Goal: Task Accomplishment & Management: Use online tool/utility

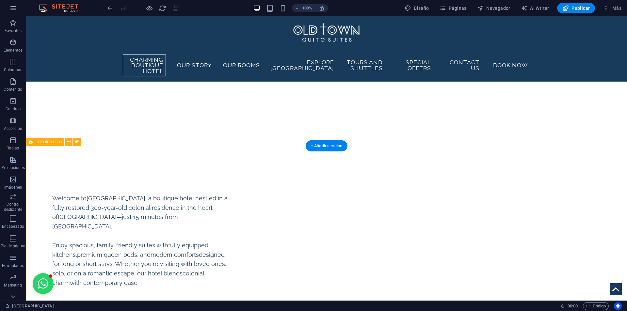
scroll to position [1298, 0]
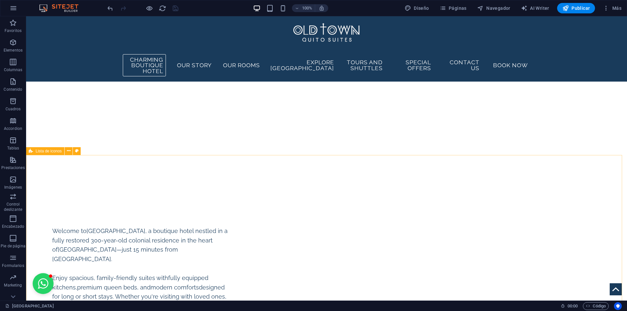
click at [42, 152] on span "Lista de iconos" at bounding box center [49, 151] width 26 height 4
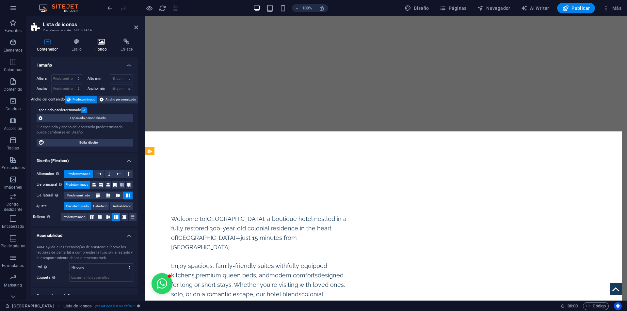
click at [95, 42] on icon at bounding box center [101, 42] width 23 height 7
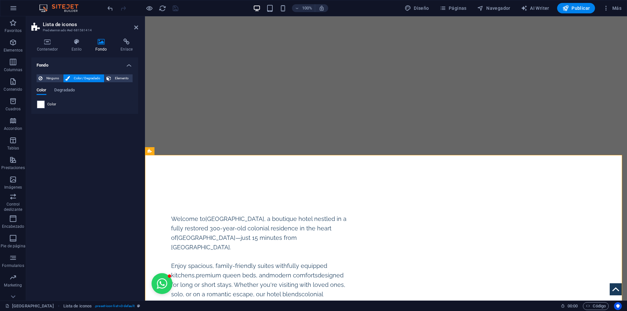
click at [40, 104] on span at bounding box center [40, 104] width 7 height 7
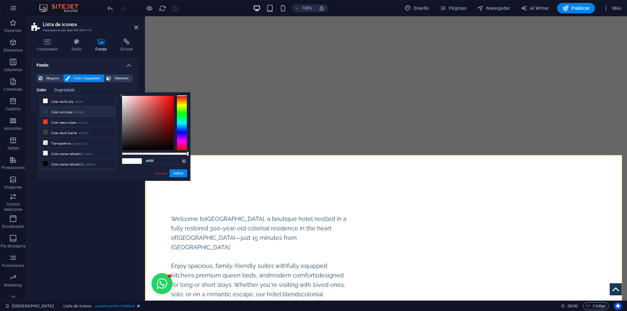
click at [71, 112] on li "Color principal #193b5b" at bounding box center [77, 111] width 75 height 10
type input "#193b5b"
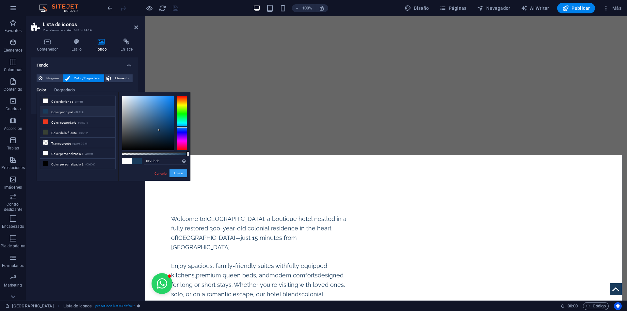
click at [182, 172] on button "Aplicar" at bounding box center [178, 173] width 18 height 8
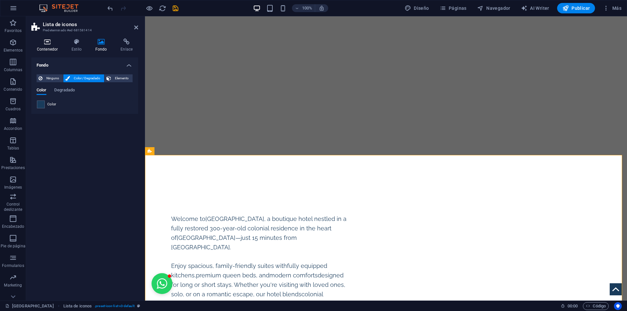
click at [48, 45] on h4 "Contenedor" at bounding box center [48, 46] width 35 height 14
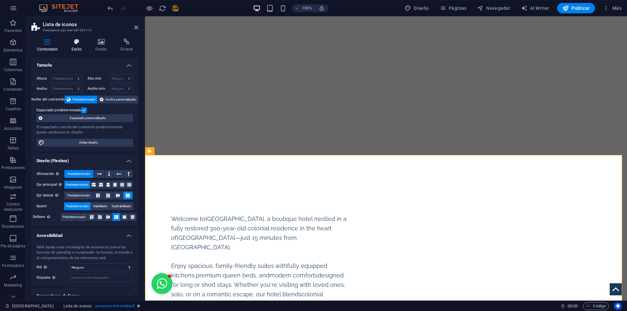
click at [82, 49] on h4 "Estilo" at bounding box center [78, 46] width 24 height 14
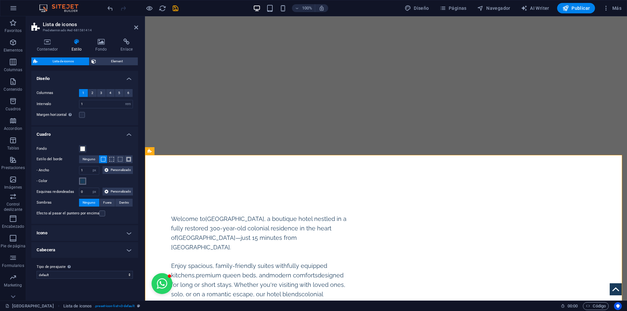
click at [82, 181] on span at bounding box center [82, 181] width 5 height 5
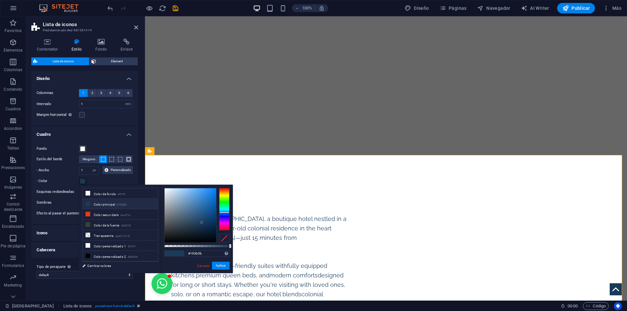
click at [82, 181] on span at bounding box center [82, 181] width 5 height 5
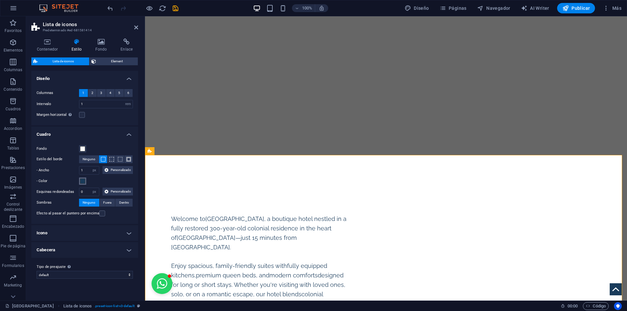
click at [82, 181] on span at bounding box center [82, 181] width 5 height 5
click at [81, 182] on span at bounding box center [82, 181] width 5 height 5
click at [80, 178] on button "- Color" at bounding box center [82, 181] width 7 height 7
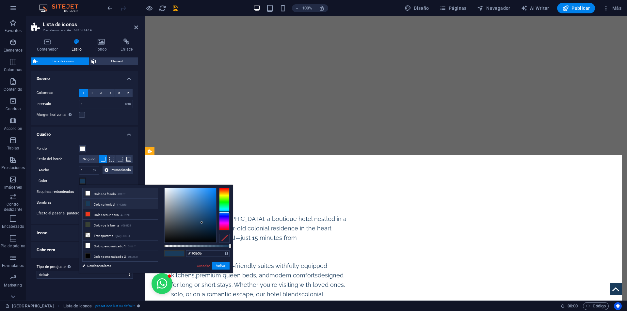
click at [117, 195] on li "Color de fondo #ffffff" at bounding box center [120, 193] width 75 height 10
drag, startPoint x: 115, startPoint y: 194, endPoint x: 139, endPoint y: 193, distance: 24.5
click at [114, 194] on li "Color de fondo #ffffff" at bounding box center [120, 193] width 75 height 10
click at [93, 192] on li "Color de fondo #ffffff" at bounding box center [120, 193] width 75 height 10
type input "#ffffff"
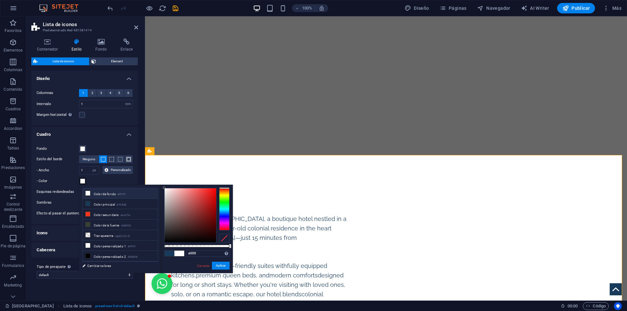
click at [138, 193] on li "Color de fondo #ffffff" at bounding box center [120, 193] width 75 height 10
click at [221, 264] on button "Aplicar" at bounding box center [221, 266] width 18 height 8
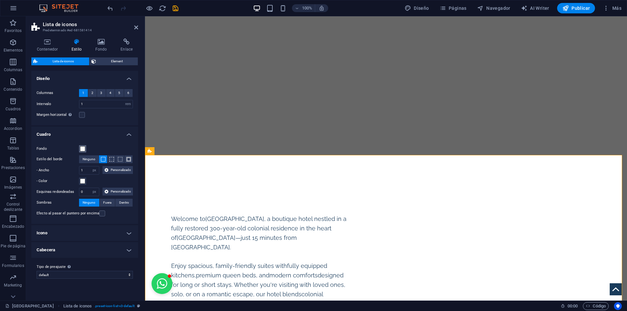
click at [82, 149] on span at bounding box center [82, 148] width 5 height 5
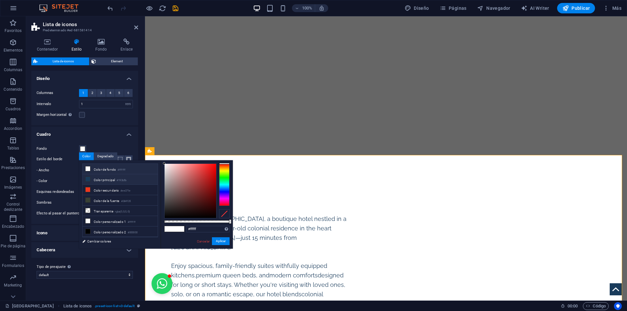
click at [105, 179] on li "Color principal #193b5b" at bounding box center [120, 179] width 75 height 10
type input "#193b5b"
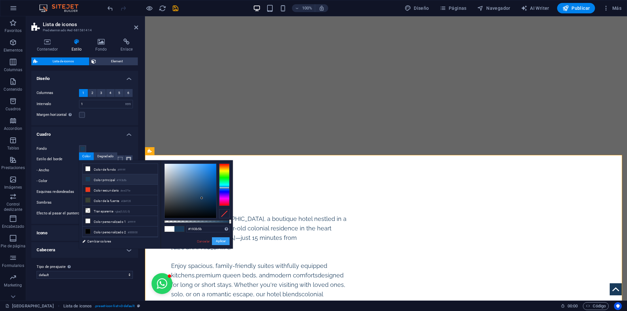
click at [220, 242] on button "Aplicar" at bounding box center [221, 241] width 18 height 8
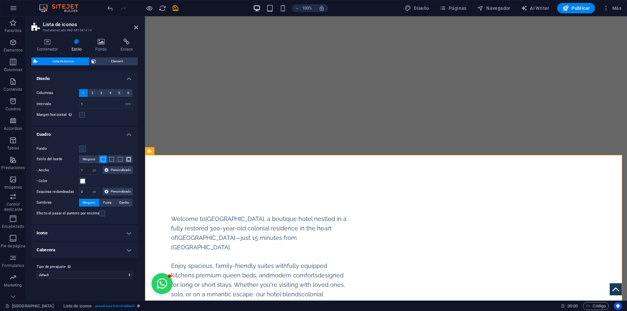
click at [113, 235] on h4 "Icono" at bounding box center [84, 233] width 107 height 16
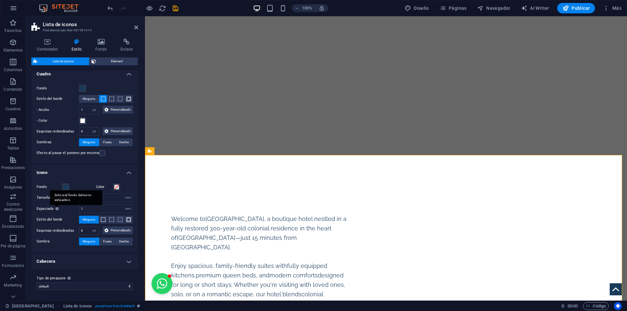
scroll to position [84, 0]
click at [63, 184] on span at bounding box center [65, 186] width 5 height 5
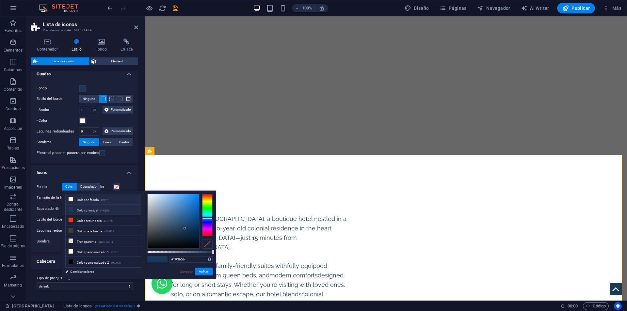
click at [92, 200] on li "Color de fondo #ffffff" at bounding box center [103, 199] width 75 height 10
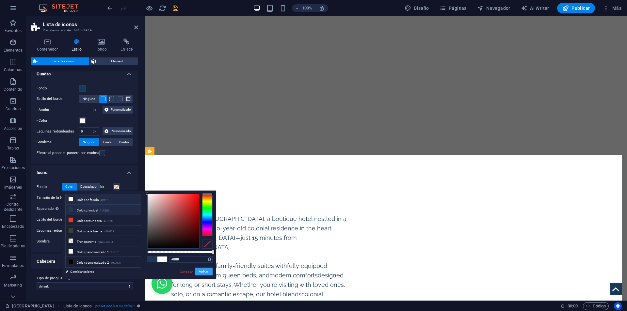
drag, startPoint x: 201, startPoint y: 272, endPoint x: 99, endPoint y: 210, distance: 119.8
click at [99, 210] on div "less Color de fondo #ffffff Color principal #193b5b Color secundario #ee371e Co…" at bounding box center [139, 235] width 154 height 88
click at [99, 210] on li "Color principal #193b5b" at bounding box center [103, 210] width 75 height 10
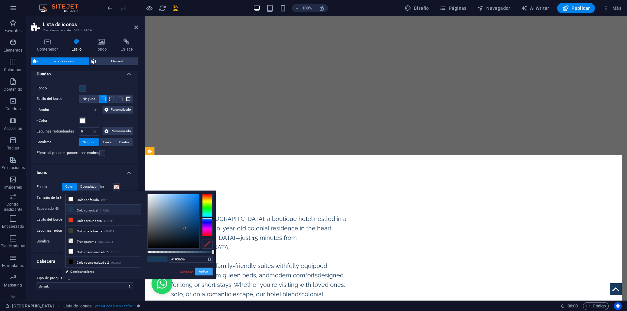
click at [201, 271] on button "Aplicar" at bounding box center [204, 272] width 18 height 8
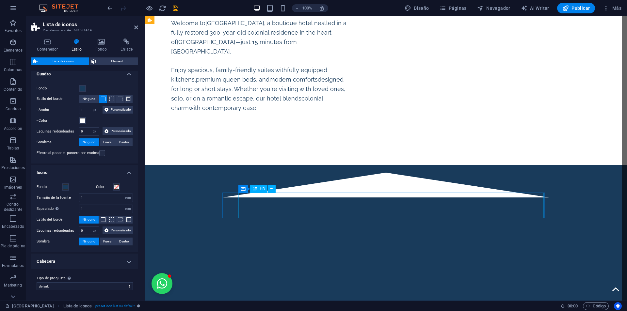
scroll to position [1429, 0]
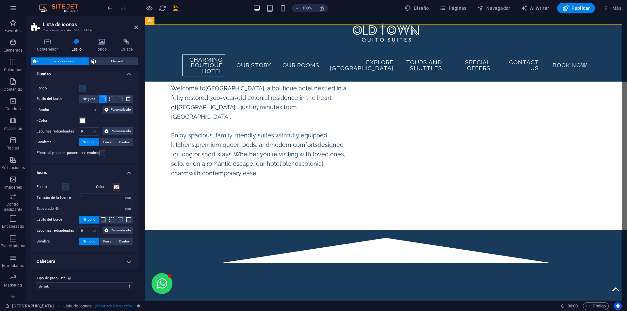
click at [67, 183] on div "Fondo Color Tamaño de la fuente 1 px rem % vh vw Espaciado Solo si el fondo del…" at bounding box center [84, 215] width 109 height 76
click at [65, 184] on span at bounding box center [65, 186] width 5 height 5
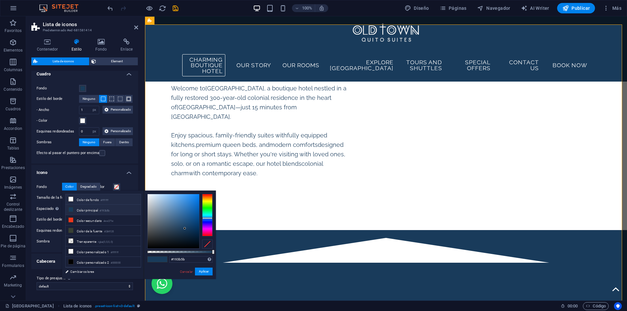
click at [76, 198] on li "Color de fondo #ffffff" at bounding box center [103, 199] width 75 height 10
type input "#ffffff"
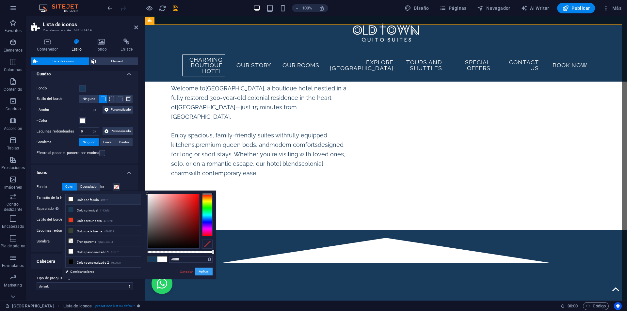
click at [197, 273] on button "Aplicar" at bounding box center [204, 272] width 18 height 8
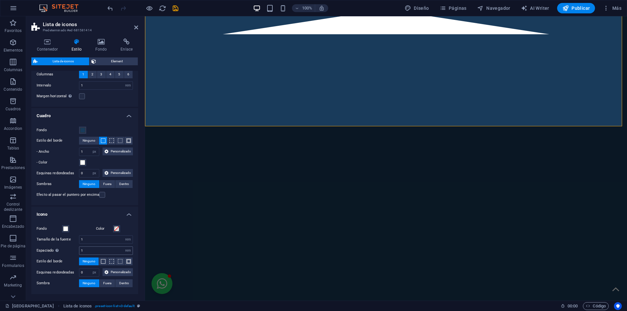
scroll to position [84, 0]
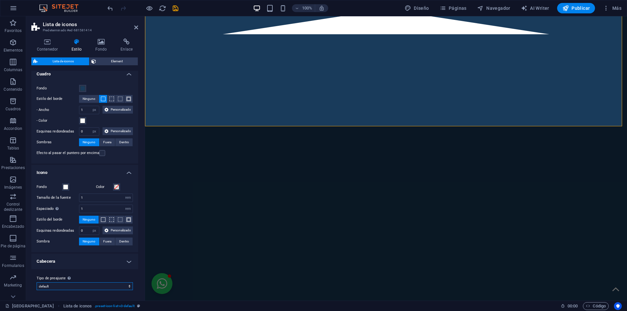
click at [108, 288] on select "default Añadir tipo de preajuste" at bounding box center [85, 286] width 96 height 8
click at [101, 272] on div "Tipo de preajuste La configuración y variante seleccionada arriba afecta a todo…" at bounding box center [84, 282] width 107 height 26
click at [47, 43] on icon at bounding box center [47, 42] width 32 height 7
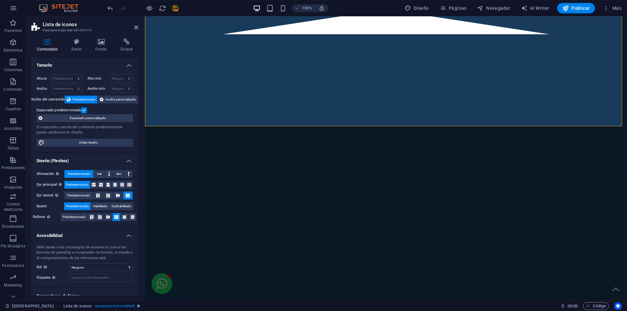
scroll to position [23, 0]
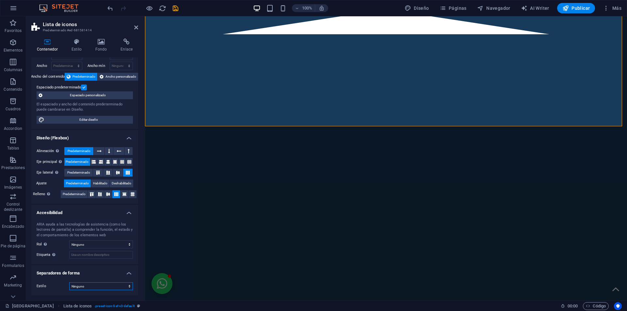
click at [118, 284] on select "Ninguno Triángulo Cuadrado Diagonal Polígono 1 Polígono 2 Zigzag Múltiples zigz…" at bounding box center [101, 286] width 64 height 8
select select "triangle"
click at [69, 282] on select "Ninguno Triángulo Cuadrado Diagonal Polígono 1 Polígono 2 Zigzag Múltiples zigz…" at bounding box center [101, 286] width 64 height 8
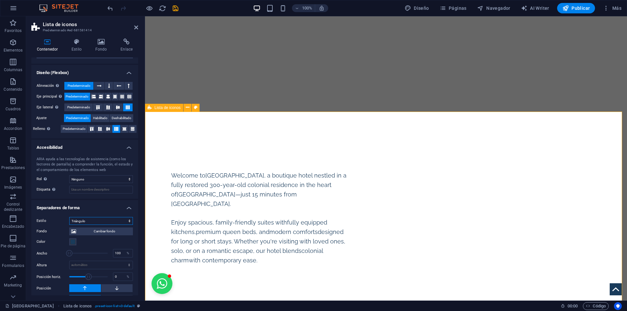
scroll to position [1396, 0]
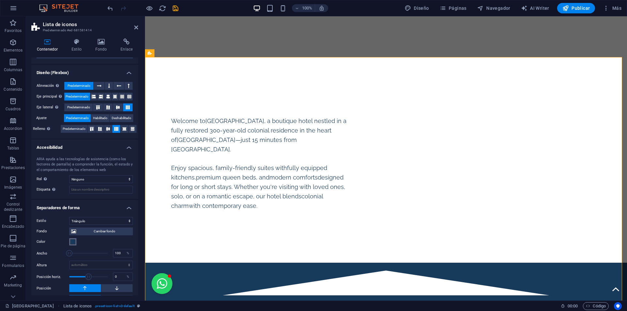
click at [73, 242] on span at bounding box center [72, 241] width 5 height 5
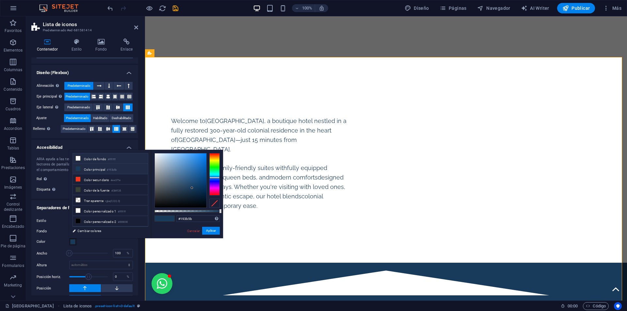
click at [98, 157] on li "Color de fondo #ffffff" at bounding box center [110, 158] width 75 height 10
type input "#ffffff"
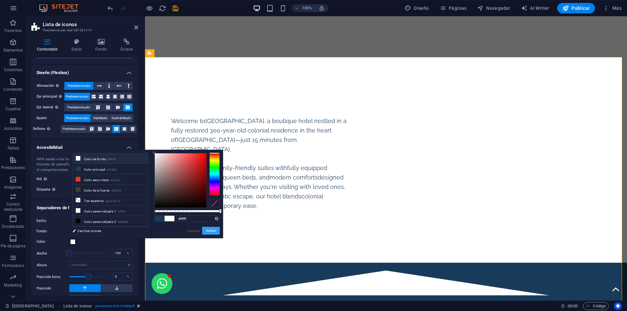
click at [215, 232] on button "Aplicar" at bounding box center [211, 231] width 18 height 8
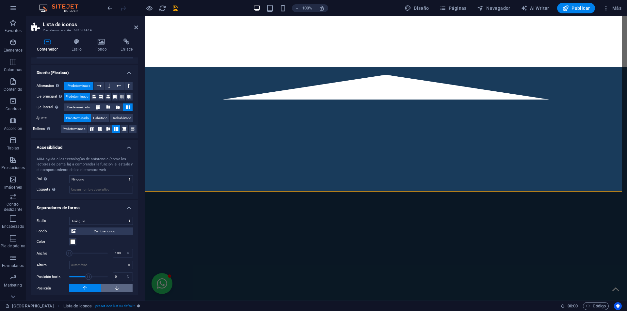
scroll to position [101, 0]
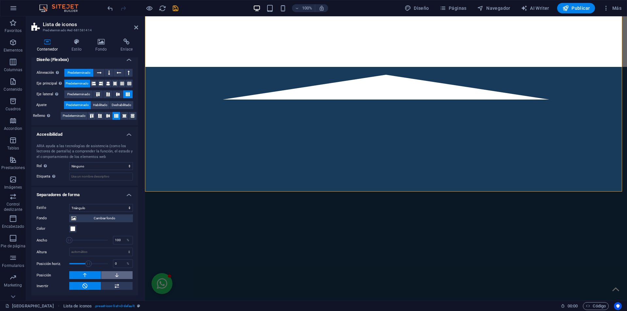
click at [110, 273] on button at bounding box center [117, 275] width 32 height 8
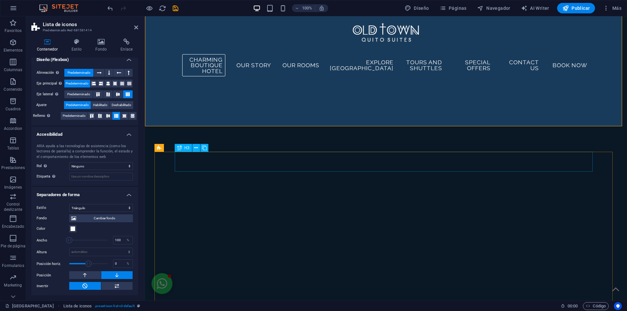
scroll to position [1657, 0]
click at [87, 277] on icon at bounding box center [85, 275] width 6 height 8
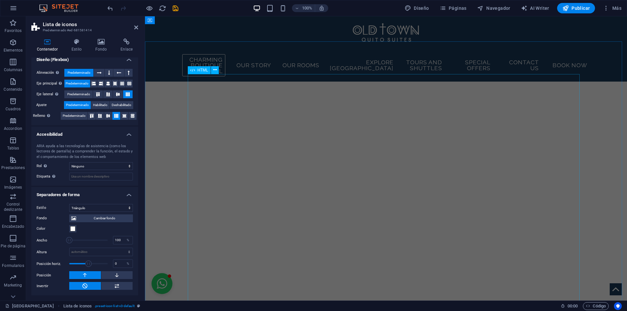
scroll to position [1070, 0]
drag, startPoint x: 175, startPoint y: 10, endPoint x: 313, endPoint y: 44, distance: 142.1
click at [175, 10] on icon "save" at bounding box center [176, 9] width 8 height 8
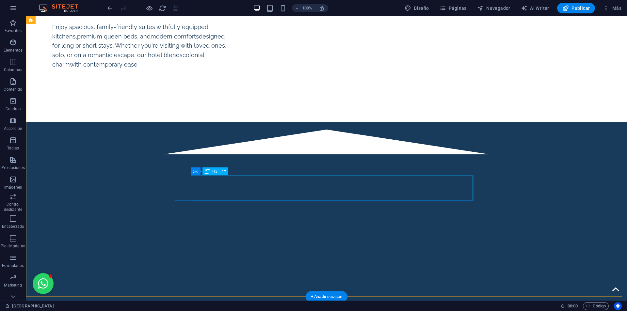
scroll to position [1606, 0]
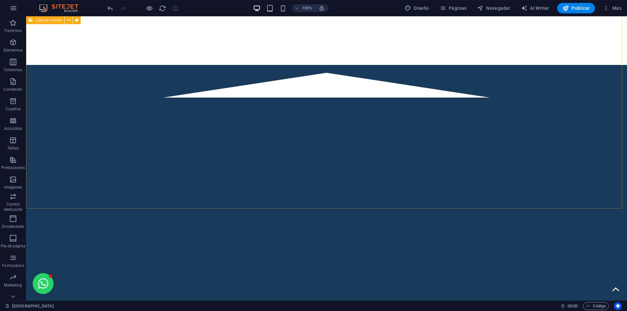
click at [41, 21] on span "Lista de iconos" at bounding box center [49, 20] width 26 height 4
select select "triangle"
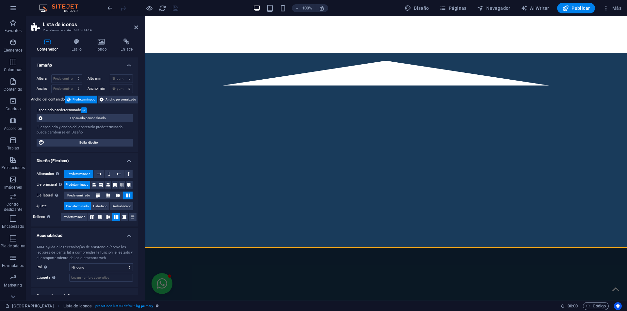
scroll to position [1591, 0]
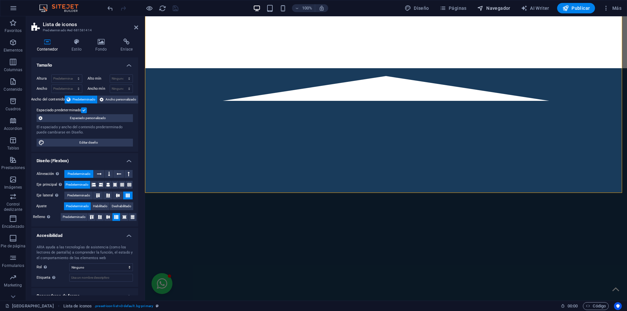
click at [488, 9] on span "Navegador" at bounding box center [493, 8] width 33 height 7
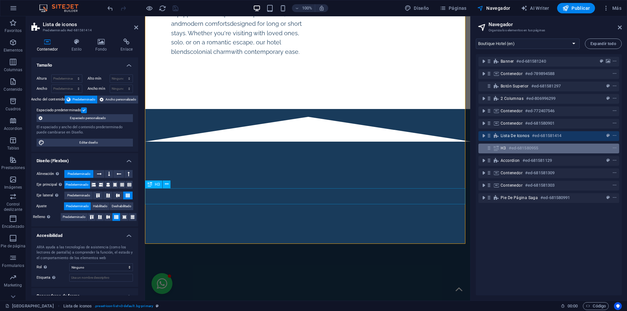
scroll to position [1665, 0]
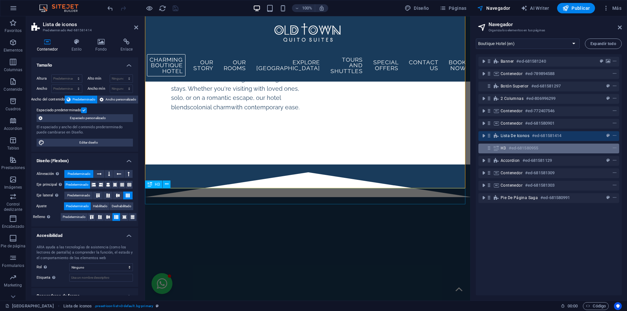
click at [509, 147] on h6 "#ed-681580955" at bounding box center [523, 148] width 29 height 8
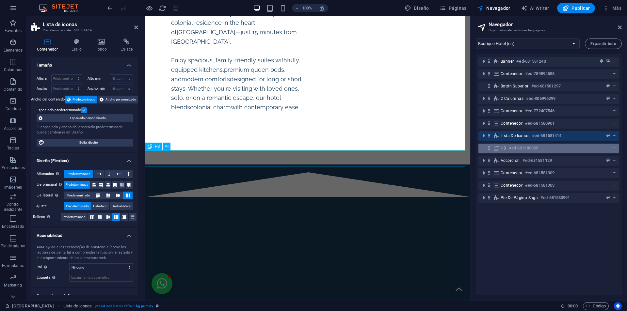
scroll to position [1703, 0]
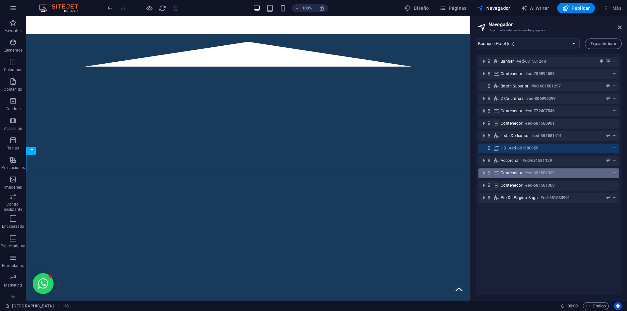
click at [494, 175] on icon at bounding box center [496, 172] width 7 height 5
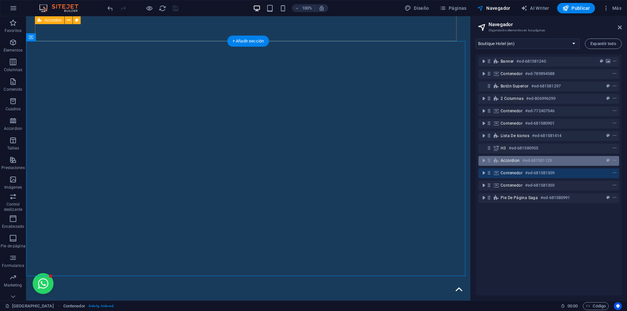
click at [489, 160] on icon at bounding box center [489, 161] width 6 height 6
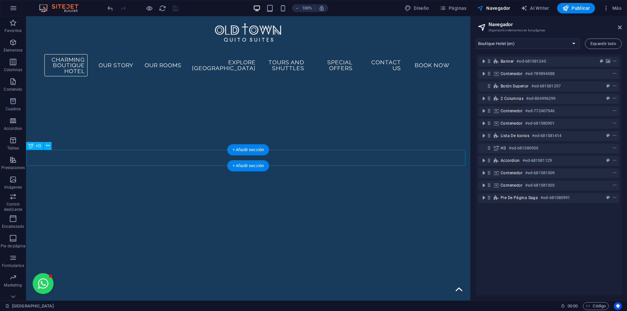
scroll to position [1614, 0]
click at [10, 43] on icon "button" at bounding box center [13, 43] width 8 height 8
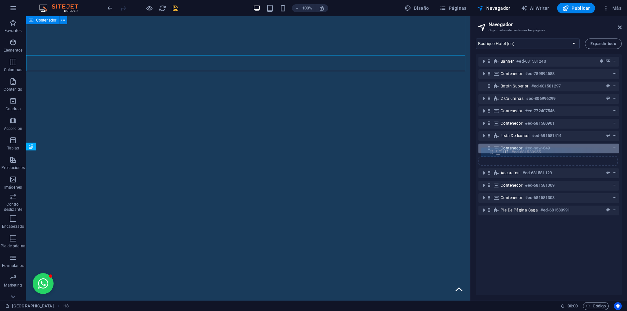
scroll to position [1777, 0]
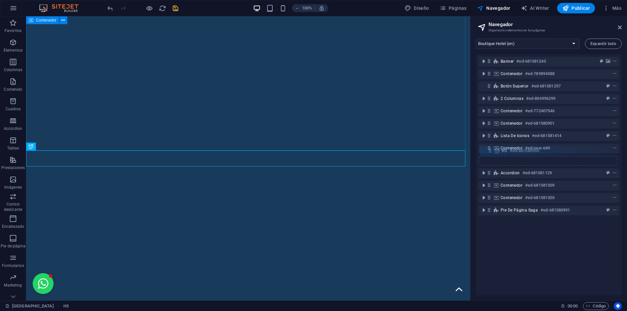
drag, startPoint x: 489, startPoint y: 161, endPoint x: 494, endPoint y: 149, distance: 12.7
click at [494, 149] on div "Banner #ed-681581240 Contenedor #ed-789894588 Botón superior #ed-681581297 2 co…" at bounding box center [549, 174] width 146 height 241
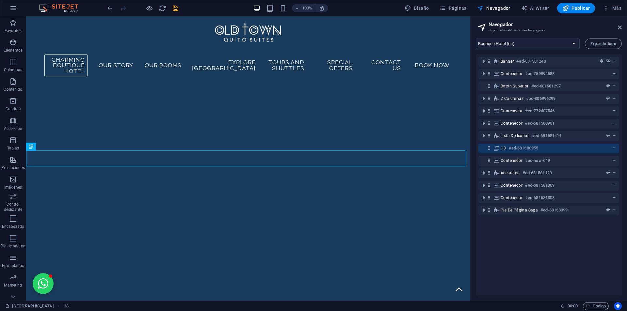
scroll to position [1626, 0]
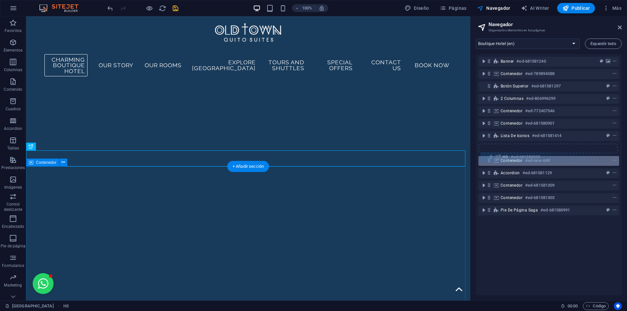
drag, startPoint x: 488, startPoint y: 149, endPoint x: 492, endPoint y: 160, distance: 11.3
click at [492, 160] on div "Banner #ed-681581240 Contenedor #ed-789894588 Botón superior #ed-681581297 2 co…" at bounding box center [549, 174] width 146 height 241
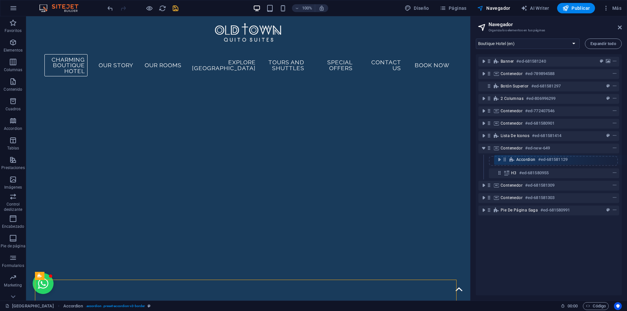
drag, startPoint x: 489, startPoint y: 174, endPoint x: 507, endPoint y: 159, distance: 23.4
click at [507, 159] on div "Banner #ed-681581240 Contenedor #ed-789894588 Botón superior #ed-681581297 2 co…" at bounding box center [549, 174] width 146 height 241
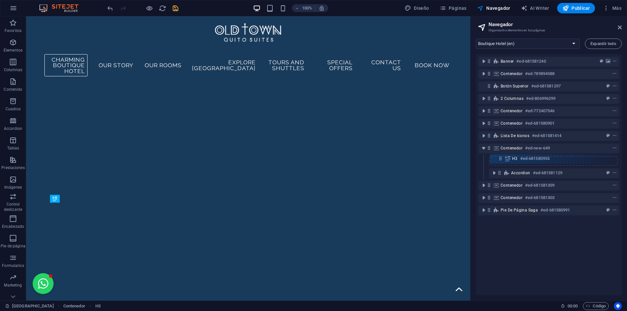
drag, startPoint x: 499, startPoint y: 172, endPoint x: 500, endPoint y: 155, distance: 17.6
click at [500, 155] on div "Banner #ed-681581240 Contenedor #ed-789894588 Botón superior #ed-681581297 2 co…" at bounding box center [549, 174] width 146 height 241
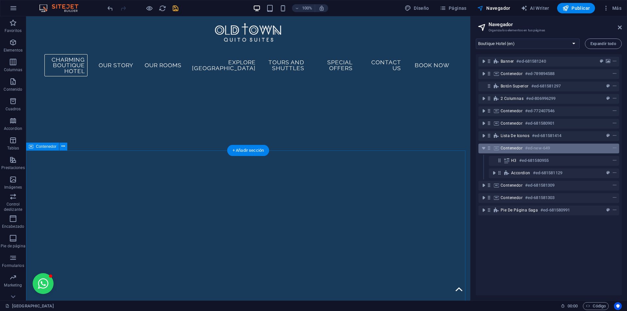
click at [505, 151] on div "Contenedor #ed-new-649" at bounding box center [543, 148] width 86 height 8
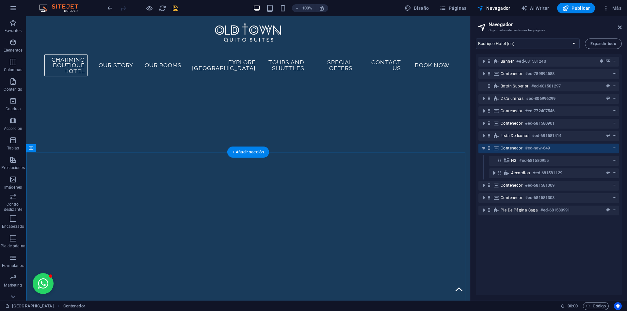
scroll to position [1625, 0]
click at [493, 149] on icon at bounding box center [496, 148] width 7 height 5
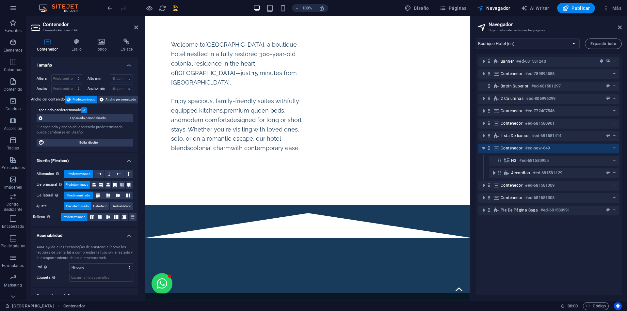
scroll to position [1961, 0]
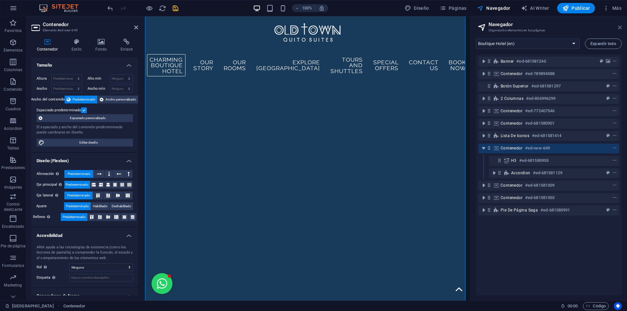
click at [619, 27] on icon at bounding box center [620, 27] width 4 height 5
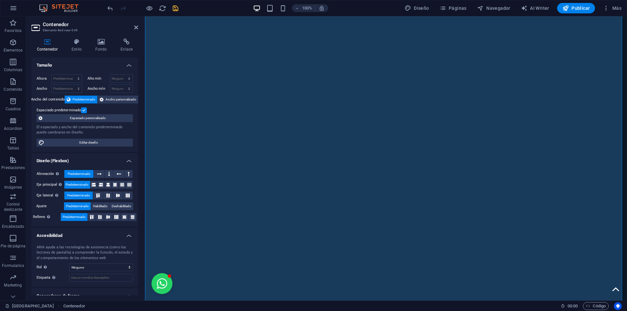
scroll to position [23, 0]
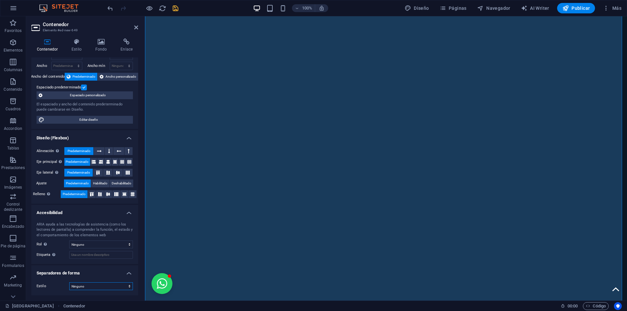
click at [93, 286] on select "Ninguno Triángulo Cuadrado Diagonal Polígono 1 Polígono 2 Zigzag Múltiples zigz…" at bounding box center [101, 286] width 64 height 8
select select "triangle"
click at [69, 282] on select "Ninguno Triángulo Cuadrado Diagonal Polígono 1 Polígono 2 Zigzag Múltiples zigz…" at bounding box center [101, 286] width 64 height 8
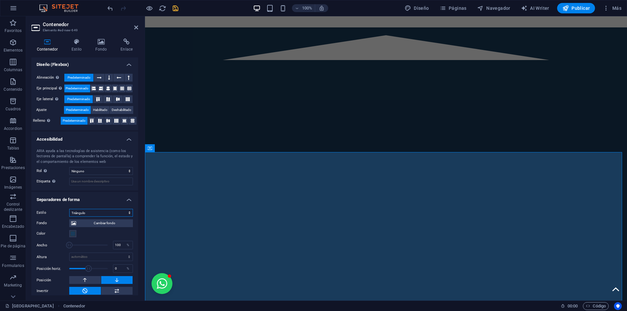
scroll to position [101, 0]
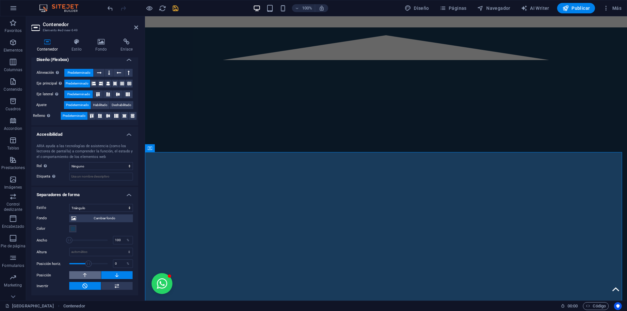
click at [89, 278] on button at bounding box center [85, 275] width 32 height 8
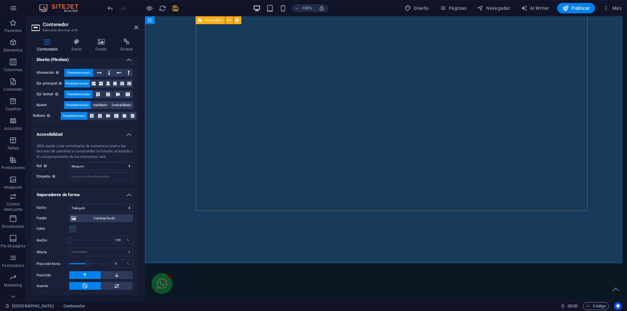
scroll to position [2056, 0]
drag, startPoint x: 135, startPoint y: 27, endPoint x: 111, endPoint y: 13, distance: 27.4
click at [135, 27] on icon at bounding box center [136, 27] width 4 height 5
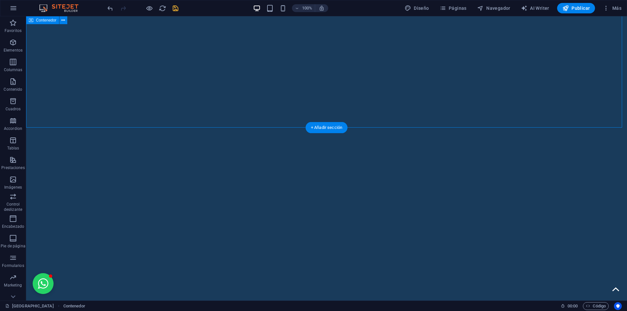
scroll to position [2283, 0]
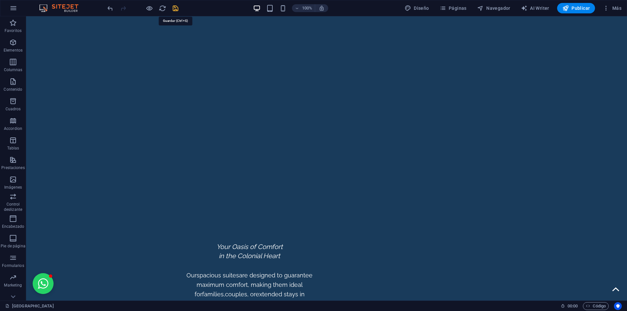
click at [176, 8] on icon "save" at bounding box center [176, 9] width 8 height 8
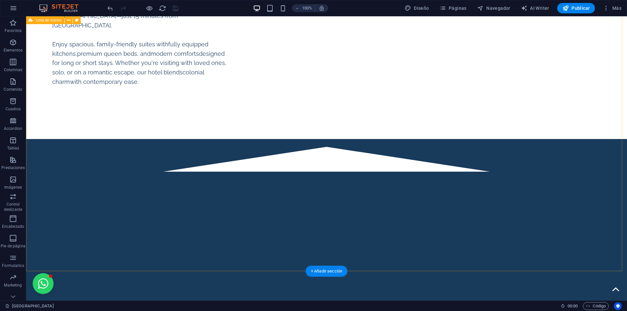
scroll to position [1663, 0]
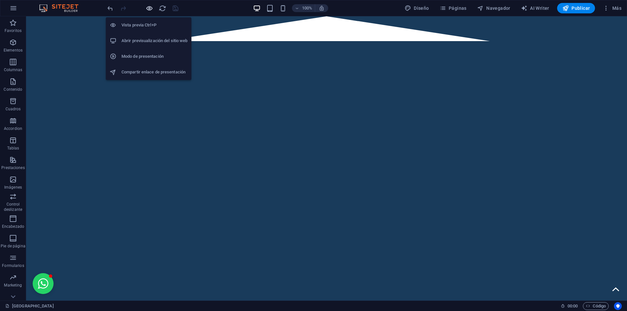
click at [149, 6] on icon "button" at bounding box center [150, 9] width 8 height 8
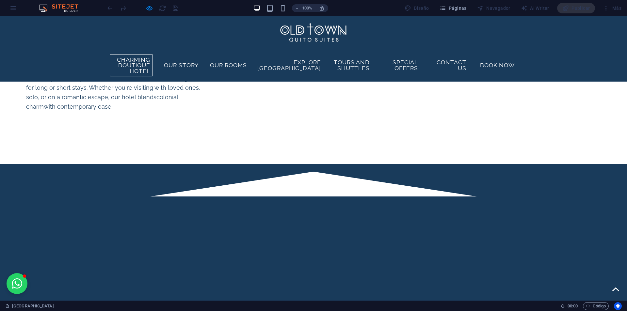
scroll to position [1412, 0]
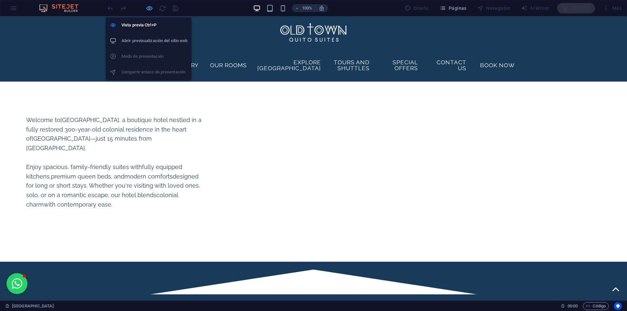
drag, startPoint x: 151, startPoint y: 8, endPoint x: 208, endPoint y: 0, distance: 58.0
click at [151, 8] on icon "button" at bounding box center [150, 9] width 8 height 8
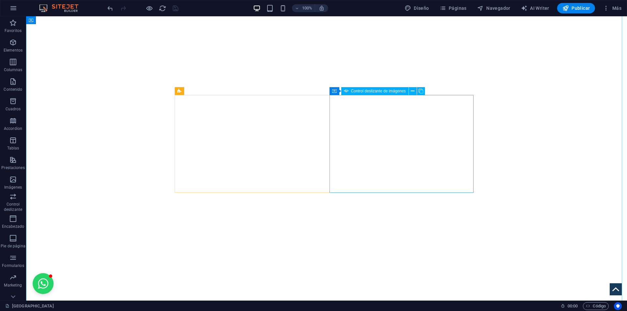
scroll to position [784, 0]
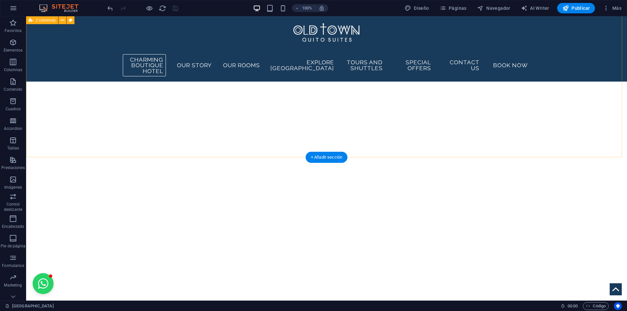
scroll to position [490, 0]
click at [449, 9] on span "Páginas" at bounding box center [452, 8] width 27 height 7
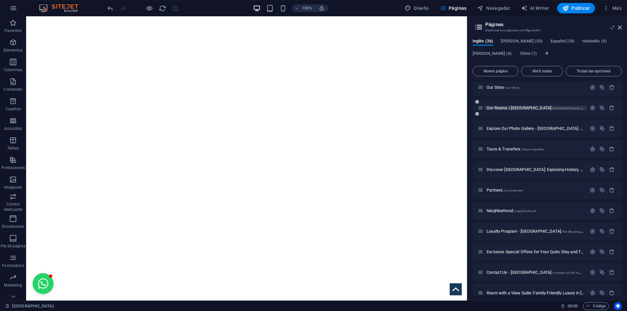
scroll to position [33, 0]
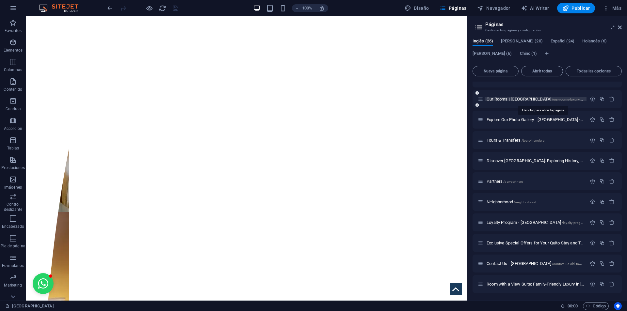
click at [507, 99] on span "Our Rooms | Old Town Quito Suites /our-rooms-luxury-suites-quito" at bounding box center [554, 99] width 137 height 5
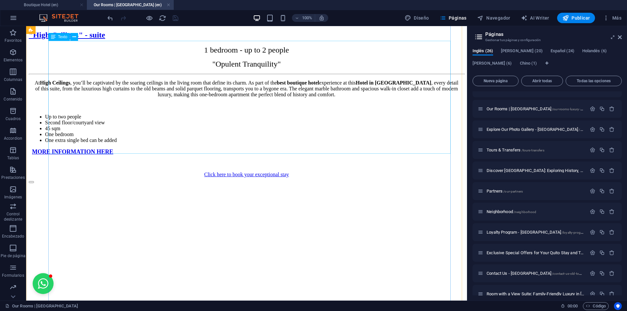
scroll to position [588, 0]
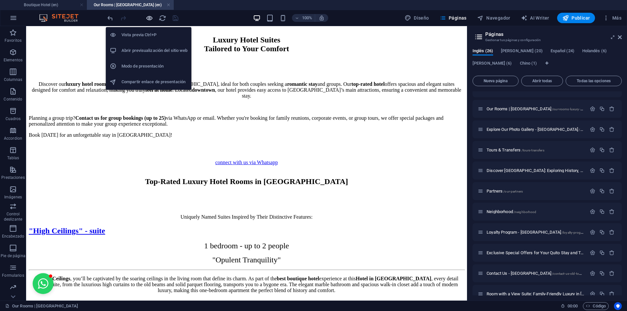
click at [151, 17] on icon "button" at bounding box center [150, 18] width 8 height 8
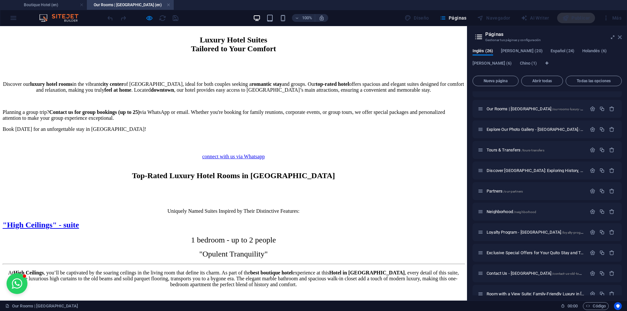
click at [619, 36] on icon at bounding box center [620, 37] width 4 height 5
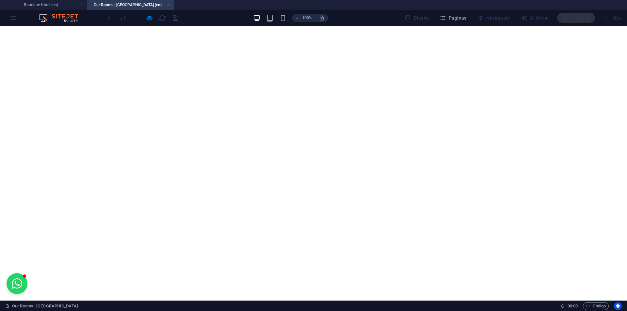
scroll to position [947, 0]
click at [87, 159] on div ""High Ceilings" - suite 1 bedroom - up to 2 people "Opulent Tranquility" At Hig…" at bounding box center [314, 192] width 622 height 620
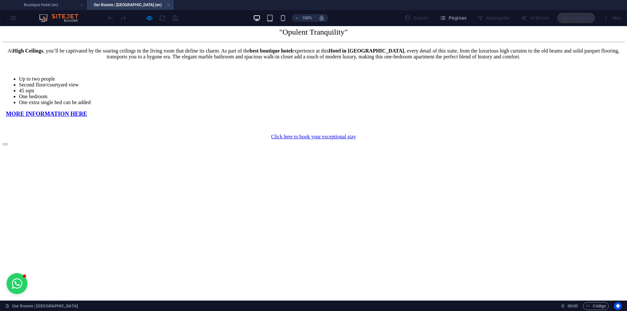
scroll to position [784, 0]
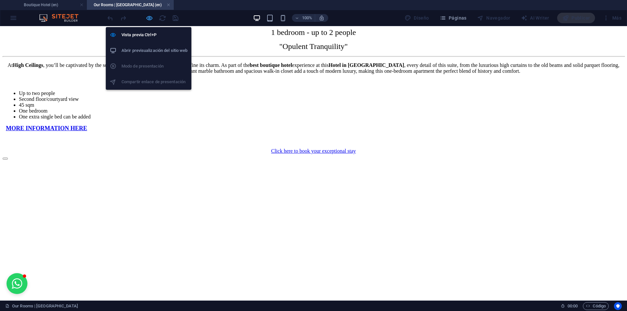
click at [149, 18] on icon "button" at bounding box center [150, 18] width 8 height 8
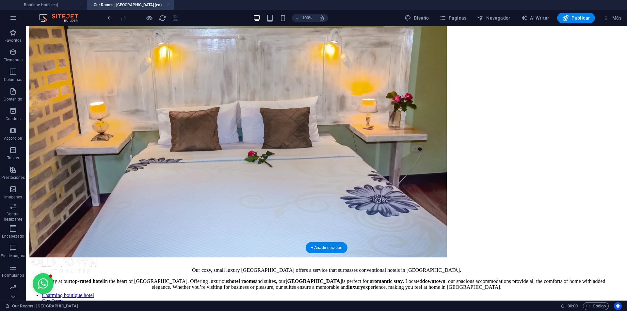
scroll to position [33, 0]
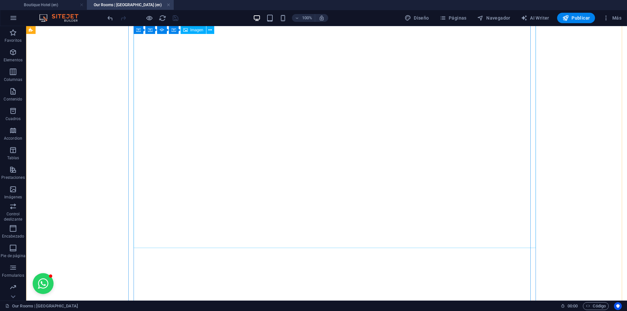
scroll to position [1012, 0]
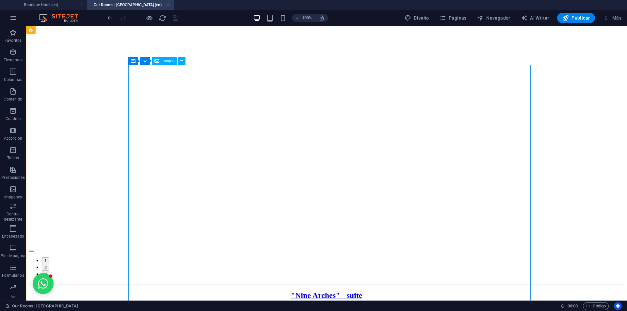
scroll to position [4331, 0]
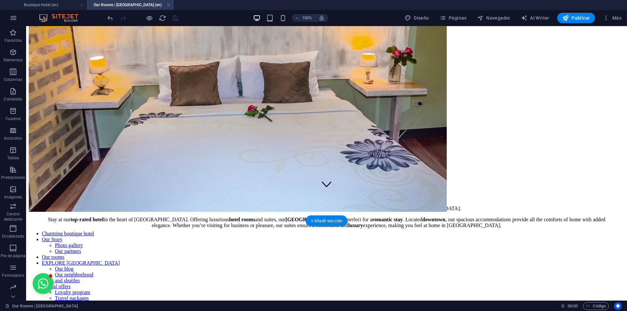
scroll to position [65, 0]
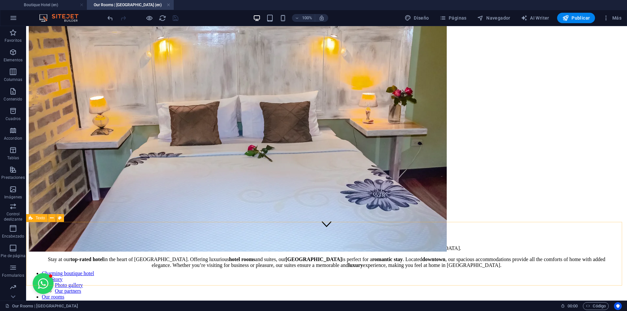
click at [40, 219] on span "Texto" at bounding box center [40, 218] width 9 height 4
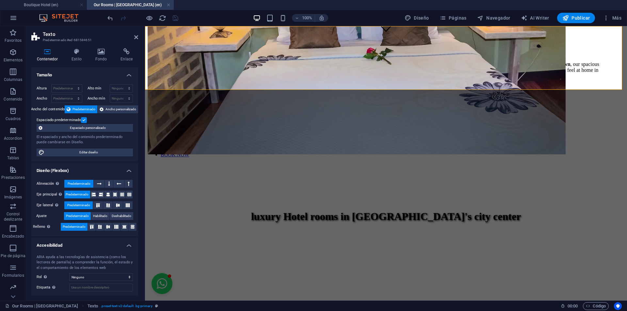
scroll to position [261, 0]
click at [186, 62] on figure at bounding box center [386, 62] width 477 height 0
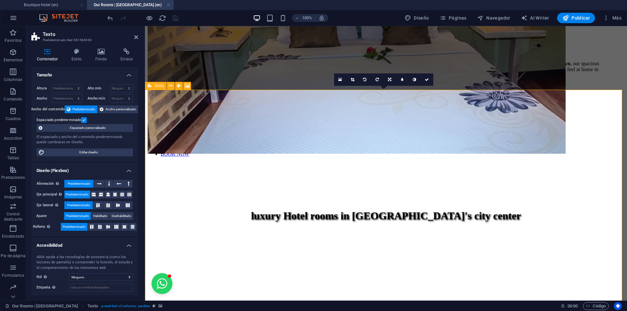
click at [158, 86] on span "Texto" at bounding box center [158, 86] width 9 height 4
click at [96, 55] on h4 "Fondo" at bounding box center [102, 55] width 25 height 14
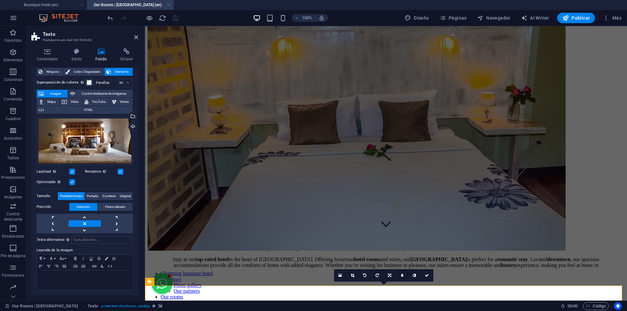
scroll to position [0, 0]
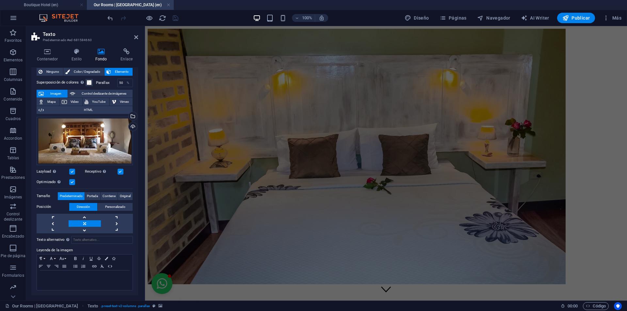
click at [189, 207] on div at bounding box center [386, 157] width 477 height 257
select select "px"
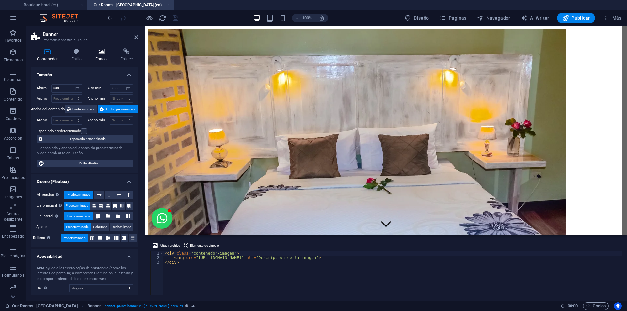
click at [98, 59] on h4 "Fondo" at bounding box center [102, 55] width 25 height 14
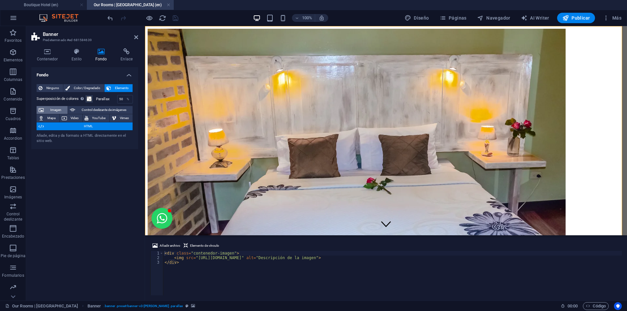
click at [51, 106] on span "Imagen" at bounding box center [56, 110] width 20 height 8
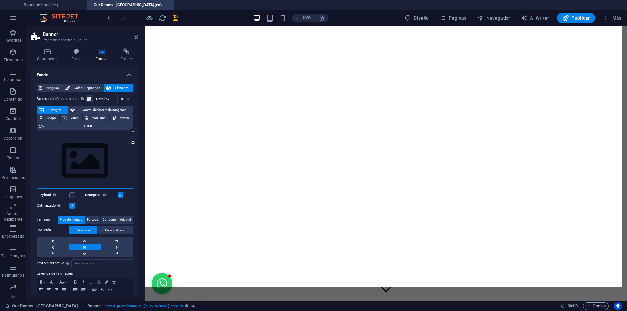
click at [91, 152] on div "Arrastra archivos aquí, haz clic para escoger archivos o selecciona archivos de…" at bounding box center [85, 161] width 96 height 56
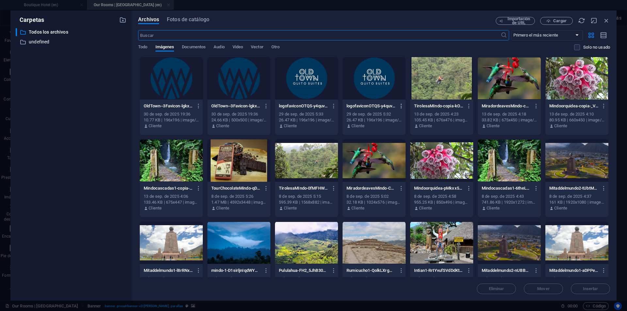
click at [400, 104] on icon "button" at bounding box center [401, 106] width 6 height 6
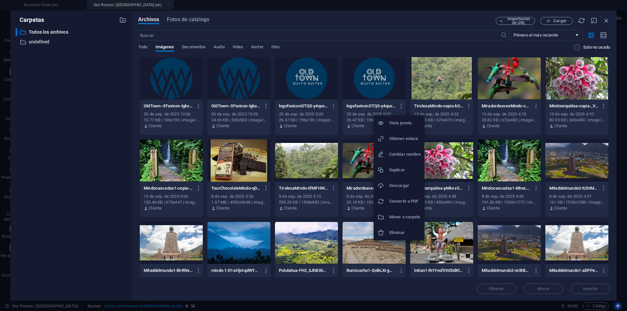
click at [402, 229] on h6 "Eliminar" at bounding box center [404, 233] width 31 height 8
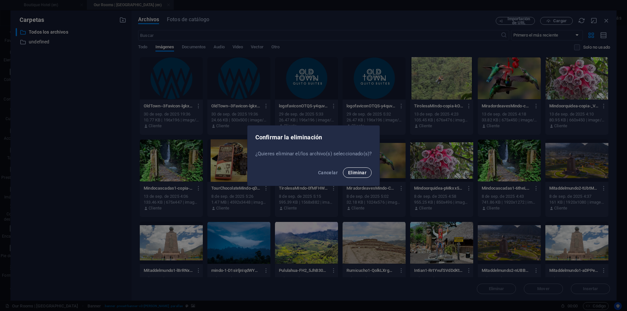
click at [363, 178] on button "Eliminar" at bounding box center [357, 172] width 29 height 10
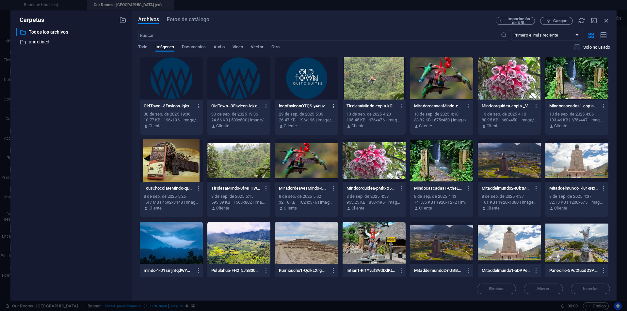
click at [332, 103] on icon "button" at bounding box center [334, 106] width 6 height 6
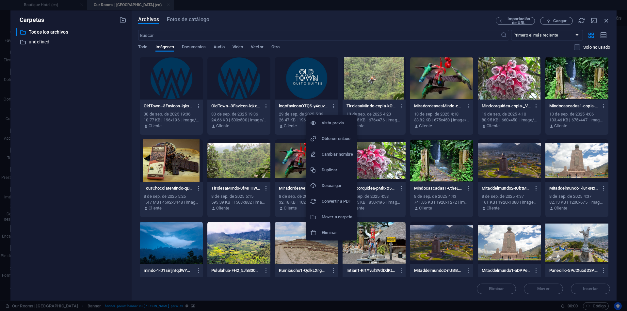
click at [328, 231] on h6 "Eliminar" at bounding box center [337, 233] width 31 height 8
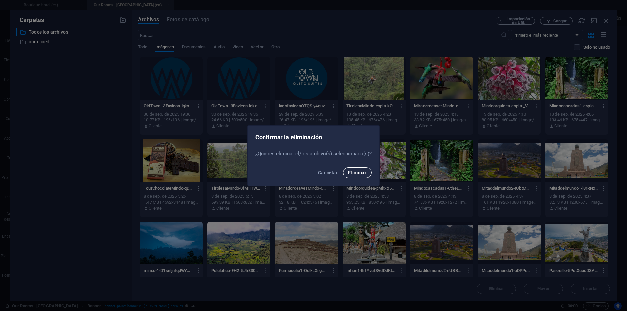
click at [357, 170] on span "Eliminar" at bounding box center [357, 172] width 18 height 5
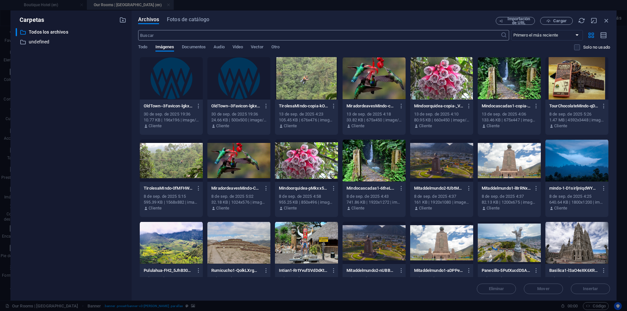
click at [301, 36] on input "text" at bounding box center [319, 35] width 362 height 10
paste input "_DSC9365"
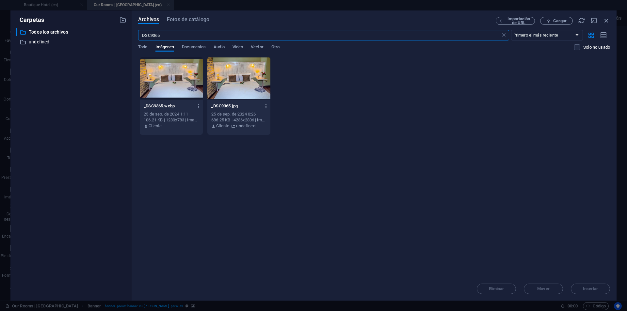
type input "_DSC9365"
click at [265, 106] on icon "button" at bounding box center [266, 106] width 6 height 6
click at [264, 232] on h6 "Eliminar" at bounding box center [270, 233] width 31 height 8
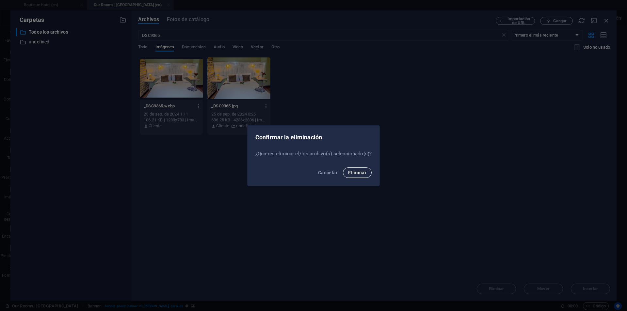
click at [358, 172] on span "Eliminar" at bounding box center [357, 172] width 18 height 5
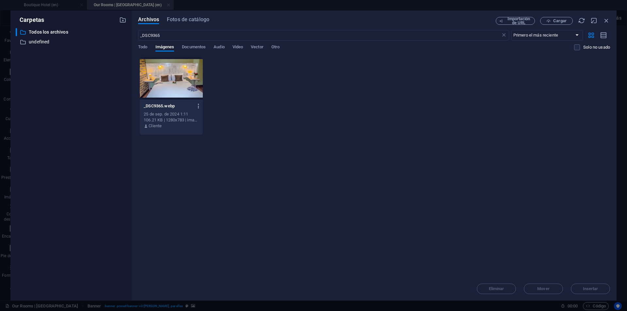
click at [198, 104] on icon "button" at bounding box center [199, 106] width 6 height 6
click at [198, 216] on h6 "Eliminar" at bounding box center [202, 217] width 31 height 8
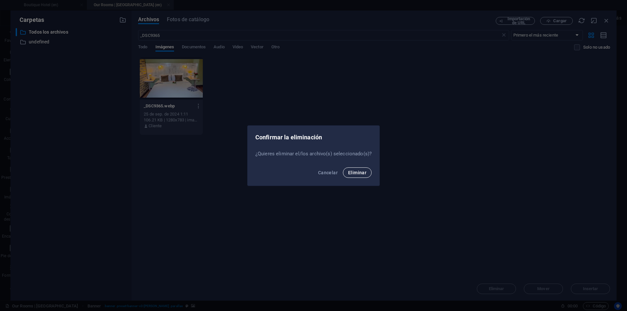
click at [363, 171] on span "Eliminar" at bounding box center [357, 172] width 18 height 5
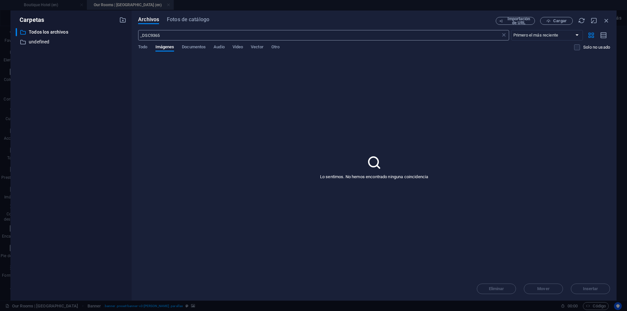
click at [189, 34] on input "_DSC9365" at bounding box center [319, 35] width 362 height 10
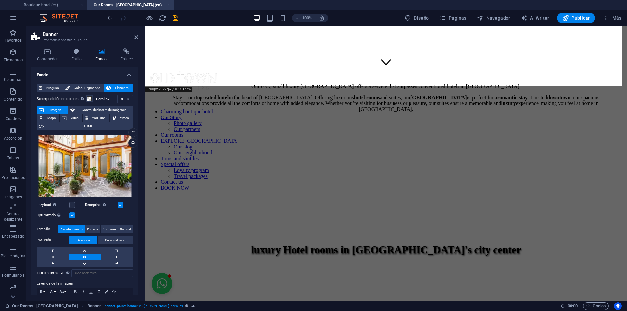
scroll to position [229, 0]
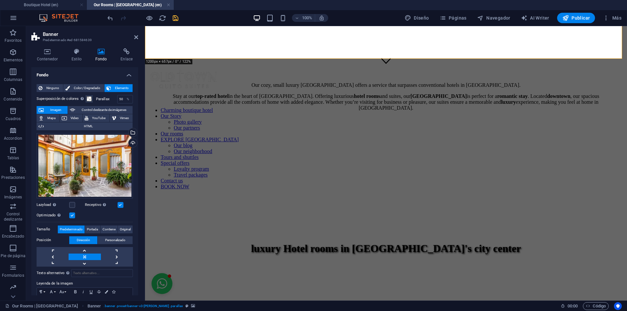
click at [176, 20] on icon "save" at bounding box center [176, 18] width 8 height 8
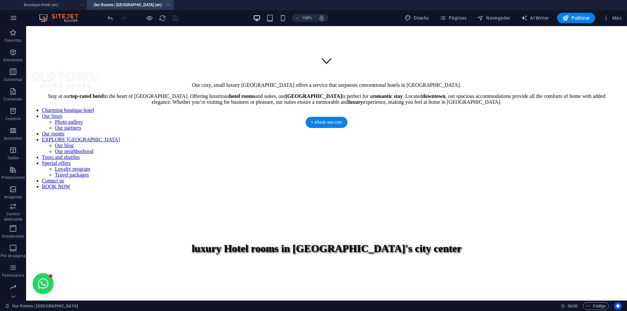
click at [56, 72] on figure at bounding box center [326, 72] width 595 height 0
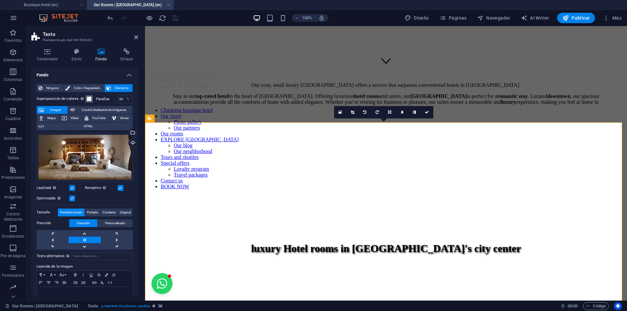
click at [88, 98] on span at bounding box center [89, 98] width 5 height 5
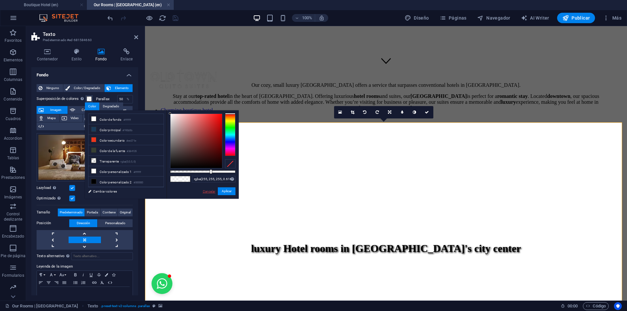
click at [204, 189] on link "Cancelar" at bounding box center [209, 191] width 14 height 5
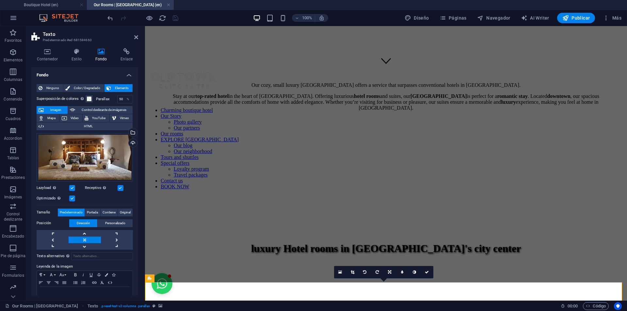
scroll to position [0, 0]
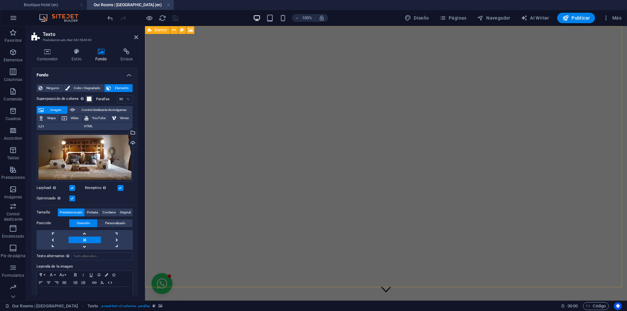
click at [150, 30] on icon at bounding box center [150, 30] width 4 height 8
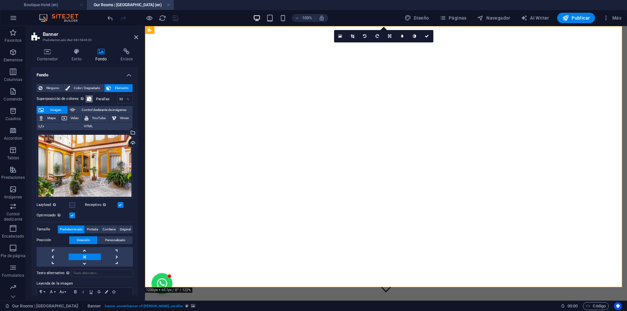
click at [87, 99] on span at bounding box center [89, 98] width 5 height 5
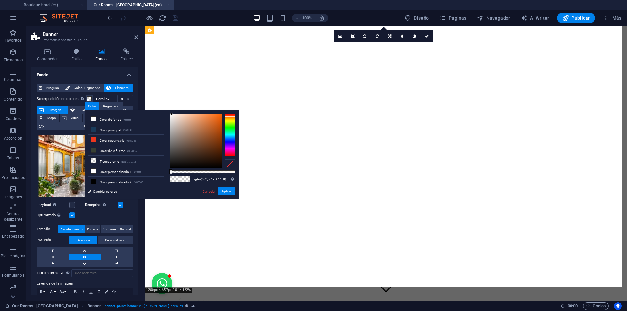
click at [203, 191] on link "Cancelar" at bounding box center [209, 191] width 14 height 5
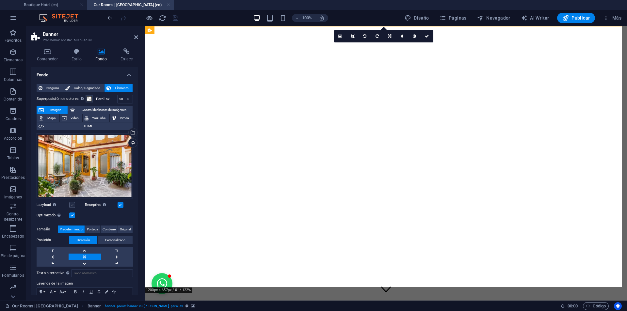
click at [71, 206] on label at bounding box center [72, 205] width 6 height 6
click at [0, 0] on input "Lazyload La carga de imágenes tras la carga de la página mejora la velocidad de…" at bounding box center [0, 0] width 0 height 0
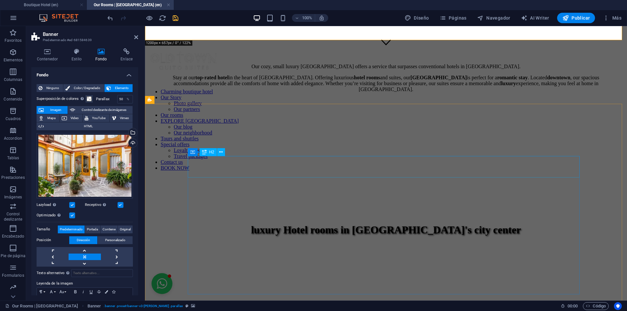
scroll to position [261, 0]
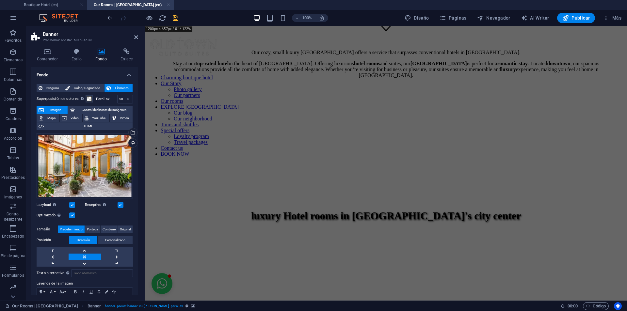
click at [156, 62] on figure at bounding box center [386, 62] width 477 height 0
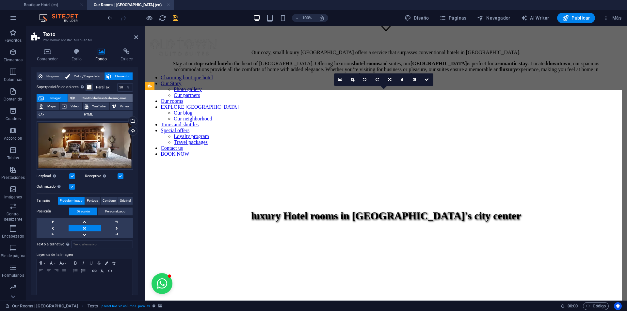
scroll to position [16, 0]
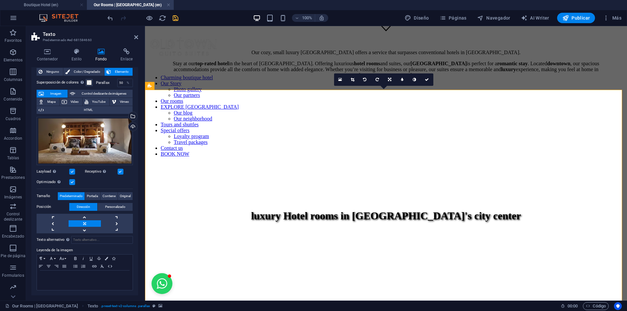
click at [72, 62] on div "Contenedor Estilo Fondo Enlace Tamaño Altura Predeterminado px rem % vh vw Alto…" at bounding box center [84, 171] width 107 height 247
click at [72, 59] on h4 "Estilo" at bounding box center [78, 55] width 24 height 14
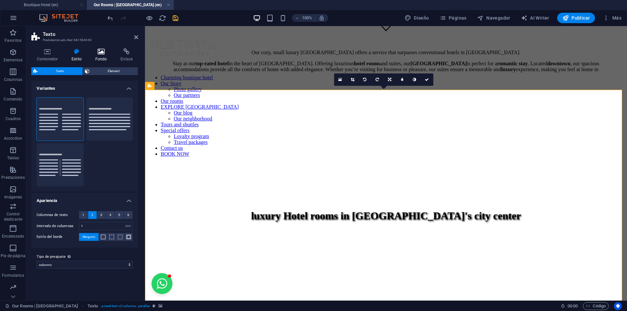
click at [96, 56] on h4 "Fondo" at bounding box center [102, 55] width 25 height 14
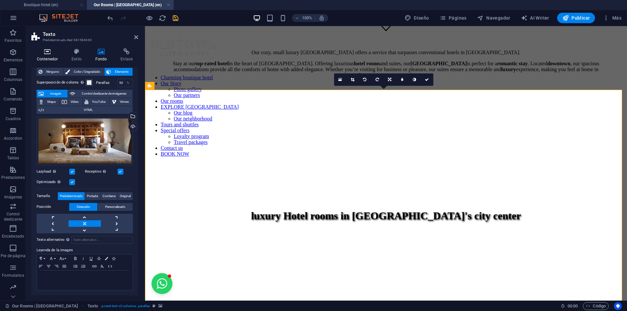
click at [51, 51] on icon at bounding box center [47, 51] width 32 height 7
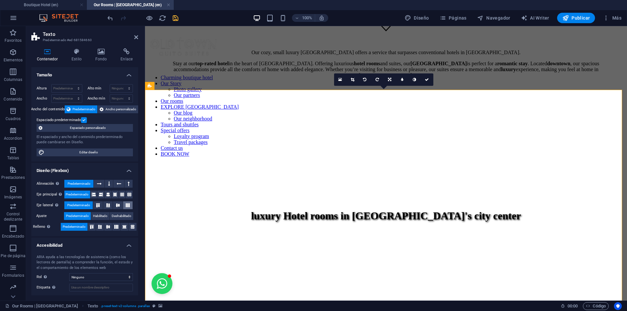
scroll to position [33, 0]
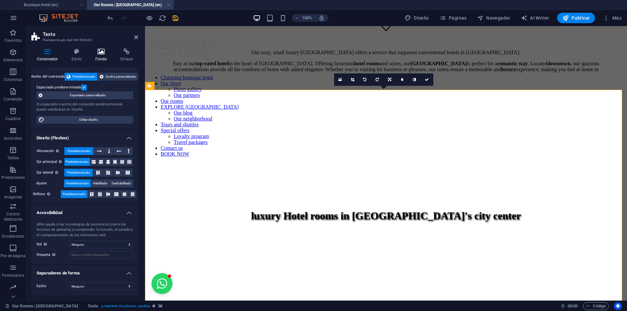
click at [100, 51] on icon at bounding box center [101, 51] width 23 height 7
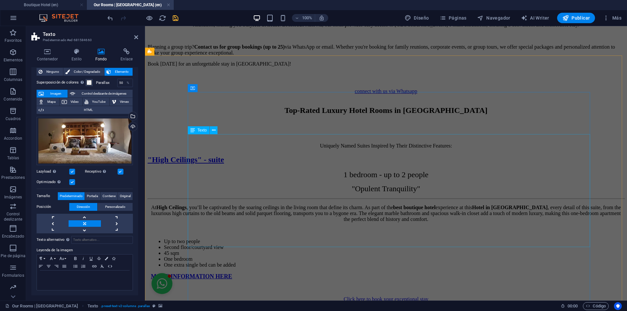
scroll to position [914, 0]
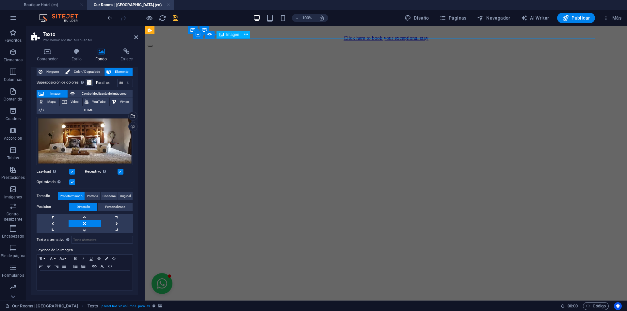
select select "px"
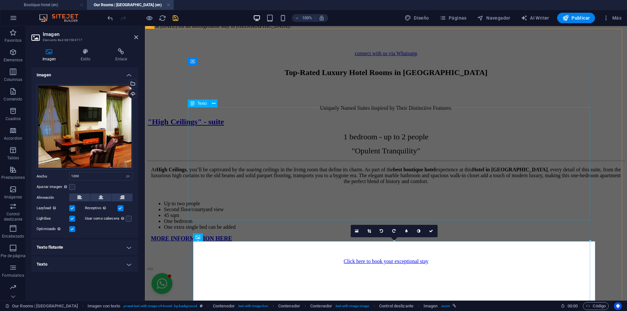
scroll to position [718, 0]
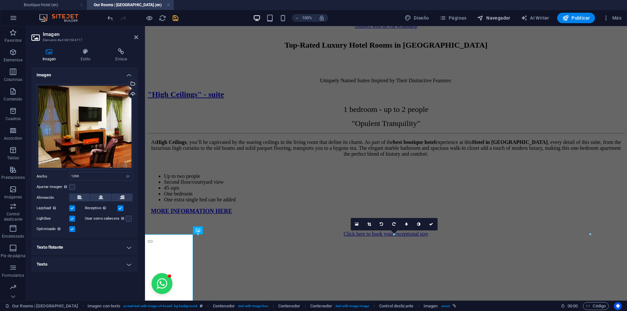
click at [489, 17] on span "Navegador" at bounding box center [493, 18] width 33 height 7
select select "13296557-en"
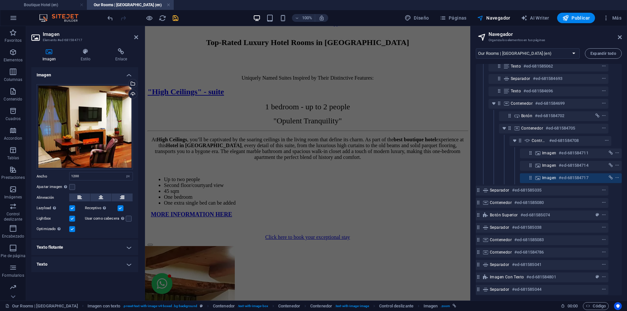
scroll to position [93, 12]
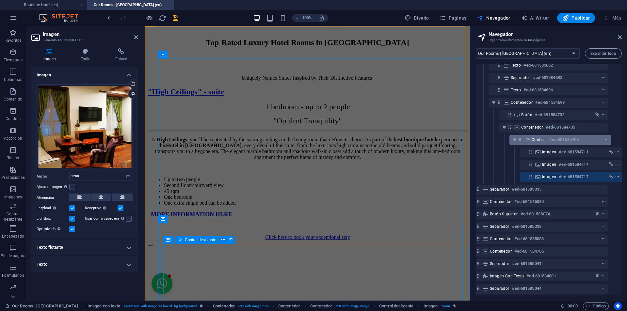
click at [520, 138] on div "Control deslizante #ed-681584708" at bounding box center [560, 140] width 102 height 10
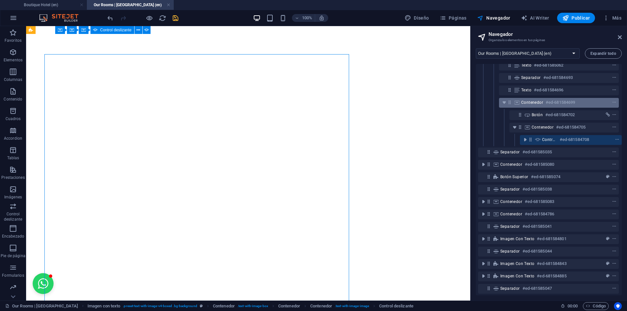
scroll to position [970, 0]
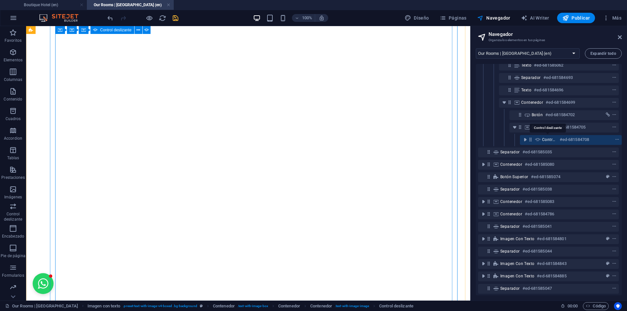
click at [547, 139] on span "Control deslizante" at bounding box center [549, 139] width 15 height 5
click at [546, 139] on span "Control deslizante" at bounding box center [549, 139] width 15 height 5
select select "ms"
select select "s"
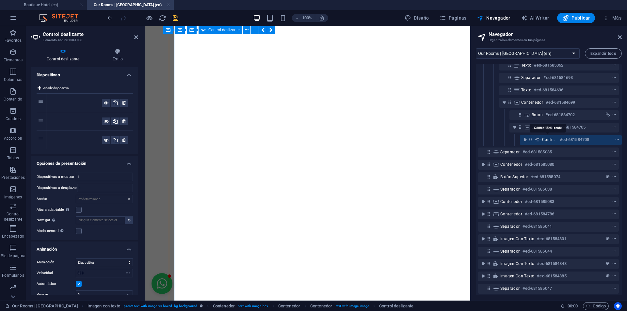
scroll to position [964, 0]
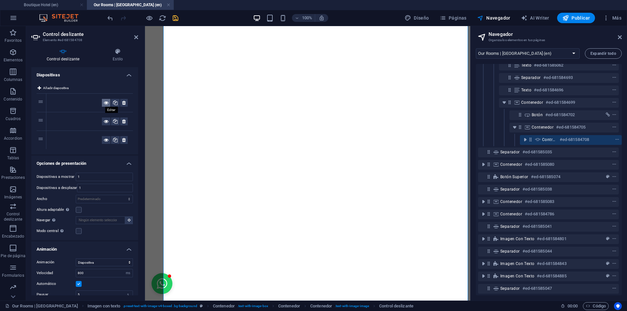
click at [106, 101] on icon at bounding box center [106, 103] width 5 height 8
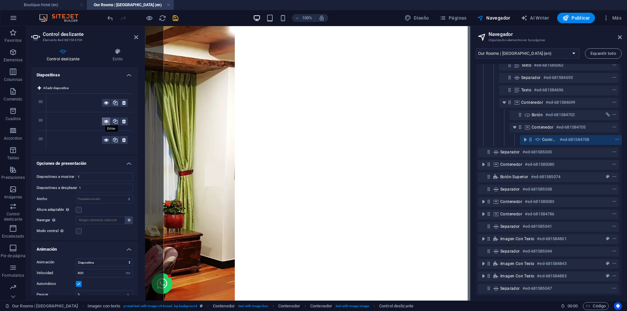
click at [104, 120] on icon at bounding box center [106, 122] width 5 height 8
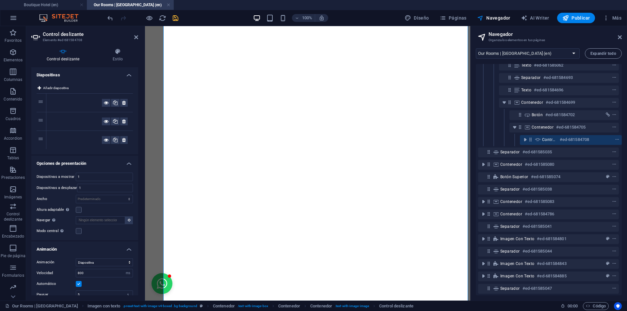
click at [75, 103] on div at bounding box center [77, 103] width 50 height 8
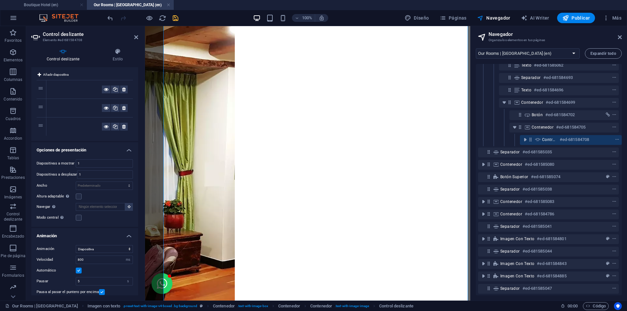
scroll to position [0, 0]
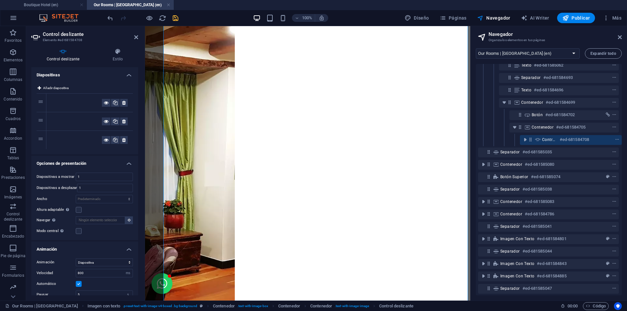
click at [68, 102] on div at bounding box center [77, 103] width 50 height 8
click at [524, 138] on icon "toggle-expand" at bounding box center [525, 139] width 7 height 7
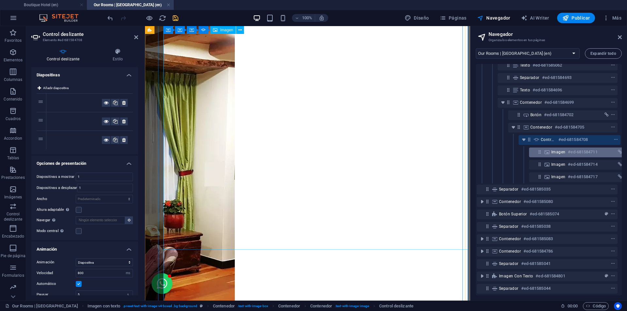
click at [554, 149] on div "Imagen #ed-681584711" at bounding box center [574, 152] width 47 height 8
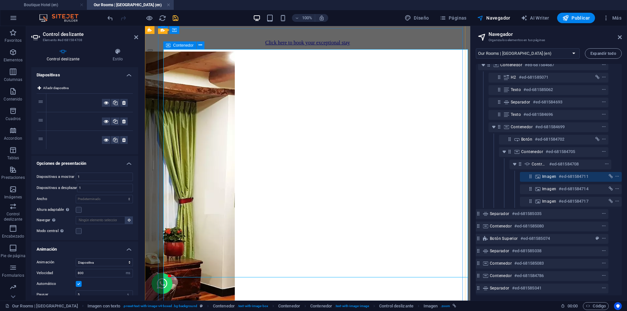
scroll to position [68, 12]
click at [528, 177] on icon at bounding box center [531, 177] width 6 height 6
click at [529, 177] on icon at bounding box center [531, 177] width 6 height 6
select select "px"
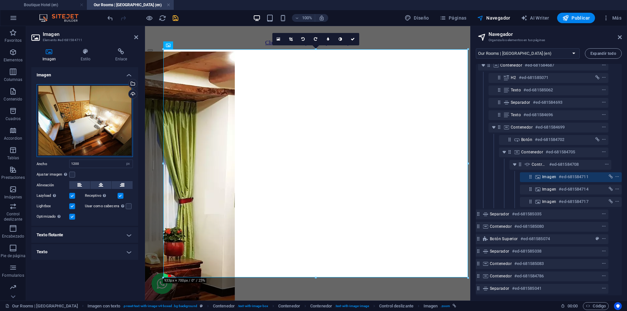
click at [66, 101] on div "Arrastra archivos aquí, haz clic para escoger archivos o selecciona archivos de…" at bounding box center [85, 120] width 96 height 73
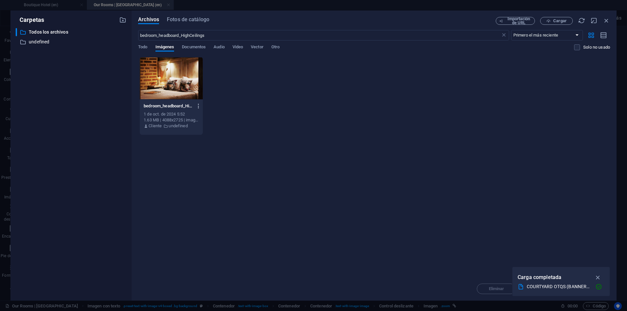
click at [198, 106] on icon "button" at bounding box center [199, 106] width 6 height 6
click at [195, 226] on li "Eliminar" at bounding box center [196, 233] width 51 height 16
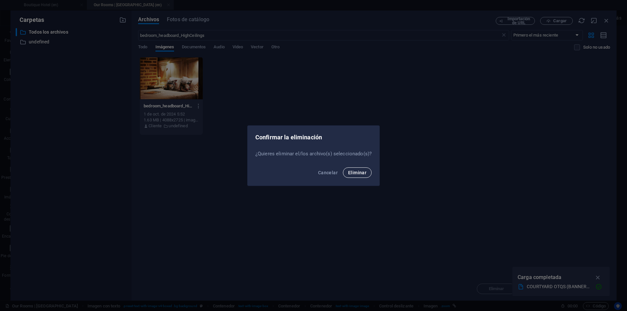
click at [361, 171] on span "Eliminar" at bounding box center [357, 172] width 18 height 5
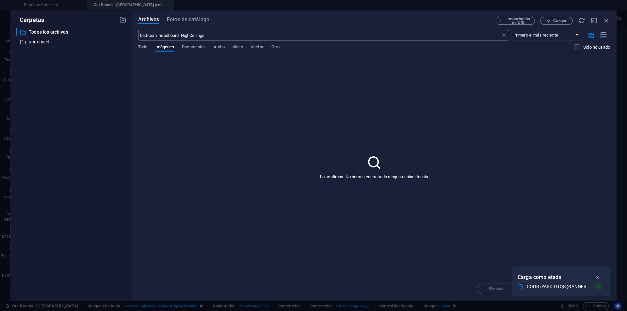
click at [227, 37] on input "bedroom_headboard_HighCeilings" at bounding box center [319, 35] width 362 height 10
paste input "HighCeilingsled-fireplace"
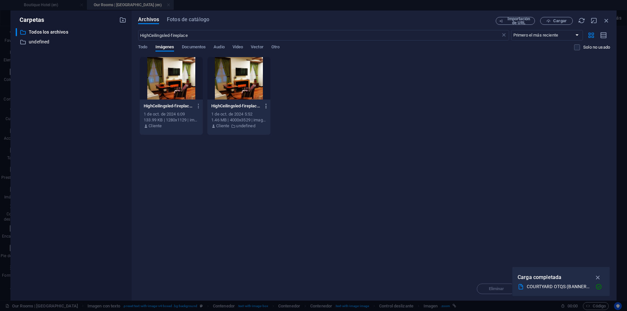
click at [267, 104] on icon "button" at bounding box center [266, 106] width 6 height 6
click at [267, 228] on li "Eliminar" at bounding box center [264, 233] width 51 height 16
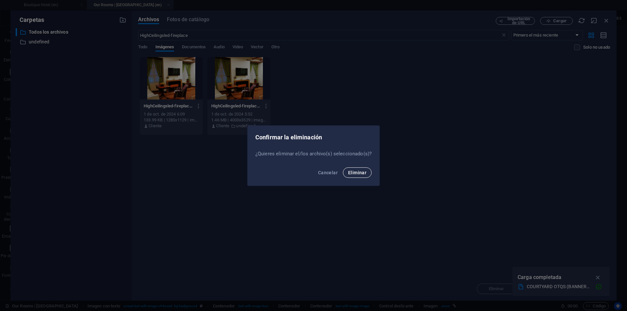
click at [356, 177] on button "Eliminar" at bounding box center [357, 172] width 29 height 10
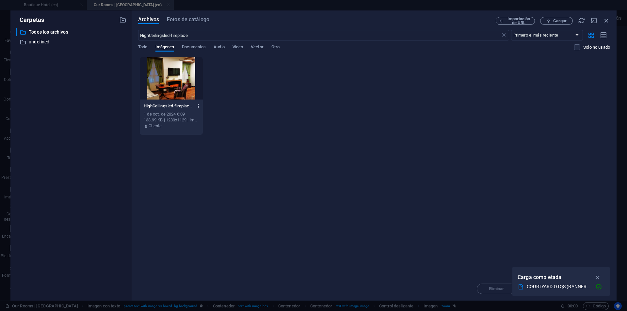
click at [200, 105] on icon "button" at bounding box center [199, 106] width 6 height 6
click at [205, 218] on h6 "Eliminar" at bounding box center [202, 217] width 31 height 8
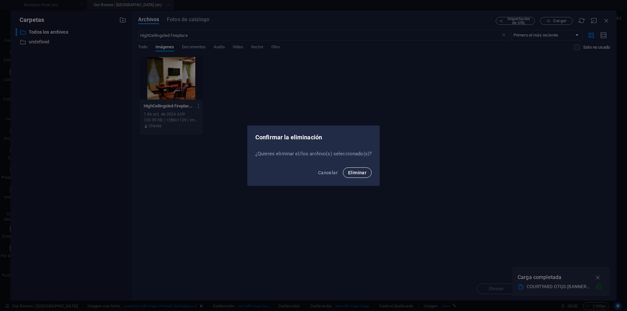
click at [355, 171] on span "Eliminar" at bounding box center [357, 172] width 18 height 5
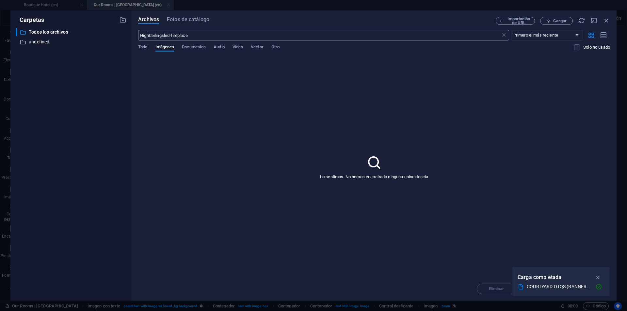
click at [205, 33] on input "HighCeilingsled-fireplace" at bounding box center [319, 35] width 362 height 10
paste input "-Ceilings_room_viewfromabove2"
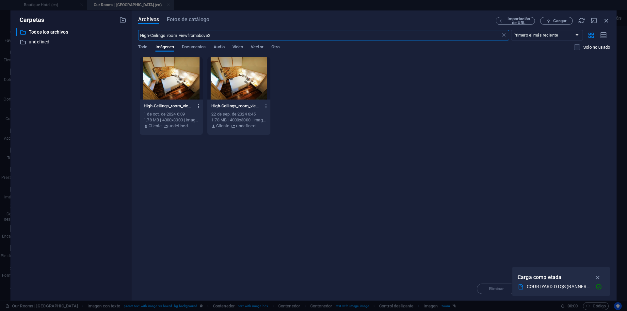
type input "High-Ceilings_room_viewfromabove2"
click at [198, 105] on icon "button" at bounding box center [199, 106] width 6 height 6
drag, startPoint x: 308, startPoint y: 206, endPoint x: 292, endPoint y: 197, distance: 17.8
click at [307, 206] on div at bounding box center [313, 155] width 627 height 311
click at [197, 105] on icon "button" at bounding box center [199, 106] width 6 height 6
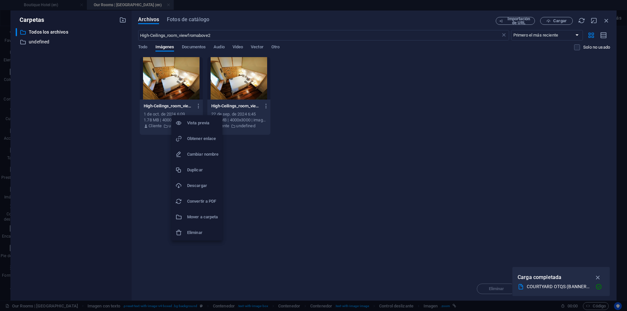
click at [195, 228] on li "Eliminar" at bounding box center [196, 233] width 51 height 16
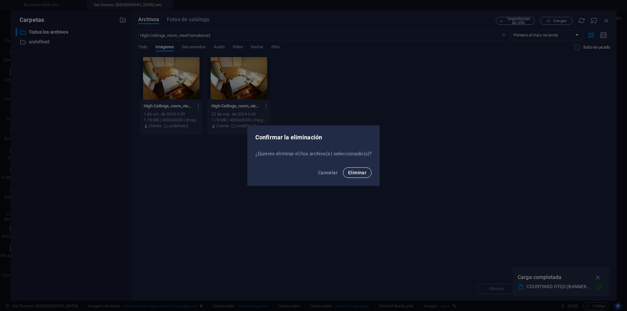
click at [361, 171] on span "Eliminar" at bounding box center [357, 172] width 18 height 5
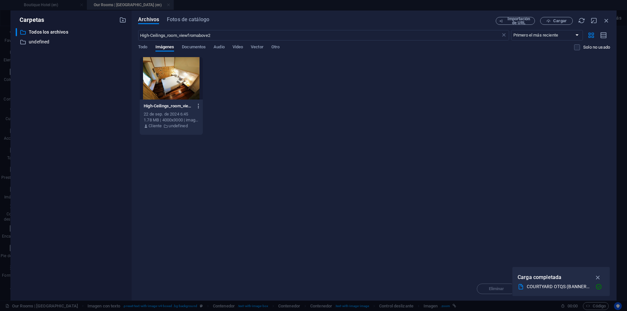
click at [199, 104] on icon "button" at bounding box center [199, 106] width 6 height 6
click at [209, 227] on li "Eliminar" at bounding box center [196, 233] width 51 height 16
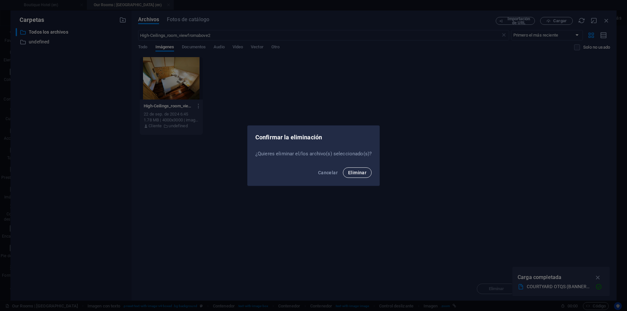
click at [353, 167] on button "Eliminar" at bounding box center [357, 172] width 29 height 10
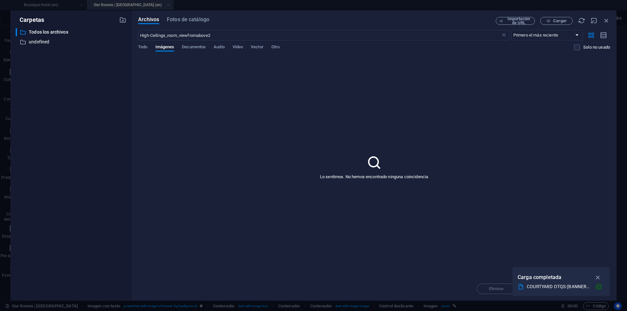
click at [292, 18] on div "Archivos Fotos de catálogo" at bounding box center [316, 20] width 357 height 7
click at [502, 36] on icon at bounding box center [503, 35] width 7 height 7
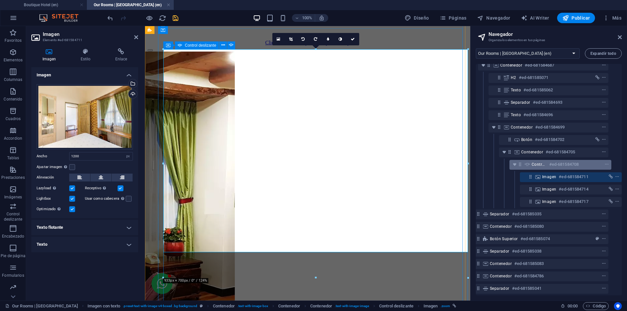
click at [526, 165] on icon at bounding box center [527, 164] width 7 height 5
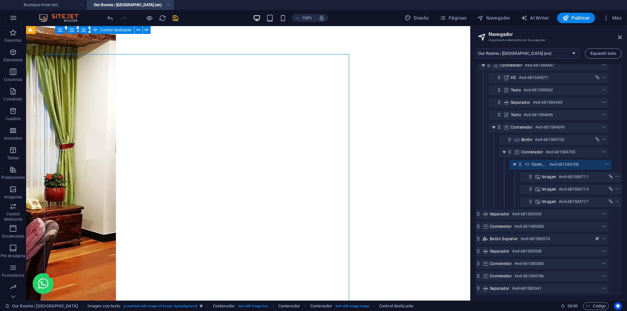
scroll to position [970, 0]
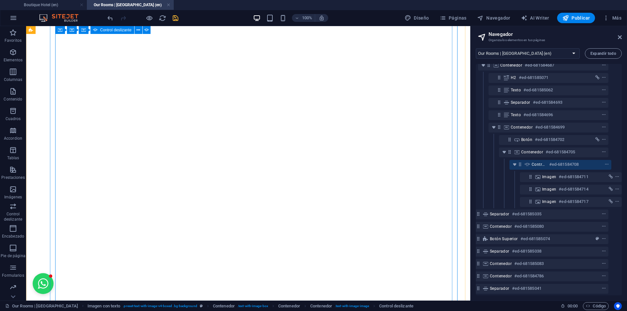
click at [555, 165] on h6 "#ed-681584708" at bounding box center [563, 165] width 29 height 8
select select "ms"
select select "s"
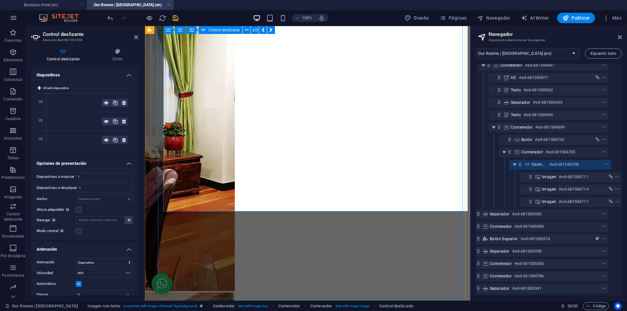
scroll to position [1062, 0]
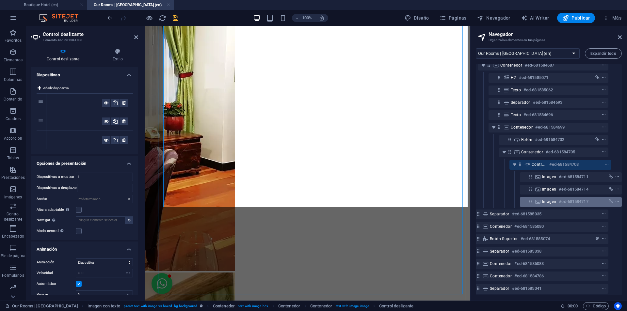
click at [555, 203] on div "Imagen #ed-681584717" at bounding box center [565, 202] width 47 height 8
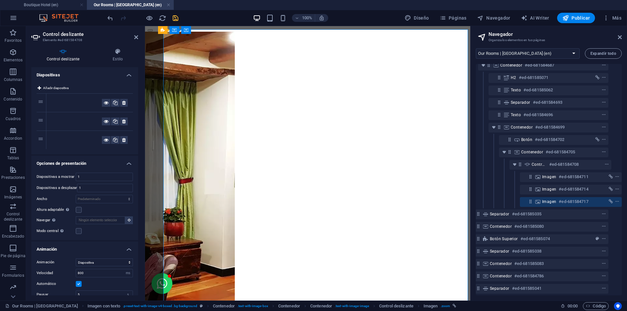
click at [537, 201] on icon at bounding box center [537, 201] width 7 height 5
select select "px"
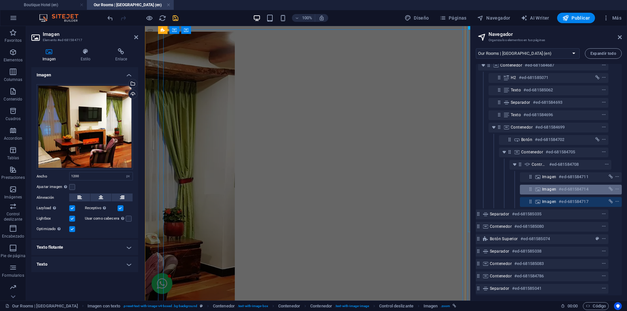
click at [548, 190] on span "Imagen" at bounding box center [549, 189] width 14 height 5
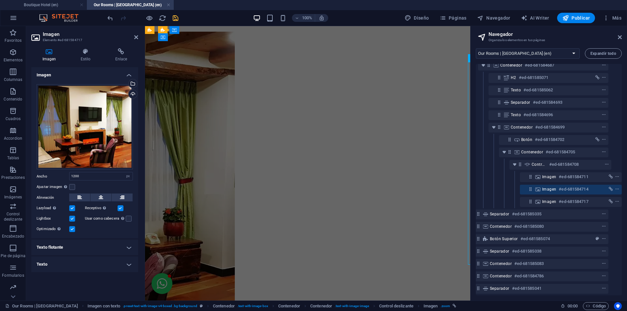
click at [548, 190] on span "Imagen" at bounding box center [549, 189] width 14 height 5
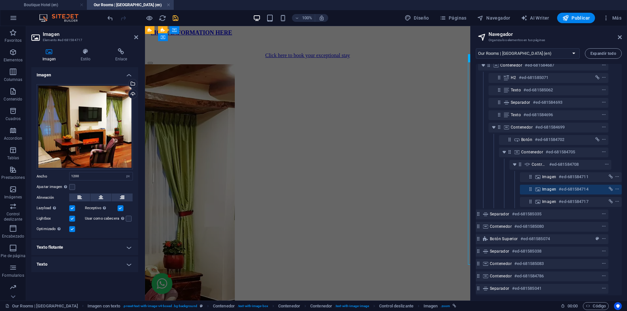
select select "px"
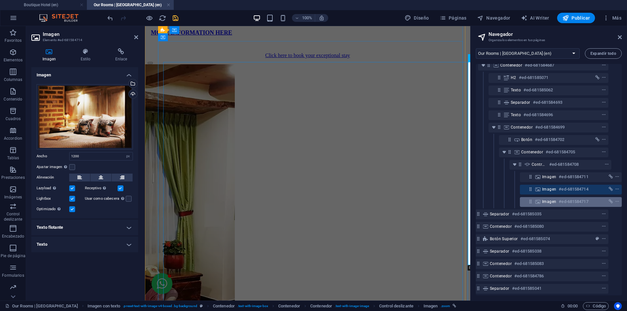
click at [546, 199] on div "Imagen #ed-681584717" at bounding box center [565, 202] width 47 height 8
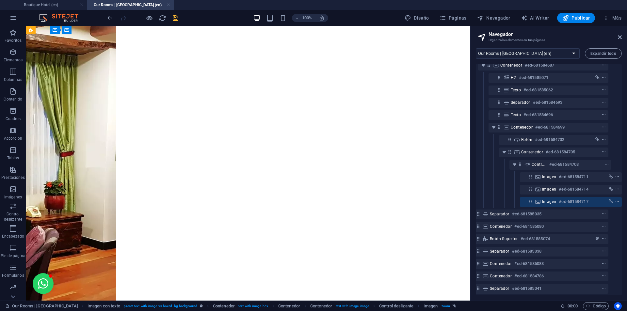
scroll to position [962, 0]
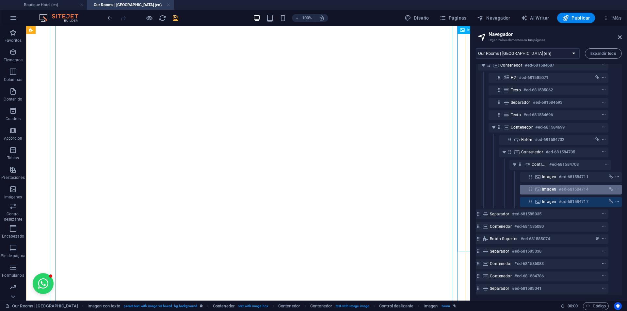
click at [545, 194] on div "Imagen #ed-681584714" at bounding box center [571, 190] width 102 height 10
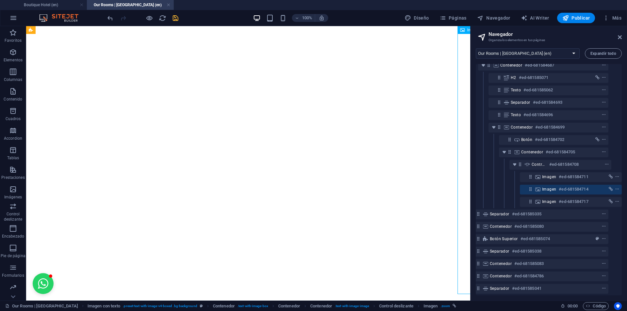
click at [545, 194] on div "Imagen #ed-681584714" at bounding box center [571, 190] width 102 height 10
select select "px"
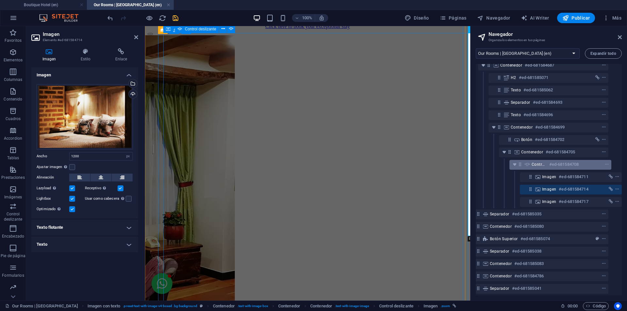
click at [542, 165] on span "Control deslizante" at bounding box center [538, 164] width 15 height 5
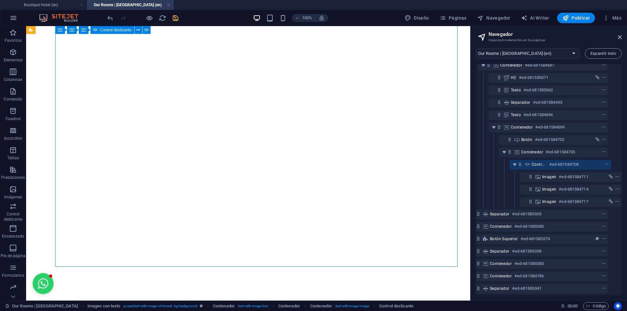
scroll to position [970, 0]
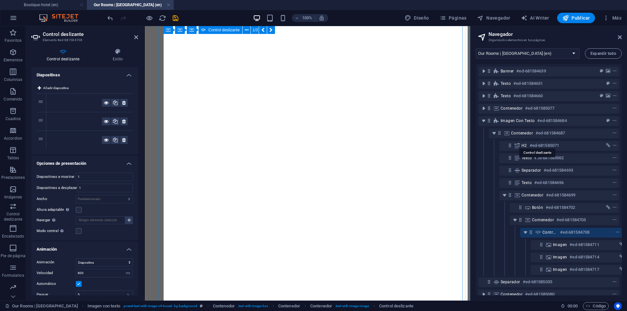
select select "ms"
select select "s"
select select "13296557-en"
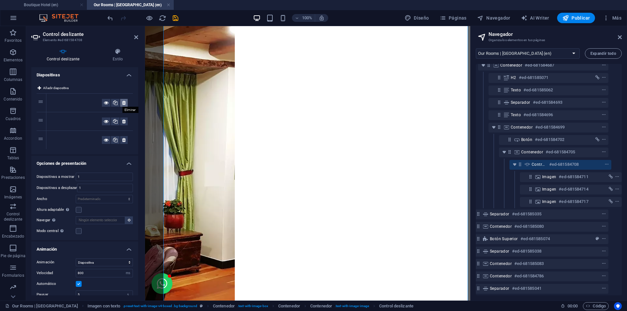
click at [123, 101] on icon at bounding box center [124, 103] width 4 height 8
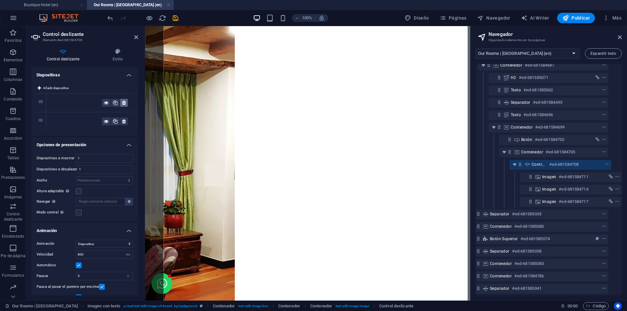
click at [123, 101] on icon at bounding box center [124, 103] width 4 height 8
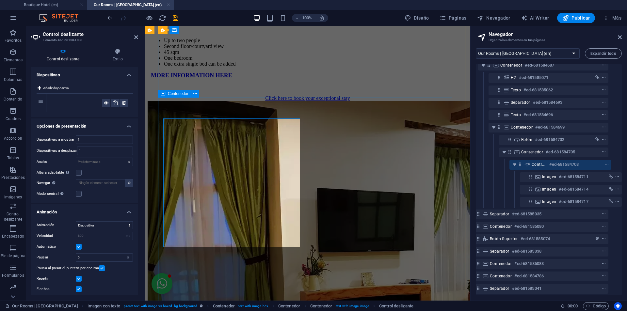
scroll to position [866, 0]
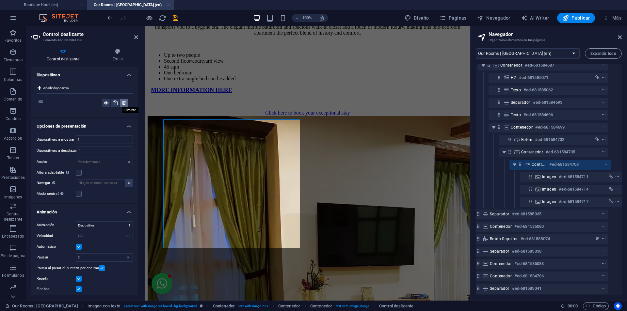
click at [123, 104] on icon at bounding box center [124, 103] width 4 height 8
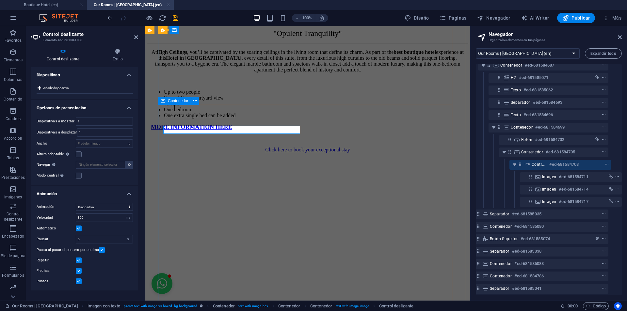
scroll to position [768, 0]
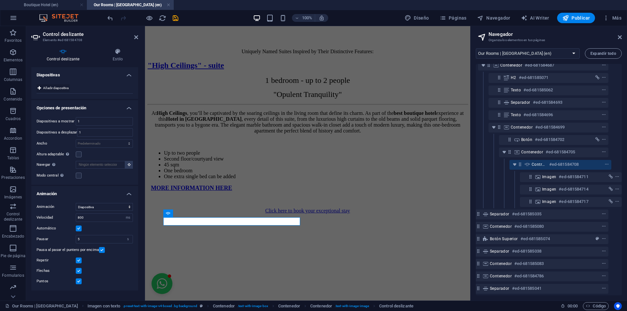
click at [49, 86] on span "Añadir diapositiva" at bounding box center [55, 88] width 25 height 8
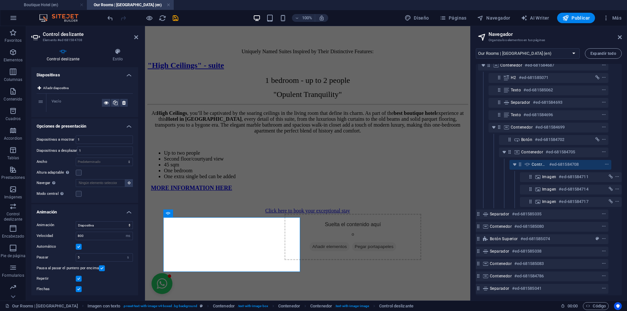
click at [65, 101] on div "Vacío" at bounding box center [77, 103] width 50 height 8
click at [548, 179] on span "Imagen" at bounding box center [549, 176] width 14 height 5
click at [108, 18] on icon "undo" at bounding box center [110, 18] width 8 height 8
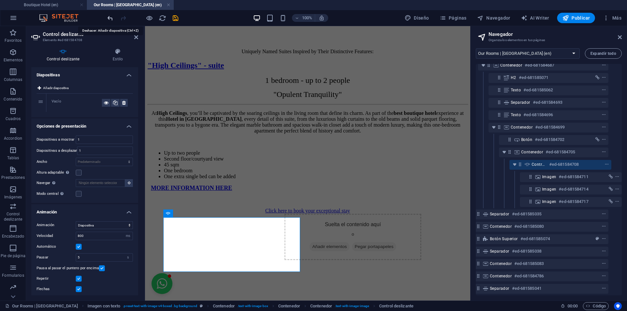
click at [108, 18] on icon "undo" at bounding box center [110, 18] width 8 height 8
click at [110, 20] on icon "undo" at bounding box center [110, 18] width 8 height 8
click at [110, 19] on icon "undo" at bounding box center [110, 18] width 8 height 8
click at [105, 122] on h4 "Opciones de presentación" at bounding box center [84, 125] width 107 height 12
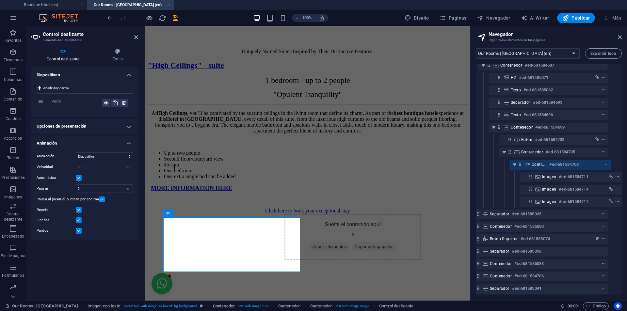
click at [105, 122] on h4 "Opciones de presentación" at bounding box center [84, 127] width 107 height 16
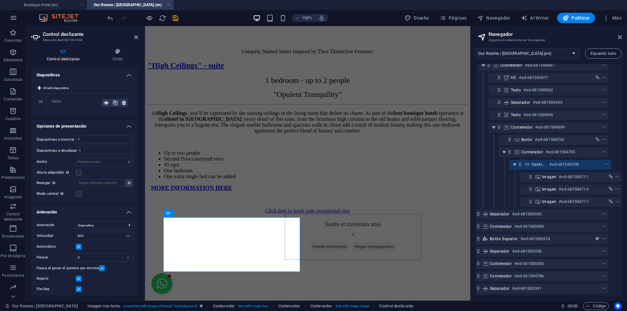
click at [228, 17] on div "100% Diseño Páginas Navegador AI Writer Publicar Más" at bounding box center [365, 18] width 518 height 10
click at [303, 189] on div "At High Ceilings , you’ll be captivated by the soaring ceilings in the living r…" at bounding box center [308, 156] width 320 height 92
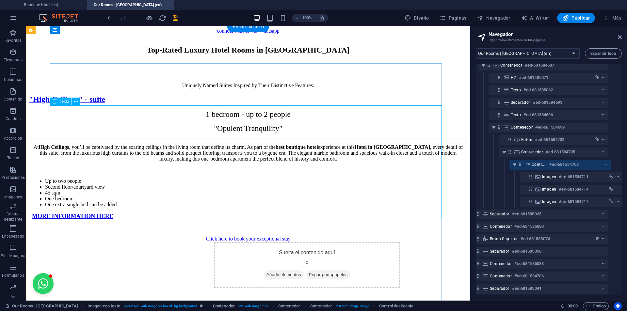
scroll to position [712, 0]
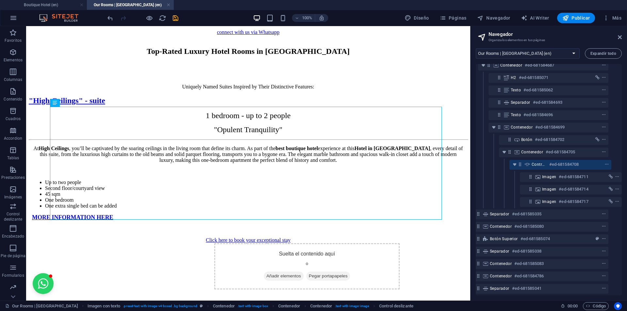
click at [573, 167] on h6 "#ed-681584708" at bounding box center [563, 165] width 29 height 8
click at [176, 19] on icon "save" at bounding box center [176, 18] width 8 height 8
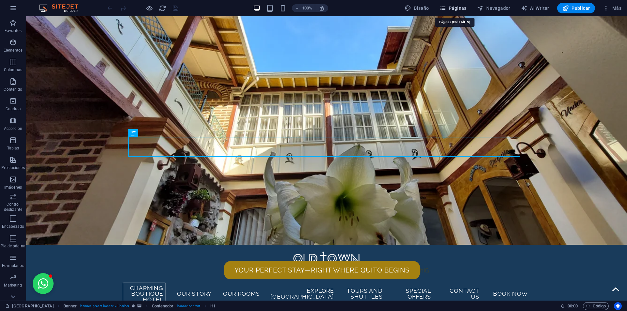
click at [469, 8] on button "Páginas" at bounding box center [453, 8] width 32 height 10
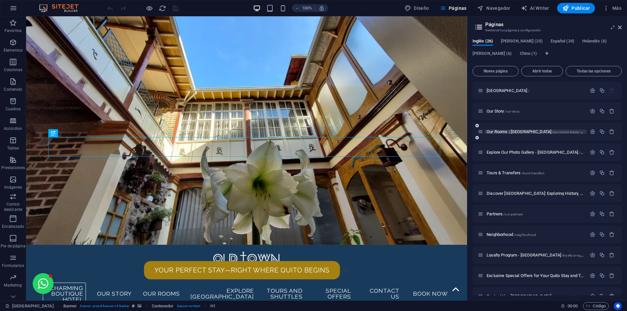
click at [509, 131] on span "Our Rooms | Old Town Quito Suites /our-rooms-luxury-suites-quito" at bounding box center [554, 131] width 137 height 5
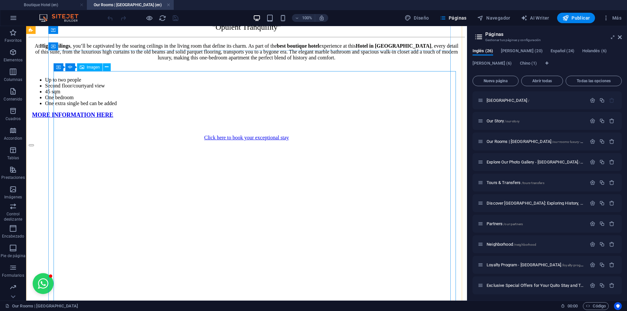
scroll to position [816, 0]
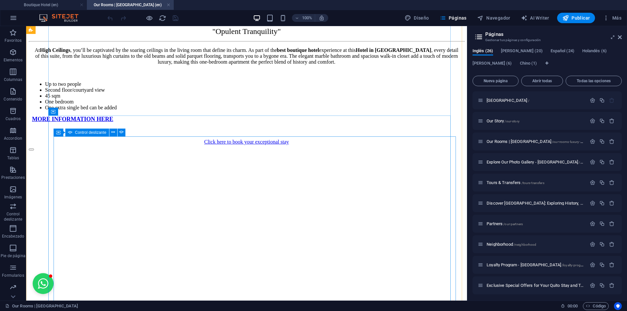
click at [70, 133] on icon at bounding box center [70, 133] width 5 height 8
click at [71, 133] on icon at bounding box center [70, 133] width 5 height 8
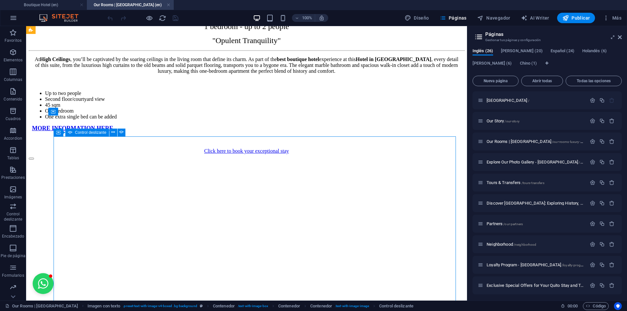
select select "ms"
select select "s"
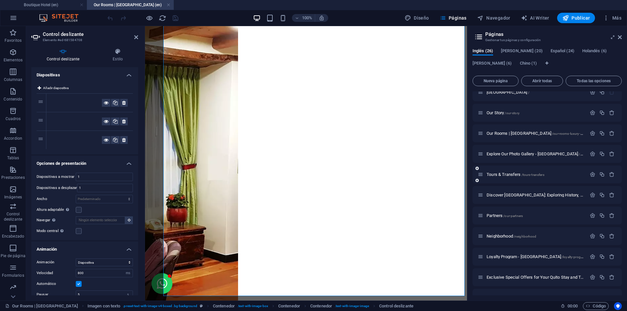
scroll to position [0, 0]
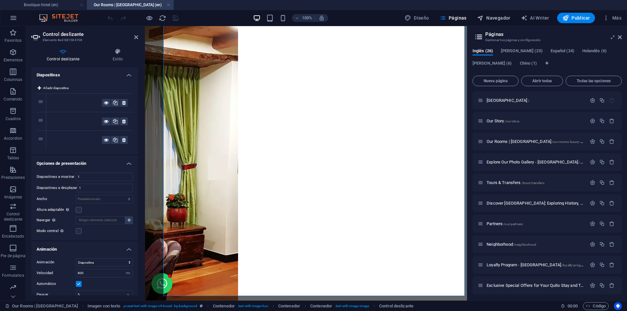
click at [491, 16] on span "Navegador" at bounding box center [493, 18] width 33 height 7
select select "13296557-en"
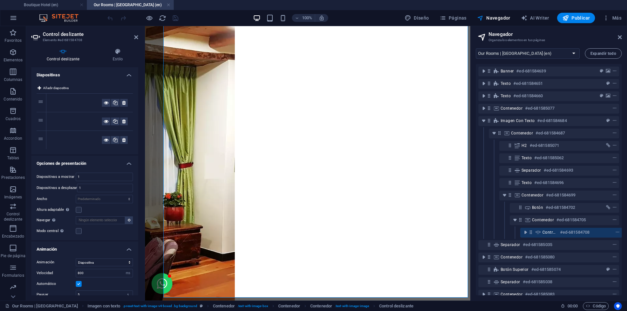
scroll to position [56, 2]
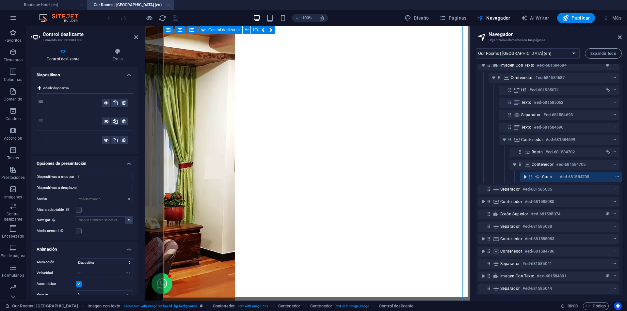
click at [524, 175] on icon "toggle-expand" at bounding box center [525, 177] width 7 height 7
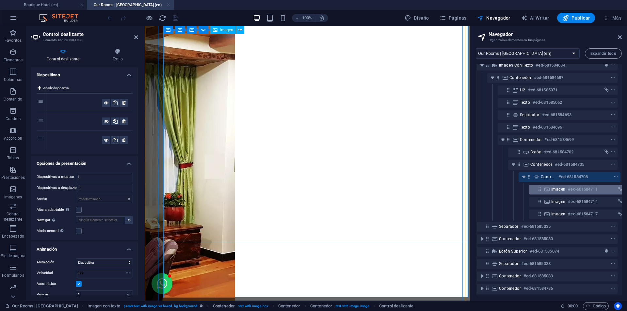
click at [541, 190] on icon at bounding box center [540, 189] width 6 height 6
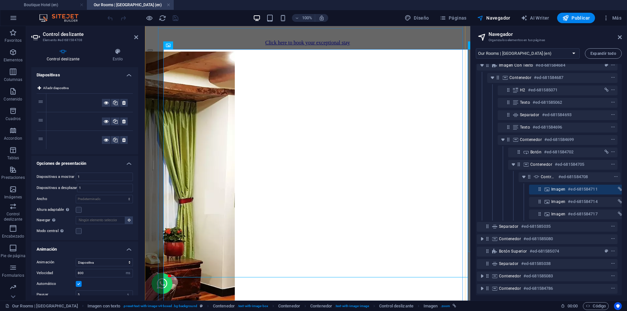
scroll to position [68, 12]
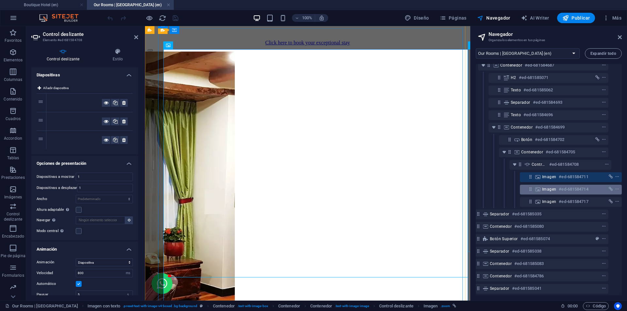
click at [543, 188] on span "Imagen" at bounding box center [549, 189] width 14 height 5
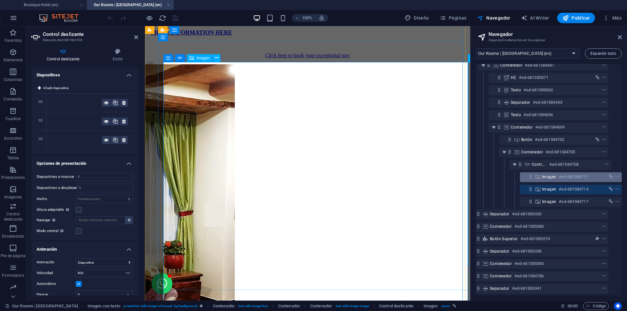
click at [555, 177] on div "Imagen #ed-681584711" at bounding box center [565, 177] width 47 height 8
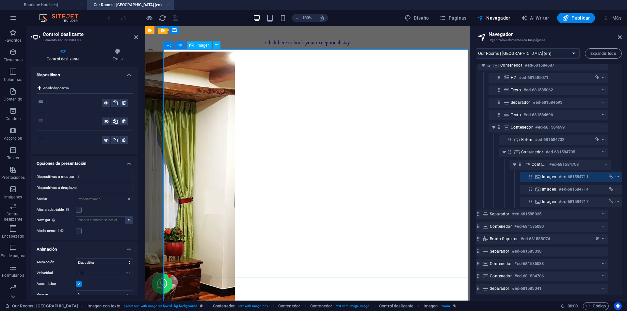
click at [555, 177] on div "Imagen #ed-681584711" at bounding box center [565, 177] width 47 height 8
select select "px"
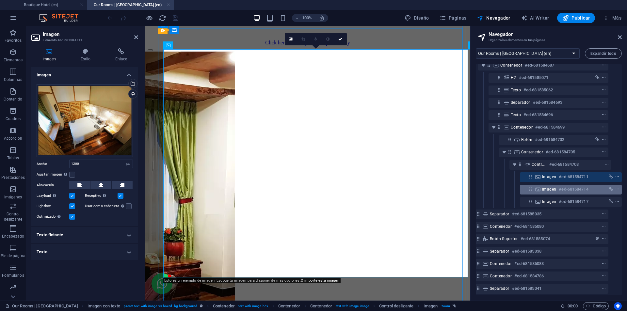
click at [554, 187] on div "Imagen #ed-681584714" at bounding box center [565, 189] width 47 height 8
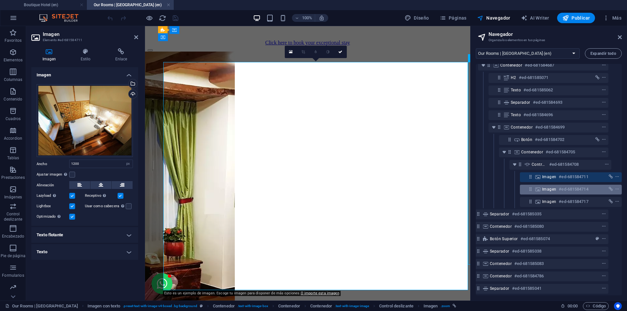
scroll to position [924, 0]
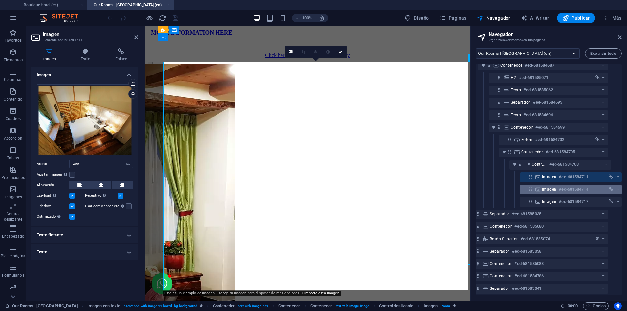
click at [554, 187] on div "Imagen #ed-681584714" at bounding box center [565, 189] width 47 height 8
select select "px"
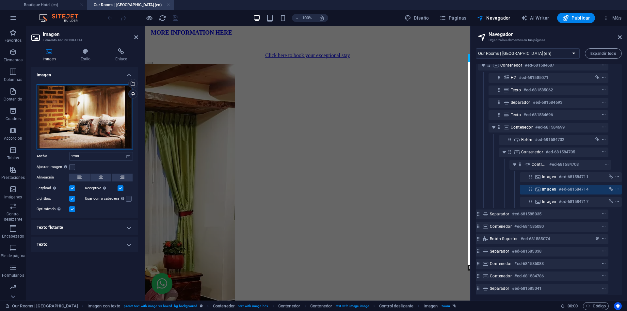
click at [102, 129] on div "Arrastra archivos aquí, haz clic para escoger archivos o selecciona archivos de…" at bounding box center [85, 116] width 96 height 65
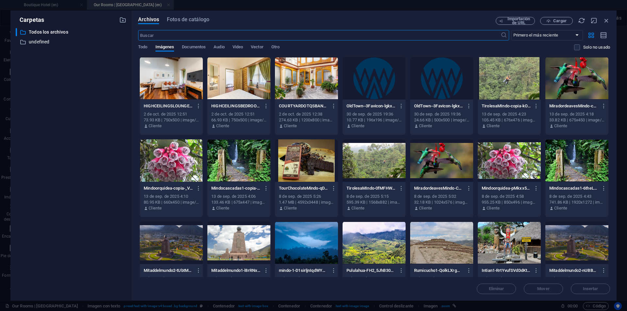
click at [234, 38] on input "text" at bounding box center [319, 35] width 362 height 10
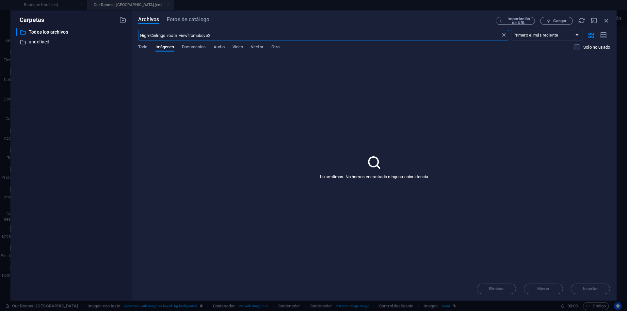
type input "High-Ceilings_room_viewfromabove2"
click at [504, 35] on icon at bounding box center [503, 35] width 7 height 7
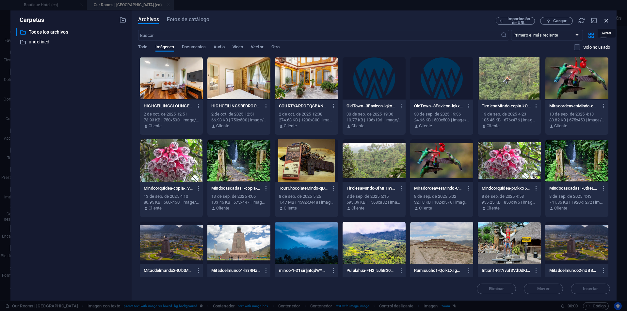
click at [607, 19] on icon "button" at bounding box center [606, 20] width 7 height 7
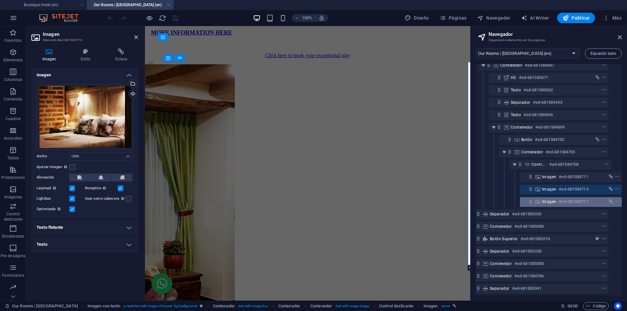
click at [528, 201] on icon at bounding box center [531, 202] width 6 height 6
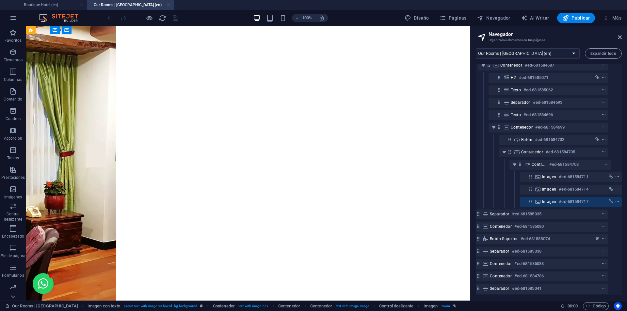
scroll to position [962, 0]
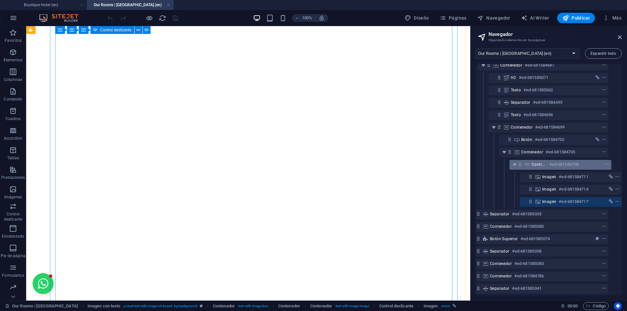
click at [524, 166] on icon at bounding box center [527, 164] width 7 height 5
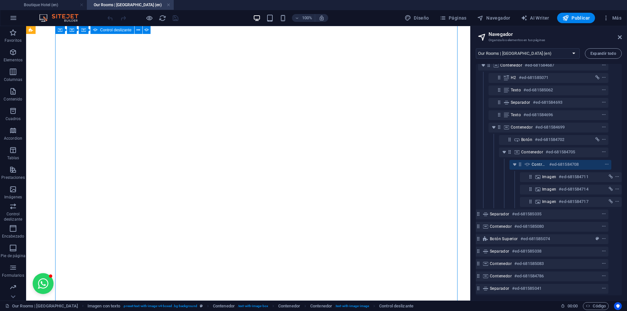
click at [524, 166] on icon at bounding box center [527, 164] width 7 height 5
select select "ms"
select select "s"
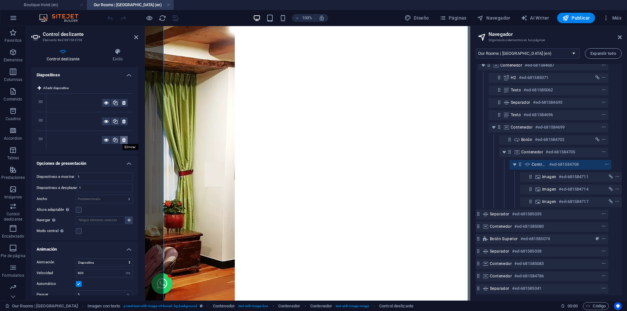
click at [122, 142] on icon at bounding box center [124, 140] width 4 height 8
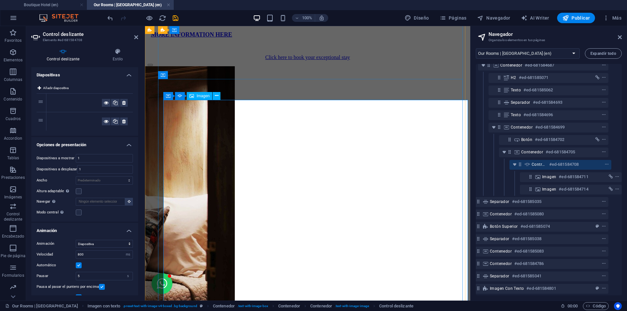
scroll to position [931, 0]
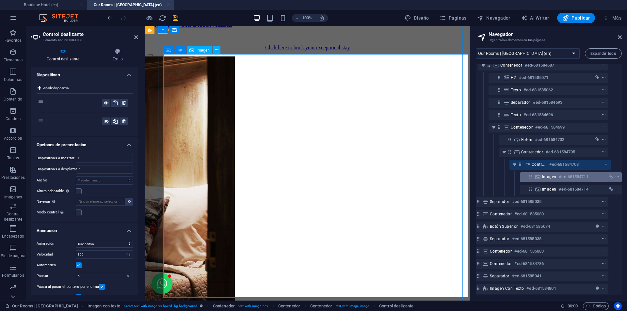
click at [538, 176] on icon at bounding box center [537, 176] width 7 height 5
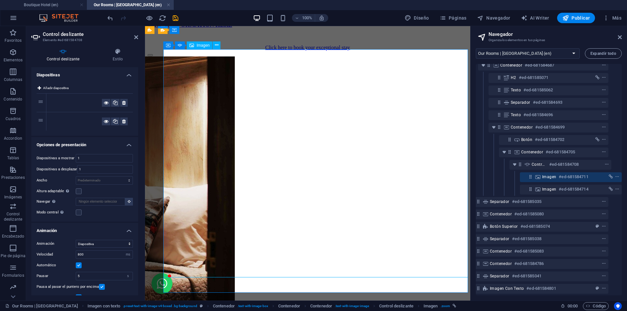
scroll to position [936, 0]
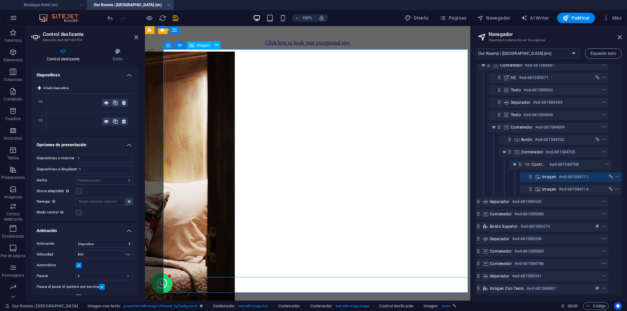
click at [538, 176] on icon at bounding box center [537, 176] width 7 height 5
select select "px"
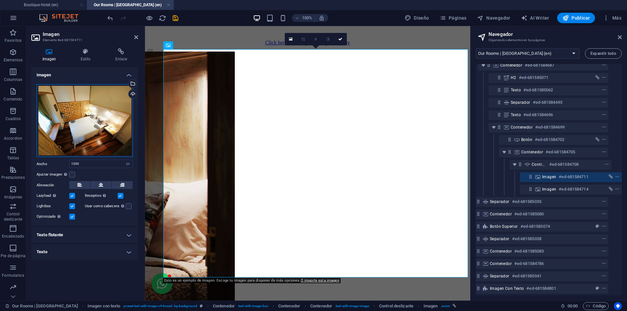
click at [90, 110] on div "Arrastra archivos aquí, haz clic para escoger archivos o selecciona archivos de…" at bounding box center [85, 120] width 96 height 73
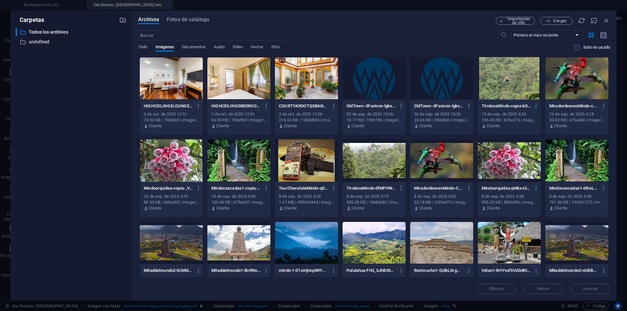
click at [235, 83] on div at bounding box center [238, 78] width 63 height 42
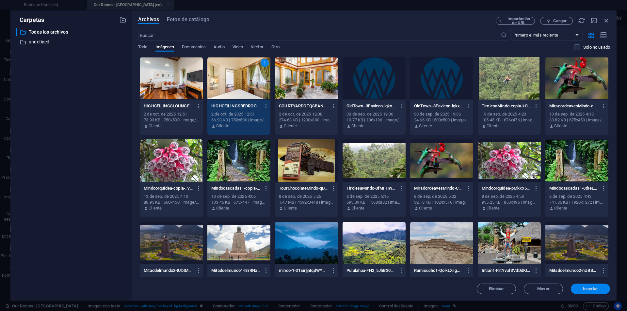
click at [588, 289] on span "Insertar" at bounding box center [590, 289] width 15 height 4
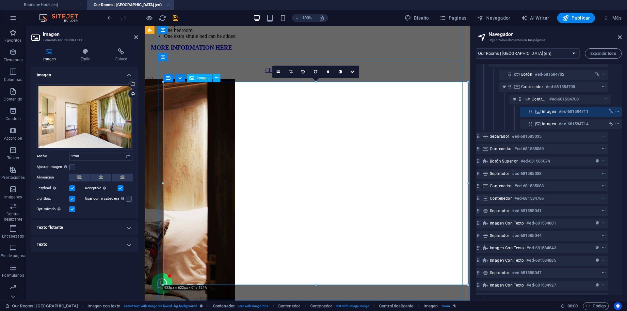
scroll to position [904, 0]
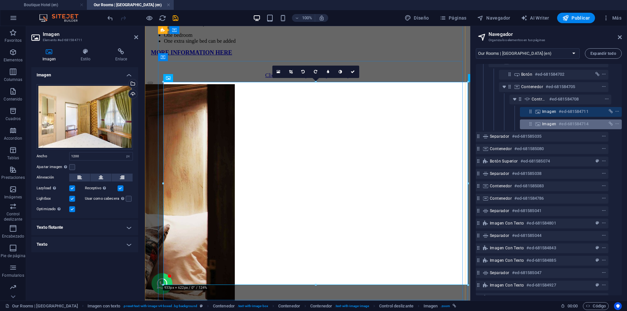
click at [542, 125] on span "Imagen" at bounding box center [549, 123] width 14 height 5
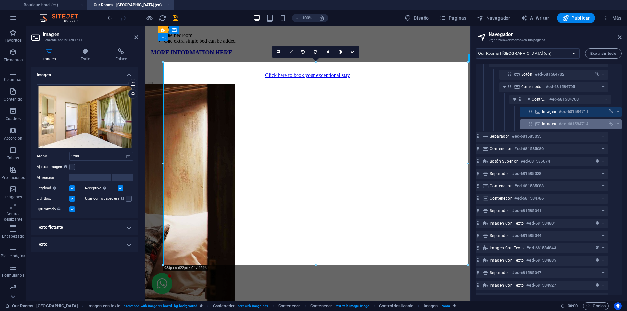
scroll to position [924, 0]
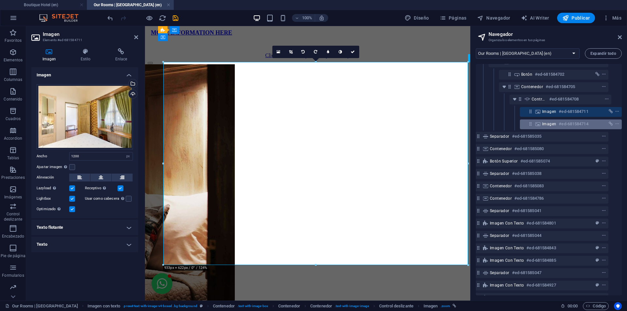
click at [542, 125] on span "Imagen" at bounding box center [549, 123] width 14 height 5
select select "px"
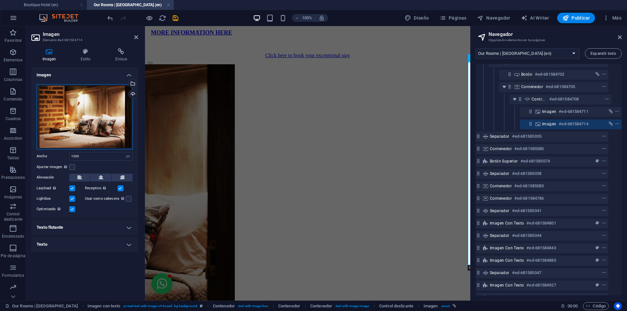
click at [93, 115] on div "Arrastra archivos aquí, haz clic para escoger archivos o selecciona archivos de…" at bounding box center [85, 116] width 96 height 65
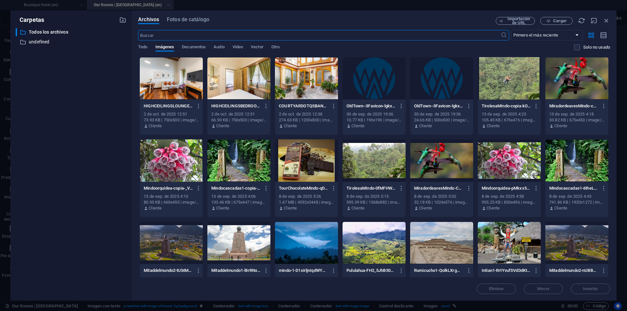
click at [187, 87] on div at bounding box center [171, 78] width 63 height 42
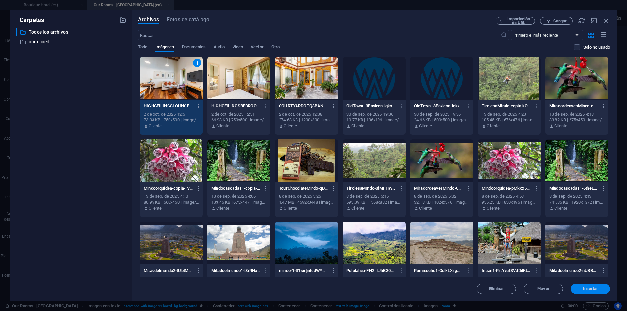
click at [585, 285] on button "Insertar" at bounding box center [590, 289] width 39 height 10
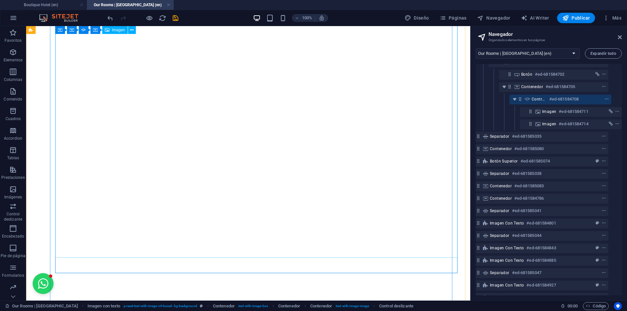
scroll to position [923, 0]
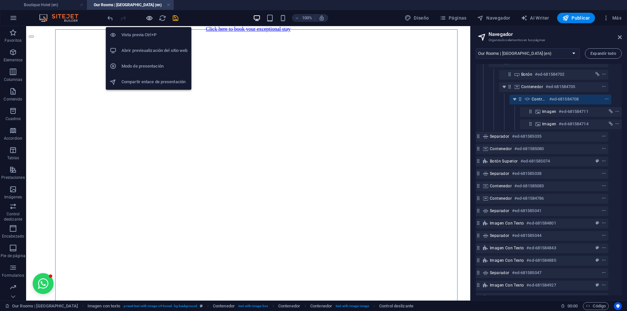
click at [148, 16] on icon "button" at bounding box center [150, 18] width 8 height 8
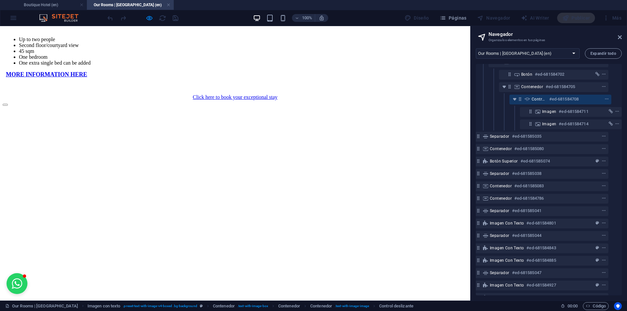
scroll to position [956, 0]
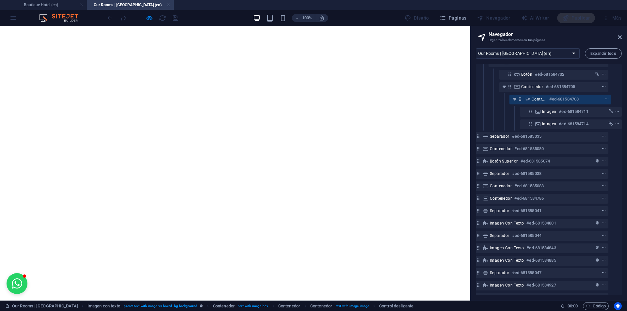
click at [8, 5] on button "button" at bounding box center [5, 4] width 5 height 2
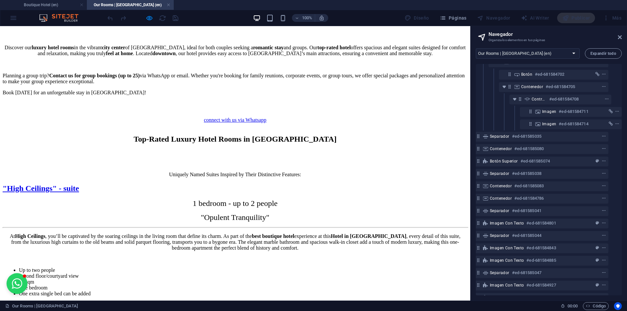
scroll to position [620, 0]
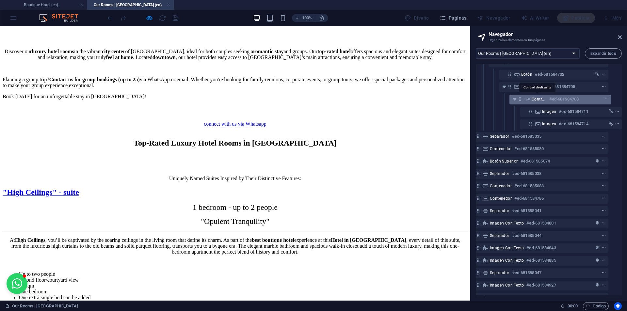
click at [531, 100] on span "Control deslizante" at bounding box center [538, 99] width 15 height 5
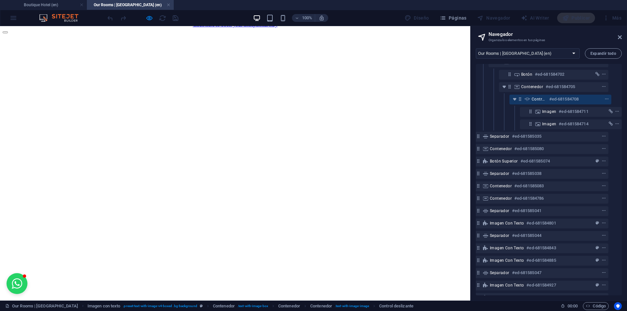
click at [549, 98] on h6 "#ed-681584708" at bounding box center [563, 99] width 29 height 8
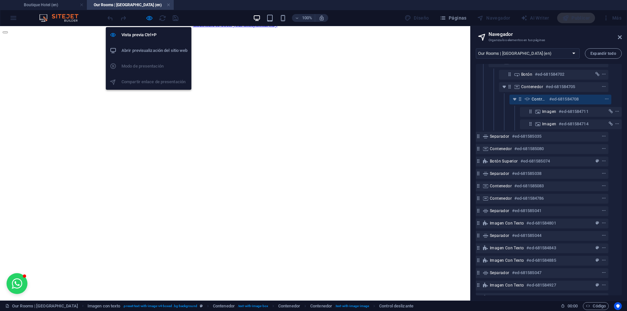
drag, startPoint x: 150, startPoint y: 18, endPoint x: 153, endPoint y: 22, distance: 4.9
click at [150, 18] on icon "button" at bounding box center [150, 18] width 8 height 8
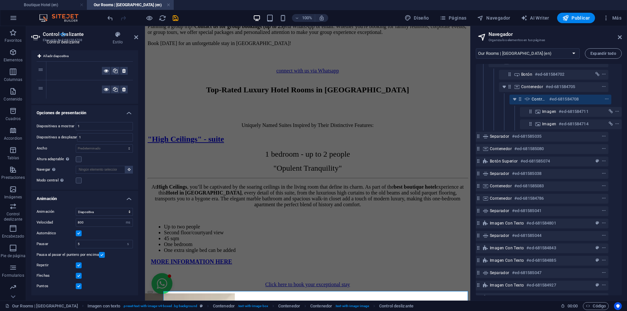
scroll to position [0, 0]
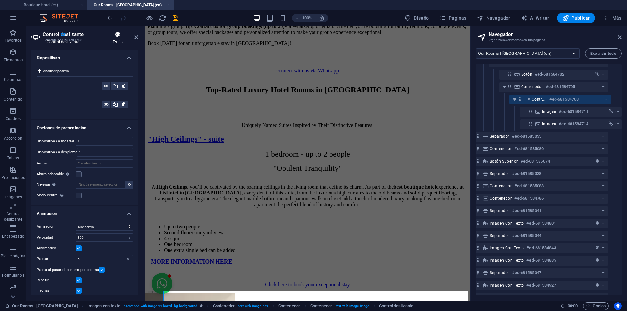
click at [116, 38] on icon at bounding box center [117, 34] width 41 height 7
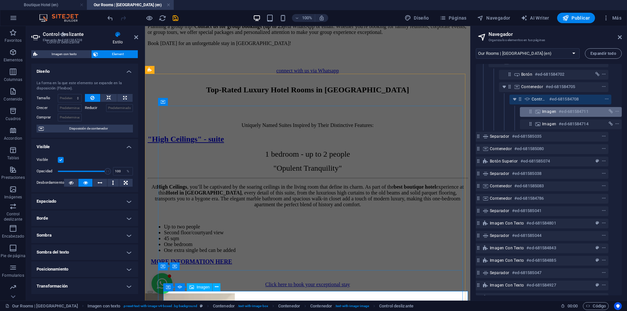
click at [532, 111] on div "Imagen #ed-681584711" at bounding box center [571, 112] width 102 height 10
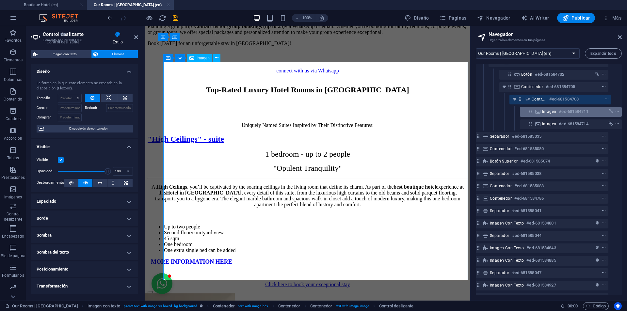
scroll to position [924, 0]
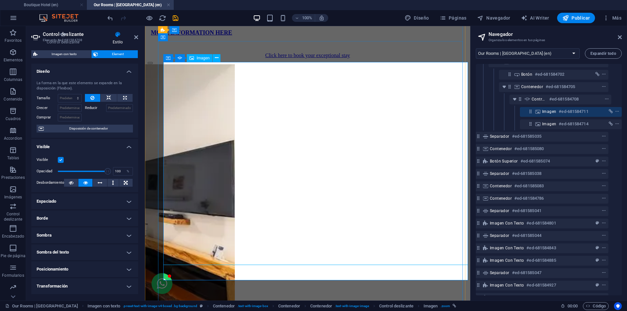
click at [559, 111] on h6 "#ed-681584711" at bounding box center [573, 112] width 29 height 8
select select "px"
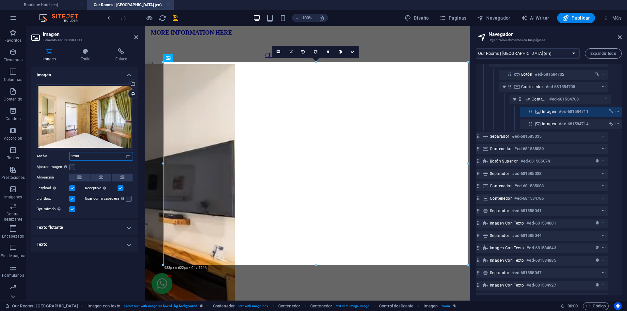
click at [89, 158] on input "1200" at bounding box center [101, 156] width 63 height 8
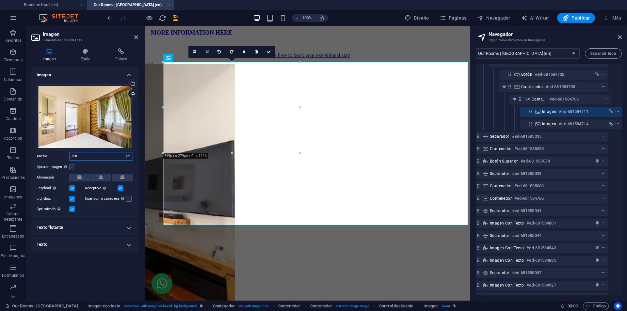
type input "750"
click at [71, 164] on label at bounding box center [72, 167] width 6 height 6
click at [0, 0] on input "Ajustar imagen Ajustar imagen automáticamente a un ancho y alto fijo" at bounding box center [0, 0] width 0 height 0
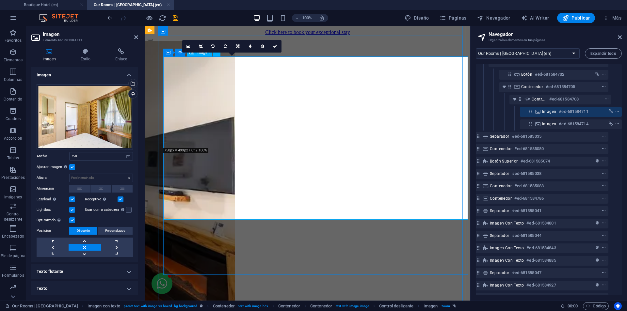
scroll to position [989, 0]
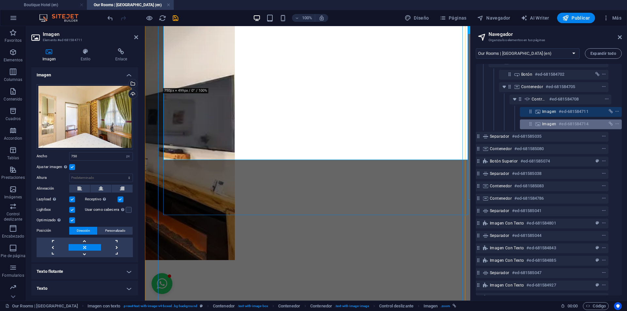
click at [550, 121] on div "Imagen #ed-681584714" at bounding box center [565, 124] width 47 height 8
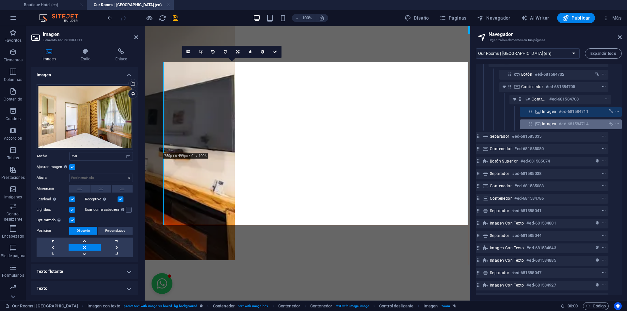
scroll to position [924, 0]
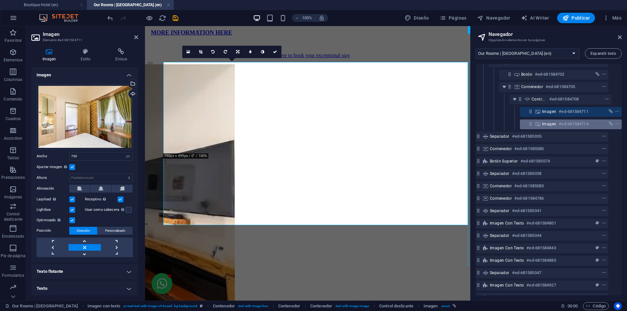
click at [550, 121] on div "Imagen #ed-681584714" at bounding box center [565, 124] width 47 height 8
select select "px"
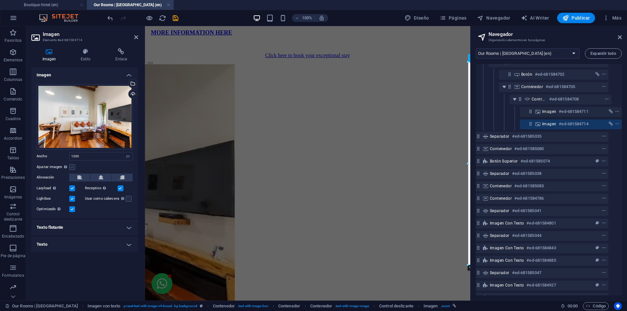
click at [72, 166] on label at bounding box center [72, 167] width 6 height 6
click at [0, 0] on input "Ajustar imagen Ajustar imagen automáticamente a un ancho y alto fijo" at bounding box center [0, 0] width 0 height 0
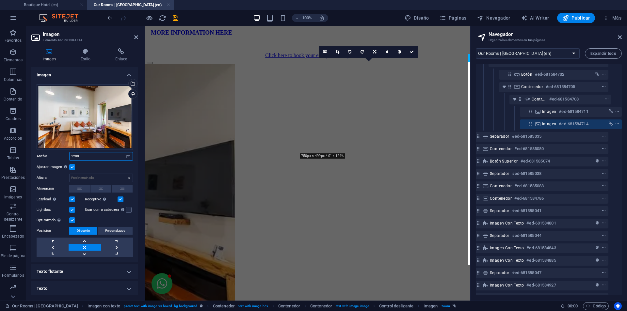
click at [87, 155] on input "1200" at bounding box center [101, 156] width 63 height 8
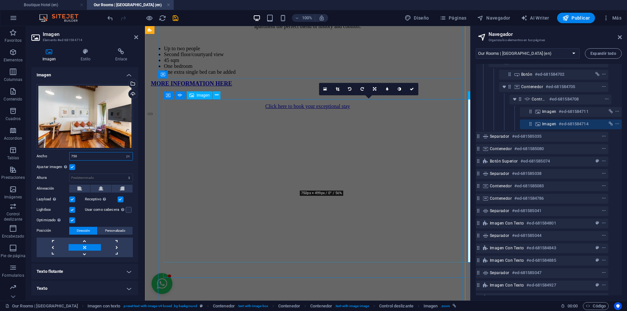
scroll to position [891, 0]
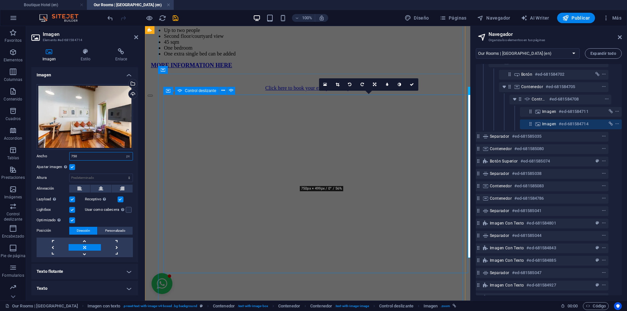
type input "750"
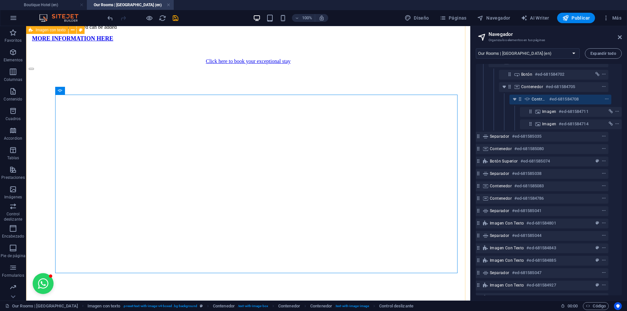
scroll to position [858, 0]
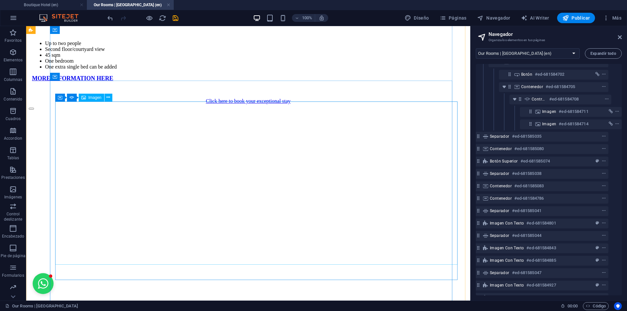
scroll to position [891, 0]
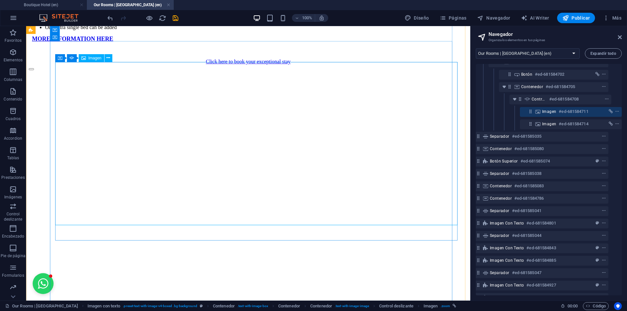
click at [546, 111] on span "Imagen" at bounding box center [549, 111] width 14 height 5
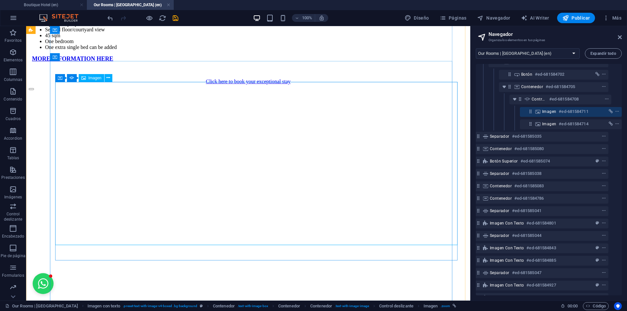
click at [546, 111] on span "Imagen" at bounding box center [549, 111] width 14 height 5
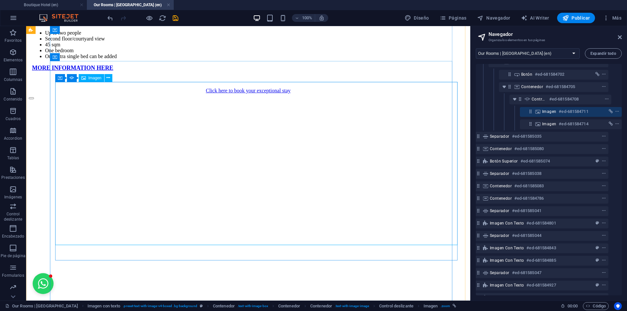
select select "px"
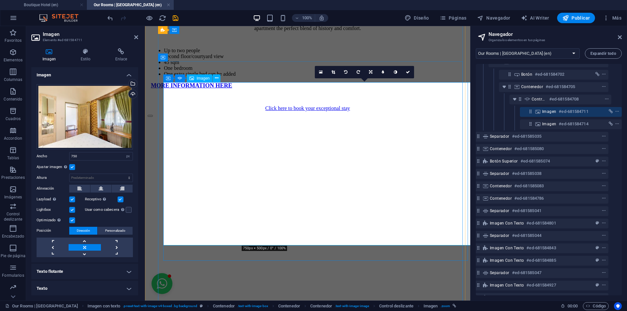
scroll to position [903, 0]
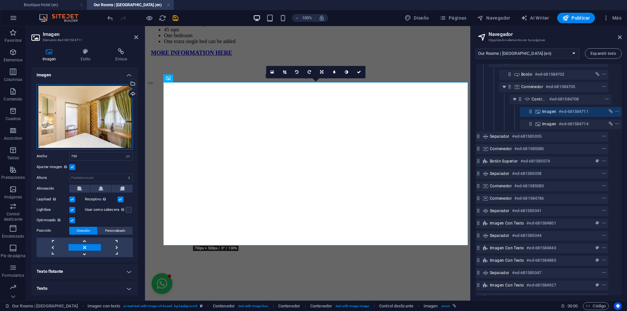
click at [101, 117] on div "Arrastra archivos aquí, haz clic para escoger archivos o selecciona archivos de…" at bounding box center [85, 116] width 96 height 65
click at [101, 117] on body "Old Town Quito Suites Boutique Hotel (en) Our Rooms | Old Town Quito Suites (en…" at bounding box center [313, 155] width 627 height 311
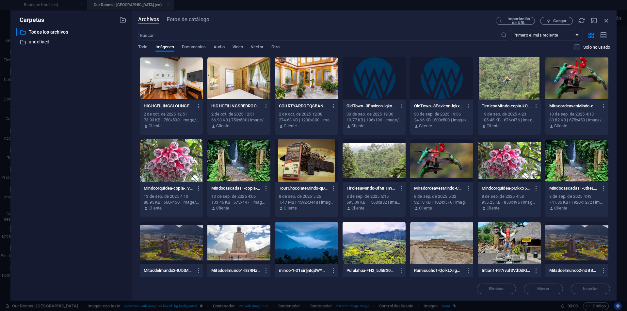
click at [230, 89] on div at bounding box center [238, 78] width 63 height 42
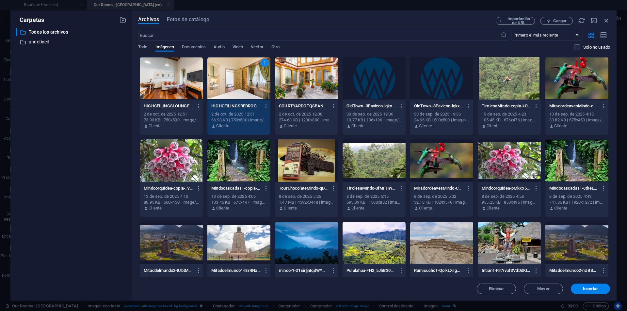
drag, startPoint x: 230, startPoint y: 89, endPoint x: 84, endPoint y: 64, distance: 148.5
click at [230, 89] on div "1" at bounding box center [238, 78] width 63 height 42
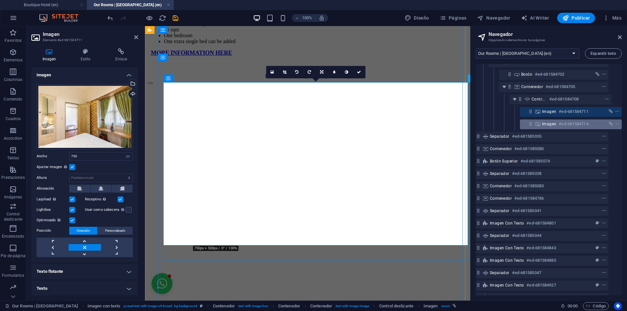
click at [547, 127] on div "Imagen #ed-681584714" at bounding box center [565, 124] width 47 height 8
select select "px"
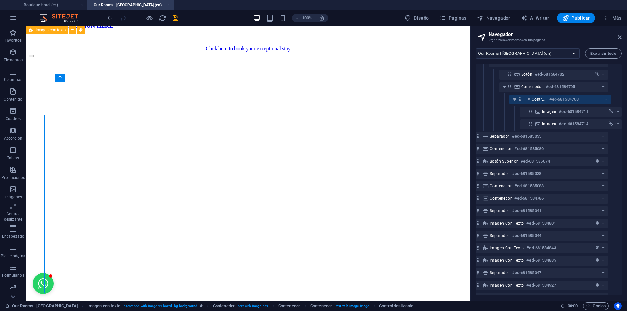
scroll to position [871, 0]
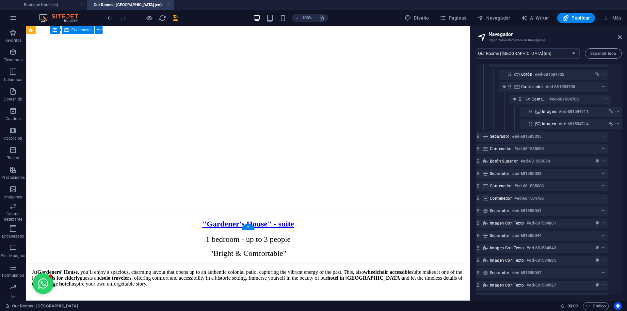
scroll to position [1230, 0]
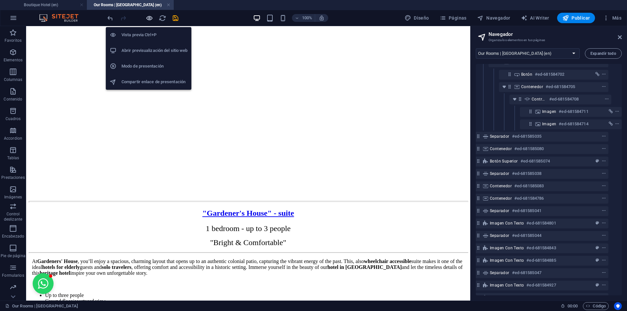
click at [146, 20] on icon "button" at bounding box center [150, 18] width 8 height 8
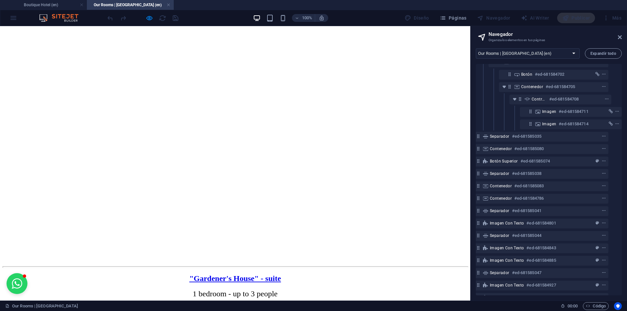
scroll to position [1034, 0]
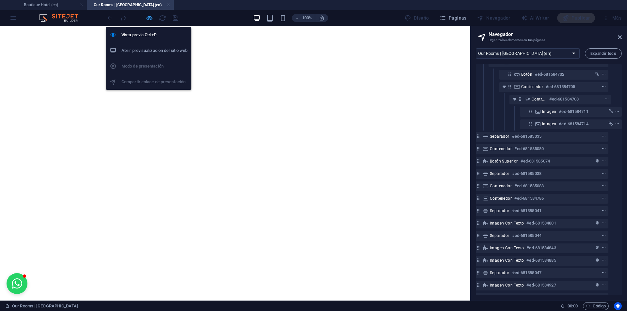
click at [149, 20] on icon "button" at bounding box center [150, 18] width 8 height 8
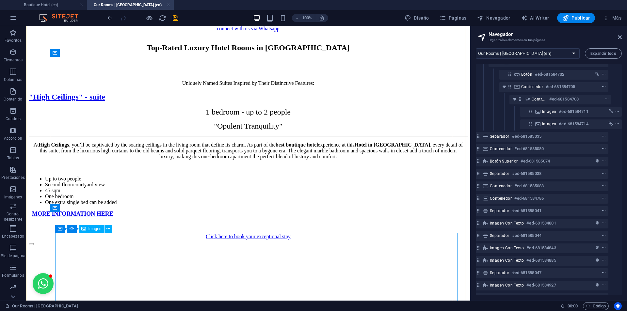
scroll to position [740, 0]
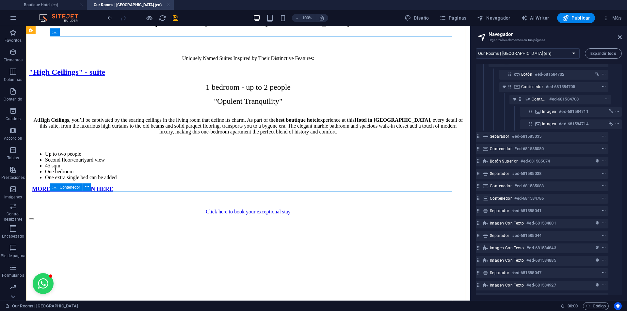
click at [58, 187] on div "Contenedor" at bounding box center [66, 187] width 33 height 8
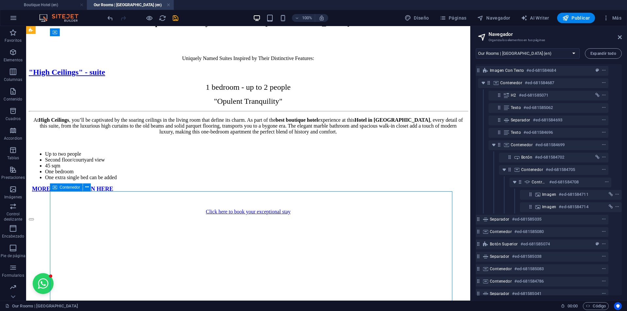
click at [58, 187] on div "Contenedor" at bounding box center [66, 187] width 33 height 8
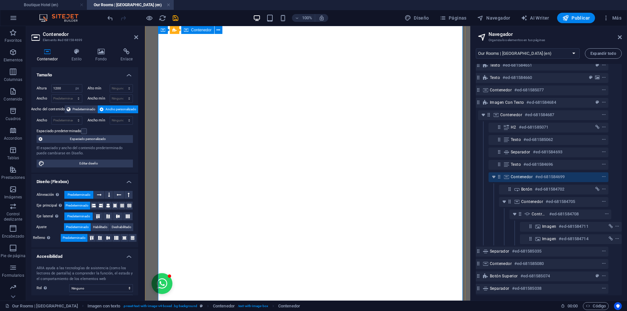
scroll to position [1058, 0]
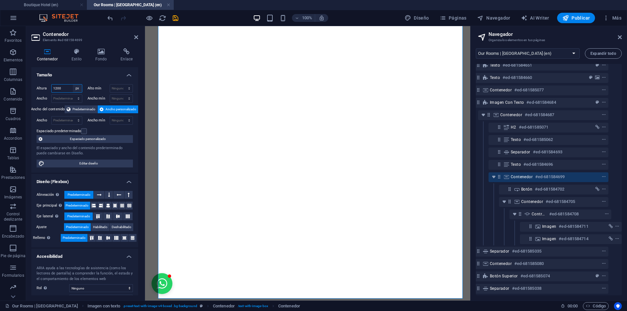
click at [77, 89] on select "Predeterminado px rem % vh vw" at bounding box center [77, 89] width 9 height 8
select select "default"
click at [73, 85] on select "Predeterminado px rem % vh vw" at bounding box center [77, 89] width 9 height 8
select select "DISABLED_OPTION_VALUE"
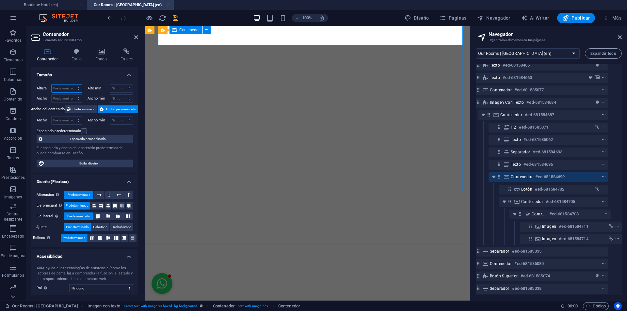
scroll to position [1123, 0]
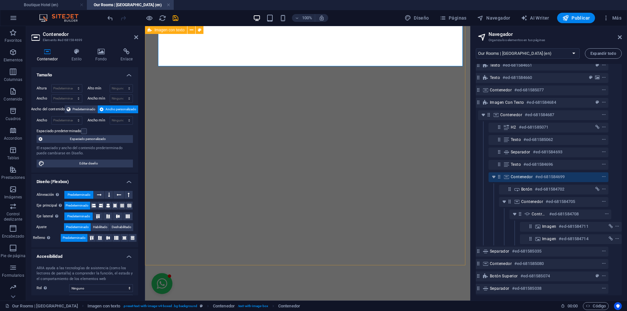
click at [426, 238] on div ""High Ceilings" - suite 1 bedroom - up to 2 people "Opulent Tranquility" At Hig…" at bounding box center [308, 16] width 320 height 620
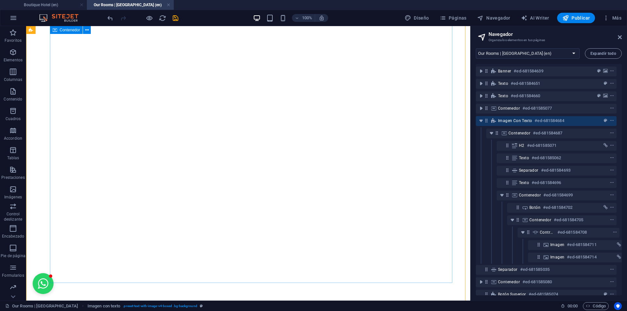
scroll to position [1090, 0]
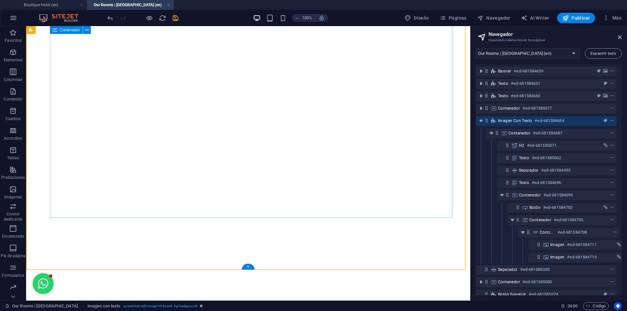
click at [147, 203] on div ""High Ceilings" - suite 1 bedroom - up to 2 people "Opulent Tranquility" At Hig…" at bounding box center [248, 136] width 439 height 836
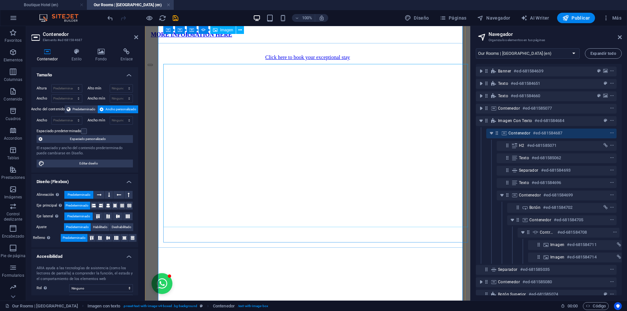
scroll to position [919, 0]
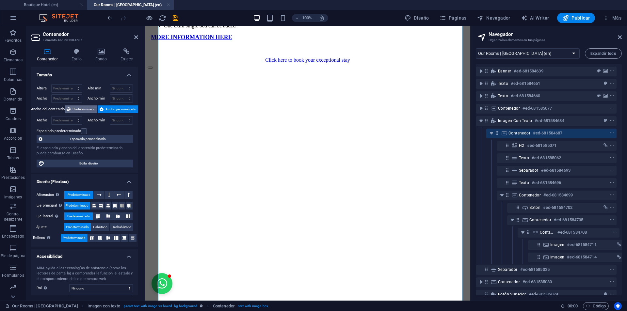
click at [82, 110] on span "Predeterminado" at bounding box center [83, 109] width 23 height 8
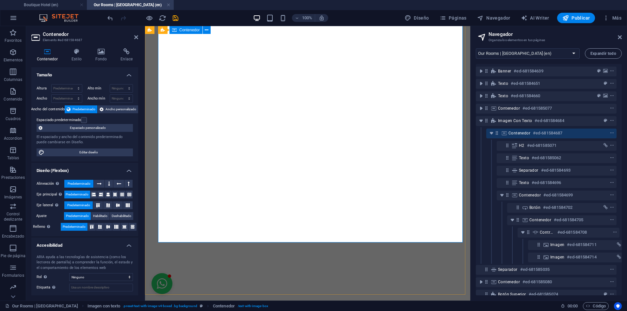
scroll to position [886, 0]
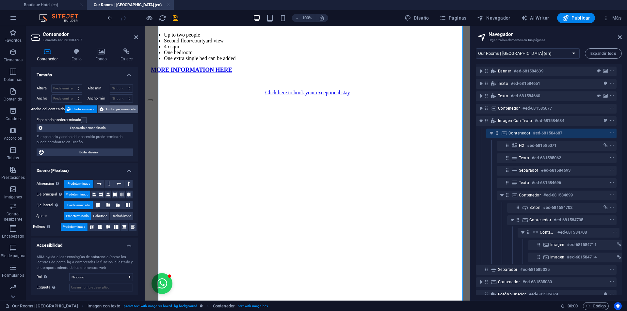
click at [112, 109] on span "Ancho personalizado" at bounding box center [120, 109] width 31 height 8
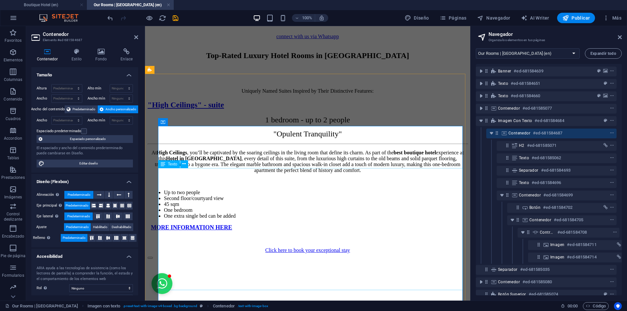
scroll to position [756, 0]
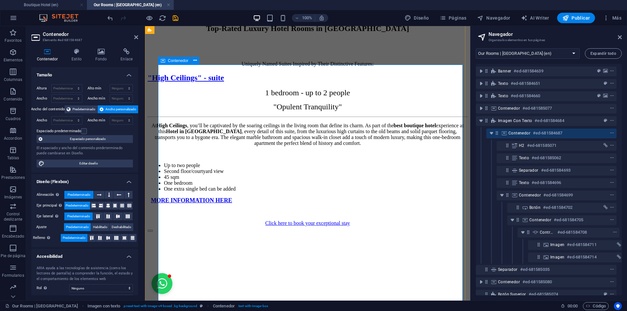
click at [162, 61] on icon at bounding box center [163, 61] width 5 height 8
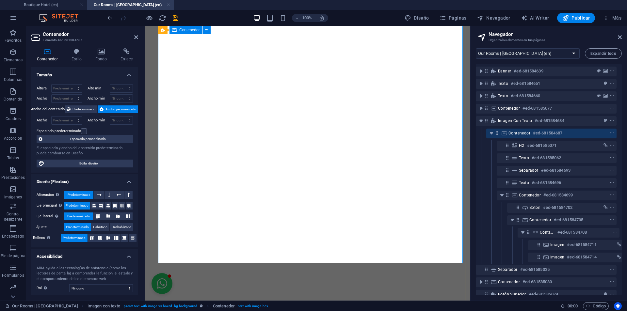
scroll to position [1115, 0]
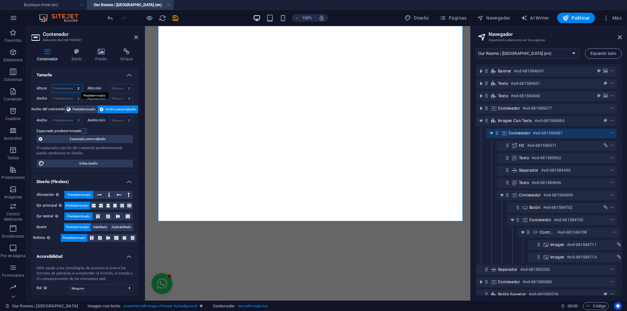
click at [62, 89] on select "Predeterminado px rem % vh vw" at bounding box center [67, 89] width 30 height 8
click at [52, 85] on select "Predeterminado px rem % vh vw" at bounding box center [67, 89] width 30 height 8
select select "DISABLED_OPTION_VALUE"
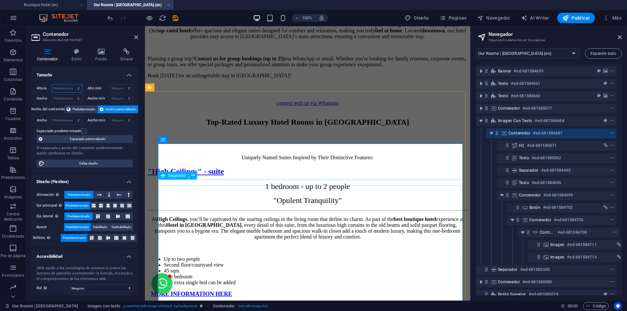
scroll to position [625, 0]
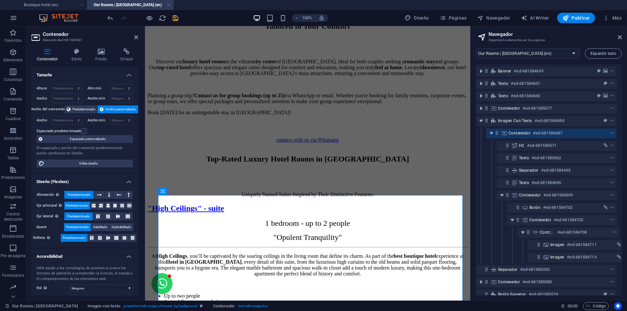
click at [178, 17] on icon "save" at bounding box center [176, 18] width 8 height 8
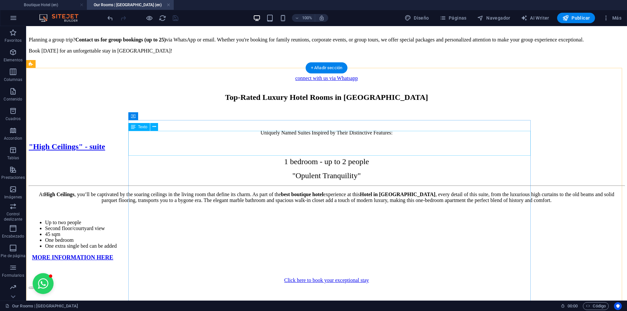
scroll to position [630, 0]
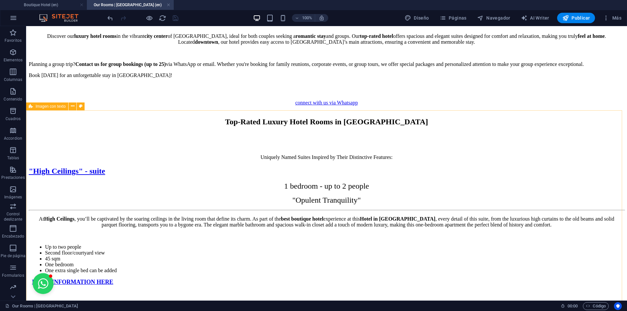
click at [55, 107] on span "Imagen con texto" at bounding box center [51, 106] width 30 height 4
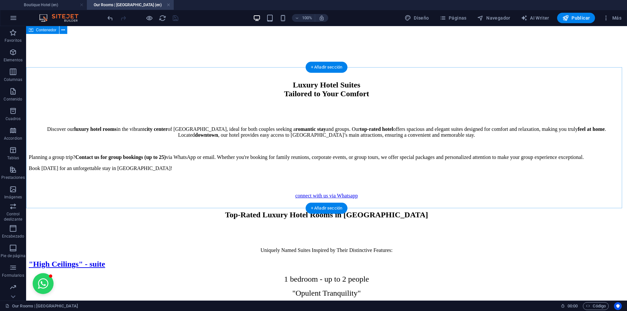
scroll to position [532, 0]
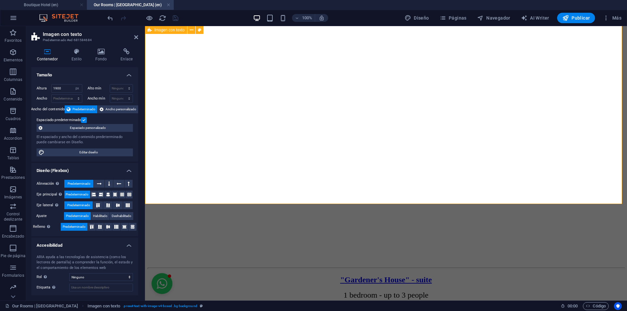
scroll to position [1185, 0]
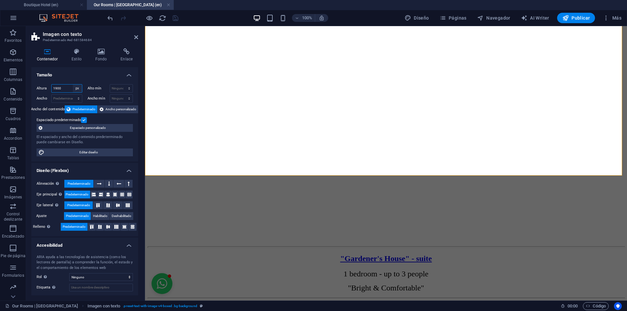
click at [76, 89] on select "Predeterminado px rem % vh vw" at bounding box center [77, 89] width 9 height 8
select select "default"
click at [73, 85] on select "Predeterminado px rem % vh vw" at bounding box center [77, 89] width 9 height 8
select select "DISABLED_OPTION_VALUE"
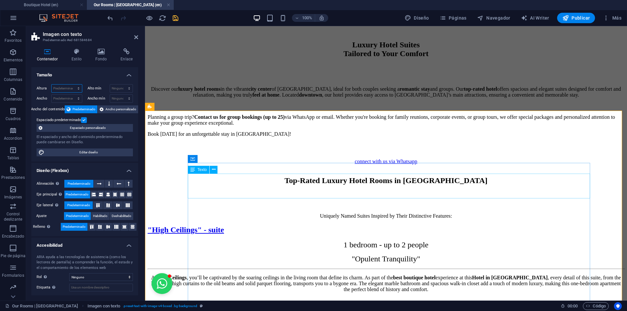
scroll to position [580, 0]
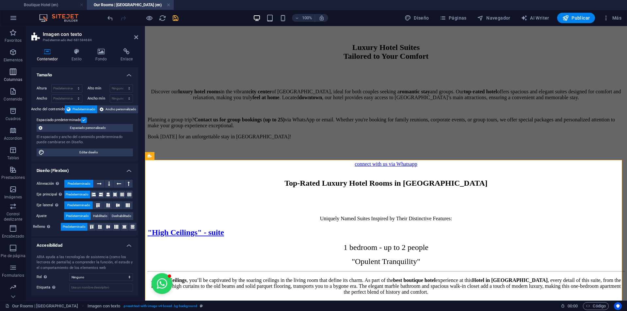
click at [11, 78] on p "Columnas" at bounding box center [13, 79] width 19 height 5
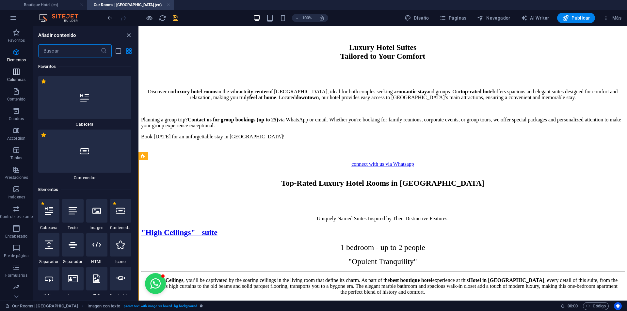
scroll to position [377, 0]
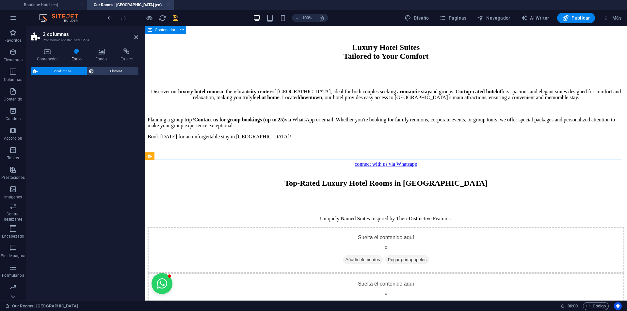
select select "rem"
select select "preset-columns-two-v2-default"
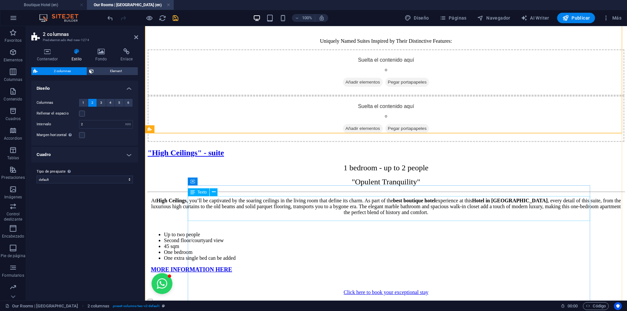
scroll to position [776, 0]
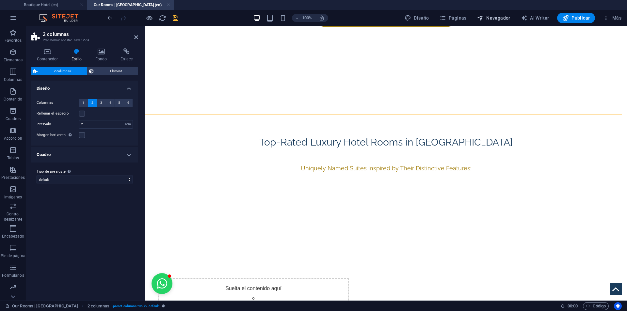
click at [489, 14] on button "Navegador" at bounding box center [493, 18] width 39 height 10
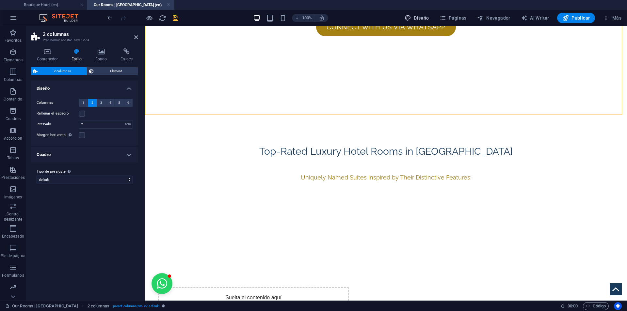
select select "13296557-en"
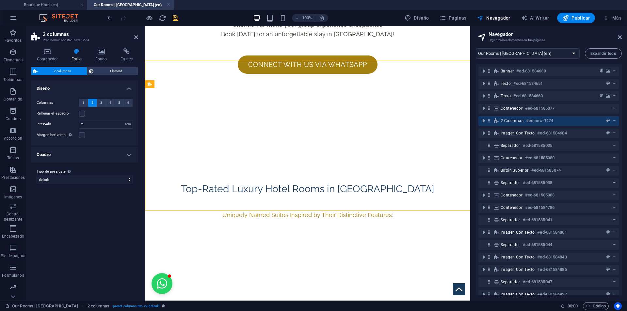
scroll to position [680, 0]
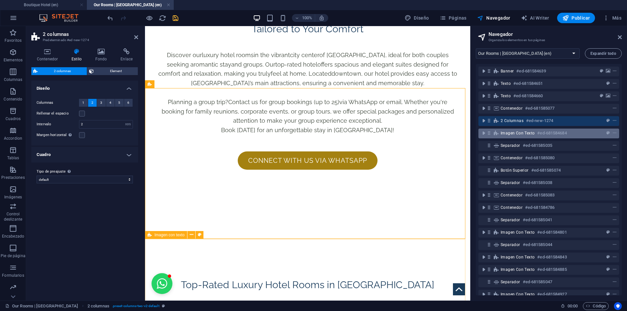
click at [511, 135] on span "Imagen con texto" at bounding box center [517, 133] width 34 height 5
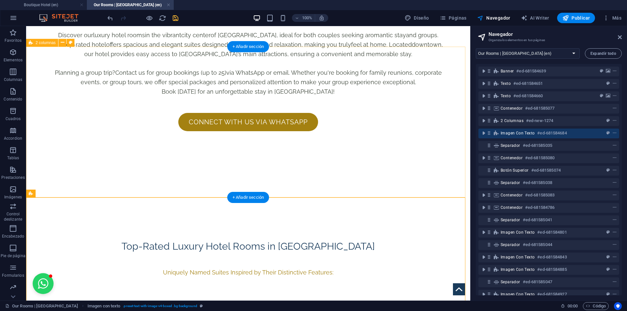
scroll to position [703, 0]
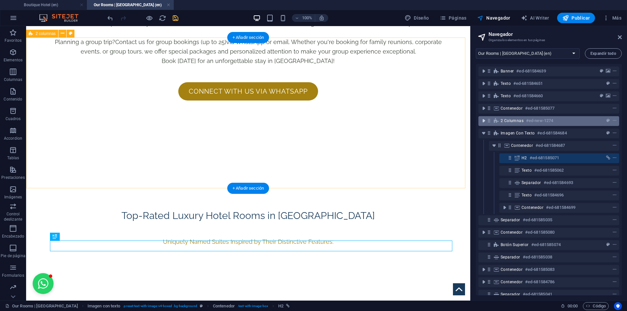
click at [484, 121] on icon "toggle-expand" at bounding box center [483, 121] width 7 height 7
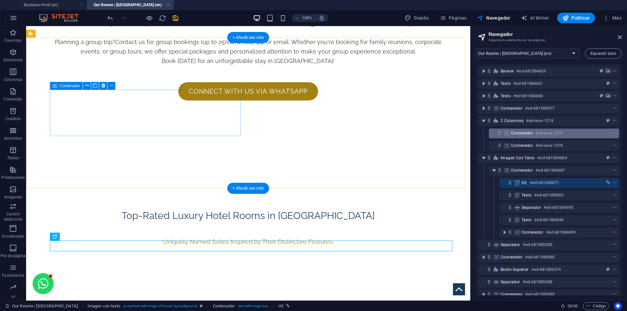
drag, startPoint x: 508, startPoint y: 180, endPoint x: 510, endPoint y: 129, distance: 50.7
click at [510, 129] on div "Banner #ed-681584639 Texto #ed-681584651 Texto #ed-681584660 Contenedor #ed-681…" at bounding box center [549, 179] width 146 height 231
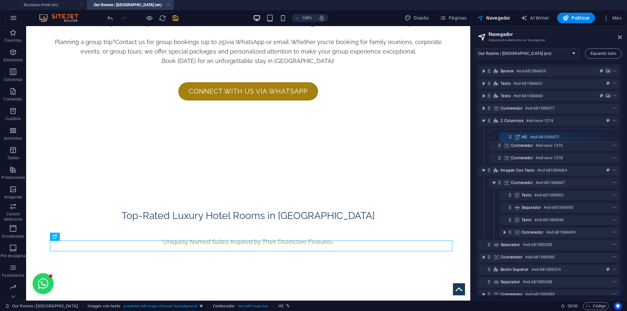
drag, startPoint x: 510, startPoint y: 184, endPoint x: 511, endPoint y: 131, distance: 52.6
click at [511, 131] on div "Banner #ed-681584639 Texto #ed-681584651 Texto #ed-681584660 Contenedor #ed-681…" at bounding box center [549, 179] width 146 height 231
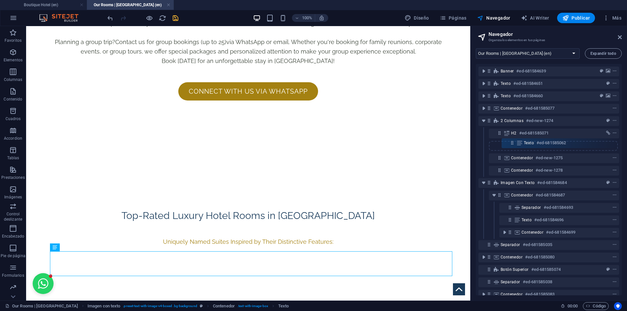
drag, startPoint x: 509, startPoint y: 195, endPoint x: 511, endPoint y: 141, distance: 53.9
click at [511, 141] on div "Banner #ed-681584639 Texto #ed-681584651 Texto #ed-681584660 Contenedor #ed-681…" at bounding box center [549, 179] width 146 height 231
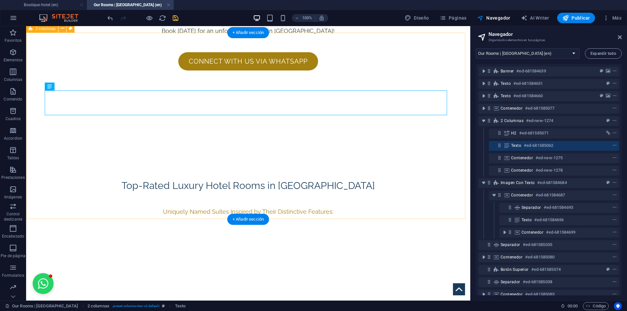
scroll to position [768, 0]
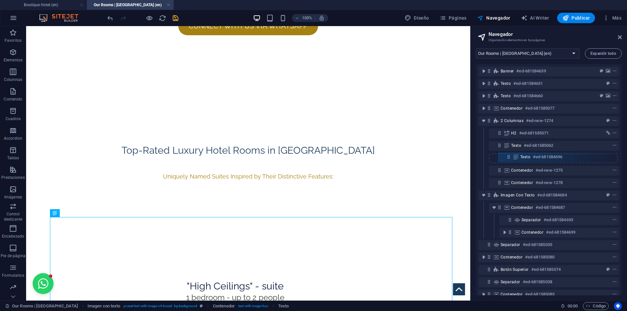
drag, startPoint x: 509, startPoint y: 220, endPoint x: 509, endPoint y: 153, distance: 66.9
click at [509, 153] on div "Banner #ed-681584639 Texto #ed-681584651 Texto #ed-681584660 Contenedor #ed-681…" at bounding box center [549, 179] width 146 height 231
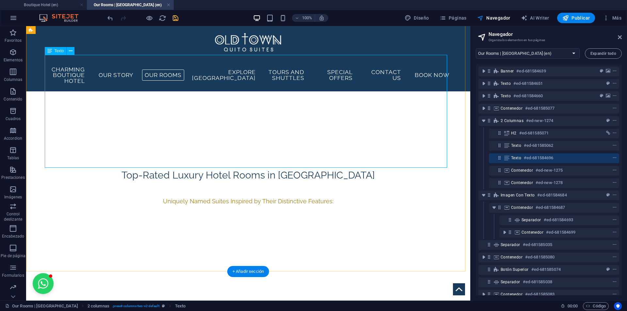
scroll to position [735, 0]
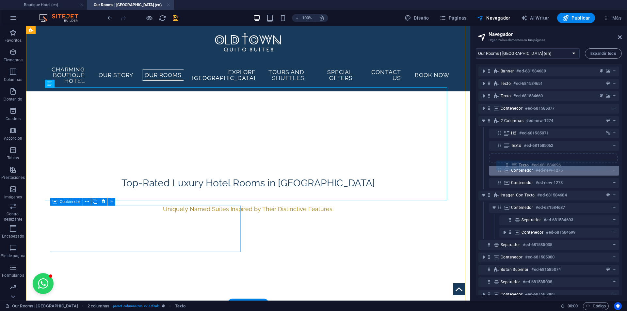
drag, startPoint x: 501, startPoint y: 159, endPoint x: 510, endPoint y: 167, distance: 12.9
click at [510, 167] on div "Banner #ed-681584639 Texto #ed-681584651 Texto #ed-681584660 Contenedor #ed-681…" at bounding box center [549, 179] width 146 height 231
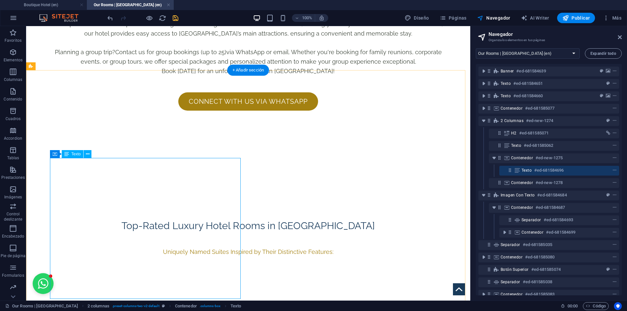
scroll to position [703, 0]
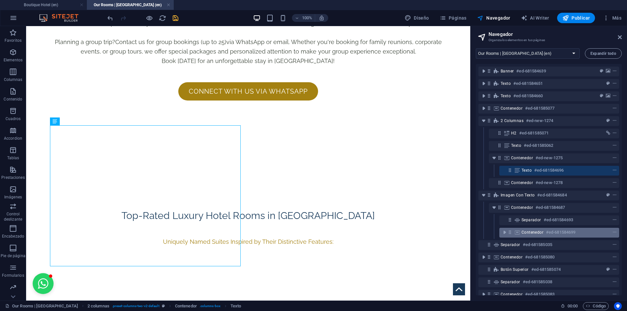
click at [517, 233] on icon at bounding box center [517, 232] width 7 height 5
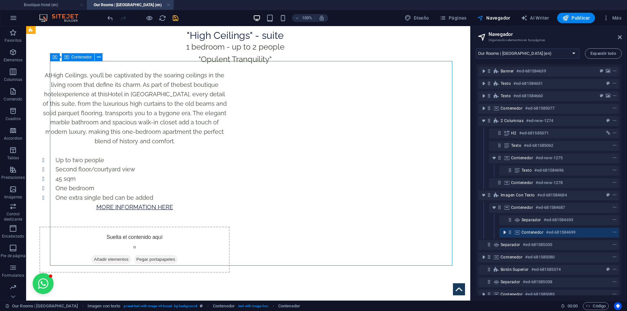
click at [505, 232] on icon "toggle-expand" at bounding box center [504, 232] width 7 height 7
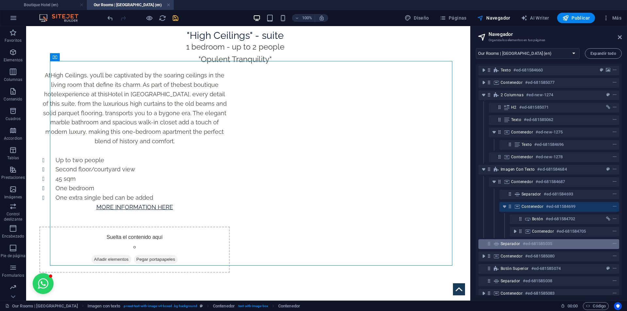
scroll to position [33, 0]
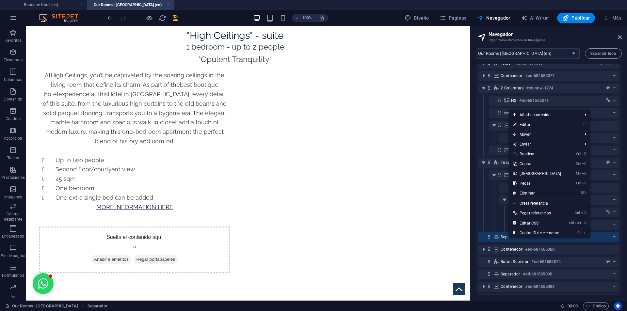
click at [501, 236] on span "Separador" at bounding box center [510, 236] width 20 height 5
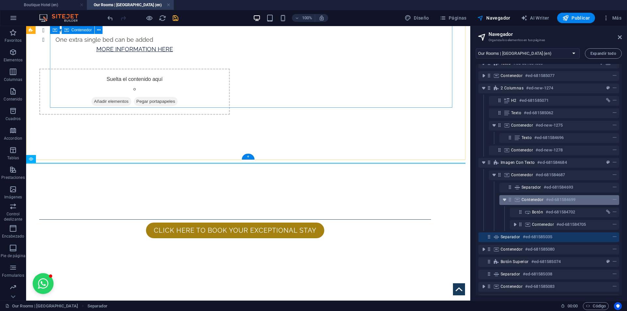
click at [503, 198] on icon "toggle-expand" at bounding box center [504, 200] width 7 height 7
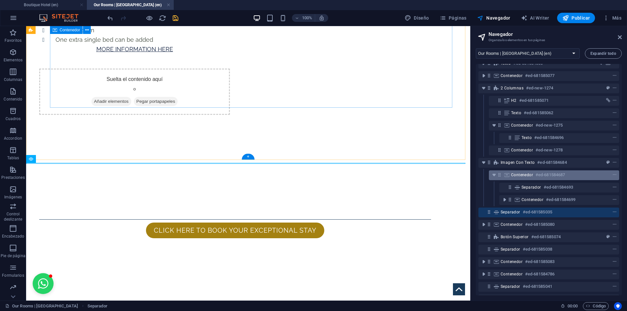
click at [521, 176] on span "Contenedor" at bounding box center [522, 174] width 22 height 5
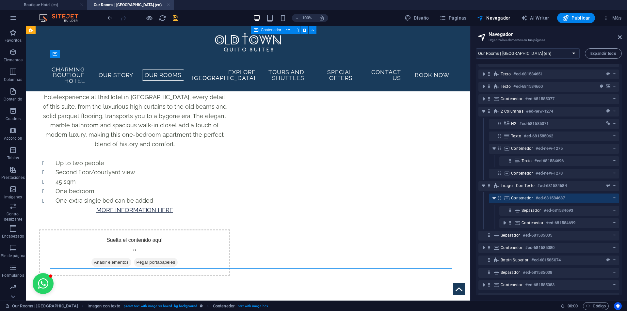
scroll to position [0, 0]
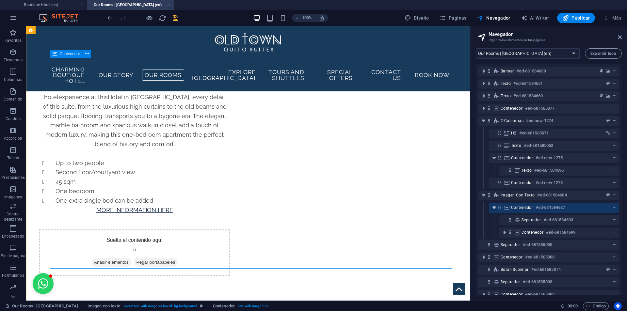
click at [494, 208] on icon "toggle-expand" at bounding box center [494, 207] width 7 height 7
click at [526, 222] on span "Separador" at bounding box center [531, 219] width 20 height 5
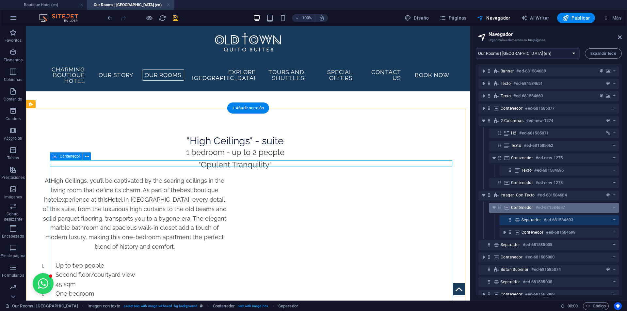
click at [515, 209] on span "Contenedor" at bounding box center [522, 207] width 22 height 5
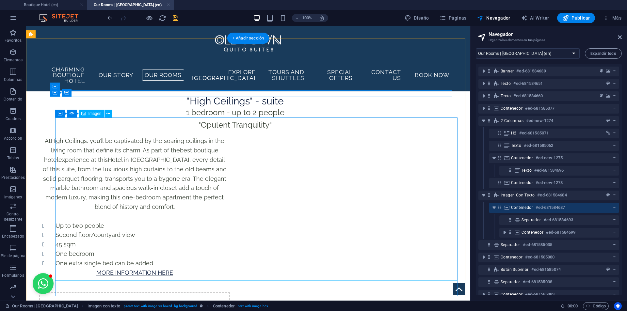
scroll to position [950, 0]
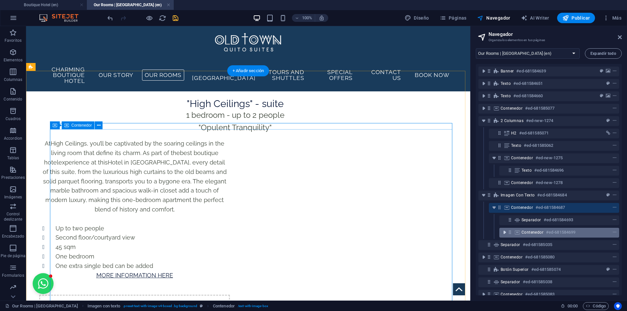
click at [505, 230] on icon "toggle-expand" at bounding box center [504, 232] width 7 height 7
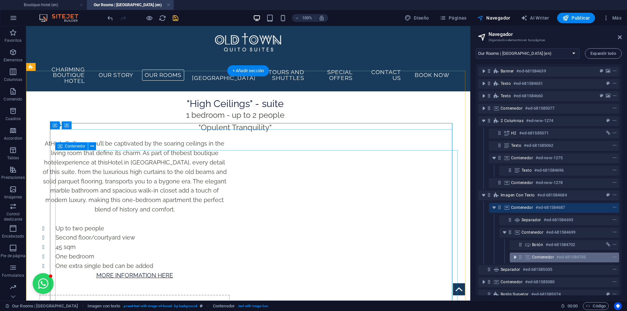
click at [513, 258] on icon "toggle-expand" at bounding box center [515, 257] width 7 height 7
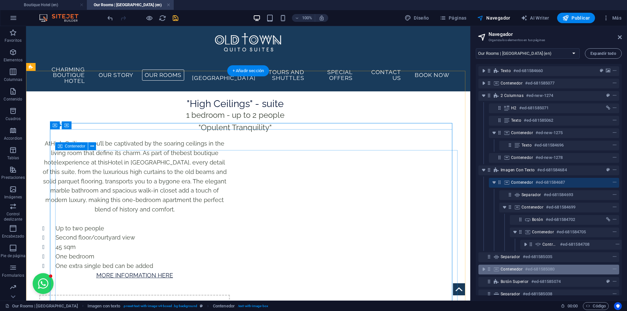
scroll to position [33, 0]
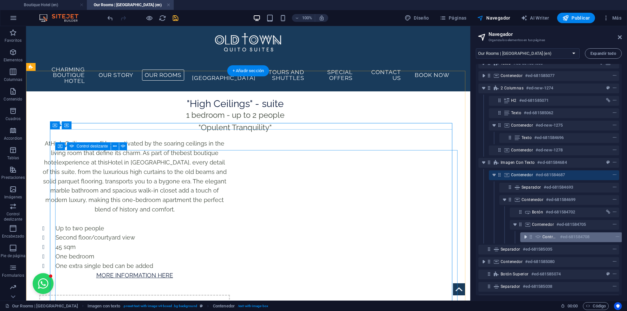
click at [526, 237] on icon "toggle-expand" at bounding box center [525, 237] width 7 height 7
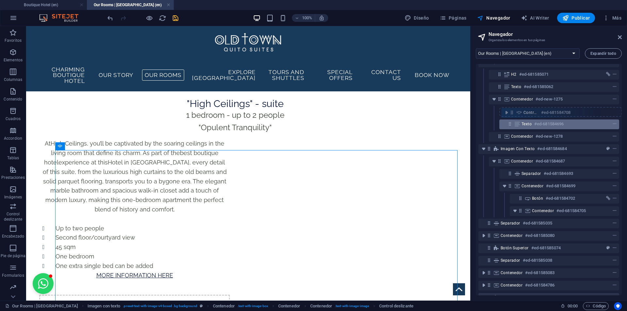
scroll to position [51, 0]
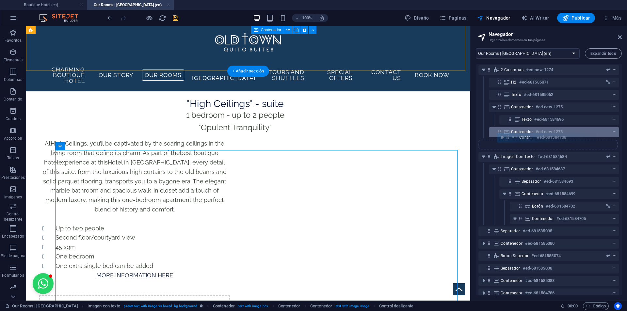
drag, startPoint x: 532, startPoint y: 239, endPoint x: 511, endPoint y: 137, distance: 104.4
click at [511, 137] on div "Banner #ed-681584639 Texto #ed-681584651 Texto #ed-681584660 Contenedor #ed-681…" at bounding box center [549, 179] width 146 height 231
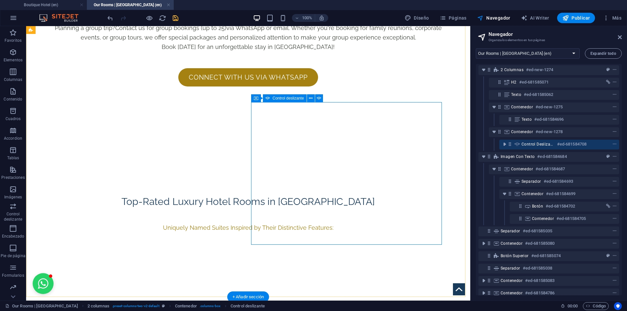
scroll to position [736, 0]
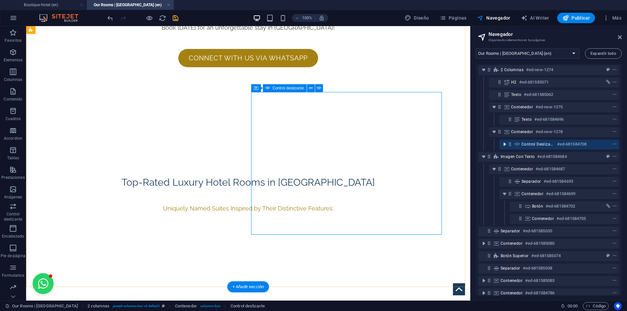
click at [505, 146] on icon "toggle-expand" at bounding box center [504, 144] width 7 height 7
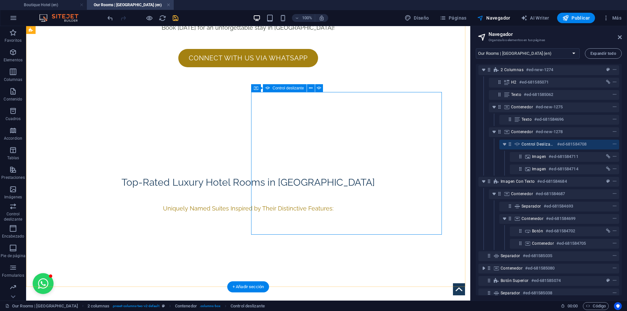
click at [510, 144] on icon at bounding box center [510, 144] width 6 height 6
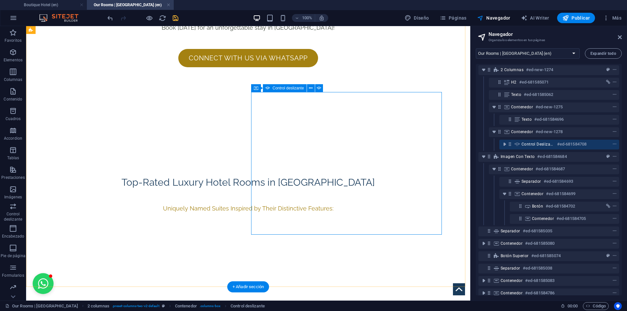
click at [510, 144] on icon at bounding box center [510, 144] width 6 height 6
select select "ms"
select select "s"
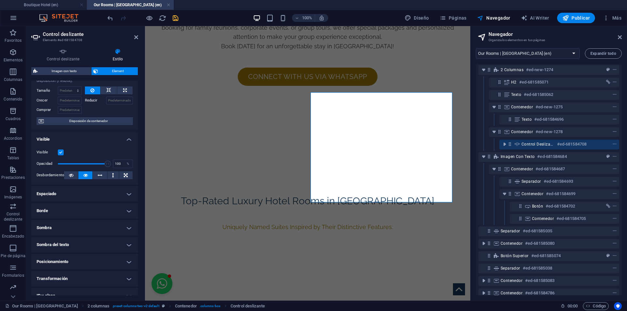
scroll to position [0, 0]
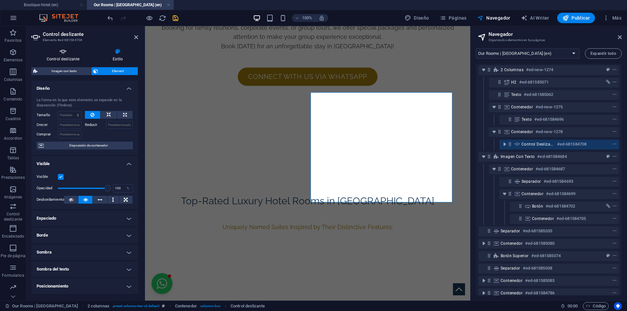
click at [65, 60] on h4 "Control deslizante" at bounding box center [64, 55] width 66 height 14
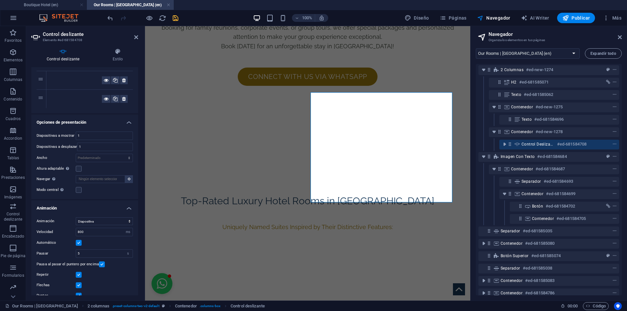
scroll to position [32, 0]
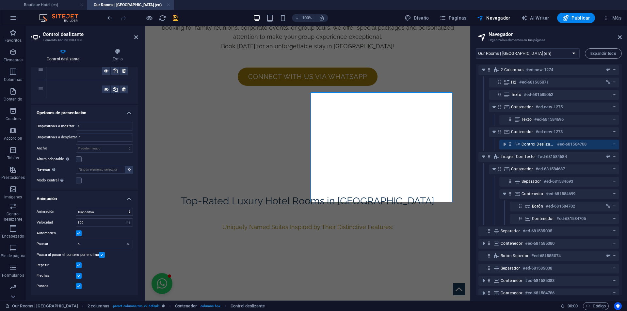
click at [77, 287] on label at bounding box center [79, 286] width 6 height 6
click at [0, 0] on input "Puntos" at bounding box center [0, 0] width 0 height 0
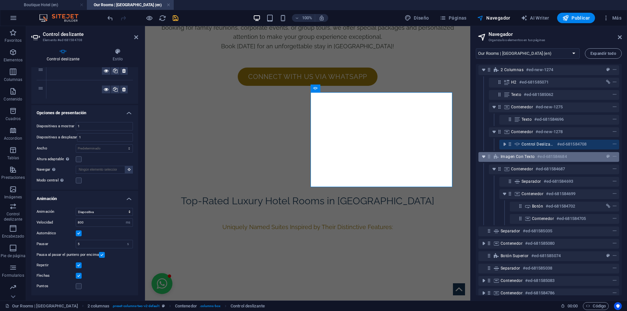
click at [484, 157] on icon "toggle-expand" at bounding box center [483, 156] width 7 height 7
click at [492, 157] on div "Imagen con texto #ed-681584684" at bounding box center [548, 157] width 141 height 10
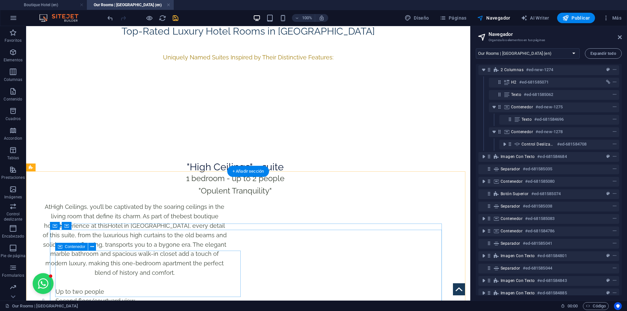
scroll to position [889, 0]
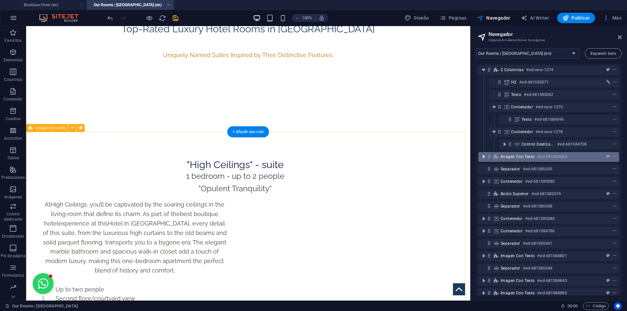
click at [483, 155] on icon "toggle-expand" at bounding box center [483, 156] width 7 height 7
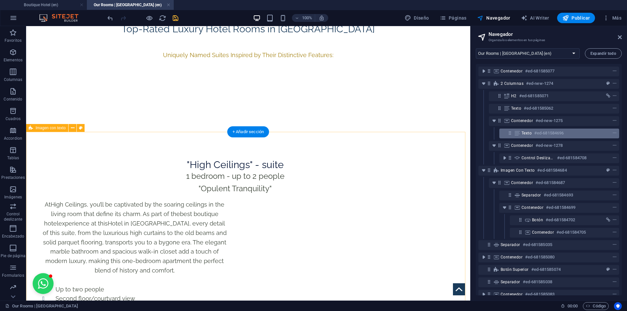
scroll to position [18, 0]
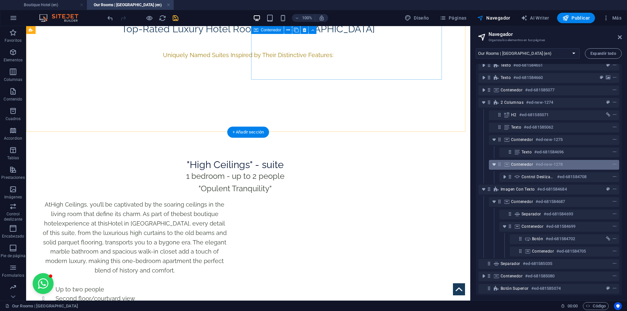
click at [491, 165] on icon "toggle-expand" at bounding box center [494, 164] width 7 height 7
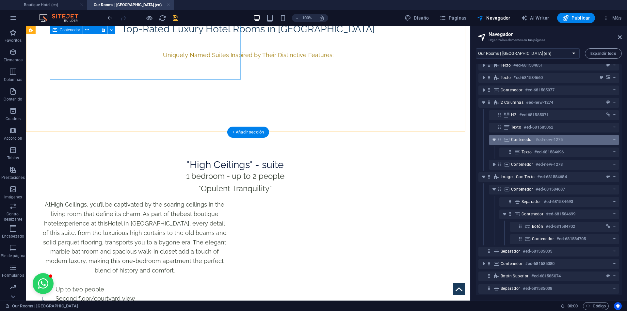
click at [492, 141] on icon "toggle-expand" at bounding box center [494, 139] width 7 height 7
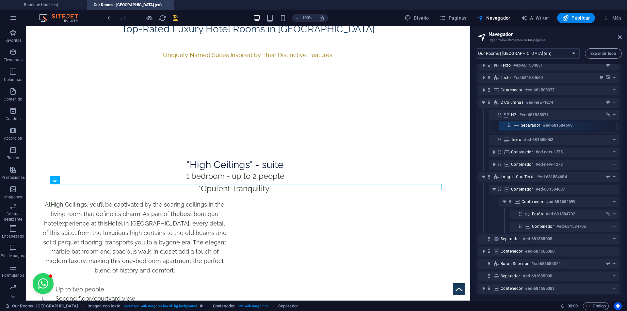
drag, startPoint x: 510, startPoint y: 190, endPoint x: 511, endPoint y: 124, distance: 65.6
click at [511, 124] on div "Banner #ed-681584639 Texto #ed-681584651 Texto #ed-681584660 Contenedor #ed-681…" at bounding box center [549, 179] width 146 height 231
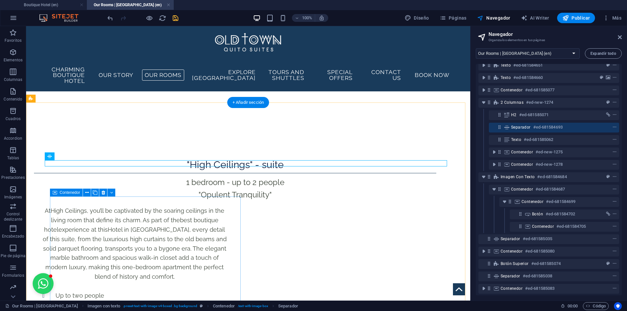
scroll to position [638, 0]
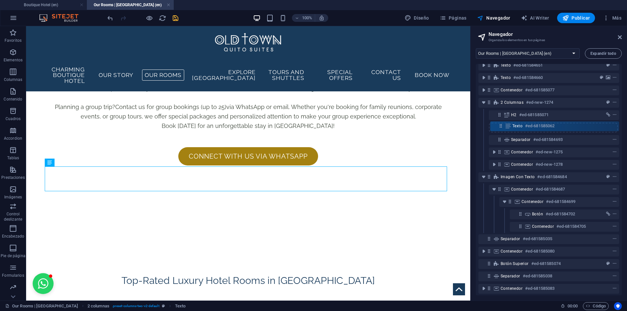
drag, startPoint x: 500, startPoint y: 140, endPoint x: 505, endPoint y: 130, distance: 11.4
click at [502, 123] on div "Banner #ed-681584639 Texto #ed-681584651 Texto #ed-681584660 Contenedor #ed-681…" at bounding box center [549, 179] width 146 height 231
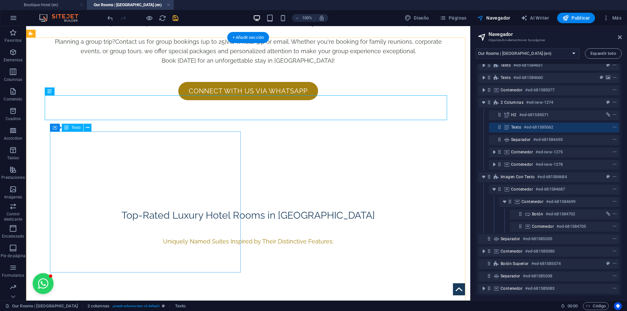
scroll to position [768, 0]
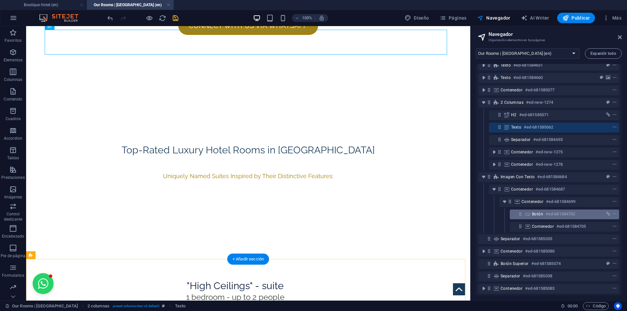
click at [529, 213] on icon at bounding box center [527, 214] width 7 height 5
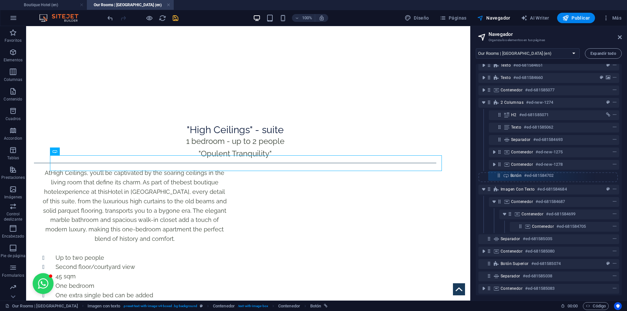
drag, startPoint x: 521, startPoint y: 214, endPoint x: 499, endPoint y: 172, distance: 47.2
click at [499, 172] on div "Banner #ed-681584639 Texto #ed-681584651 Texto #ed-681584660 Contenedor #ed-681…" at bounding box center [549, 179] width 146 height 231
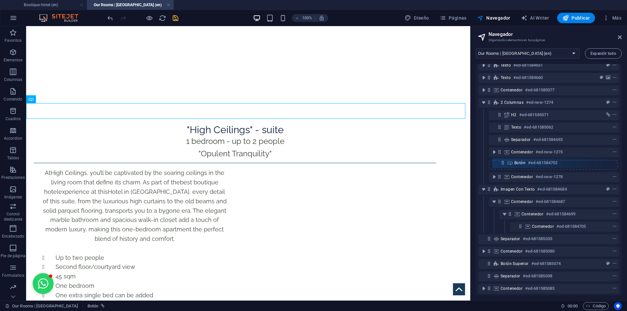
drag, startPoint x: 490, startPoint y: 177, endPoint x: 504, endPoint y: 163, distance: 19.9
click at [504, 163] on div "Banner #ed-681584639 Texto #ed-681584651 Texto #ed-681584660 Contenedor #ed-681…" at bounding box center [549, 179] width 146 height 231
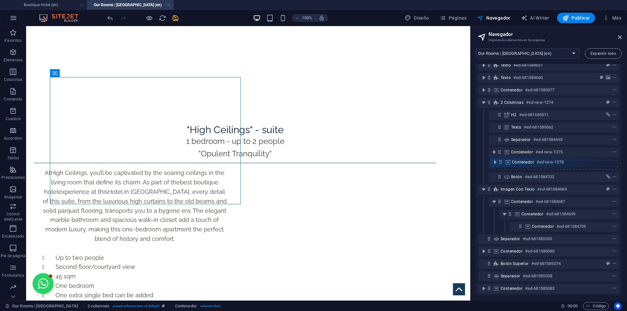
drag, startPoint x: 498, startPoint y: 177, endPoint x: 500, endPoint y: 160, distance: 16.7
click at [500, 160] on div "Banner #ed-681584639 Texto #ed-681584651 Texto #ed-681584660 Contenedor #ed-681…" at bounding box center [549, 179] width 146 height 231
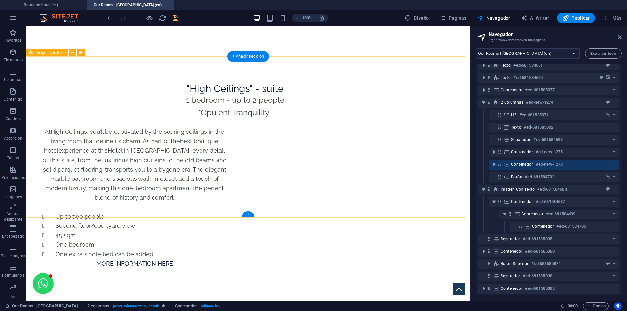
scroll to position [990, 0]
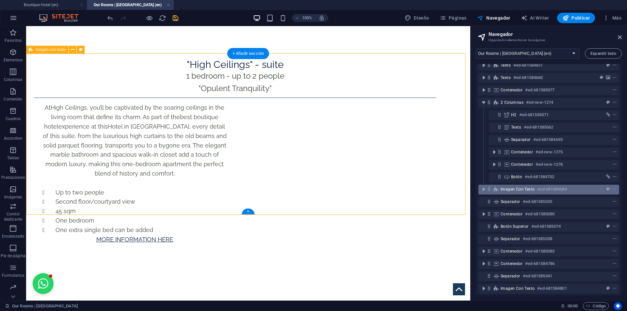
click at [491, 191] on icon at bounding box center [489, 189] width 6 height 6
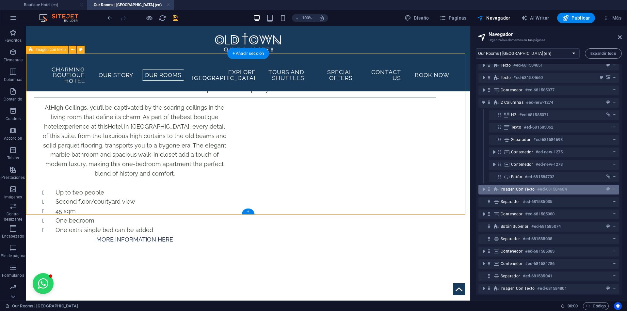
scroll to position [960, 0]
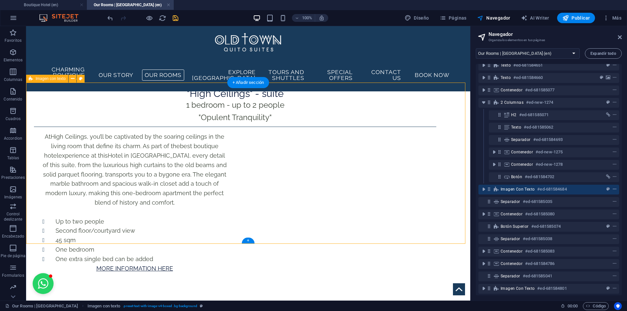
click at [612, 189] on icon "context-menu" at bounding box center [614, 189] width 5 height 5
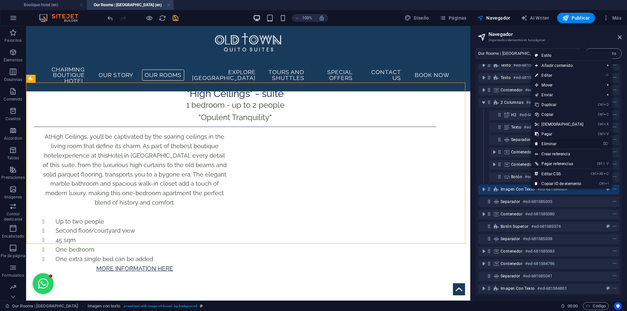
click at [556, 144] on link "⌦ Eliminar" at bounding box center [559, 144] width 56 height 10
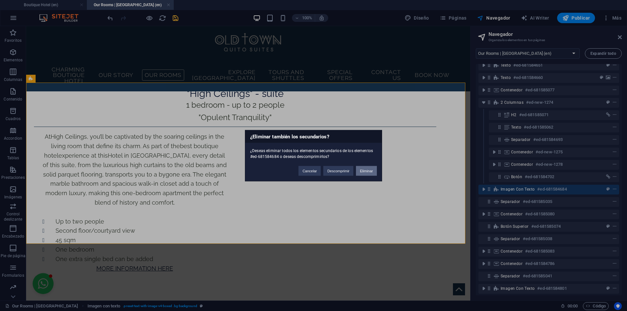
click at [370, 168] on button "Eliminar" at bounding box center [366, 171] width 21 height 10
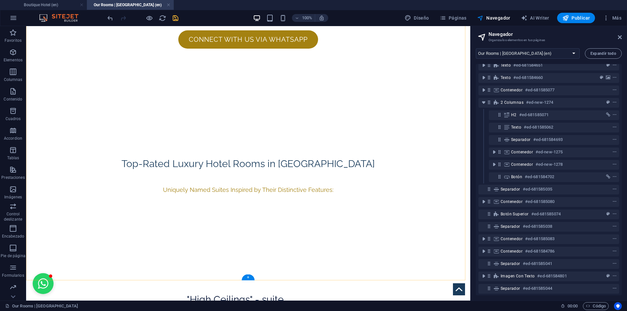
scroll to position [765, 0]
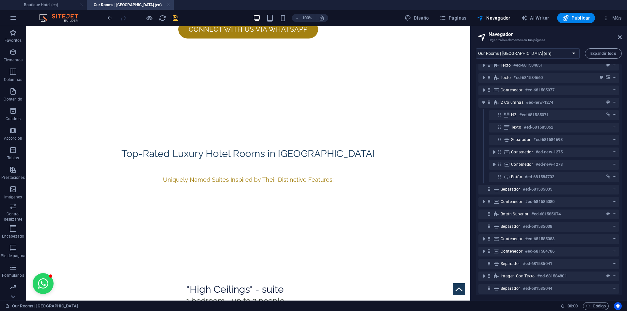
click at [180, 19] on div "100% Diseño Páginas Navegador AI Writer Publicar Más" at bounding box center [365, 18] width 518 height 10
click at [177, 18] on icon "save" at bounding box center [176, 18] width 8 height 8
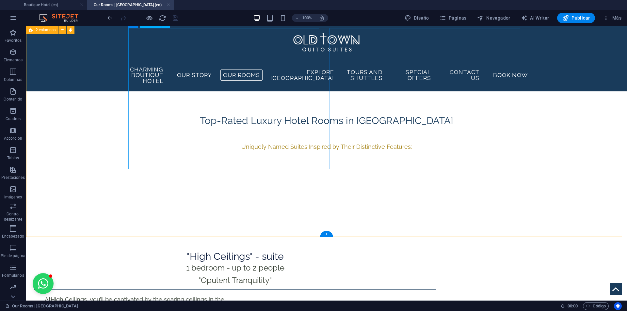
scroll to position [797, 0]
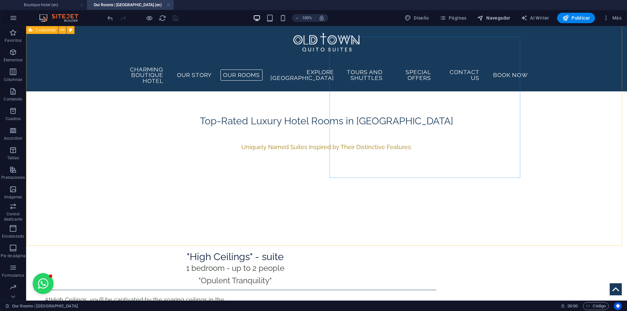
click at [492, 19] on span "Navegador" at bounding box center [493, 18] width 33 height 7
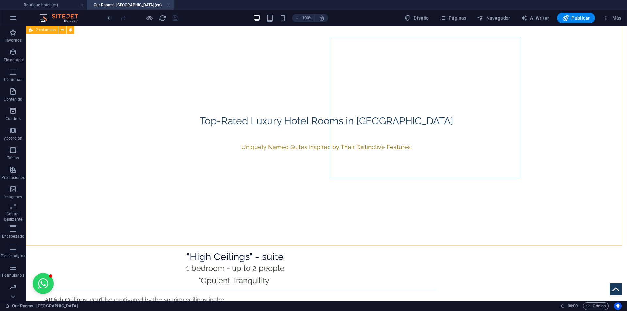
select select "13296557-en"
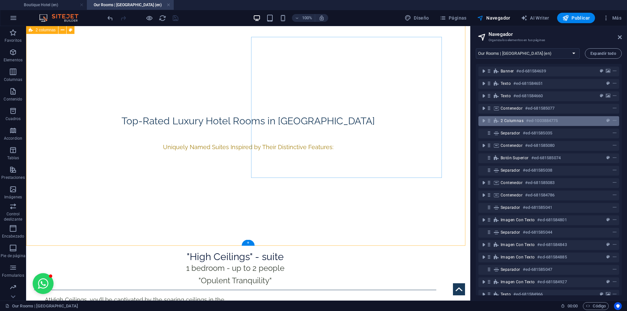
click at [512, 122] on span "2 columnas" at bounding box center [511, 120] width 23 height 5
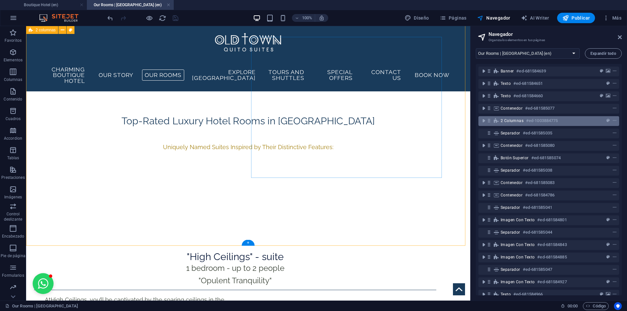
scroll to position [728, 0]
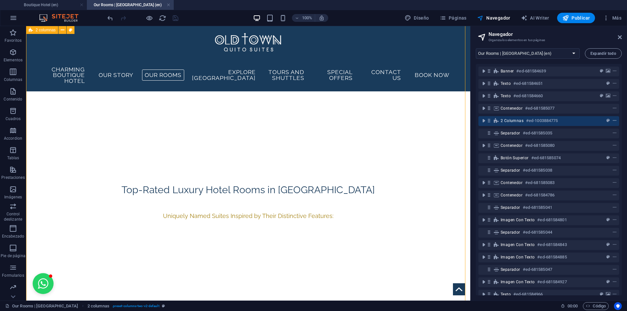
click at [614, 120] on icon "context-menu" at bounding box center [614, 121] width 5 height 5
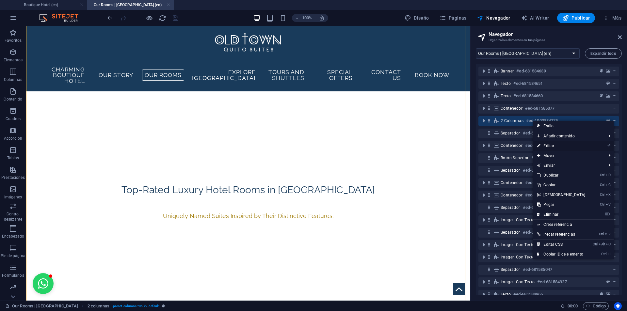
click at [554, 147] on link "⏎ Editar" at bounding box center [561, 146] width 56 height 10
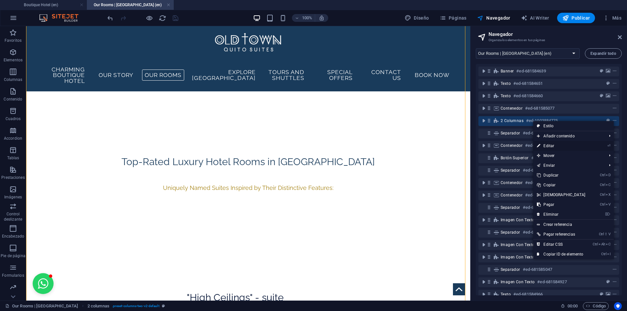
select select "rem"
select select "preset-columns-two-v2-default"
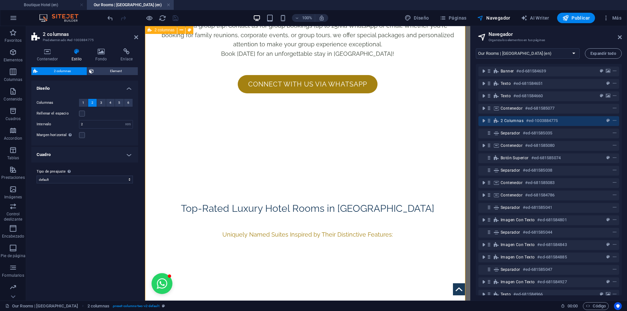
click at [504, 120] on span "2 columnas" at bounding box center [511, 120] width 23 height 5
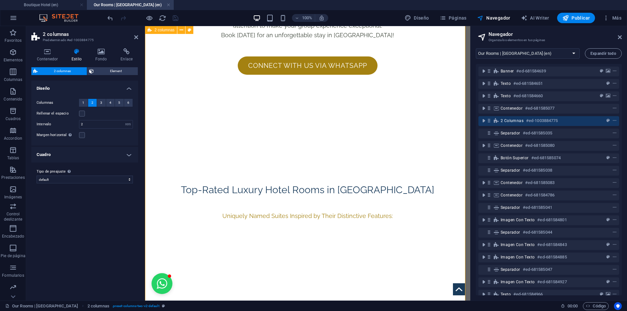
click at [504, 120] on span "2 columnas" at bounding box center [511, 120] width 23 height 5
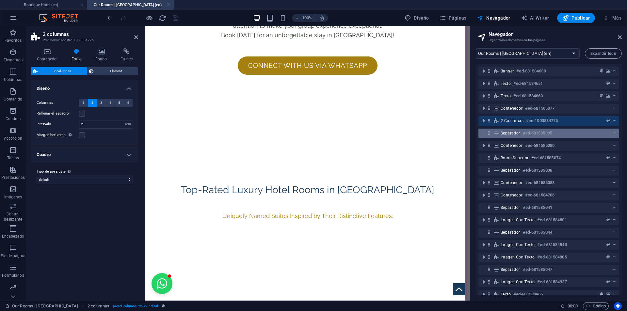
click at [506, 131] on span "Separador" at bounding box center [510, 133] width 20 height 5
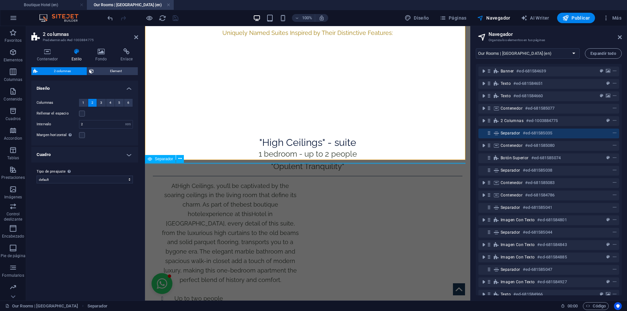
scroll to position [883, 0]
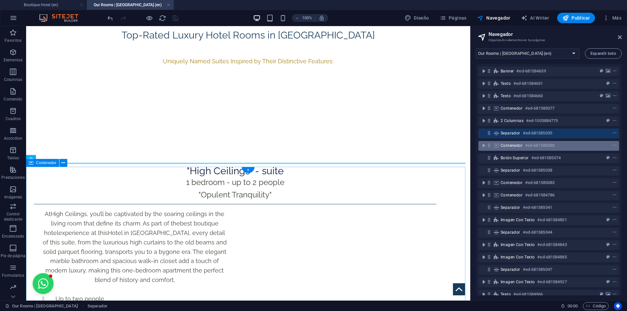
click at [502, 147] on span "Contenedor" at bounding box center [511, 145] width 22 height 5
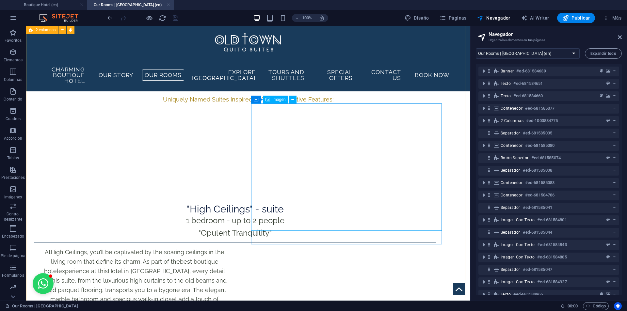
scroll to position [682, 0]
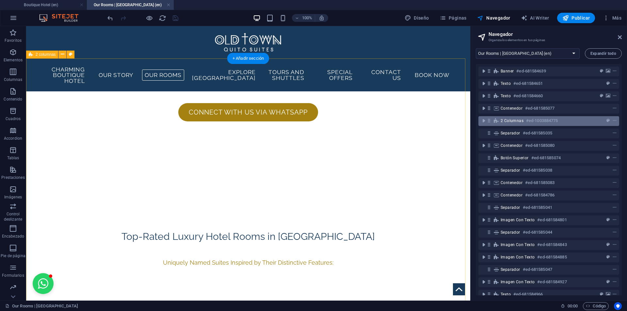
click at [510, 117] on div "2 columnas #ed-1003884775" at bounding box center [543, 121] width 86 height 8
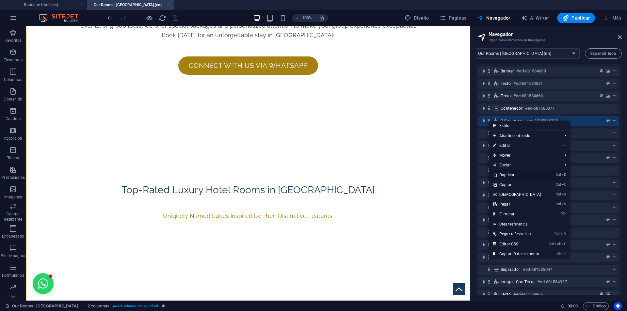
click at [507, 173] on link "Ctrl D Duplicar" at bounding box center [517, 175] width 56 height 10
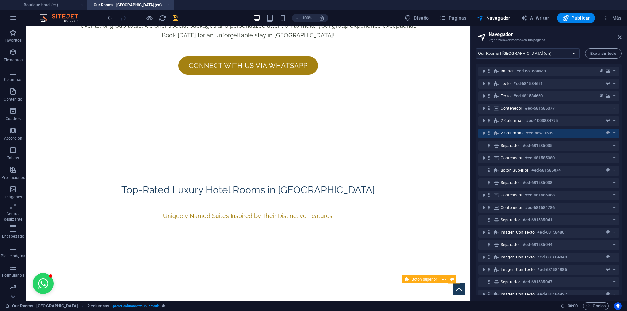
scroll to position [1031, 0]
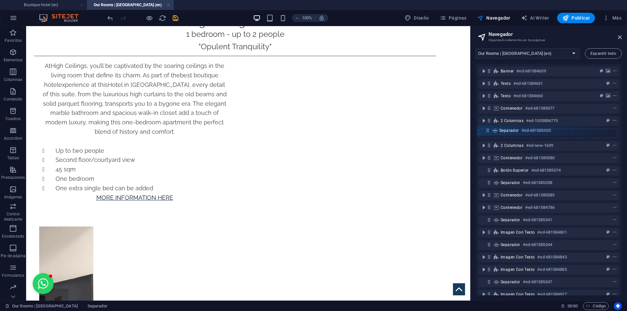
drag, startPoint x: 490, startPoint y: 145, endPoint x: 486, endPoint y: 132, distance: 13.6
click at [488, 128] on div "Banner #ed-681584639 Texto #ed-681584651 Texto #ed-681584660 Contenedor #ed-681…" at bounding box center [549, 179] width 146 height 231
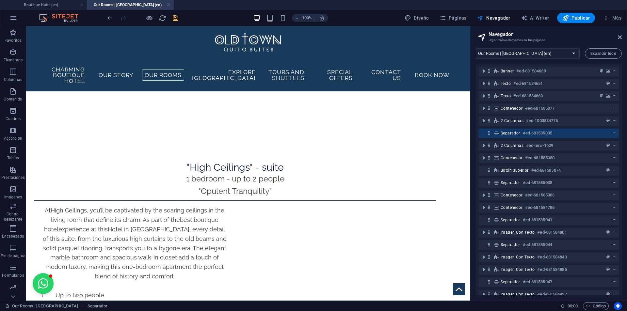
scroll to position [883, 0]
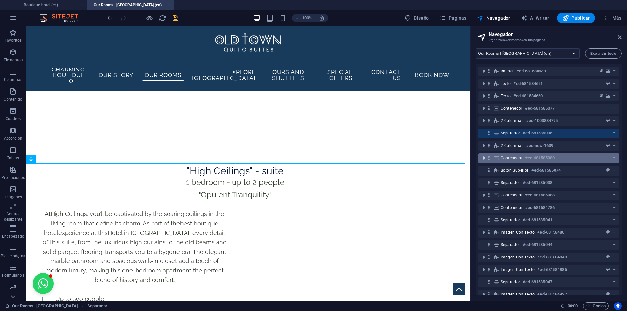
click at [484, 159] on icon "toggle-expand" at bounding box center [483, 158] width 7 height 7
click at [502, 158] on span "Contenedor" at bounding box center [511, 157] width 22 height 5
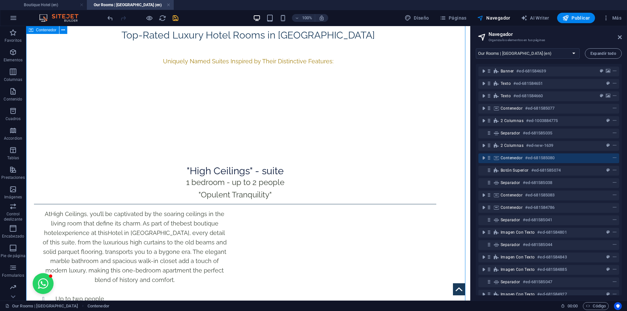
scroll to position [1475, 0]
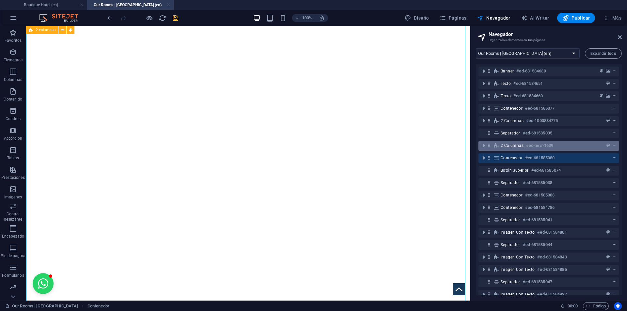
click at [512, 143] on div "2 columnas #ed-new-1639" at bounding box center [543, 146] width 86 height 8
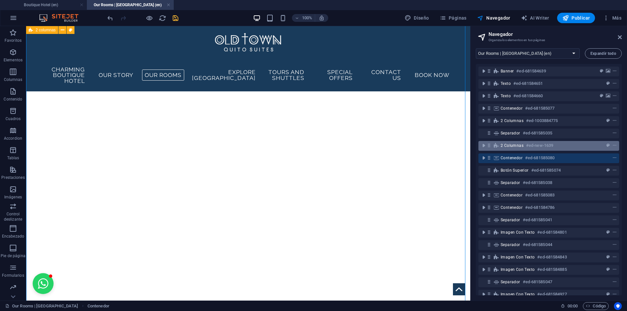
scroll to position [1038, 0]
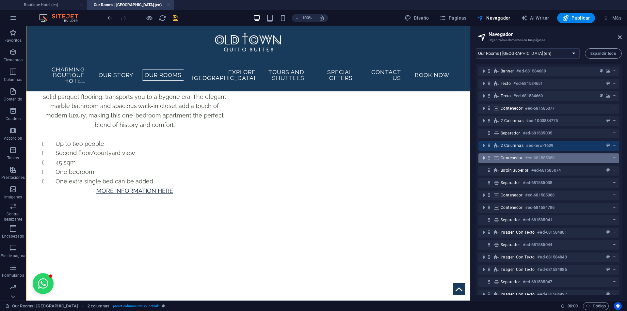
click at [482, 158] on icon "toggle-expand" at bounding box center [483, 158] width 7 height 7
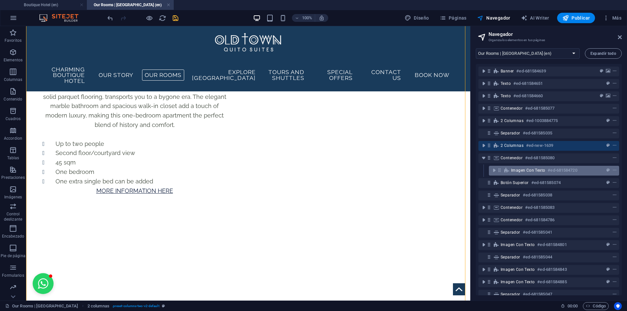
click at [508, 172] on icon at bounding box center [506, 170] width 7 height 5
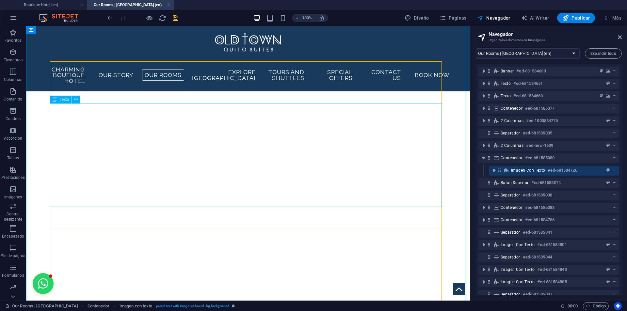
scroll to position [1246, 0]
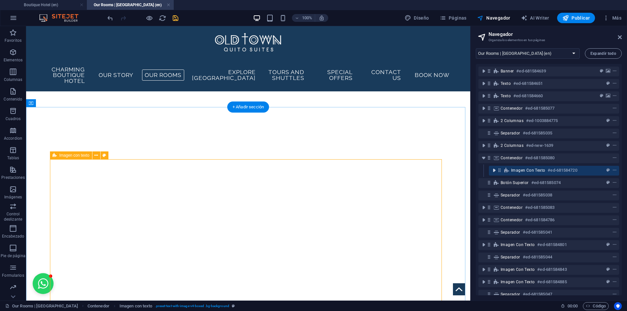
click at [493, 170] on icon "toggle-expand" at bounding box center [494, 170] width 7 height 7
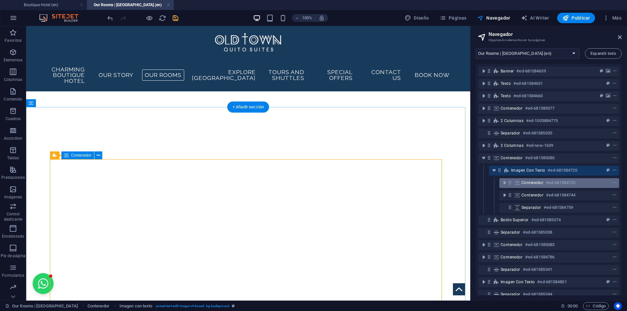
click at [530, 184] on span "Contenedor" at bounding box center [532, 182] width 22 height 5
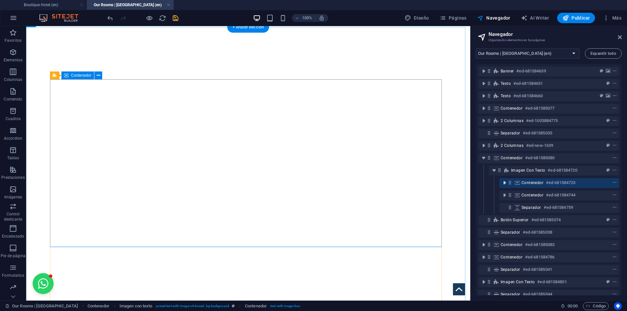
click at [506, 184] on icon "toggle-expand" at bounding box center [504, 183] width 7 height 7
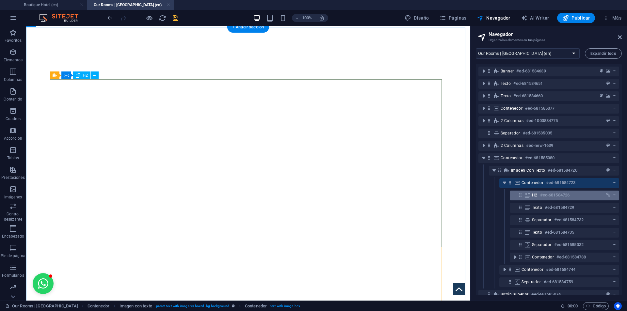
click at [540, 196] on h6 "#ed-681584726" at bounding box center [554, 195] width 29 height 8
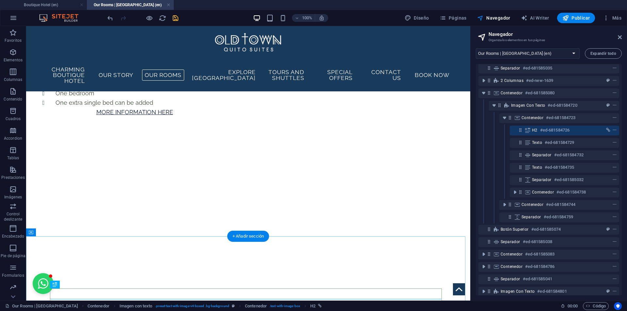
scroll to position [65, 0]
click at [537, 155] on span "Separador" at bounding box center [542, 154] width 20 height 5
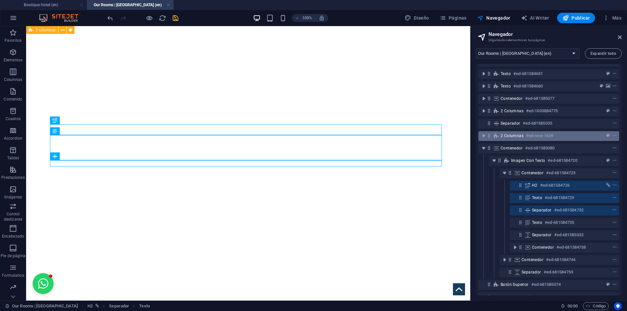
scroll to position [0, 0]
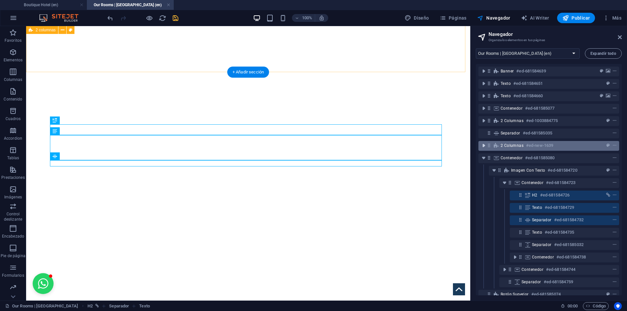
click at [482, 147] on icon "toggle-expand" at bounding box center [483, 145] width 7 height 7
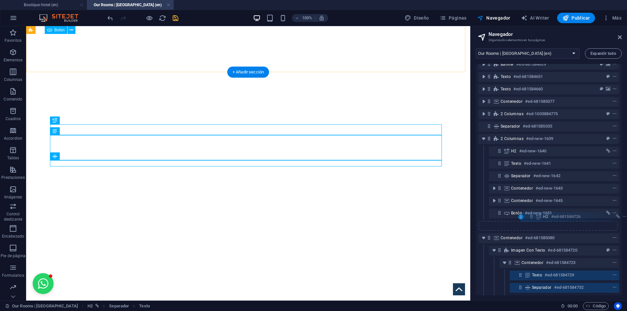
scroll to position [7, 0]
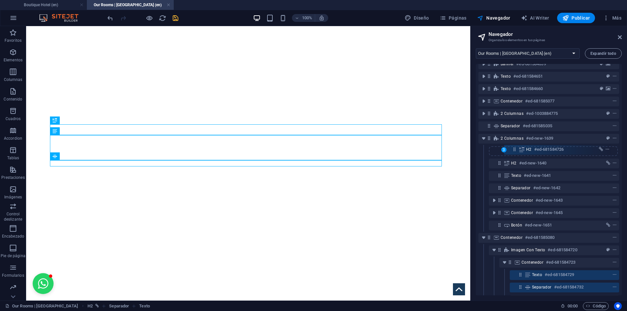
drag, startPoint x: 520, startPoint y: 270, endPoint x: 515, endPoint y: 148, distance: 122.6
click at [515, 148] on div "Banner #ed-681584639 Texto #ed-681584651 Texto #ed-681584660 Contenedor #ed-681…" at bounding box center [549, 179] width 146 height 231
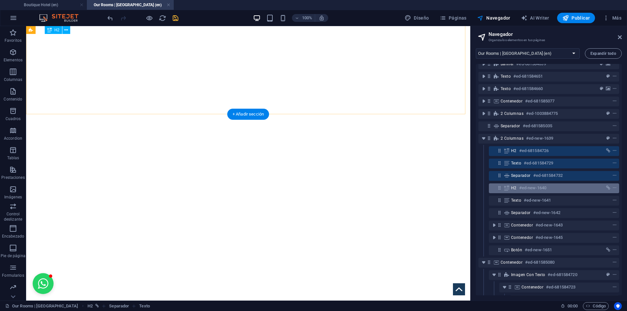
click at [536, 187] on h6 "#ed-new-1640" at bounding box center [532, 188] width 27 height 8
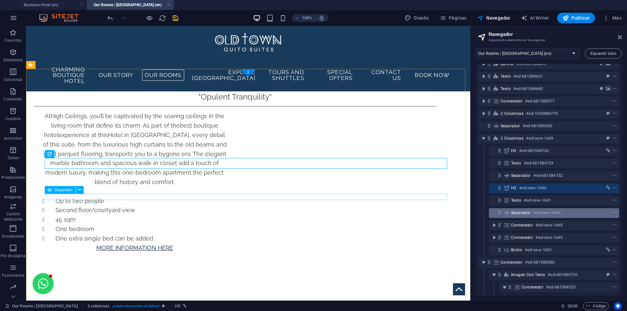
click at [530, 213] on div "Separador #ed-new-1642" at bounding box center [548, 213] width 75 height 8
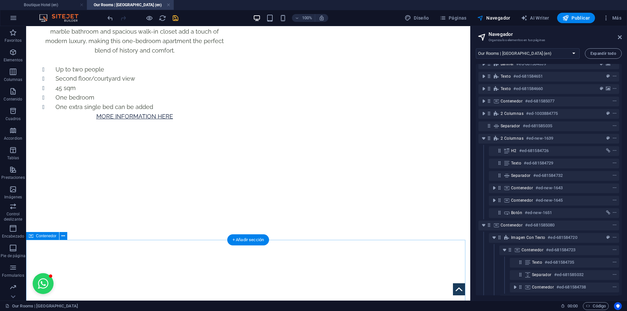
scroll to position [1178, 0]
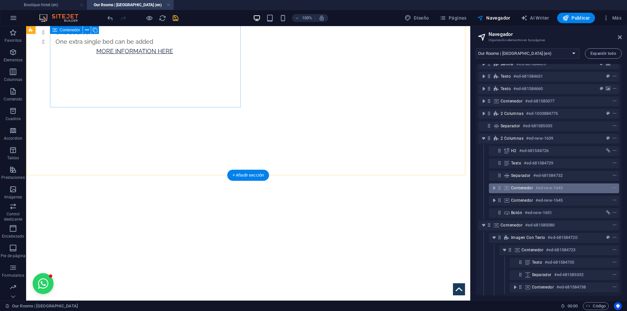
click at [518, 187] on span "Contenedor" at bounding box center [522, 187] width 22 height 5
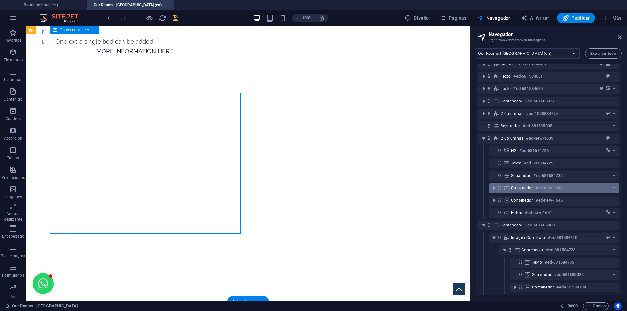
scroll to position [1052, 0]
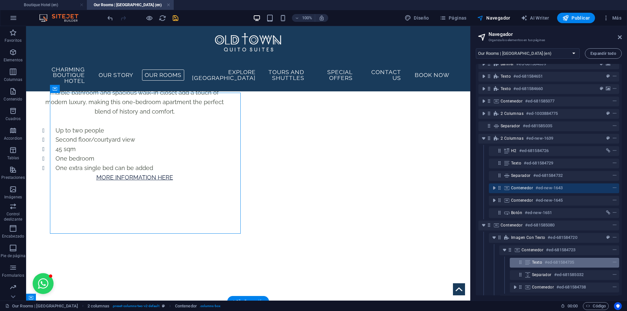
click at [528, 263] on icon at bounding box center [527, 262] width 7 height 5
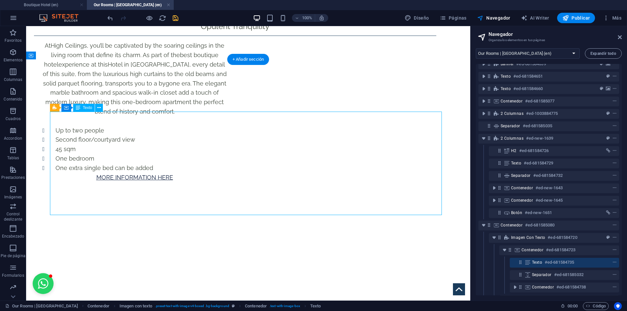
scroll to position [1294, 0]
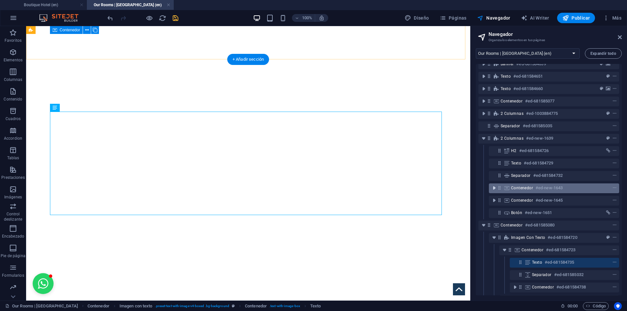
click at [494, 189] on icon "toggle-expand" at bounding box center [494, 188] width 7 height 7
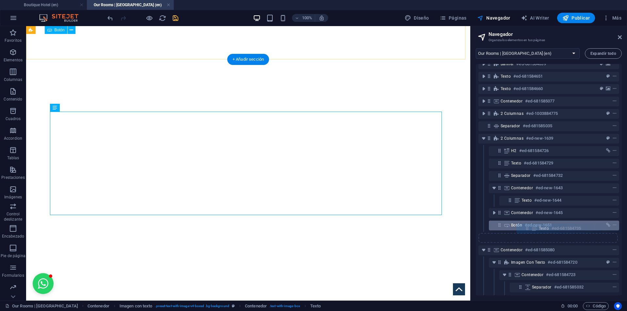
scroll to position [10, 0]
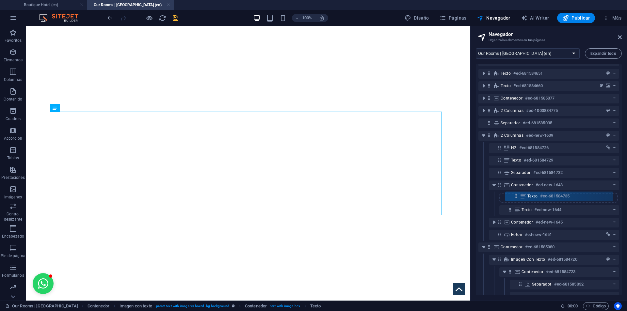
drag, startPoint x: 520, startPoint y: 275, endPoint x: 511, endPoint y: 202, distance: 73.0
click at [516, 194] on div "Banner #ed-681584639 Texto #ed-681584651 Texto #ed-681584660 Contenedor #ed-681…" at bounding box center [549, 179] width 146 height 231
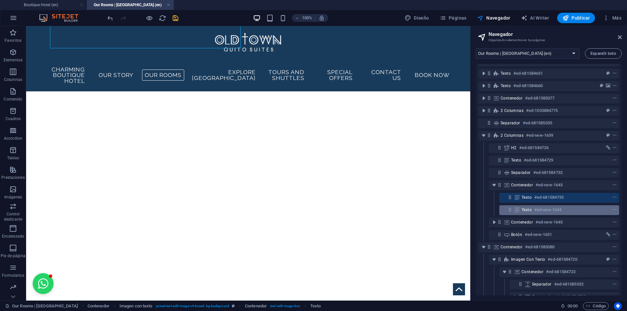
scroll to position [1047, 0]
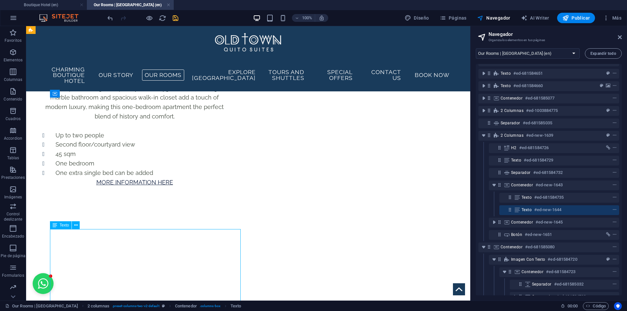
click at [509, 210] on icon at bounding box center [510, 210] width 6 height 6
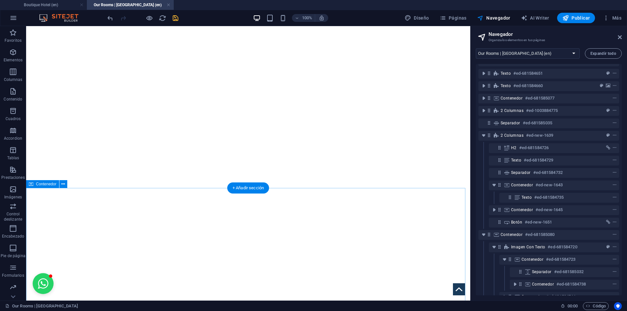
scroll to position [1216, 0]
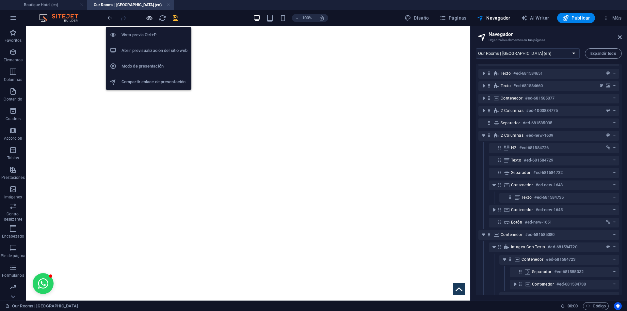
click at [150, 15] on icon "button" at bounding box center [150, 18] width 8 height 8
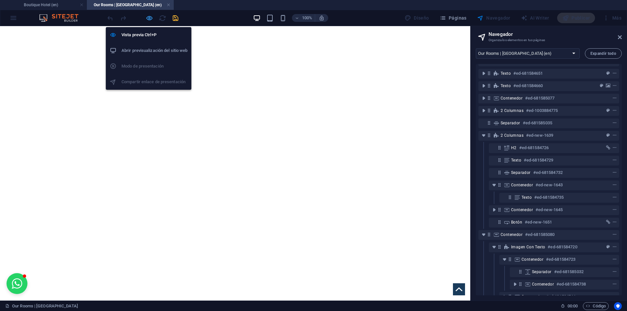
click at [149, 19] on icon "button" at bounding box center [150, 18] width 8 height 8
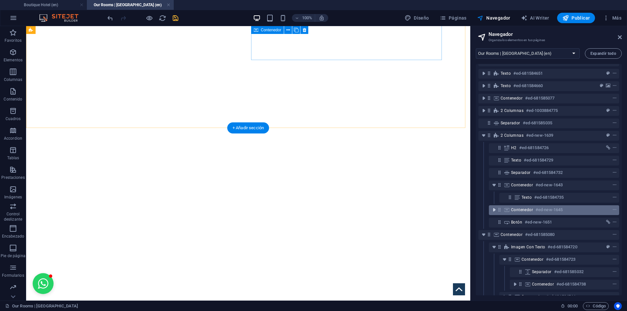
click at [492, 208] on icon "toggle-expand" at bounding box center [494, 210] width 7 height 7
click at [493, 208] on icon "toggle-expand" at bounding box center [494, 210] width 7 height 7
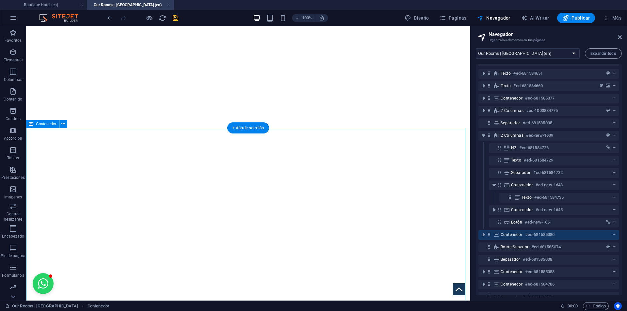
click at [490, 236] on icon at bounding box center [489, 235] width 6 height 6
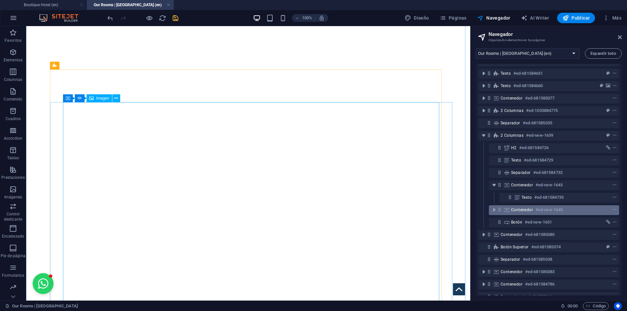
scroll to position [1327, 0]
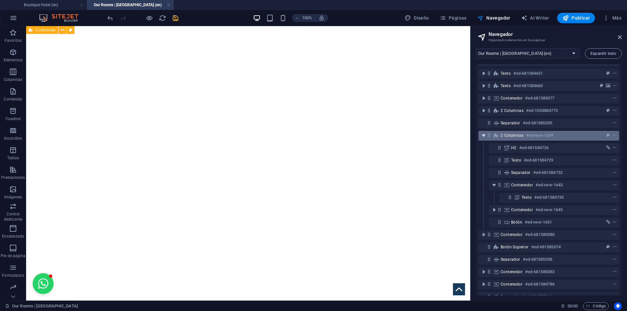
click at [482, 137] on icon "toggle-expand" at bounding box center [483, 135] width 7 height 7
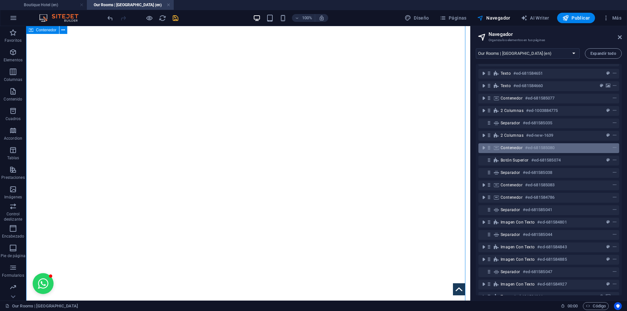
click at [488, 149] on icon at bounding box center [489, 148] width 6 height 6
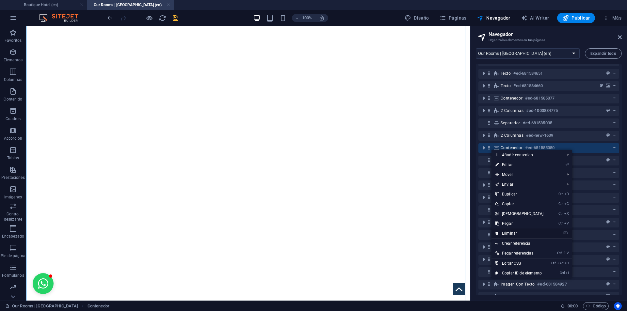
click at [511, 232] on link "⌦ Eliminar" at bounding box center [519, 234] width 56 height 10
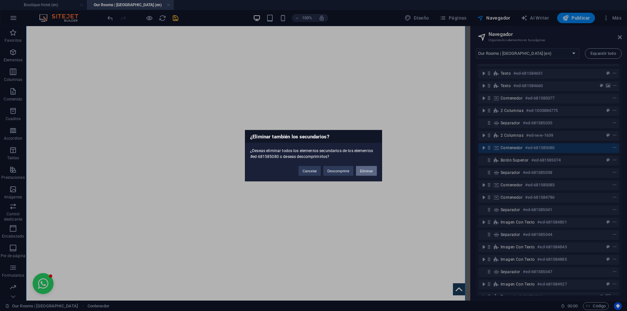
click at [369, 171] on button "Eliminar" at bounding box center [366, 171] width 21 height 10
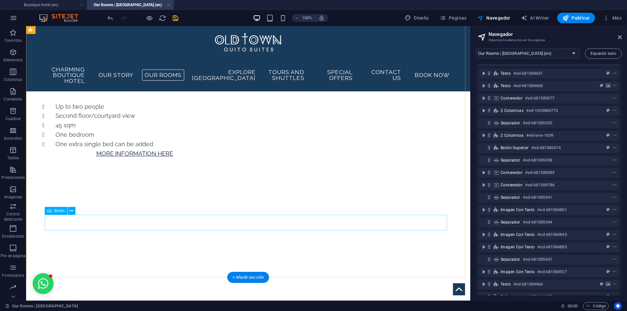
scroll to position [1066, 0]
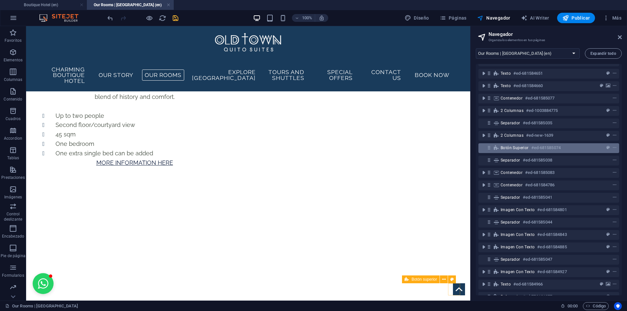
click at [505, 150] on span "Botón superior" at bounding box center [514, 147] width 28 height 5
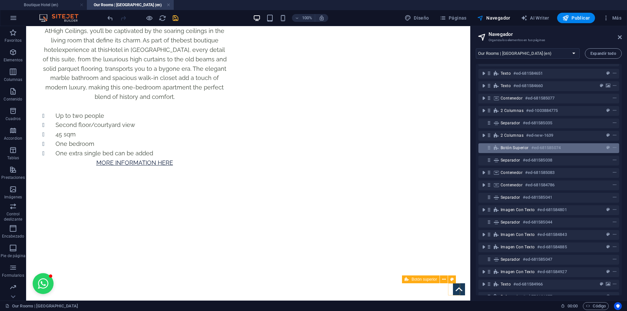
scroll to position [1192, 0]
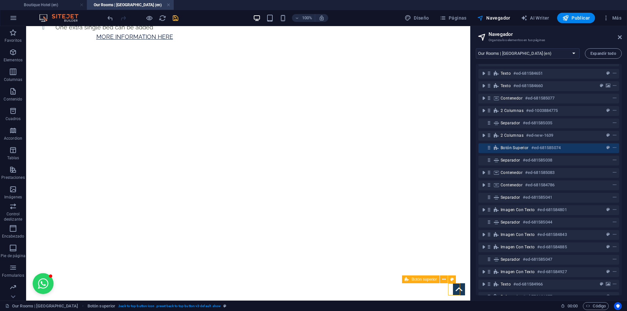
click at [502, 147] on span "Botón superior" at bounding box center [514, 147] width 28 height 5
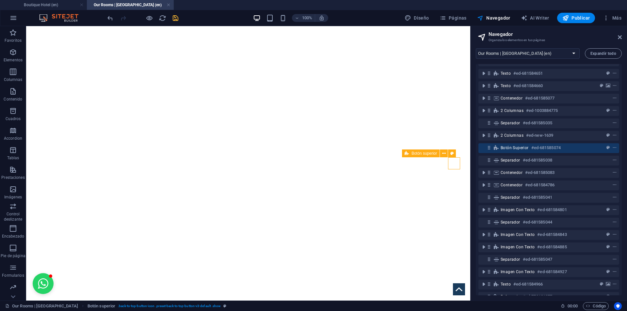
click at [502, 147] on span "Botón superior" at bounding box center [514, 147] width 28 height 5
select select "xMidYMid"
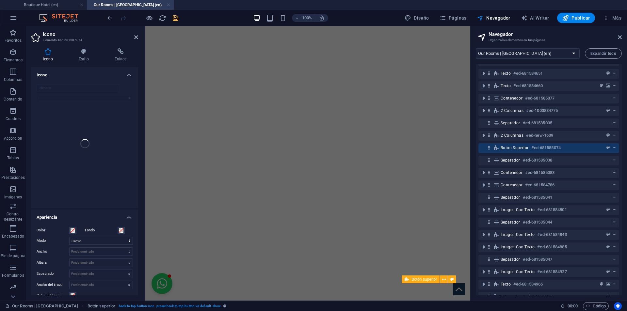
scroll to position [1548, 0]
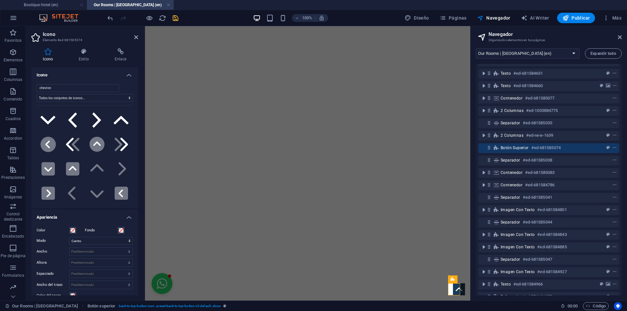
click at [138, 39] on aside "Icono Elemento #ed-681585074 Icono Estilo Enlace Icono chevron Todos los conjun…" at bounding box center [85, 163] width 119 height 275
click at [135, 36] on icon at bounding box center [136, 37] width 4 height 5
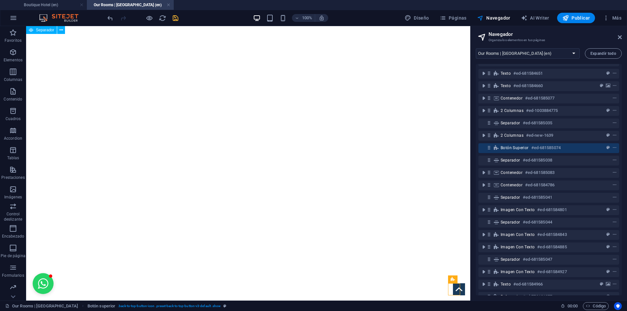
scroll to position [43, 0]
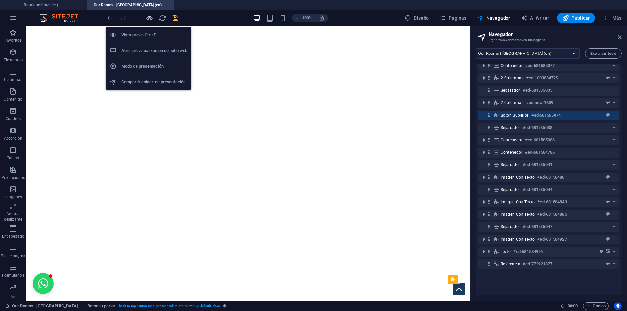
click at [149, 18] on icon "button" at bounding box center [150, 18] width 8 height 8
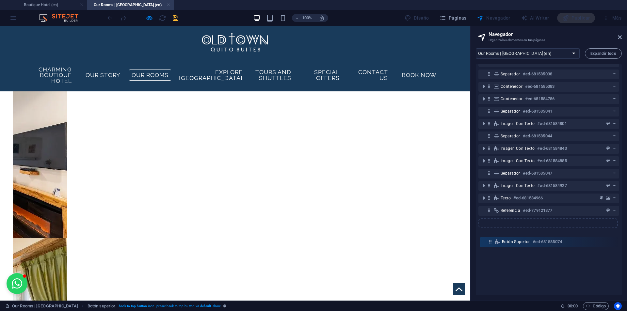
scroll to position [86, 0]
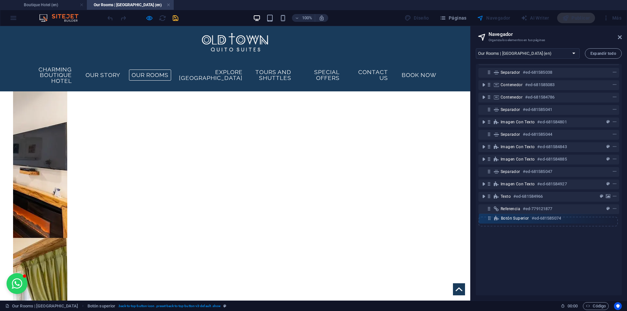
drag, startPoint x: 489, startPoint y: 114, endPoint x: 492, endPoint y: 221, distance: 107.1
click at [492, 221] on div "Banner #ed-681584639 Texto #ed-681584651 Texto #ed-681584660 Contenedor #ed-681…" at bounding box center [549, 179] width 146 height 231
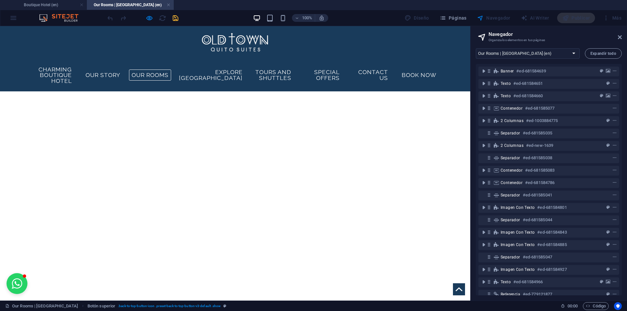
scroll to position [1510, 0]
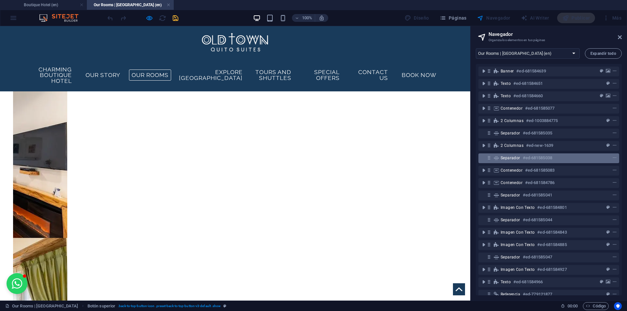
click at [497, 158] on icon at bounding box center [496, 157] width 7 height 5
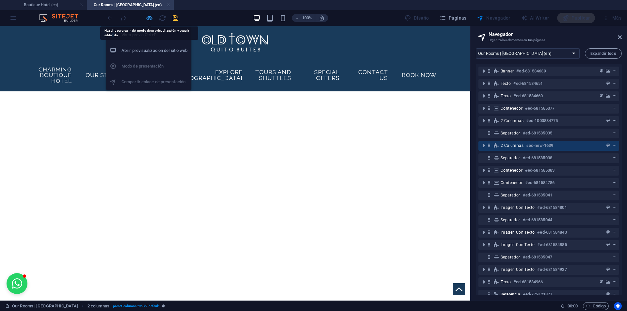
click at [148, 19] on icon "button" at bounding box center [150, 18] width 8 height 8
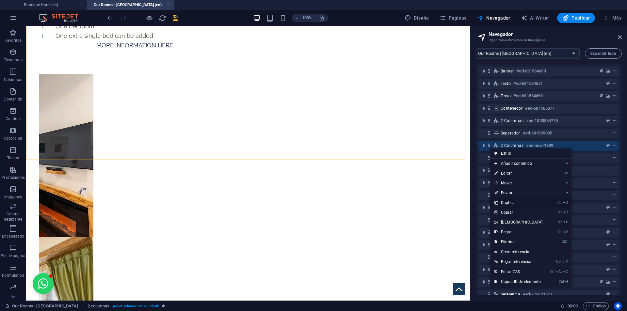
click at [511, 202] on link "Ctrl D Duplicar" at bounding box center [518, 203] width 56 height 10
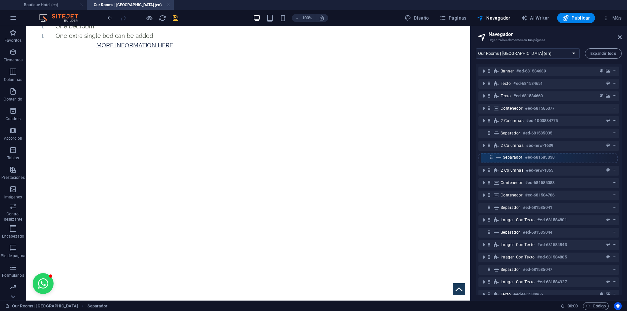
drag, startPoint x: 489, startPoint y: 170, endPoint x: 492, endPoint y: 154, distance: 16.0
click at [492, 154] on div "Banner #ed-681584639 Texto #ed-681584651 Texto #ed-681584660 Contenedor #ed-681…" at bounding box center [549, 179] width 146 height 231
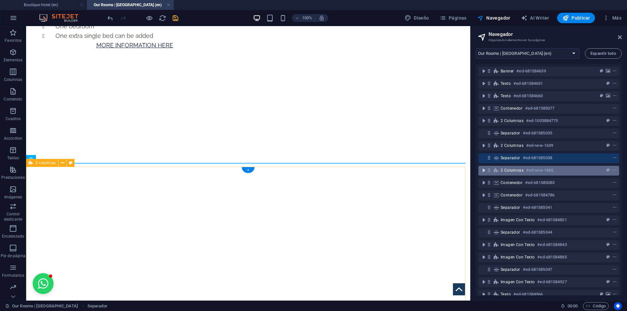
click at [485, 168] on icon "toggle-expand" at bounding box center [483, 170] width 7 height 7
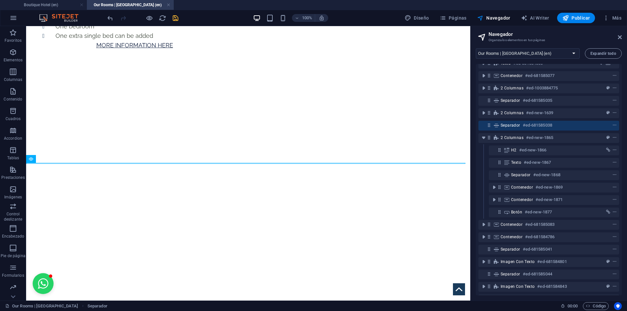
scroll to position [65, 0]
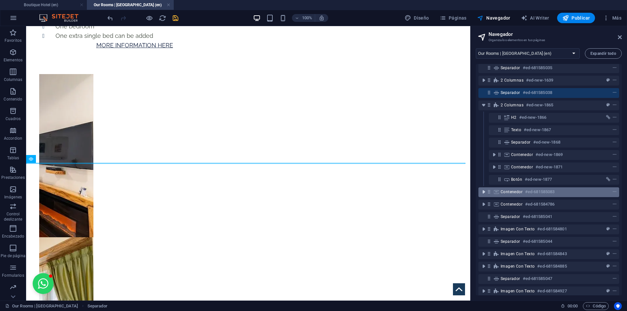
click at [483, 193] on icon "toggle-expand" at bounding box center [483, 192] width 7 height 7
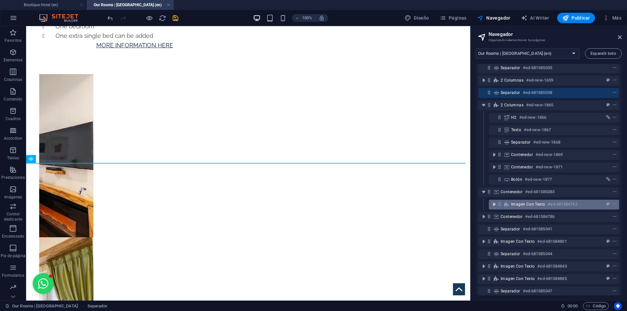
click at [494, 205] on icon "toggle-expand" at bounding box center [494, 204] width 7 height 7
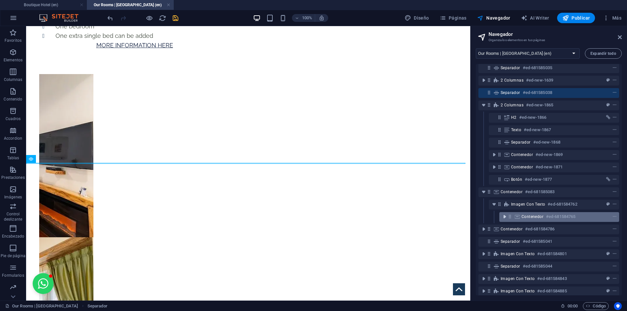
click at [504, 214] on icon "toggle-expand" at bounding box center [504, 217] width 7 height 7
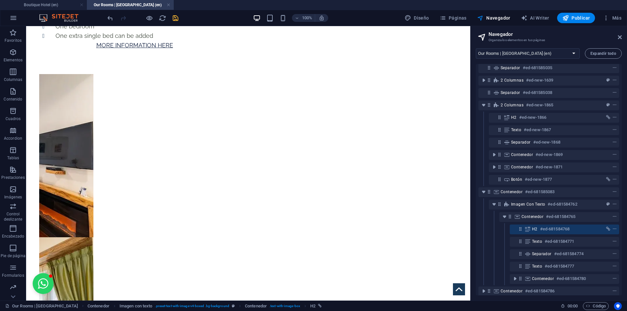
click at [521, 227] on icon at bounding box center [520, 229] width 6 height 6
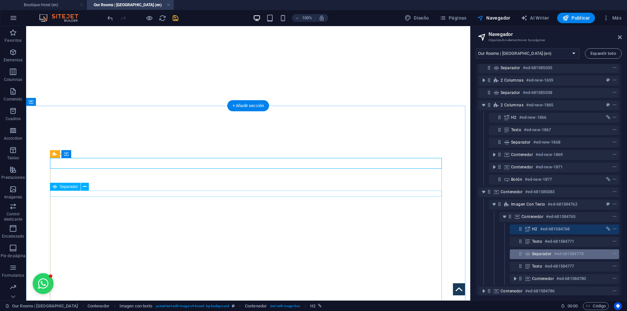
click at [540, 253] on span "Separador" at bounding box center [542, 253] width 20 height 5
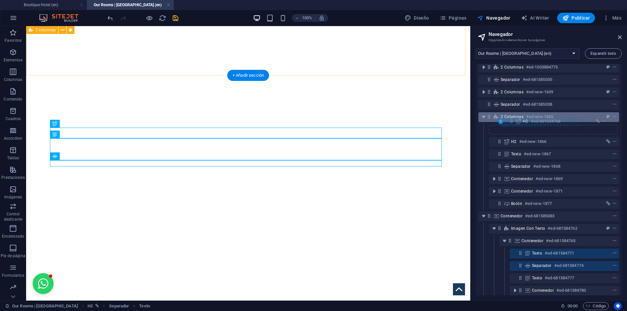
scroll to position [53, 0]
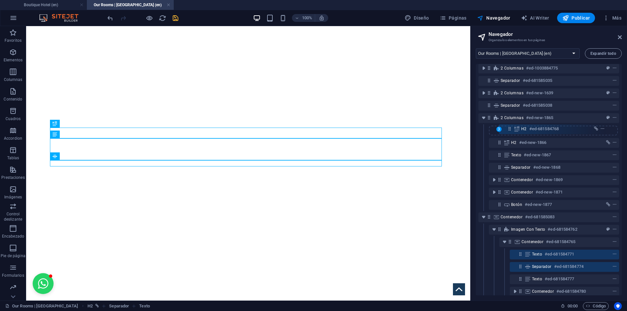
drag, startPoint x: 520, startPoint y: 231, endPoint x: 512, endPoint y: 127, distance: 104.2
click at [512, 127] on div "Banner #ed-681584639 Texto #ed-681584651 Texto #ed-681584660 Contenedor #ed-681…" at bounding box center [549, 179] width 146 height 231
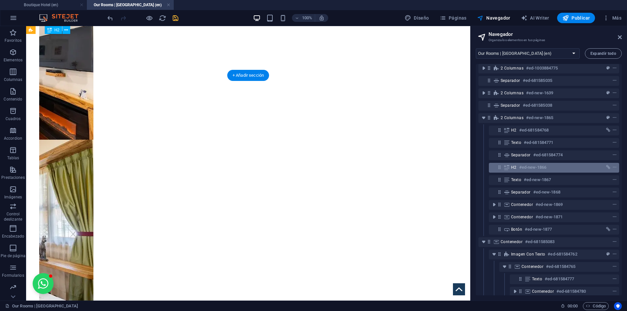
click at [500, 168] on icon at bounding box center [500, 168] width 6 height 6
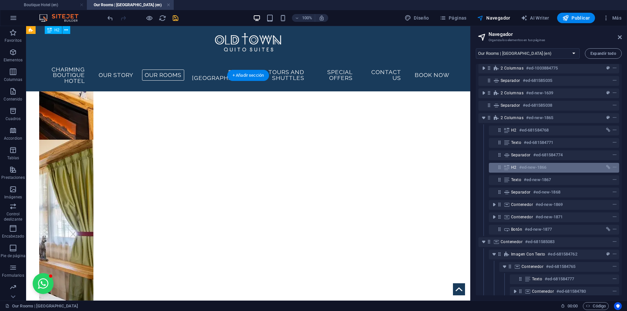
scroll to position [1278, 0]
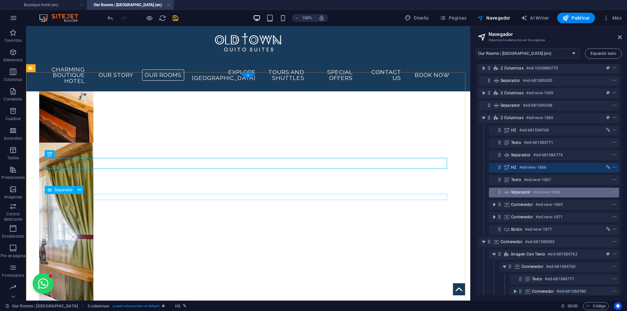
click at [504, 194] on icon at bounding box center [506, 192] width 7 height 5
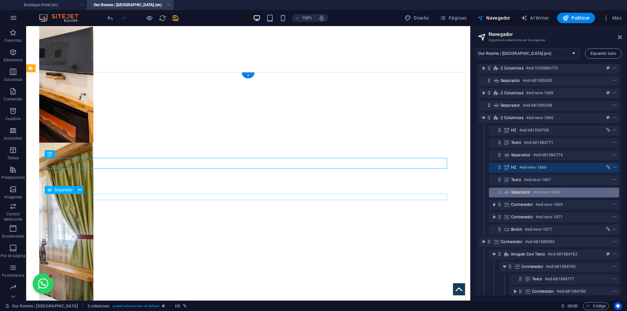
scroll to position [1312, 0]
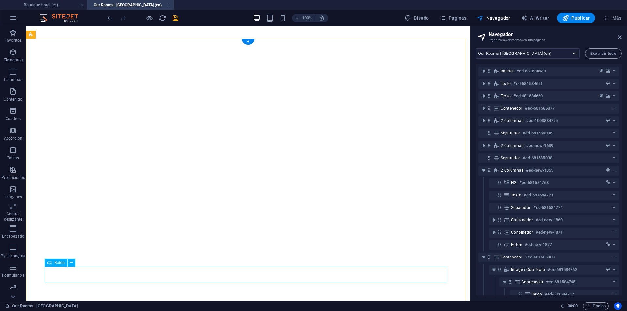
select select "13296557-en"
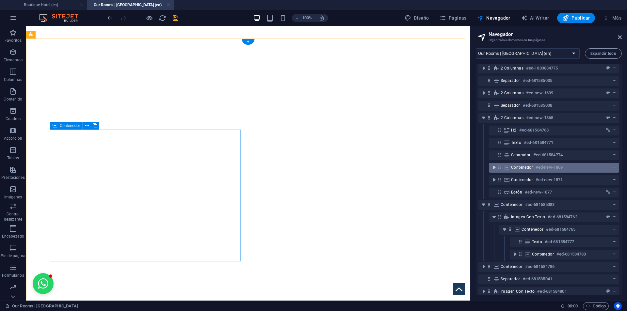
click at [493, 169] on icon "toggle-expand" at bounding box center [494, 167] width 7 height 7
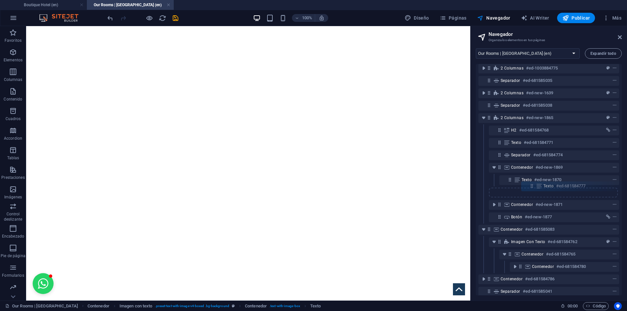
scroll to position [53, 0]
drag, startPoint x: 519, startPoint y: 256, endPoint x: 522, endPoint y: 177, distance: 78.7
click at [522, 177] on div "Banner #ed-681584639 Texto #ed-681584651 Texto #ed-681584660 Contenedor #ed-681…" at bounding box center [549, 179] width 146 height 231
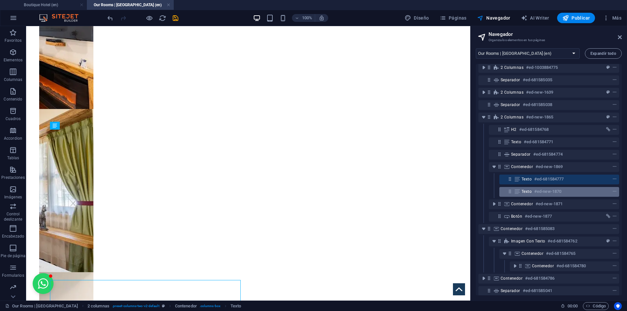
click at [512, 191] on icon at bounding box center [510, 192] width 6 height 6
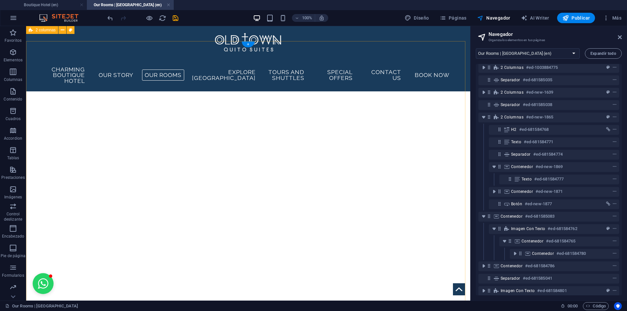
scroll to position [1299, 0]
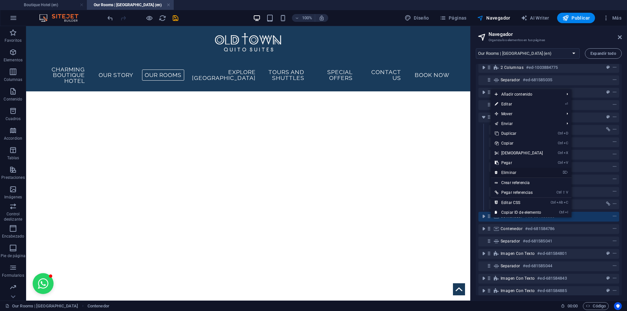
click at [515, 173] on link "⌦ Eliminar" at bounding box center [519, 173] width 56 height 10
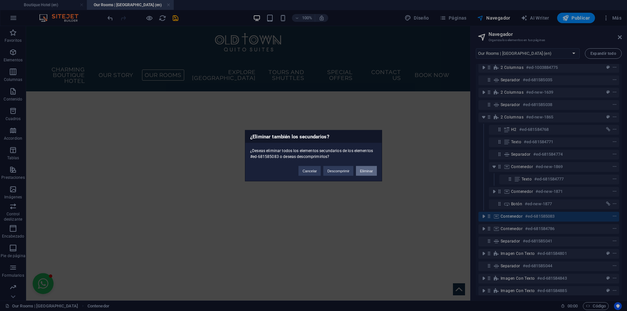
click at [366, 172] on button "Eliminar" at bounding box center [366, 171] width 21 height 10
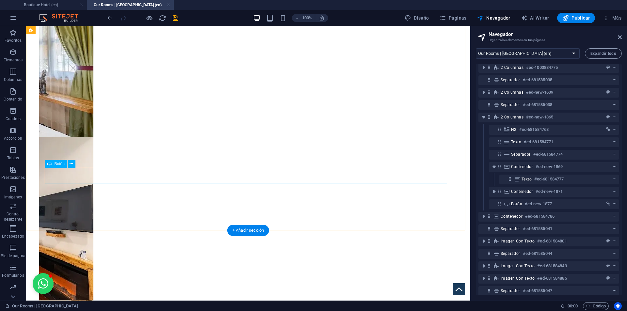
scroll to position [1462, 0]
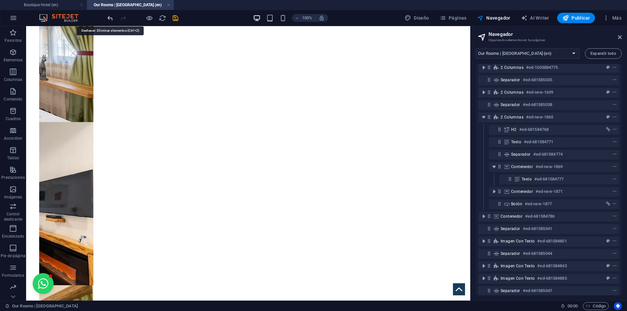
click at [109, 17] on icon "undo" at bounding box center [110, 18] width 8 height 8
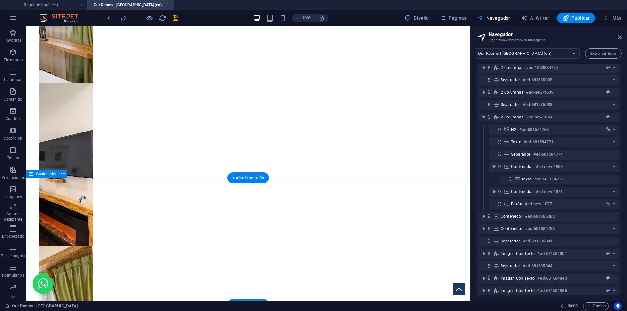
scroll to position [1560, 0]
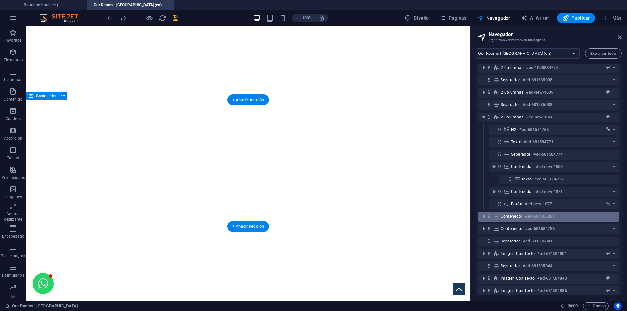
click at [488, 215] on icon at bounding box center [489, 217] width 6 height 6
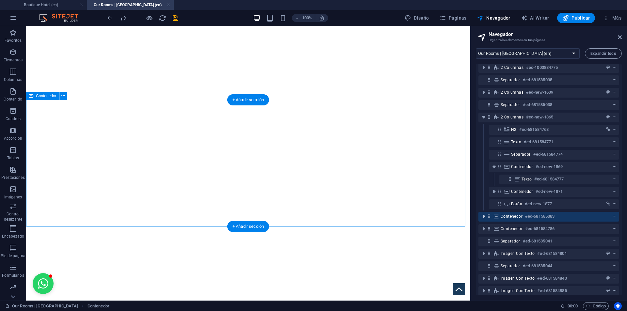
click at [485, 217] on icon "toggle-expand" at bounding box center [483, 216] width 7 height 7
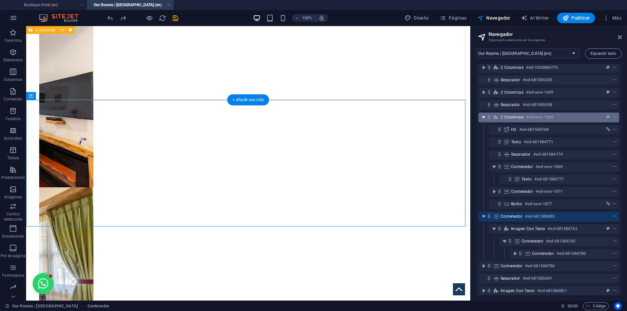
click at [483, 119] on icon "toggle-expand" at bounding box center [483, 117] width 7 height 7
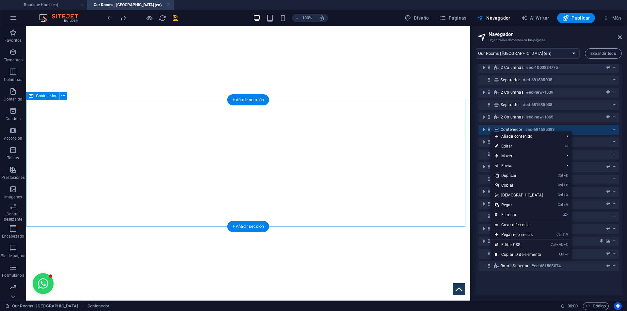
click at [491, 131] on icon at bounding box center [489, 130] width 6 height 6
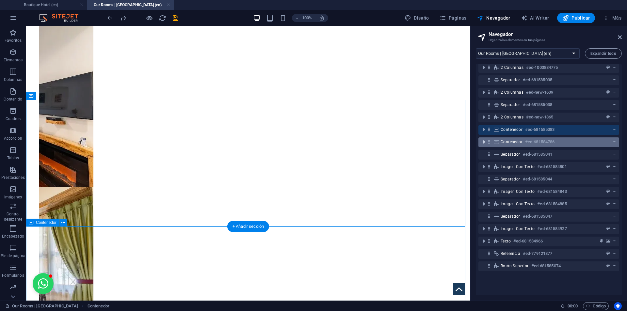
click at [484, 142] on icon "toggle-expand" at bounding box center [483, 142] width 7 height 7
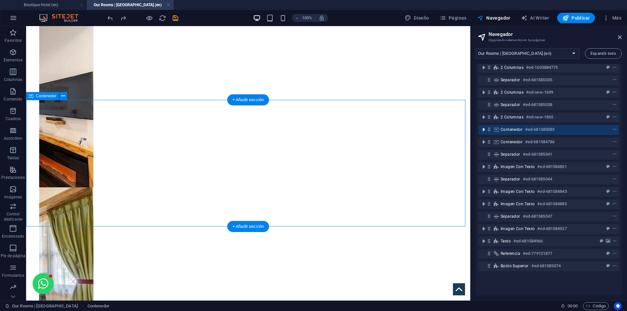
click at [484, 131] on icon "toggle-expand" at bounding box center [483, 129] width 7 height 7
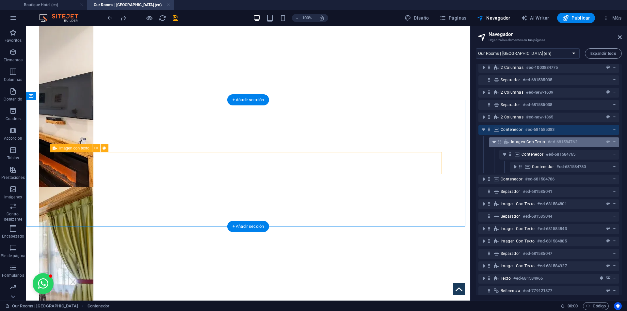
click at [495, 141] on icon "toggle-expand" at bounding box center [494, 142] width 7 height 7
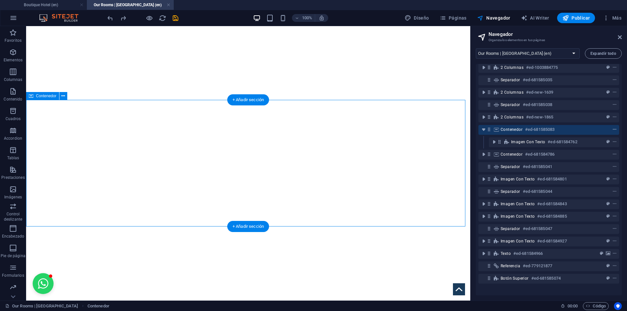
click at [614, 130] on icon "context-menu" at bounding box center [614, 129] width 5 height 5
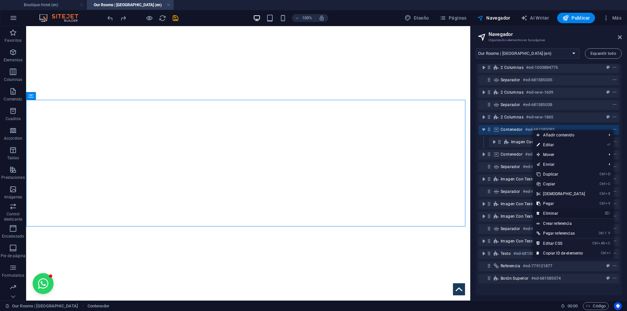
click at [554, 213] on link "⌦ Eliminar" at bounding box center [560, 214] width 56 height 10
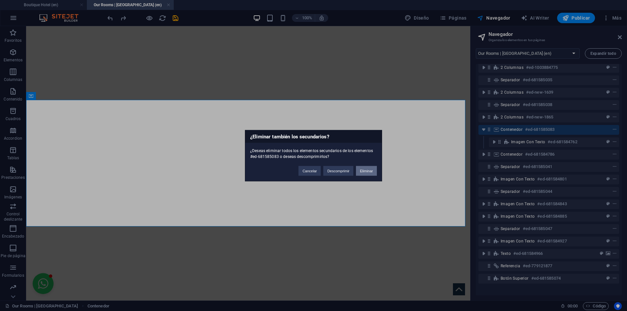
click at [364, 169] on button "Eliminar" at bounding box center [366, 171] width 21 height 10
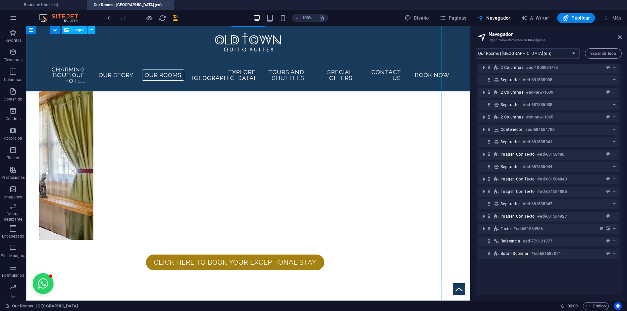
scroll to position [1626, 0]
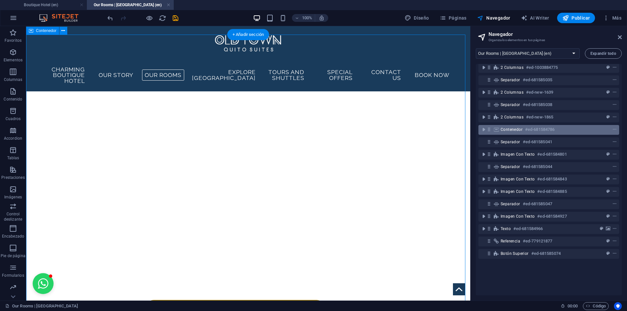
click at [487, 131] on icon at bounding box center [489, 130] width 6 height 6
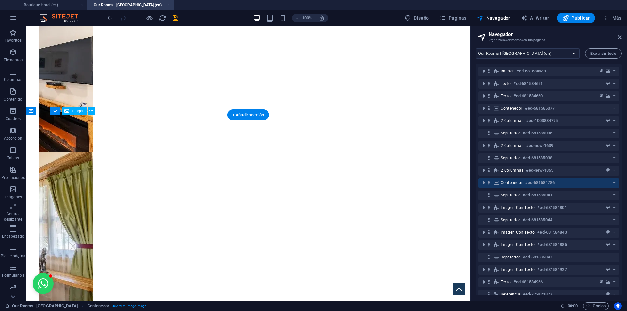
scroll to position [1614, 0]
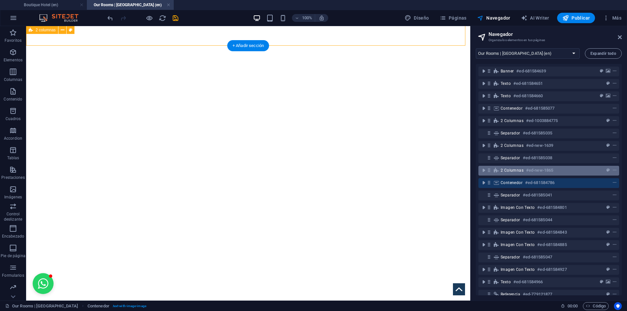
click at [490, 173] on icon at bounding box center [489, 170] width 6 height 6
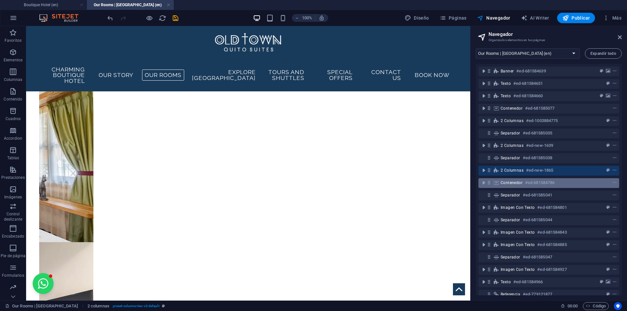
click at [488, 182] on icon at bounding box center [489, 183] width 6 height 6
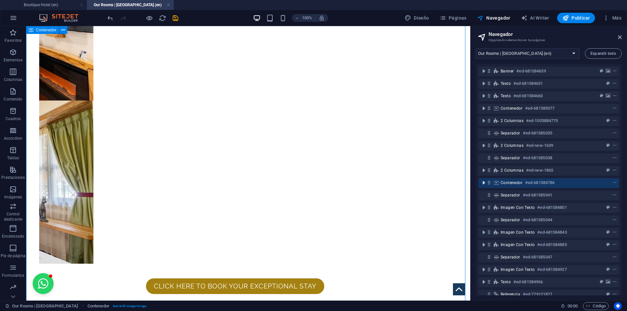
click at [485, 181] on icon "toggle-expand" at bounding box center [483, 183] width 7 height 7
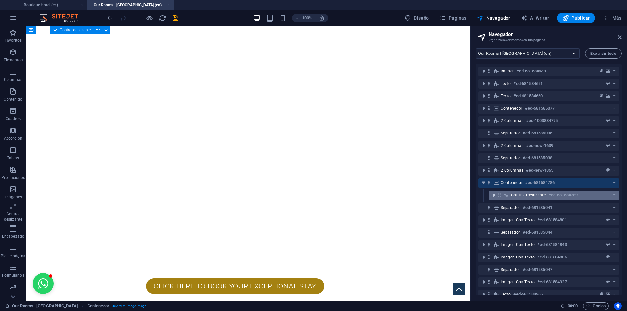
click at [494, 193] on icon "toggle-expand" at bounding box center [494, 195] width 7 height 7
click at [493, 195] on icon "toggle-expand" at bounding box center [494, 195] width 7 height 7
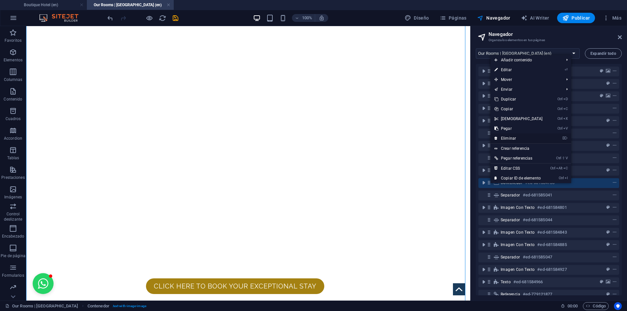
click at [515, 140] on link "⌦ Eliminar" at bounding box center [518, 139] width 56 height 10
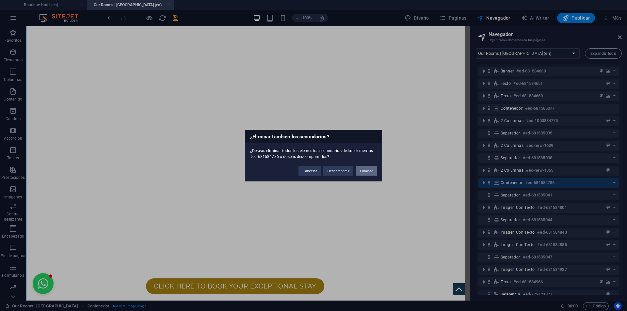
drag, startPoint x: 373, startPoint y: 171, endPoint x: 368, endPoint y: 148, distance: 24.0
click at [373, 171] on button "Eliminar" at bounding box center [366, 171] width 21 height 10
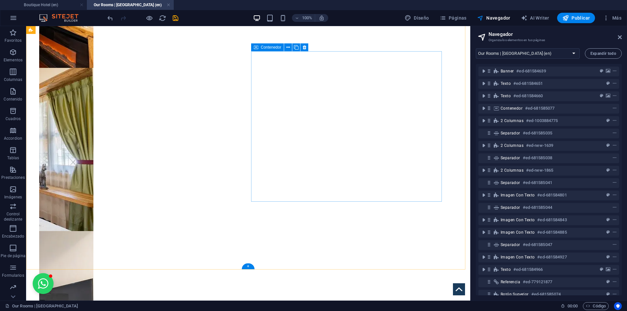
scroll to position [1419, 0]
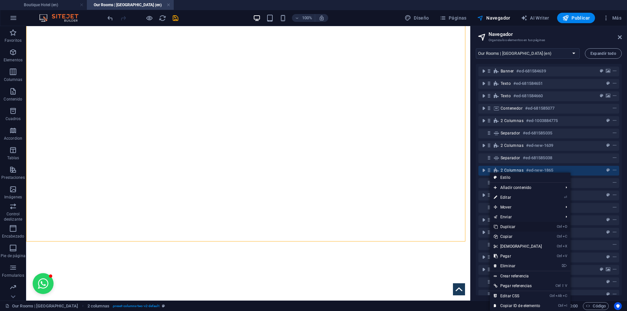
click at [517, 226] on link "Ctrl D Duplicar" at bounding box center [518, 227] width 56 height 10
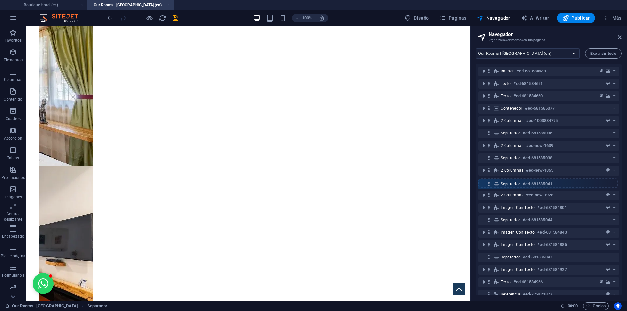
drag, startPoint x: 488, startPoint y: 195, endPoint x: 487, endPoint y: 179, distance: 15.7
click at [487, 179] on div "Banner #ed-681584639 Texto #ed-681584651 Texto #ed-681584660 Contenedor #ed-681…" at bounding box center [549, 179] width 146 height 231
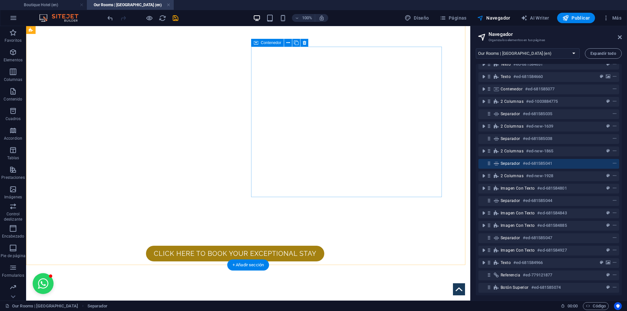
scroll to position [1745, 0]
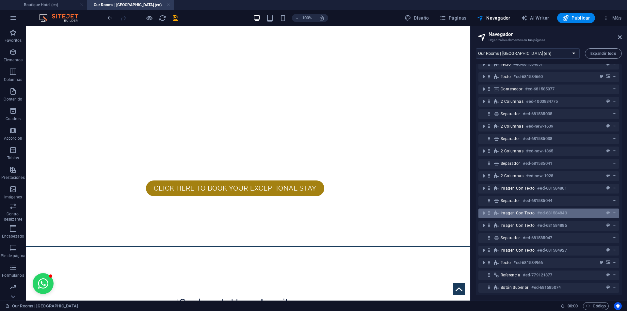
click at [500, 209] on div "Imagen con texto #ed-681584843" at bounding box center [548, 214] width 141 height 10
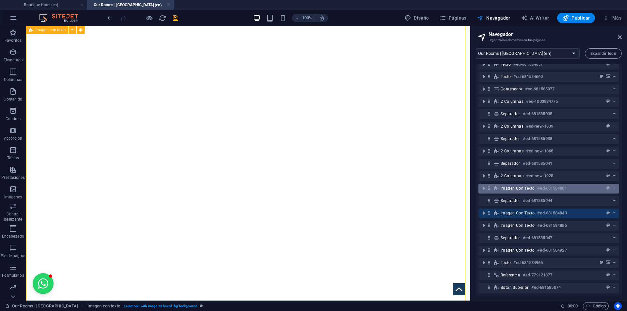
click at [507, 184] on div "Imagen con texto #ed-681584801" at bounding box center [548, 189] width 141 height 10
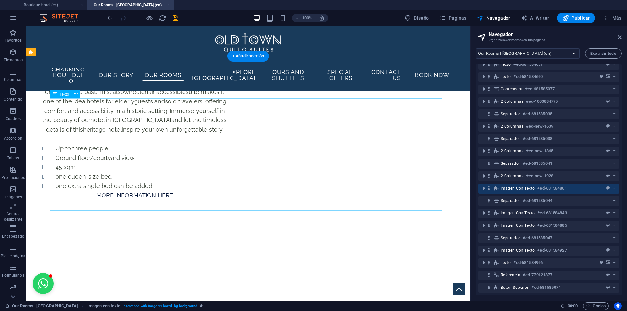
scroll to position [1919, 0]
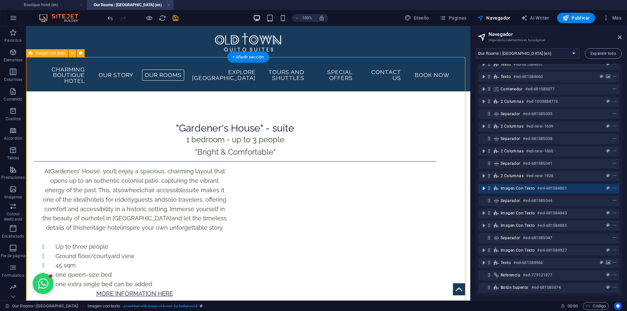
click at [483, 185] on icon "toggle-expand" at bounding box center [483, 188] width 7 height 7
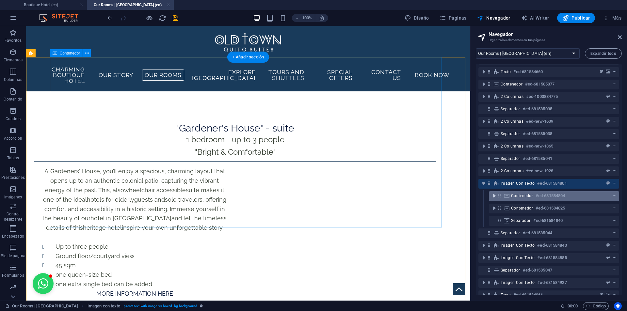
click at [492, 198] on icon "toggle-expand" at bounding box center [494, 196] width 7 height 7
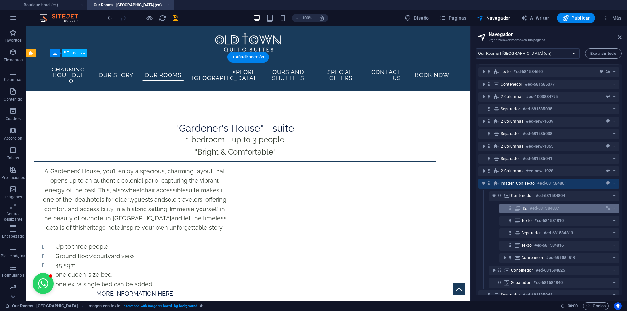
click at [517, 208] on icon at bounding box center [517, 208] width 7 height 5
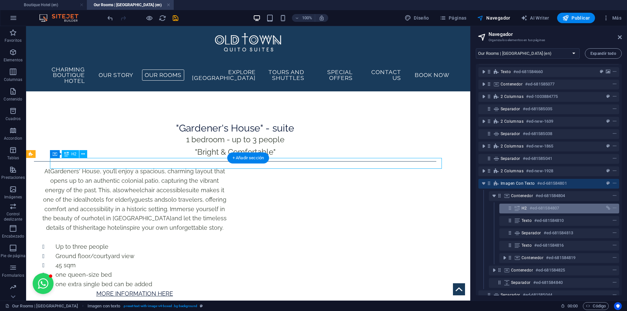
scroll to position [1818, 0]
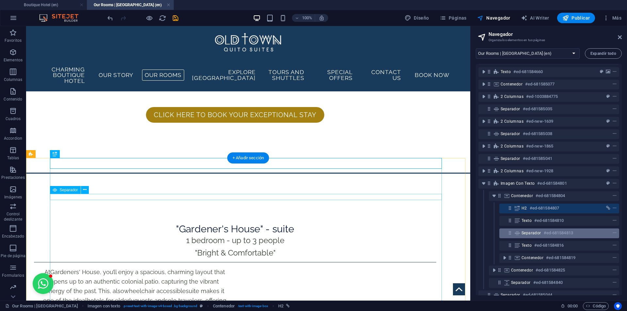
click at [529, 234] on span "Separador" at bounding box center [531, 232] width 20 height 5
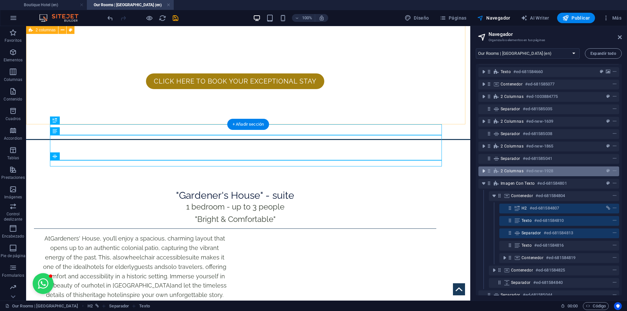
click at [483, 169] on icon "toggle-expand" at bounding box center [483, 171] width 7 height 7
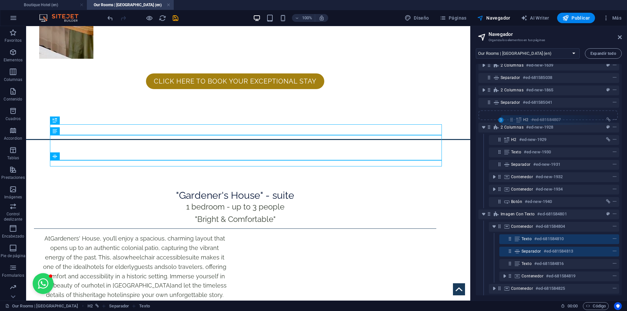
scroll to position [79, 0]
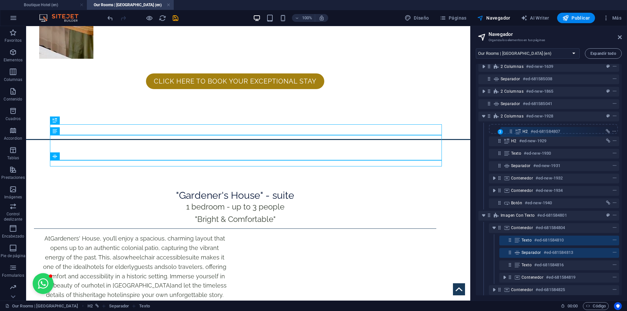
drag, startPoint x: 510, startPoint y: 197, endPoint x: 512, endPoint y: 126, distance: 70.9
click at [512, 126] on div "Banner #ed-681584639 Texto #ed-681584651 Texto #ed-681584660 Contenedor #ed-681…" at bounding box center [549, 179] width 146 height 231
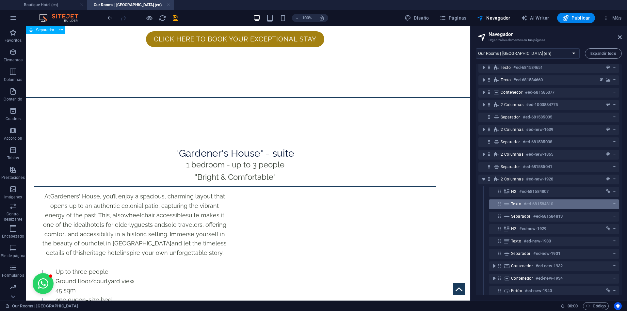
scroll to position [14, 0]
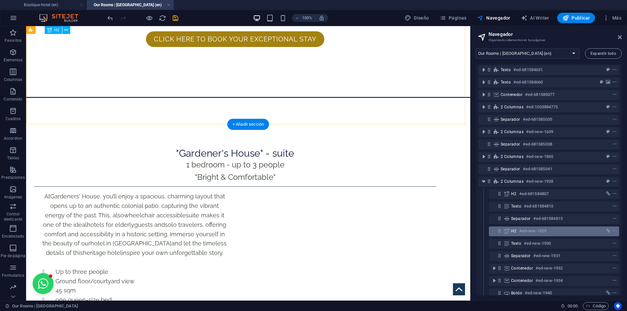
click at [516, 231] on span "H2" at bounding box center [514, 231] width 6 height 5
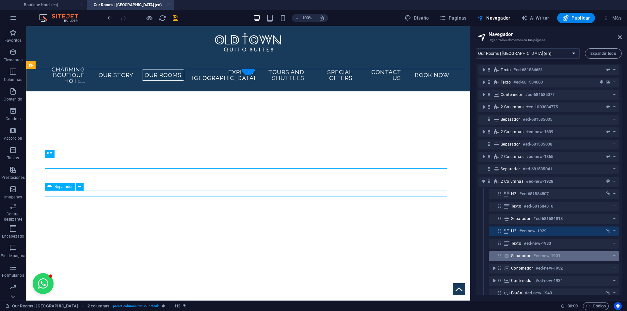
click at [519, 258] on span "Separador" at bounding box center [521, 255] width 20 height 5
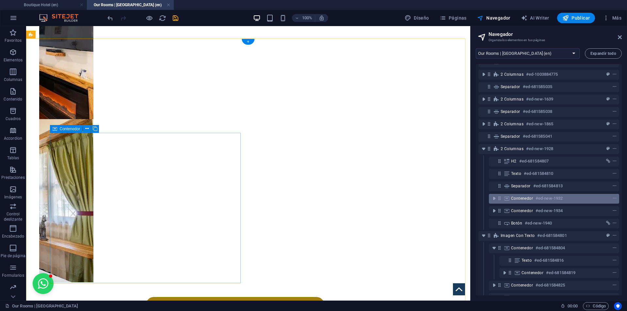
scroll to position [79, 0]
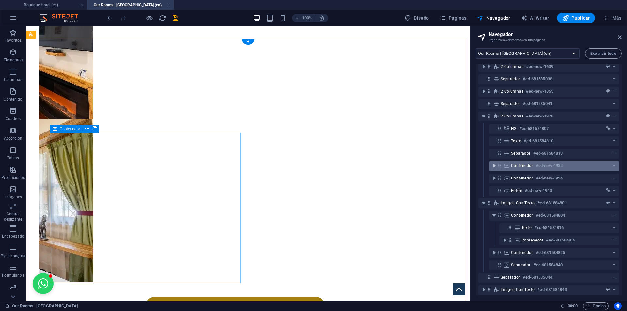
click at [495, 167] on icon "toggle-expand" at bounding box center [494, 166] width 7 height 7
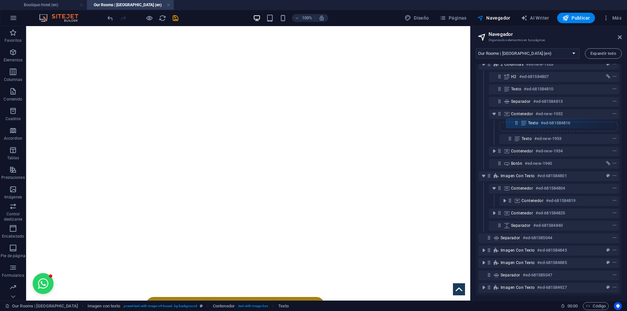
scroll to position [131, 0]
drag, startPoint x: 510, startPoint y: 177, endPoint x: 517, endPoint y: 127, distance: 50.1
click at [517, 127] on div "Banner #ed-681584639 Texto #ed-681584651 Texto #ed-681584660 Contenedor #ed-681…" at bounding box center [549, 179] width 146 height 231
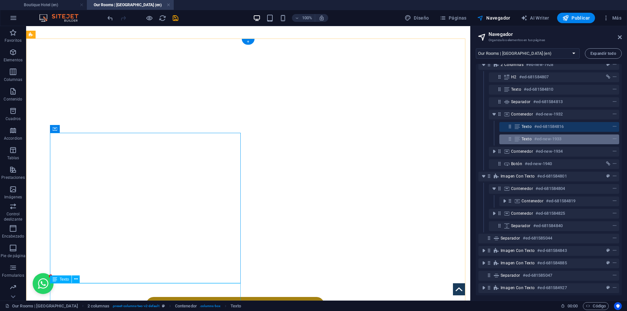
click at [510, 139] on icon at bounding box center [510, 139] width 6 height 6
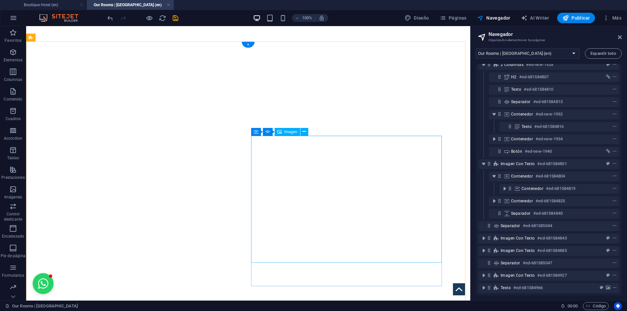
scroll to position [1660, 0]
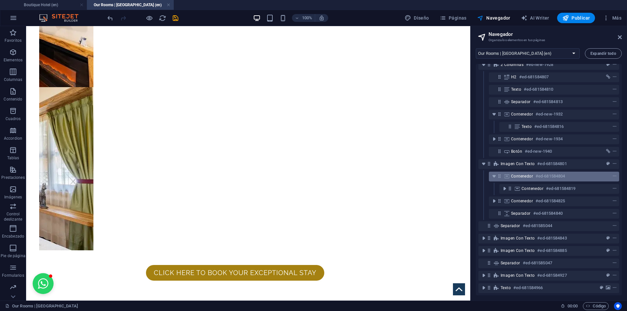
click at [510, 175] on icon at bounding box center [506, 176] width 7 height 5
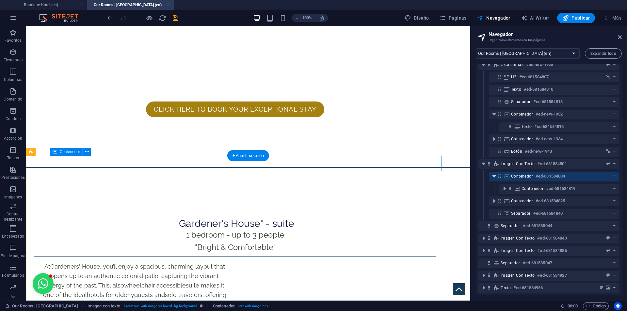
click at [494, 178] on icon "toggle-expand" at bounding box center [494, 176] width 7 height 7
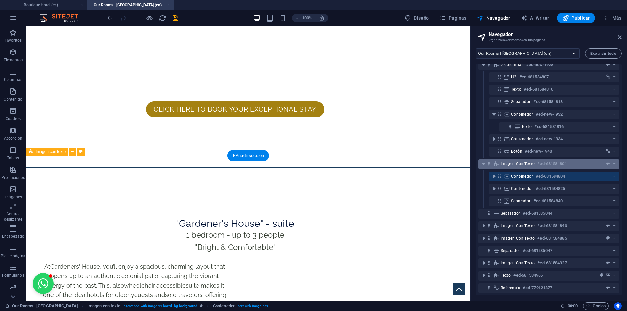
click at [515, 164] on span "Imagen con texto" at bounding box center [517, 163] width 34 height 5
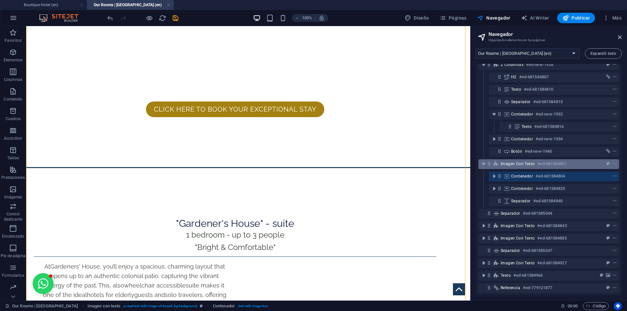
scroll to position [1976, 0]
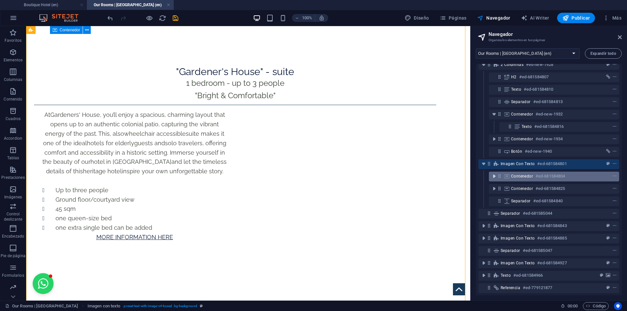
click at [495, 176] on icon "toggle-expand" at bounding box center [494, 176] width 7 height 7
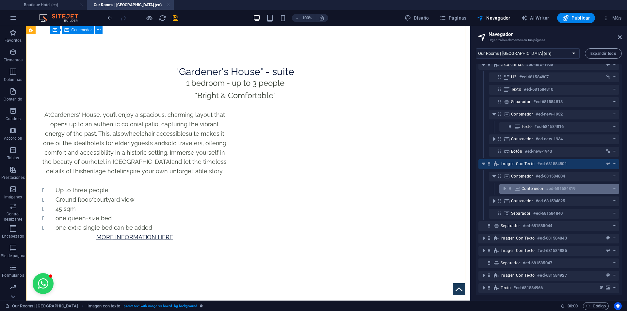
click at [526, 193] on div "Contenedor #ed-681584819" at bounding box center [559, 189] width 120 height 10
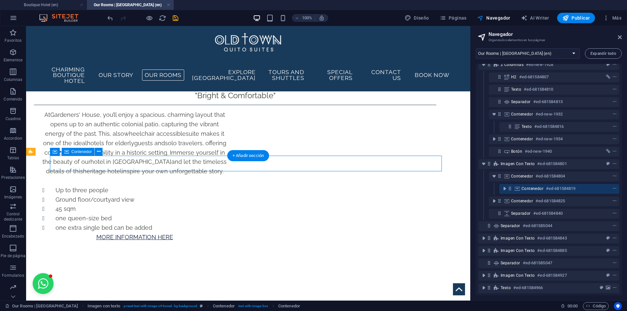
scroll to position [1824, 0]
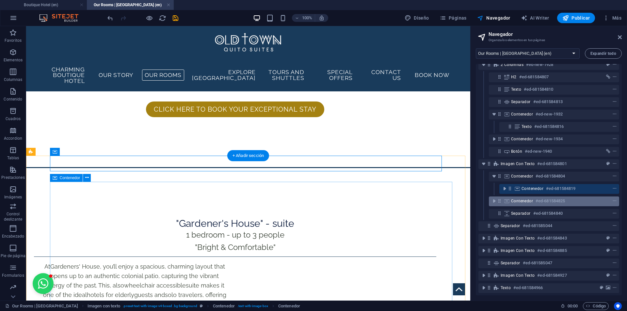
click at [525, 200] on span "Contenedor" at bounding box center [522, 200] width 22 height 5
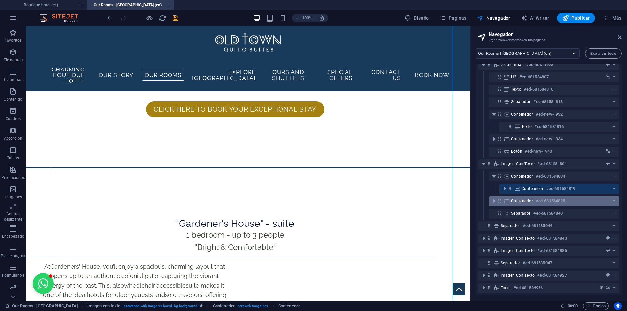
scroll to position [1981, 0]
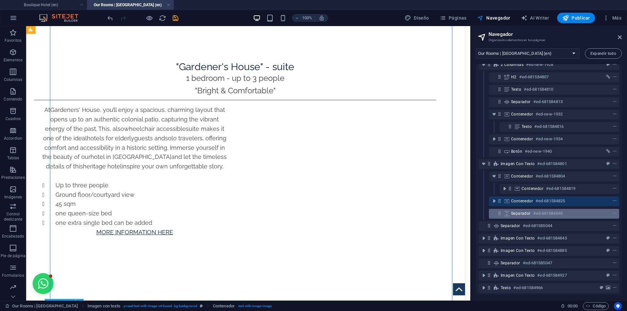
click at [519, 213] on span "Separador" at bounding box center [521, 213] width 20 height 5
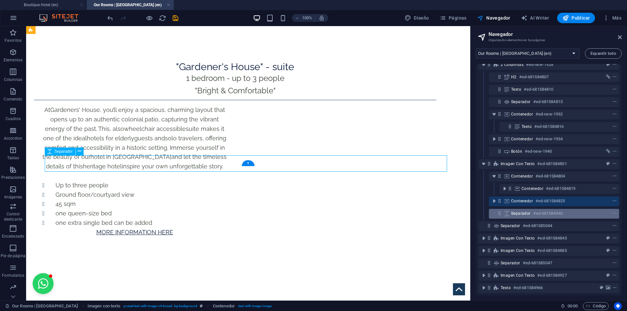
scroll to position [2132, 0]
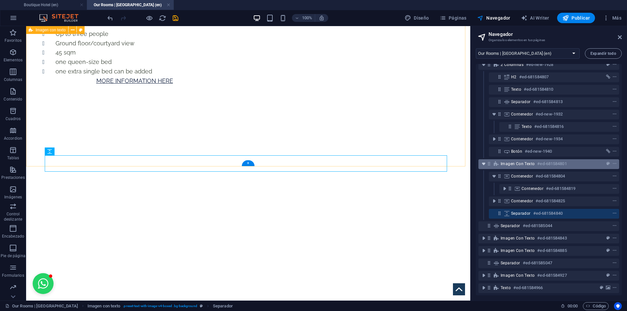
click at [485, 165] on icon "toggle-expand" at bounding box center [483, 164] width 7 height 7
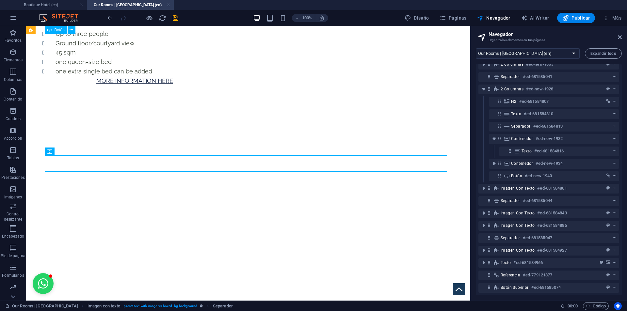
scroll to position [13, 0]
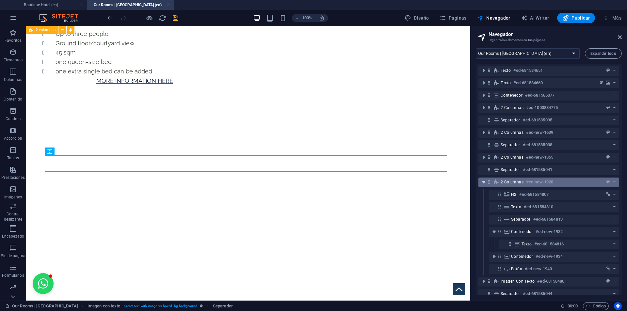
click at [484, 182] on icon "toggle-expand" at bounding box center [483, 182] width 7 height 7
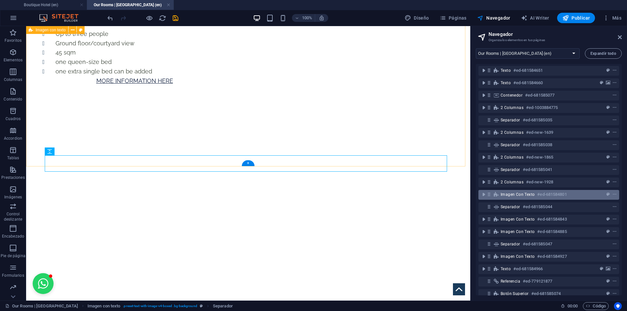
click at [518, 195] on span "Imagen con texto" at bounding box center [517, 194] width 34 height 5
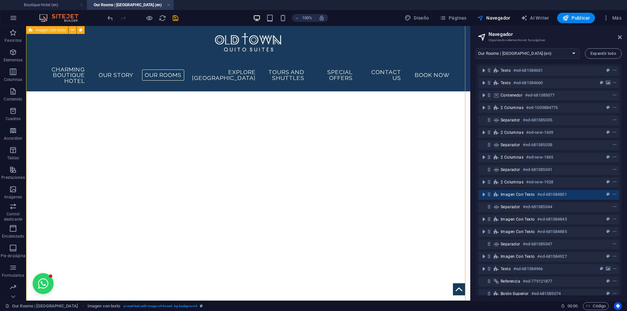
scroll to position [1976, 0]
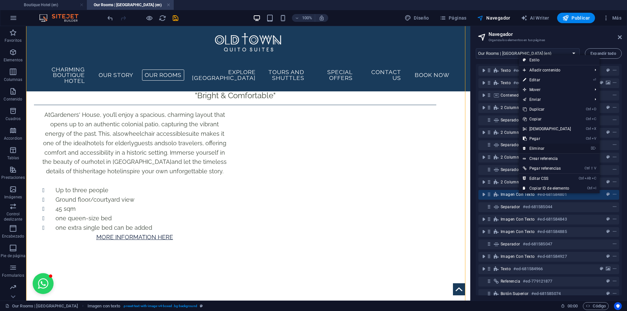
click at [545, 150] on link "⌦ Eliminar" at bounding box center [547, 149] width 56 height 10
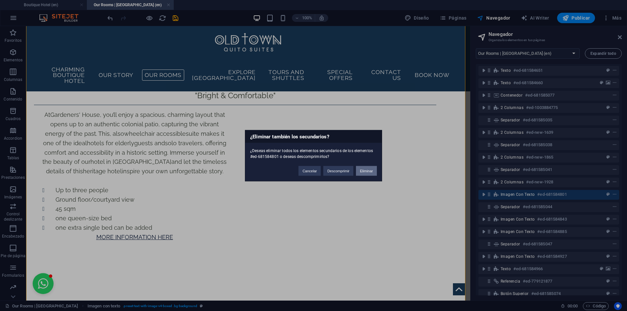
click at [361, 169] on button "Eliminar" at bounding box center [366, 171] width 21 height 10
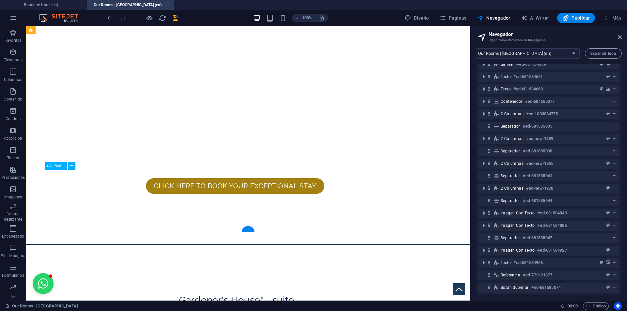
scroll to position [1813, 0]
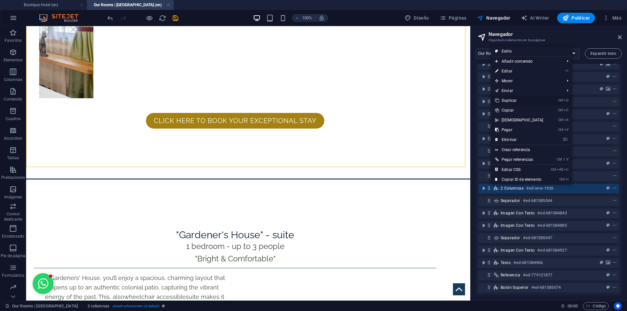
click at [519, 102] on link "Ctrl D Duplicar" at bounding box center [519, 101] width 56 height 10
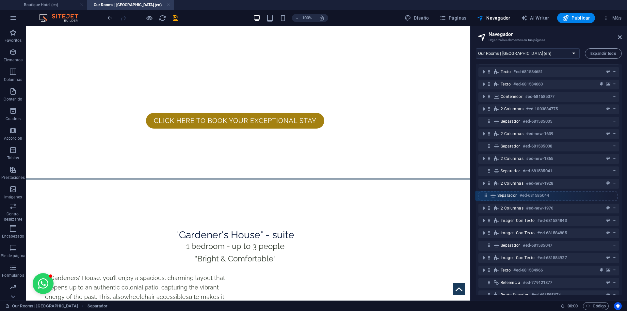
drag, startPoint x: 489, startPoint y: 208, endPoint x: 487, endPoint y: 193, distance: 15.5
click at [487, 193] on div "Banner #ed-681584639 Texto #ed-681584651 Texto #ed-681584660 Contenedor #ed-681…" at bounding box center [549, 179] width 146 height 231
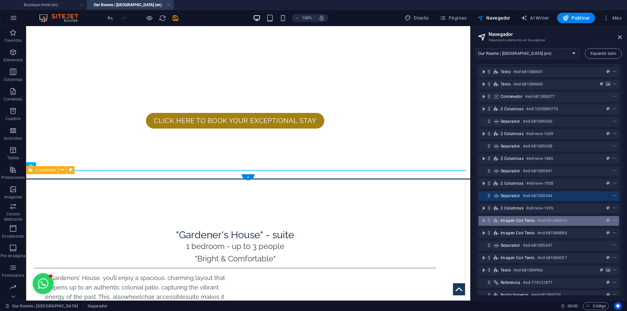
scroll to position [24, 0]
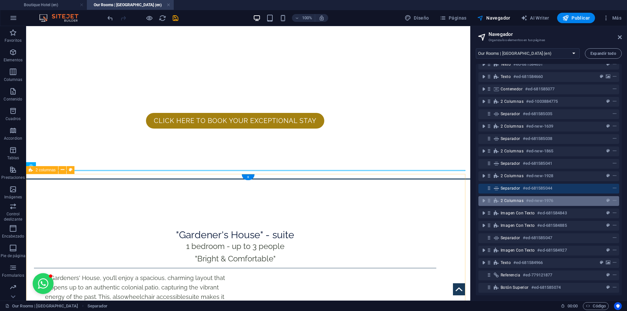
click at [505, 198] on span "2 columnas" at bounding box center [511, 200] width 23 height 5
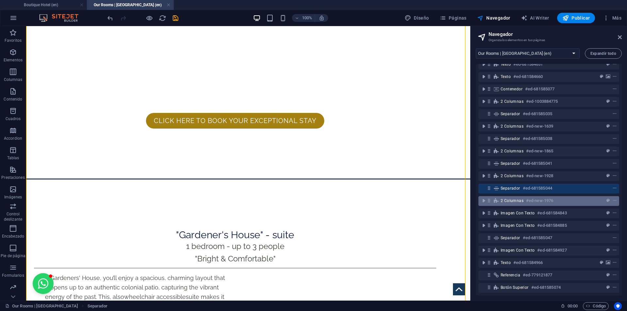
scroll to position [1979, 0]
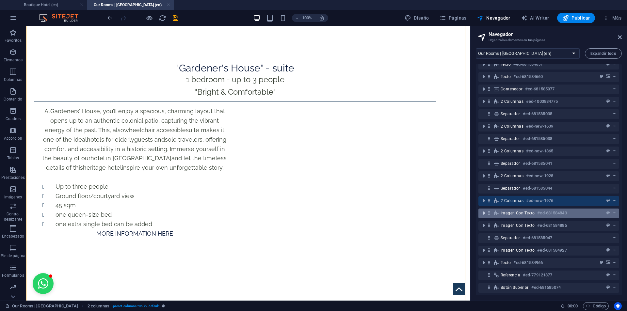
click at [484, 211] on icon "toggle-expand" at bounding box center [483, 213] width 7 height 7
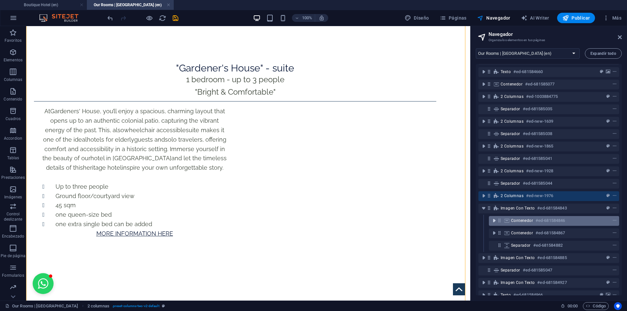
click at [494, 222] on icon "toggle-expand" at bounding box center [494, 220] width 7 height 7
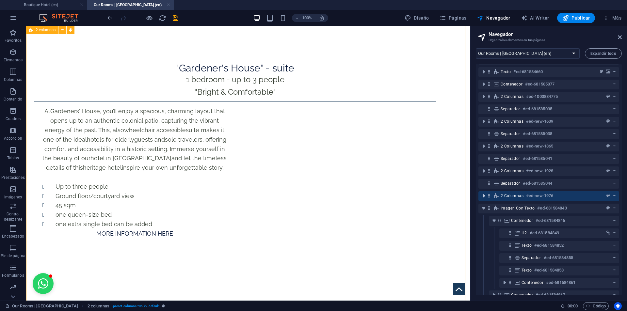
click at [484, 197] on icon "toggle-expand" at bounding box center [483, 196] width 7 height 7
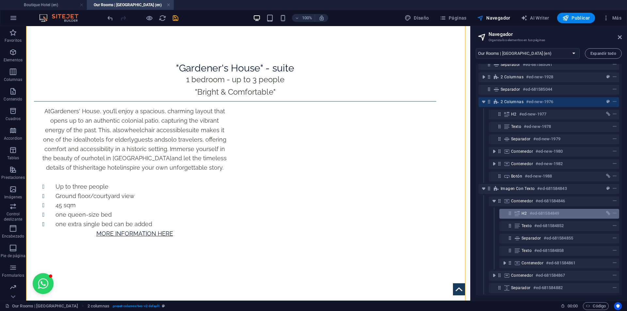
scroll to position [122, 0]
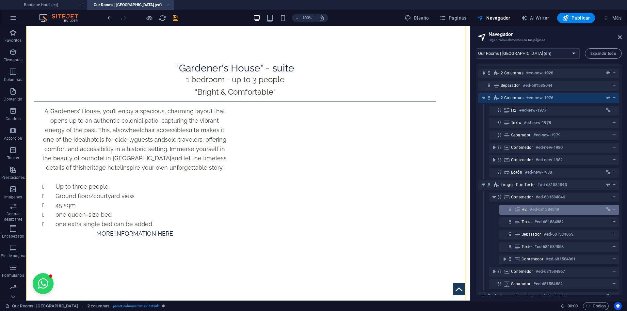
click at [534, 213] on h6 "#ed-681584849" at bounding box center [544, 210] width 29 height 8
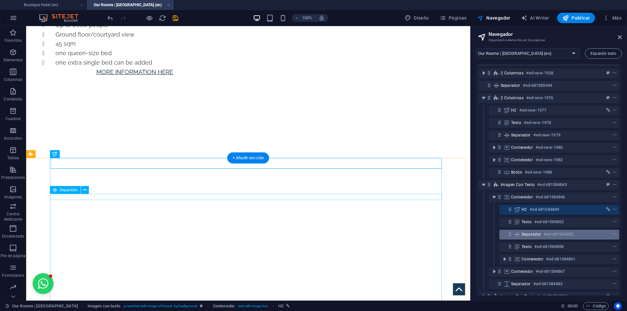
click at [526, 233] on span "Separador" at bounding box center [531, 234] width 20 height 5
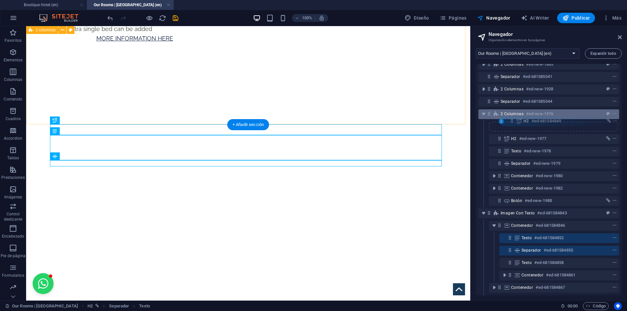
scroll to position [105, 0]
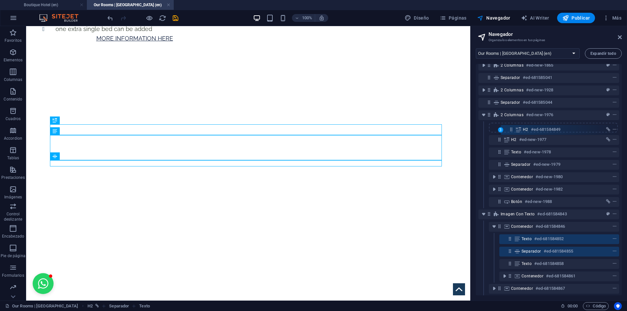
drag, startPoint x: 510, startPoint y: 211, endPoint x: 511, endPoint y: 124, distance: 86.2
click at [511, 124] on div "Banner #ed-681584639 Texto #ed-681584651 Texto #ed-681584660 Contenedor #ed-681…" at bounding box center [549, 179] width 146 height 231
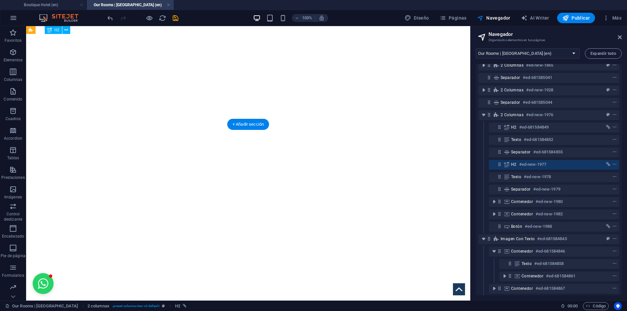
click at [501, 166] on icon at bounding box center [500, 165] width 6 height 6
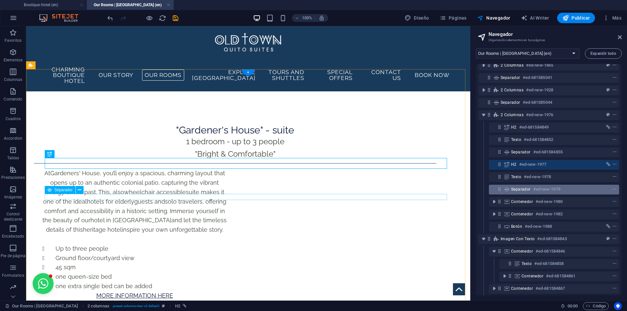
click at [510, 189] on icon at bounding box center [506, 189] width 7 height 5
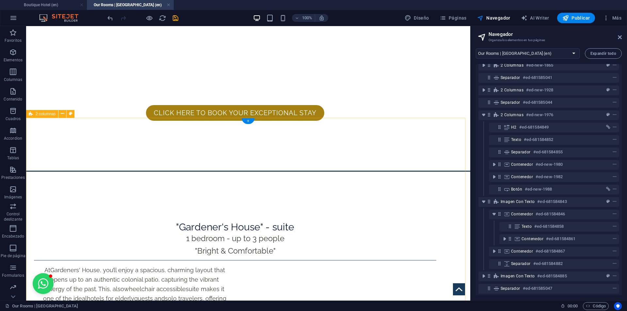
scroll to position [1886, 0]
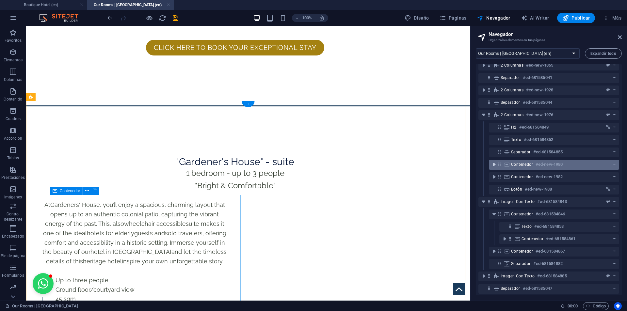
click at [494, 164] on icon "toggle-expand" at bounding box center [494, 164] width 7 height 7
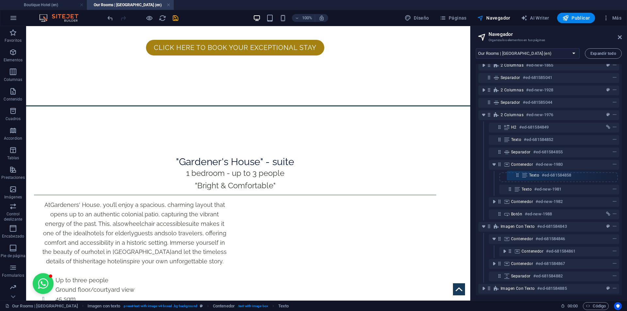
drag, startPoint x: 510, startPoint y: 239, endPoint x: 518, endPoint y: 172, distance: 67.5
click at [518, 172] on div "Banner #ed-681584639 Texto #ed-681584651 Texto #ed-681584660 Contenedor #ed-681…" at bounding box center [549, 179] width 146 height 231
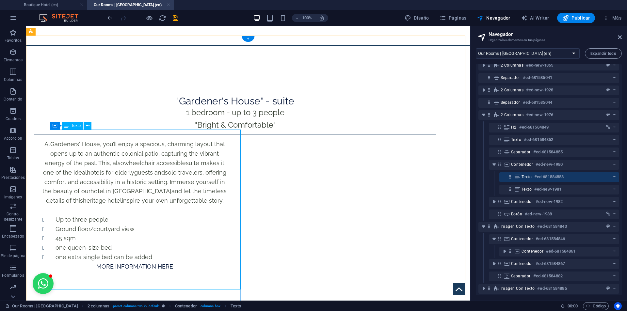
scroll to position [1951, 0]
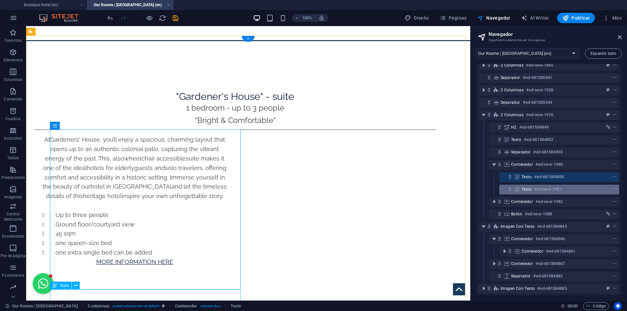
click at [507, 189] on icon at bounding box center [510, 189] width 6 height 6
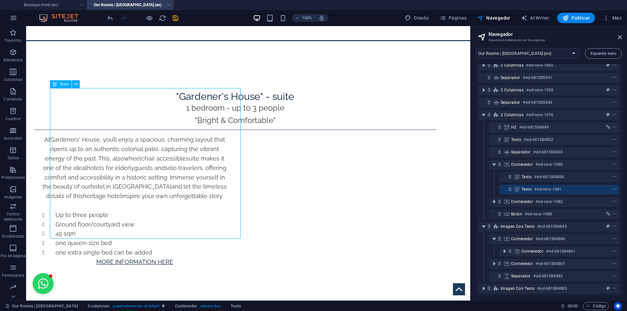
scroll to position [2152, 0]
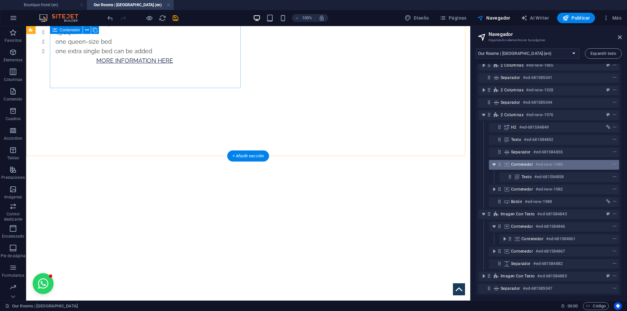
click at [495, 165] on icon "toggle-expand" at bounding box center [494, 164] width 7 height 7
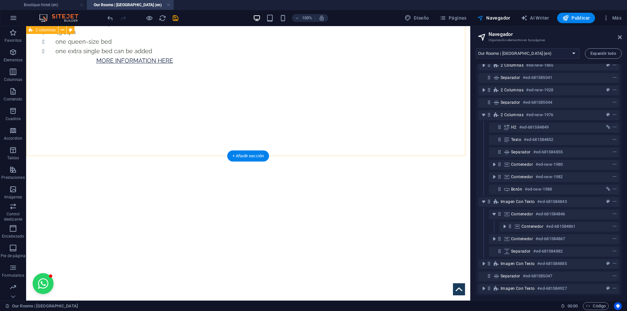
click at [483, 115] on icon "toggle-expand" at bounding box center [483, 115] width 7 height 7
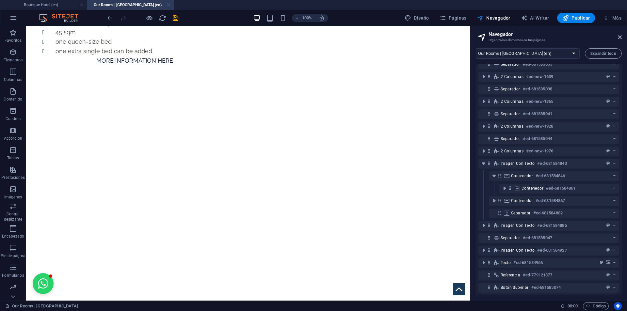
scroll to position [74, 0]
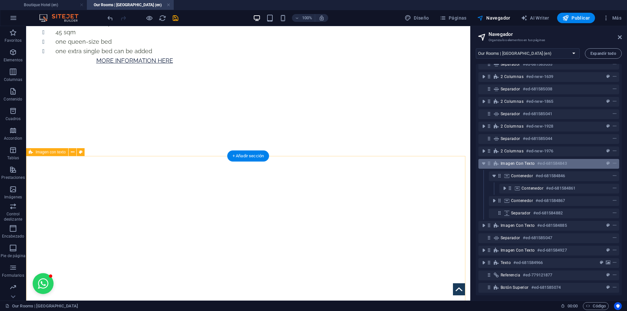
click at [572, 160] on div "Imagen con texto #ed-681584843" at bounding box center [543, 164] width 86 height 8
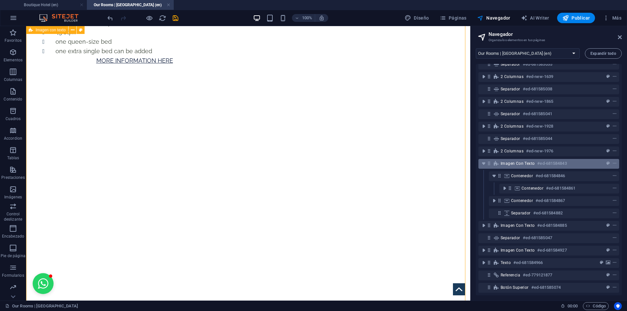
scroll to position [2305, 0]
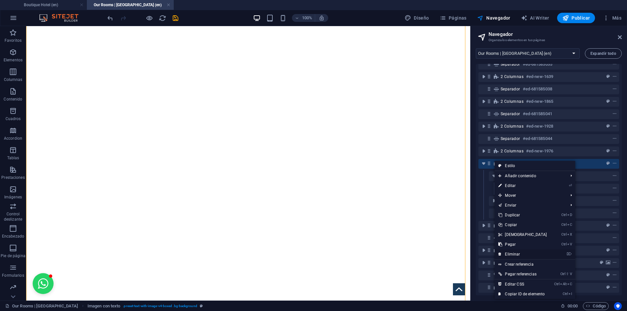
click at [520, 253] on link "⌦ Eliminar" at bounding box center [522, 254] width 56 height 10
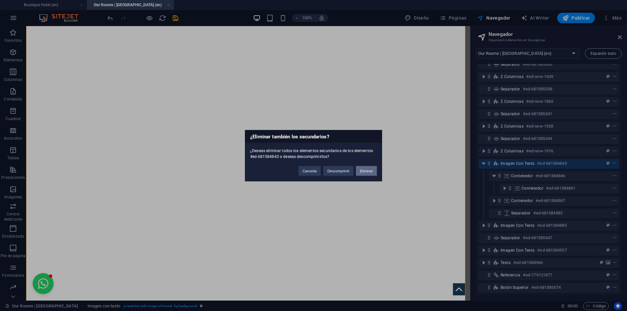
click at [368, 171] on button "Eliminar" at bounding box center [366, 171] width 21 height 10
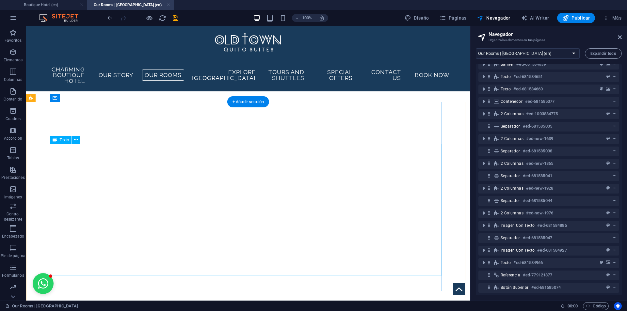
scroll to position [2076, 0]
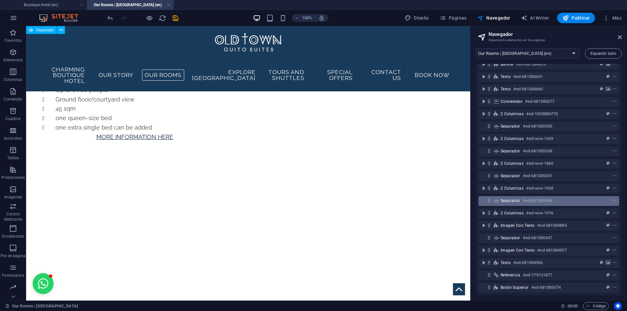
click at [506, 198] on div "Separador #ed-681585044" at bounding box center [543, 201] width 86 height 8
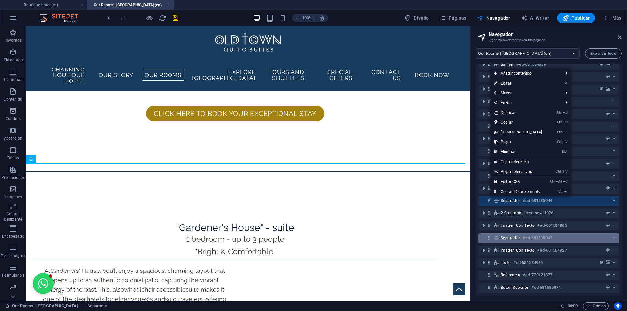
click at [523, 234] on h6 "#ed-681585047" at bounding box center [537, 238] width 29 height 8
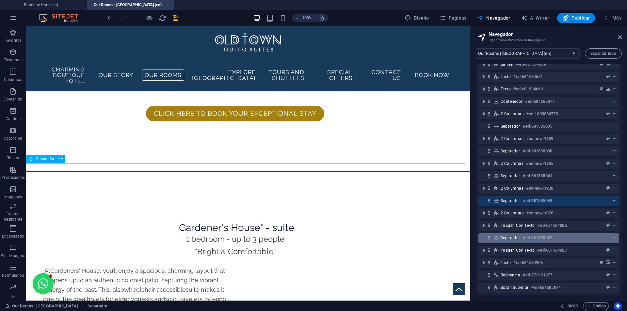
scroll to position [2754, 0]
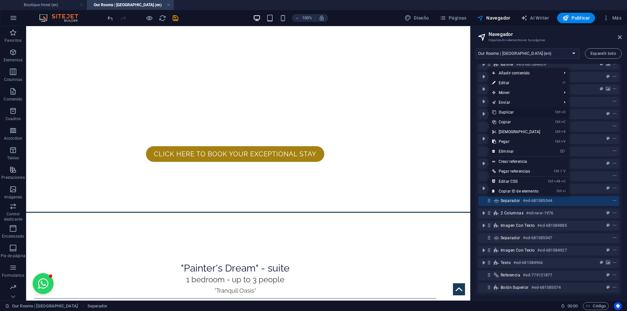
click at [506, 112] on link "Ctrl D Duplicar" at bounding box center [516, 112] width 56 height 10
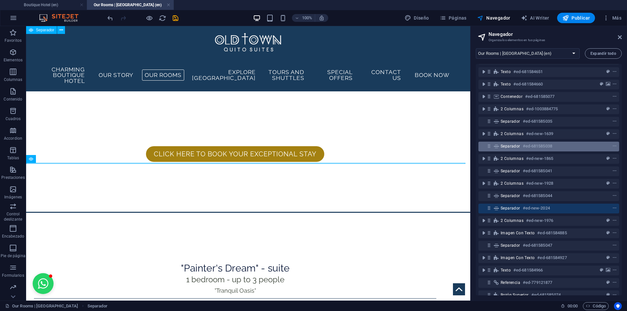
scroll to position [1824, 0]
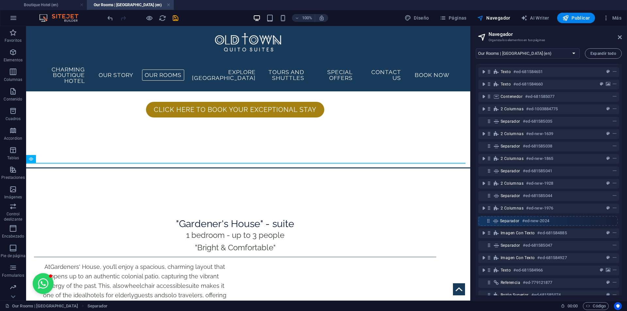
drag, startPoint x: 491, startPoint y: 207, endPoint x: 512, endPoint y: 214, distance: 22.6
click at [490, 221] on div "Banner #ed-681584639 Texto #ed-681584651 Texto #ed-681584660 Contenedor #ed-681…" at bounding box center [549, 179] width 146 height 231
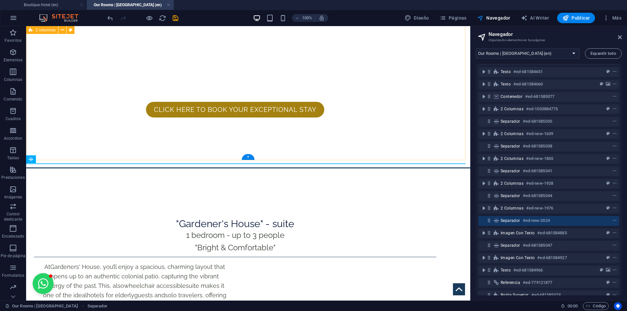
scroll to position [2149, 0]
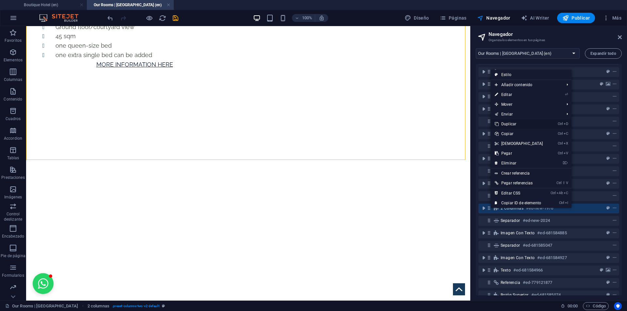
click at [516, 124] on link "Ctrl D Duplicar" at bounding box center [519, 124] width 56 height 10
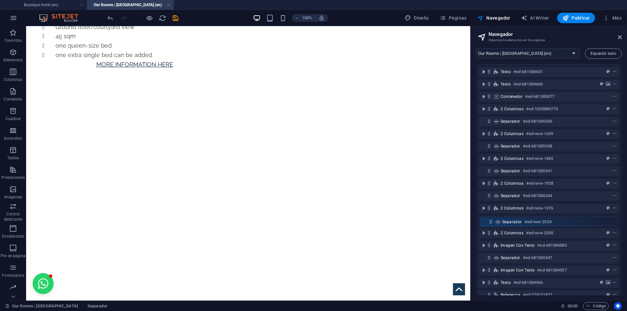
drag, startPoint x: 489, startPoint y: 233, endPoint x: 492, endPoint y: 220, distance: 13.4
click at [492, 220] on div "Banner #ed-681584639 Texto #ed-681584651 Texto #ed-681584660 Contenedor #ed-681…" at bounding box center [549, 179] width 146 height 231
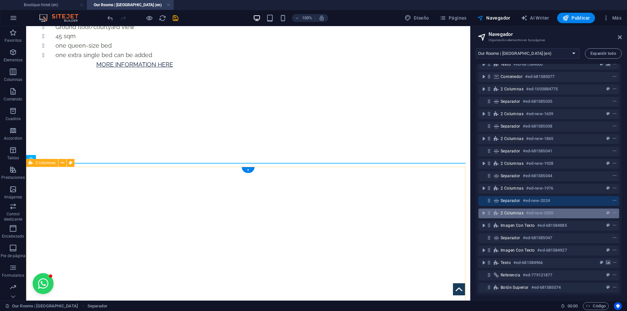
scroll to position [37, 0]
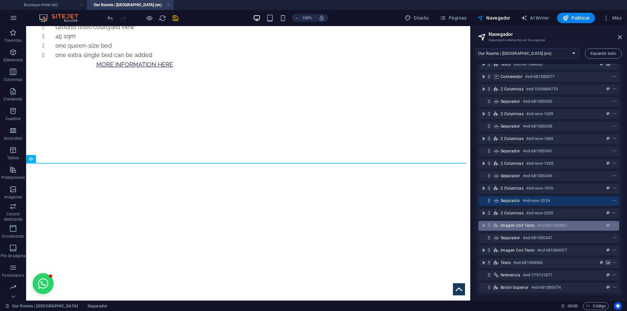
click at [493, 223] on icon at bounding box center [496, 225] width 7 height 5
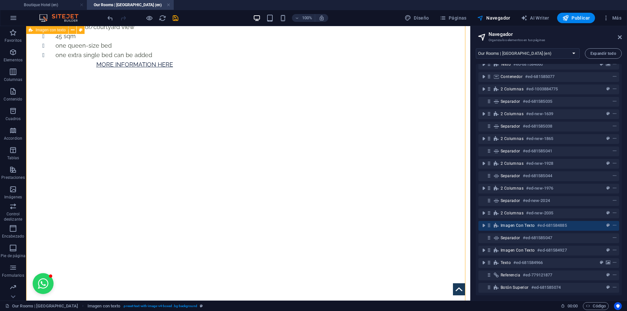
scroll to position [2777, 0]
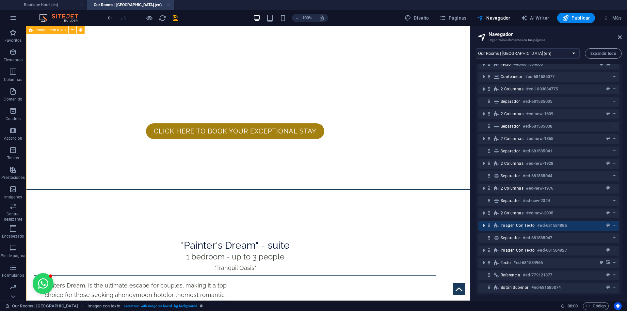
click at [485, 222] on icon "toggle-expand" at bounding box center [483, 225] width 7 height 7
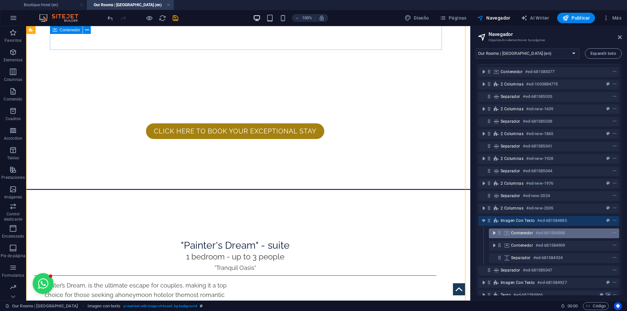
click at [494, 233] on icon "toggle-expand" at bounding box center [494, 233] width 7 height 7
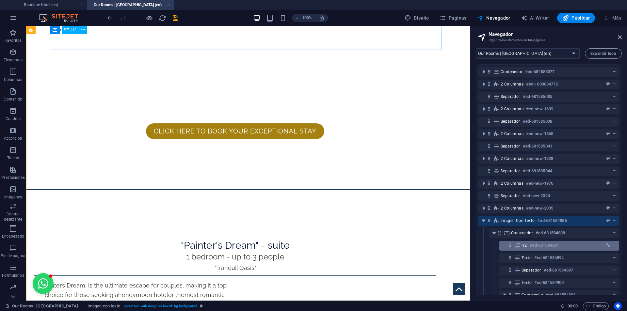
click at [516, 244] on icon at bounding box center [517, 245] width 7 height 5
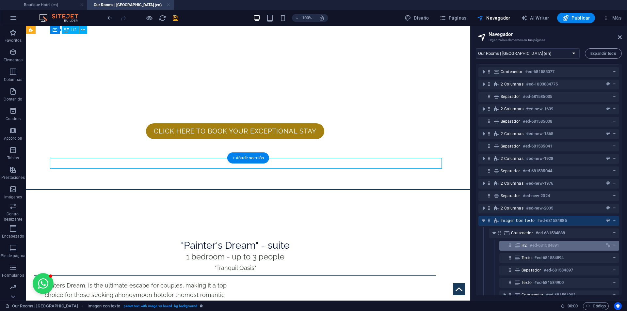
scroll to position [2479, 0]
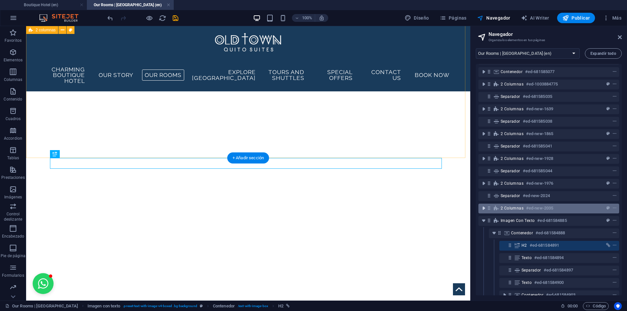
click at [484, 207] on icon "toggle-expand" at bounding box center [483, 208] width 7 height 7
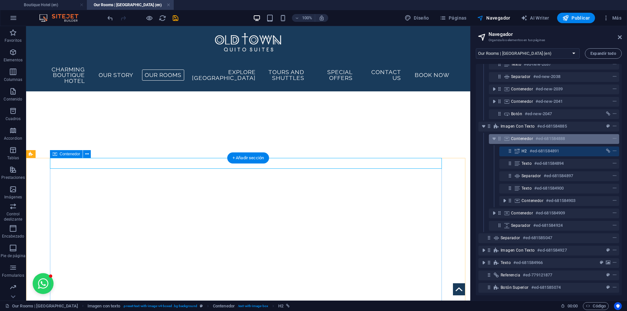
scroll to position [145, 0]
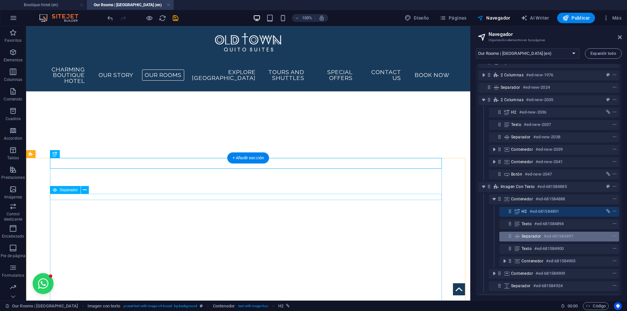
click at [540, 234] on span "Separador" at bounding box center [531, 236] width 20 height 5
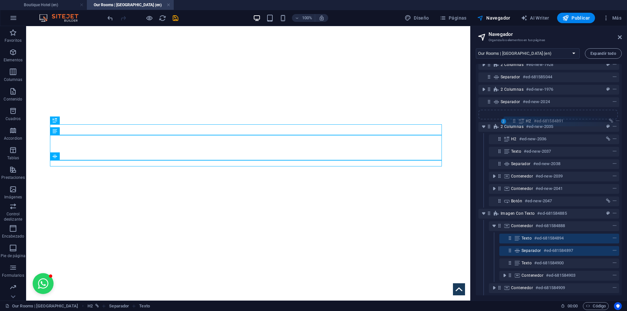
scroll to position [126, 0]
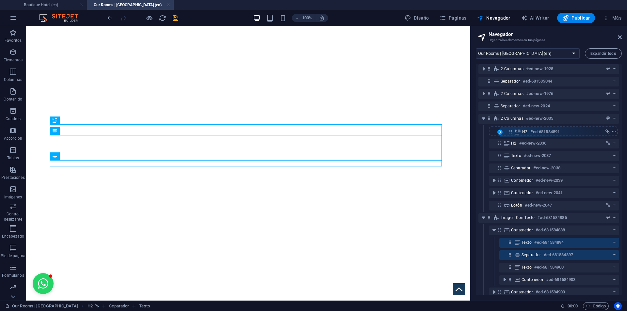
drag, startPoint x: 512, startPoint y: 213, endPoint x: 512, endPoint y: 131, distance: 82.3
click at [512, 131] on div "Banner #ed-681584639 Texto #ed-681584651 Texto #ed-681584660 Contenedor #ed-681…" at bounding box center [549, 179] width 146 height 231
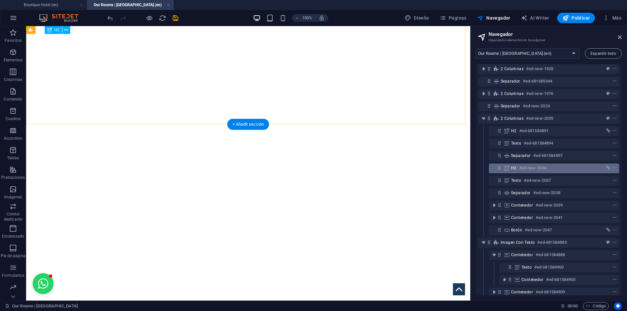
click at [509, 172] on div "H2 #ed-new-2036" at bounding box center [554, 169] width 130 height 10
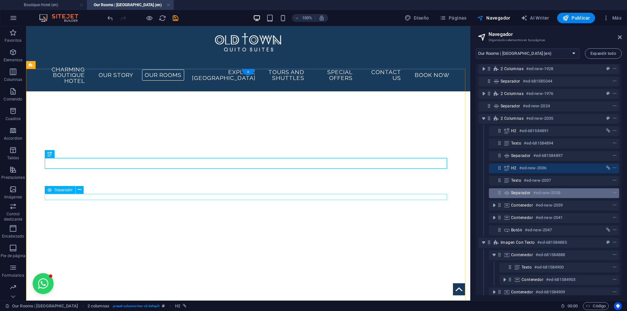
click at [525, 194] on span "Separador" at bounding box center [521, 192] width 20 height 5
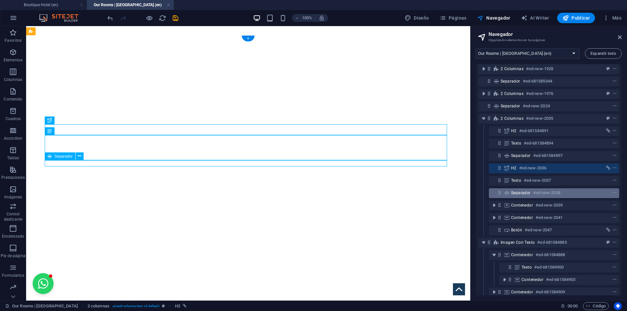
scroll to position [2280, 0]
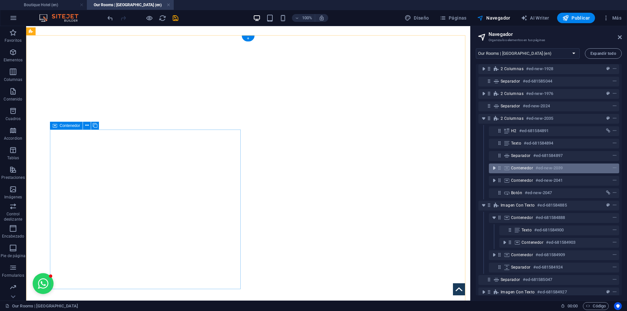
click at [494, 169] on icon "toggle-expand" at bounding box center [494, 168] width 7 height 7
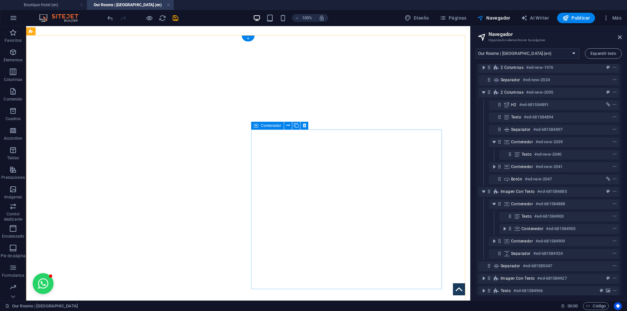
scroll to position [159, 0]
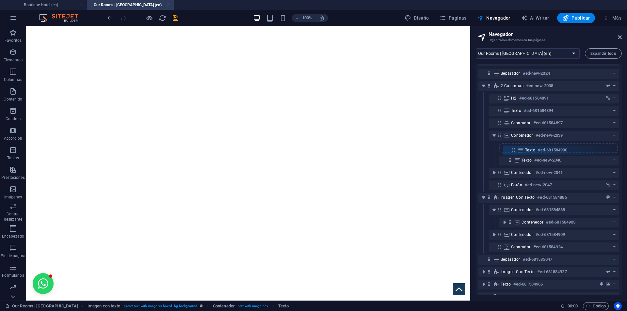
drag, startPoint x: 510, startPoint y: 211, endPoint x: 516, endPoint y: 148, distance: 63.6
click at [516, 148] on div "Banner #ed-681584639 Texto #ed-681584651 Texto #ed-681584660 Contenedor #ed-681…" at bounding box center [549, 179] width 146 height 231
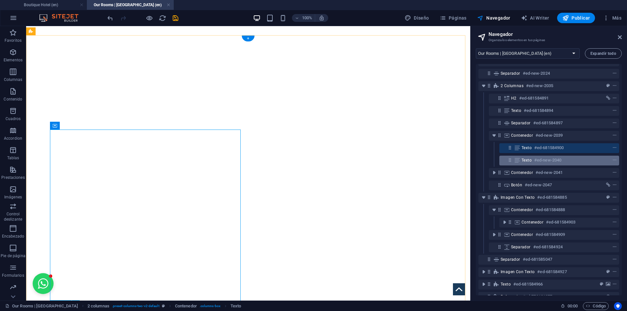
click at [575, 160] on div "Texto #ed-new-2040" at bounding box center [553, 160] width 65 height 8
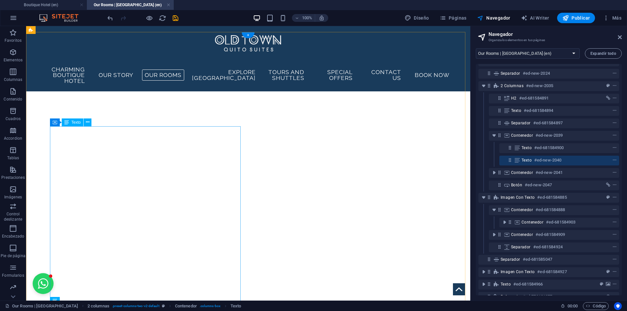
scroll to position [2276, 0]
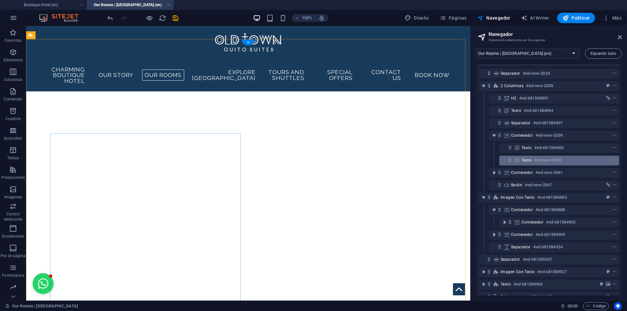
click at [524, 160] on span "Texto" at bounding box center [526, 160] width 10 height 5
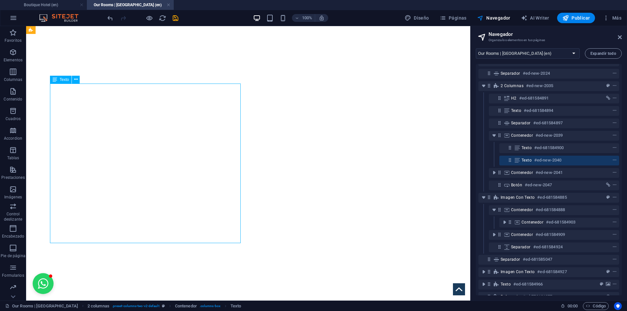
scroll to position [2505, 0]
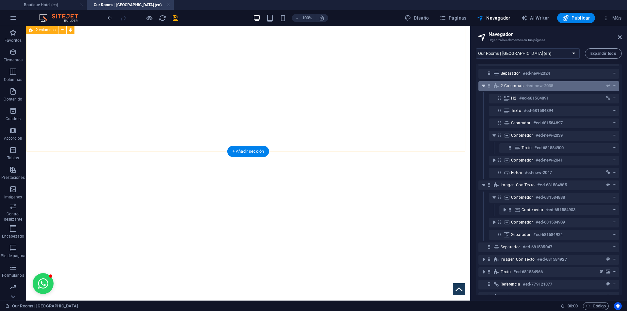
click at [482, 86] on icon "toggle-expand" at bounding box center [483, 86] width 7 height 7
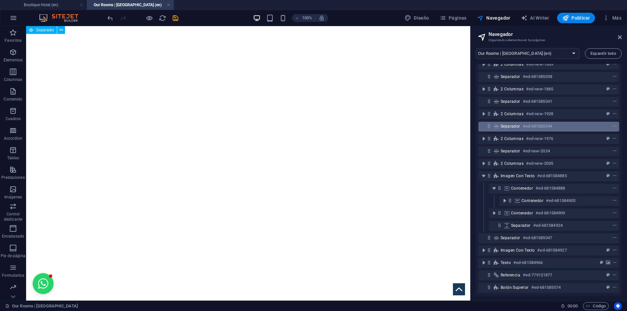
scroll to position [54, 0]
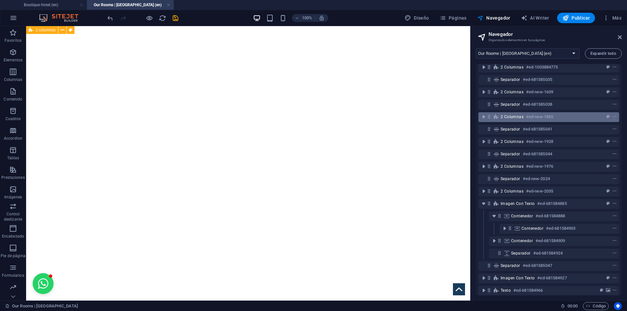
click at [508, 116] on span "2 columnas" at bounding box center [511, 116] width 23 height 5
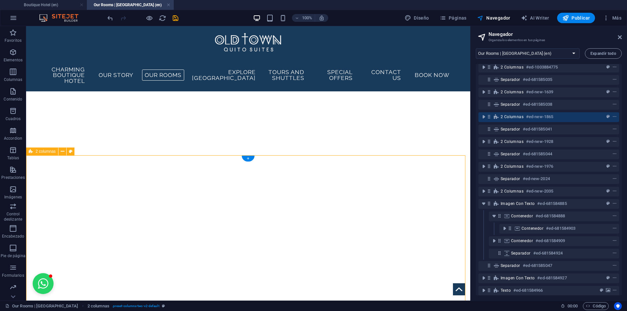
scroll to position [1179, 0]
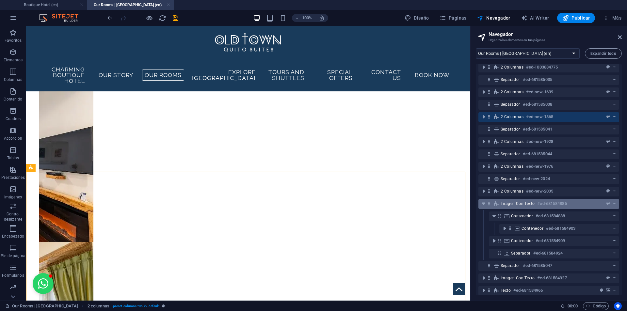
click at [503, 202] on span "Imagen con texto" at bounding box center [517, 203] width 34 height 5
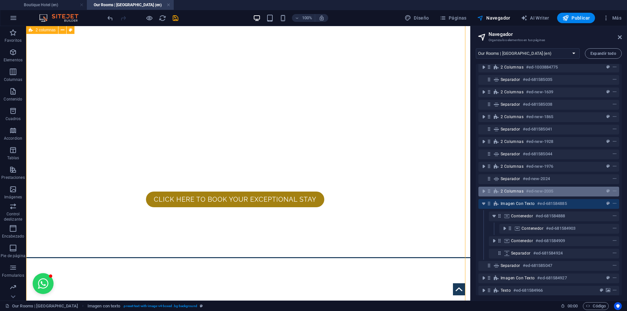
click at [500, 191] on div "2 columnas #ed-new-2035" at bounding box center [548, 192] width 141 height 10
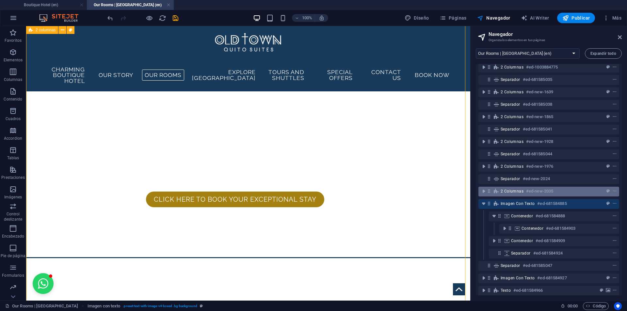
scroll to position [2323, 0]
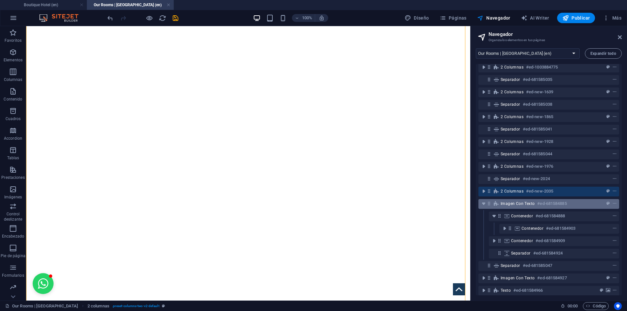
click at [510, 207] on div "Imagen con texto #ed-681584885" at bounding box center [543, 204] width 86 height 8
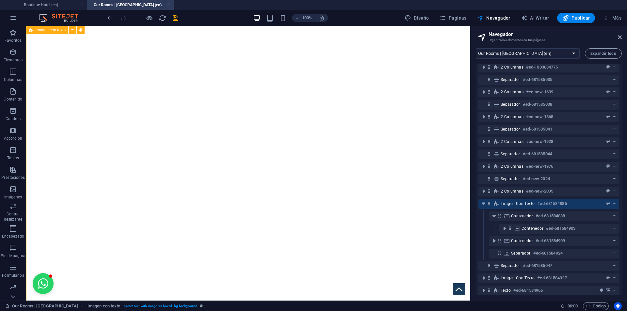
scroll to position [2708, 0]
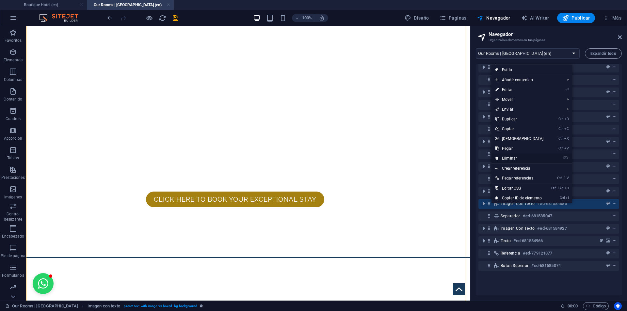
click at [514, 155] on link "⌦ Eliminar" at bounding box center [519, 158] width 56 height 10
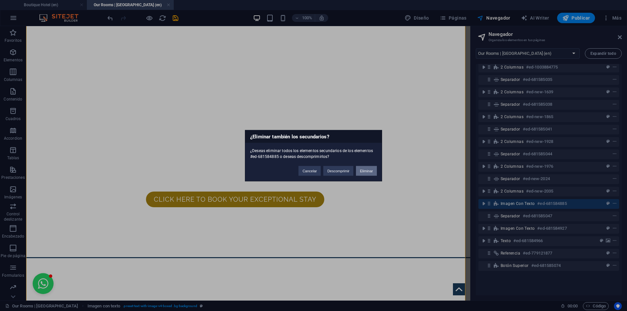
click at [364, 167] on button "Eliminar" at bounding box center [366, 171] width 21 height 10
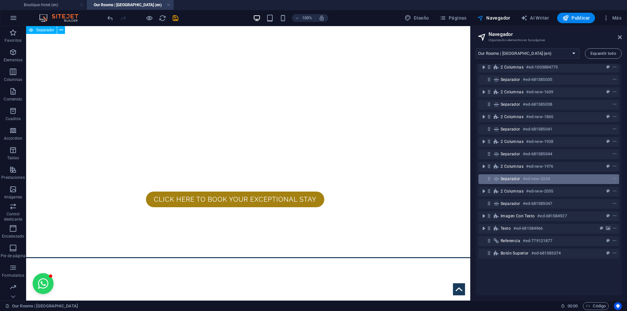
click at [497, 180] on icon at bounding box center [496, 178] width 7 height 5
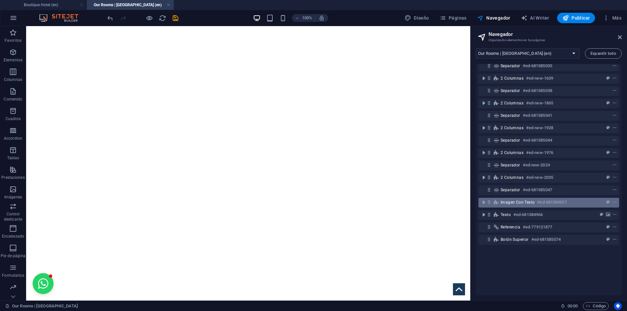
scroll to position [74, 0]
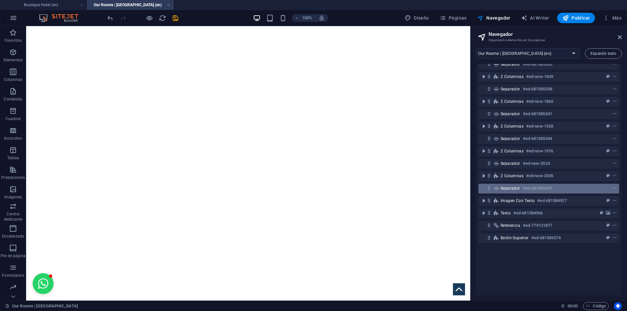
click at [504, 186] on span "Separador" at bounding box center [510, 188] width 20 height 5
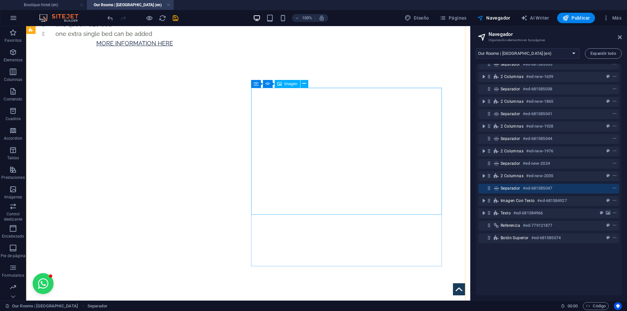
scroll to position [2333, 0]
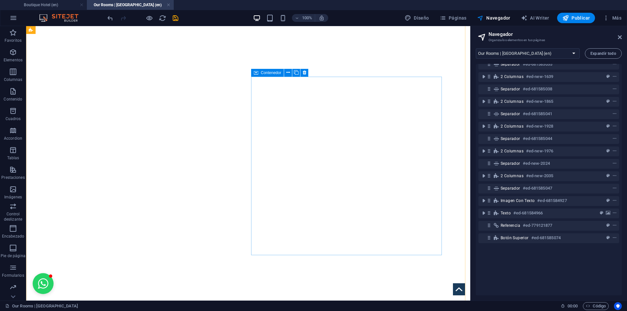
click at [256, 73] on icon at bounding box center [256, 73] width 5 height 8
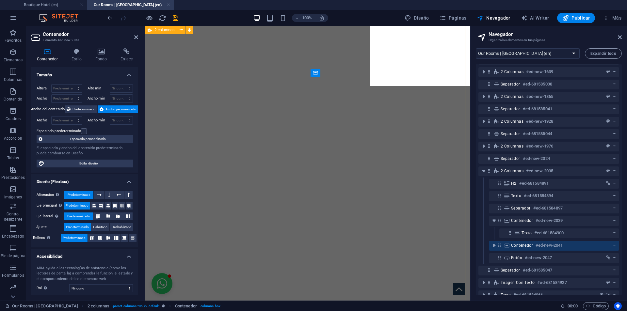
scroll to position [2502, 0]
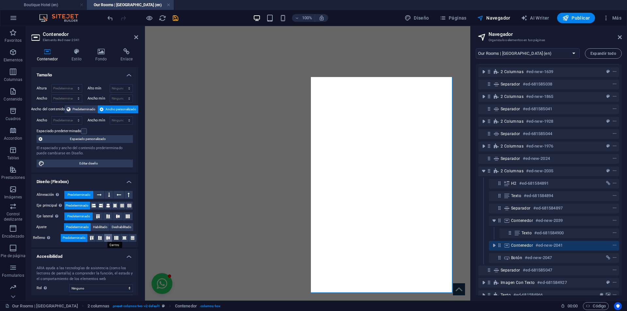
click at [106, 238] on icon at bounding box center [108, 238] width 8 height 4
click at [177, 15] on icon "save" at bounding box center [176, 18] width 8 height 8
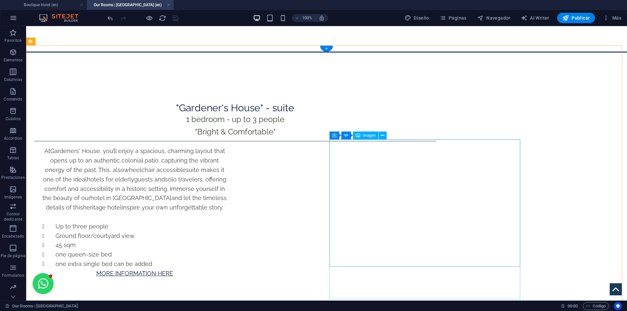
scroll to position [1941, 0]
click at [340, 137] on span "Contenedor" at bounding box center [349, 136] width 21 height 4
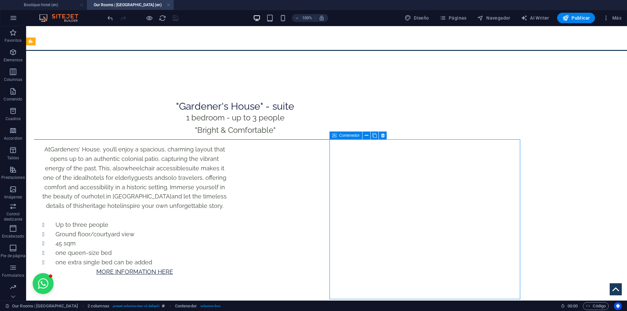
drag, startPoint x: 340, startPoint y: 138, endPoint x: 26, endPoint y: 83, distance: 317.9
click at [340, 137] on span "Contenedor" at bounding box center [349, 136] width 21 height 4
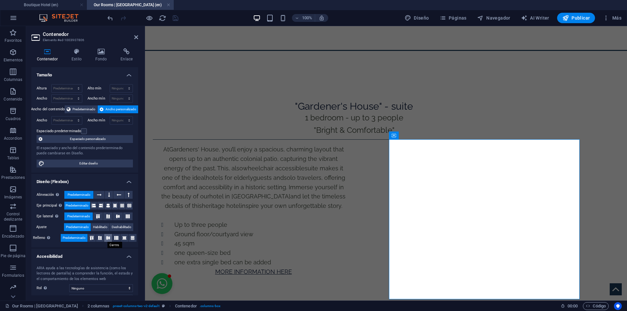
click at [107, 239] on icon at bounding box center [108, 238] width 8 height 4
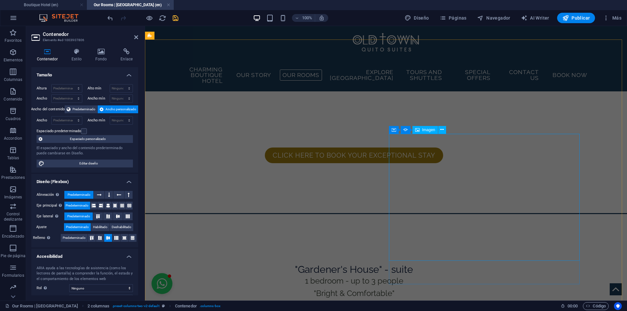
scroll to position [1615, 0]
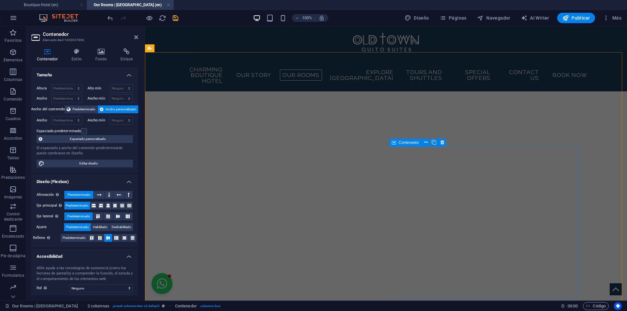
click at [395, 143] on icon at bounding box center [393, 143] width 5 height 8
drag, startPoint x: 395, startPoint y: 143, endPoint x: 48, endPoint y: 119, distance: 347.9
click at [395, 143] on icon at bounding box center [393, 143] width 5 height 8
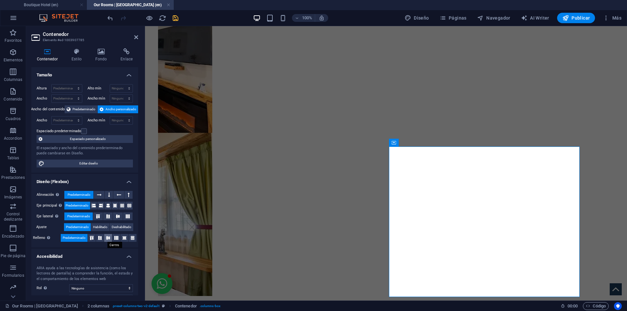
click at [107, 236] on icon at bounding box center [108, 238] width 8 height 4
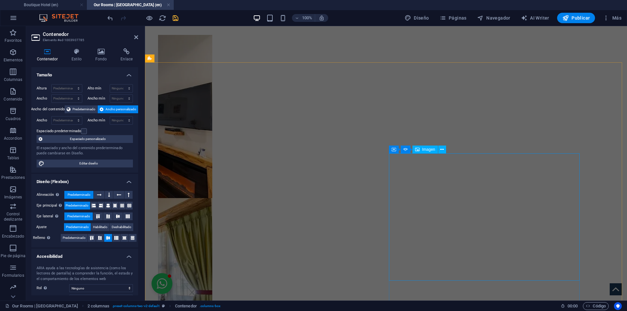
scroll to position [1288, 0]
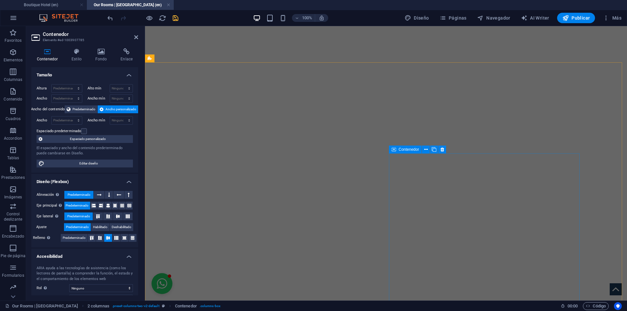
drag, startPoint x: 396, startPoint y: 151, endPoint x: 195, endPoint y: 130, distance: 202.4
click at [396, 151] on div "Contenedor" at bounding box center [405, 150] width 33 height 8
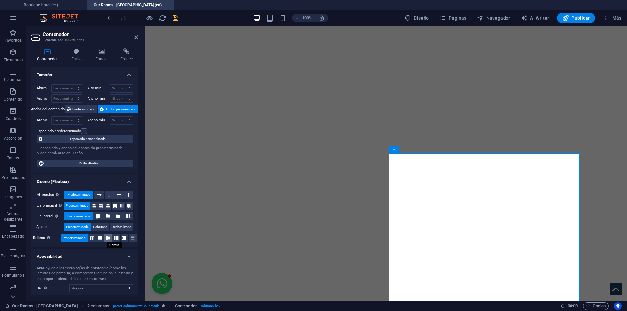
click at [108, 237] on icon at bounding box center [108, 238] width 8 height 4
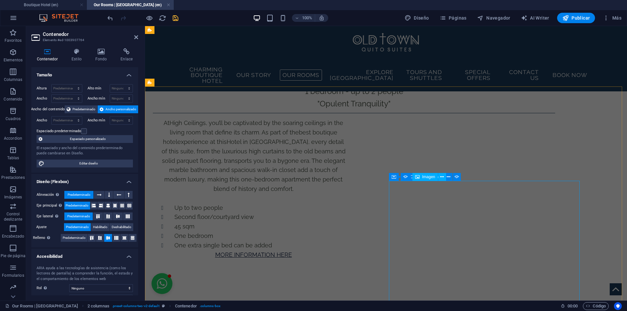
scroll to position [962, 0]
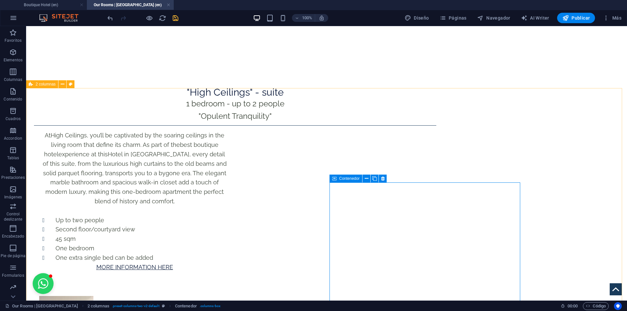
click at [336, 178] on icon at bounding box center [334, 179] width 5 height 8
drag, startPoint x: 336, startPoint y: 178, endPoint x: 6, endPoint y: 122, distance: 334.5
click at [336, 178] on icon at bounding box center [334, 179] width 5 height 8
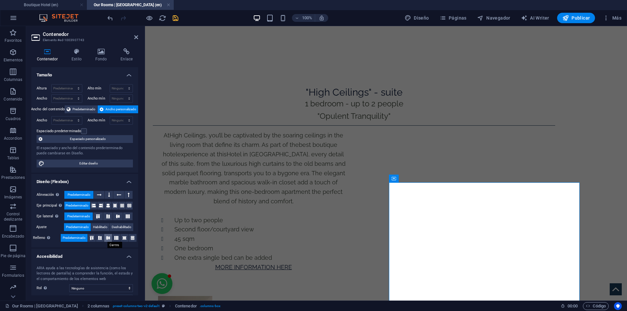
click at [109, 237] on icon at bounding box center [108, 238] width 8 height 4
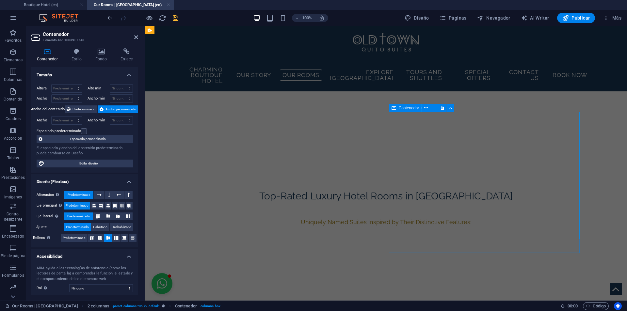
scroll to position [668, 0]
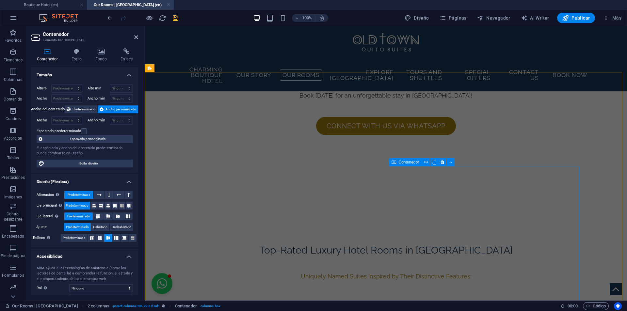
click at [395, 163] on icon at bounding box center [393, 162] width 5 height 8
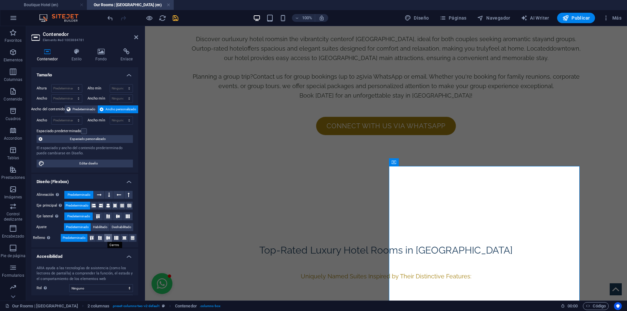
click at [109, 239] on icon at bounding box center [108, 238] width 8 height 4
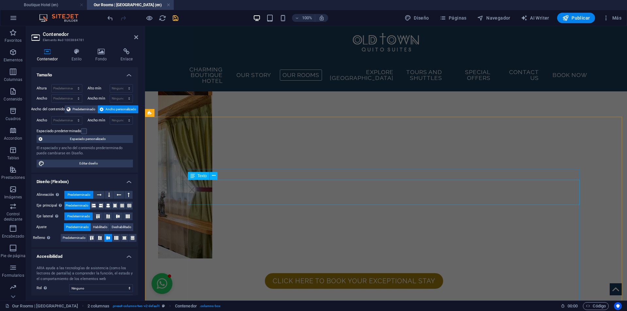
scroll to position [2529, 0]
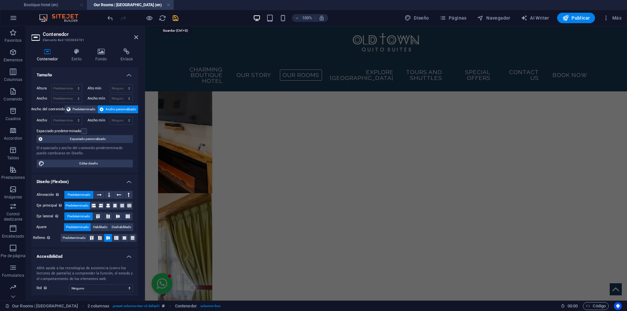
drag, startPoint x: 175, startPoint y: 17, endPoint x: 185, endPoint y: 7, distance: 14.1
click at [175, 17] on icon "save" at bounding box center [176, 18] width 8 height 8
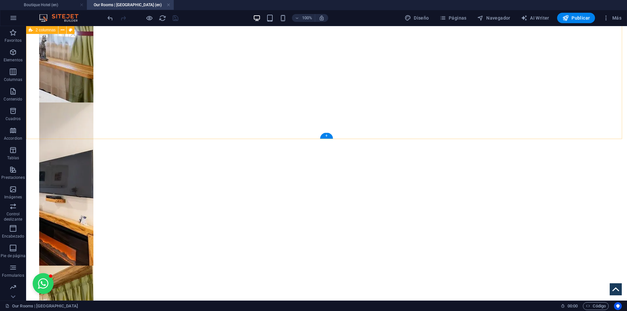
scroll to position [2570, 0]
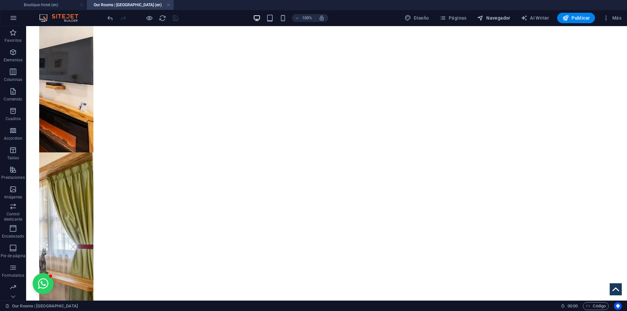
drag, startPoint x: 495, startPoint y: 18, endPoint x: 441, endPoint y: 16, distance: 53.2
click at [495, 18] on span "Navegador" at bounding box center [493, 18] width 33 height 7
select select "13296557-en"
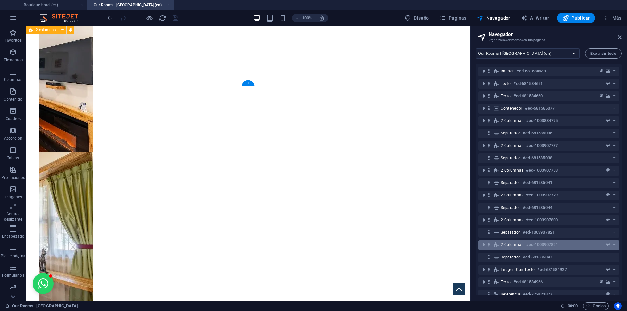
click at [503, 246] on span "2 columnas" at bounding box center [511, 244] width 23 height 5
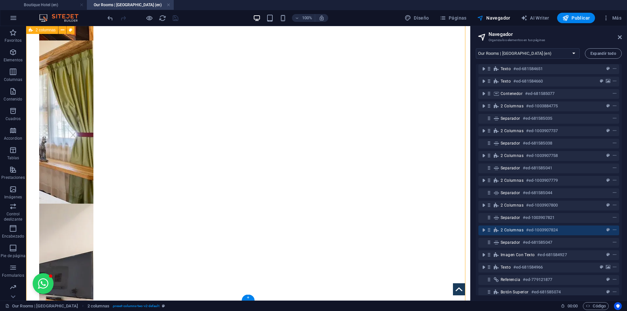
scroll to position [24, 0]
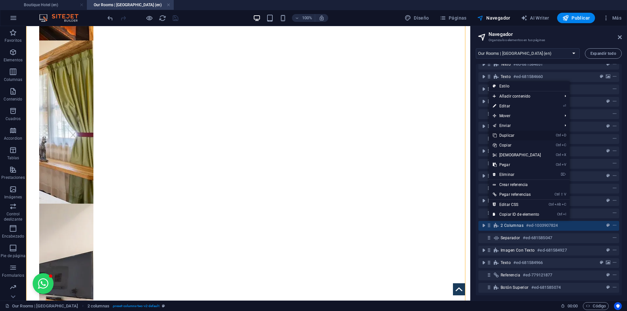
click at [513, 138] on link "Ctrl D Duplicar" at bounding box center [517, 136] width 56 height 10
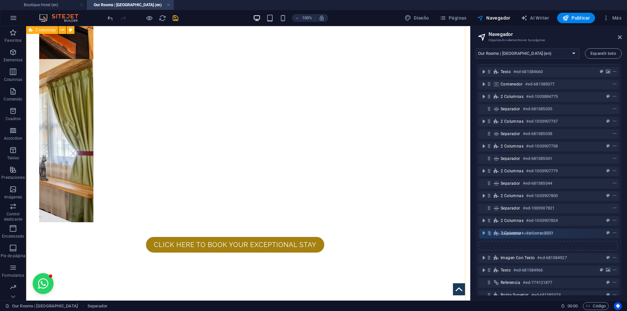
scroll to position [26, 0]
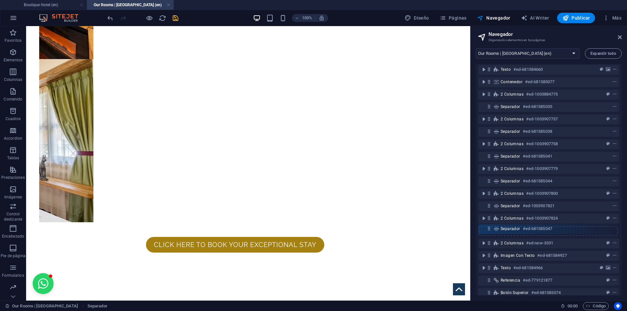
drag, startPoint x: 489, startPoint y: 246, endPoint x: 491, endPoint y: 227, distance: 18.7
click at [491, 227] on div "Banner #ed-681584639 Texto #ed-681584651 Texto #ed-681584660 Contenedor #ed-681…" at bounding box center [549, 179] width 146 height 231
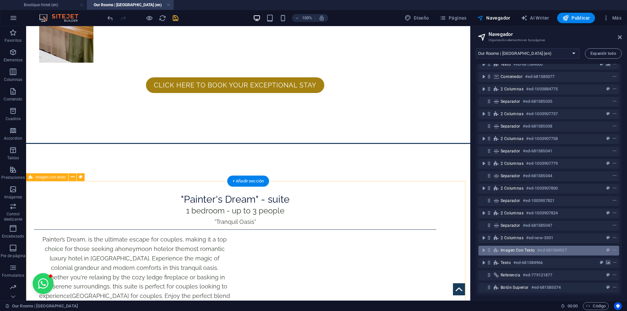
scroll to position [37, 0]
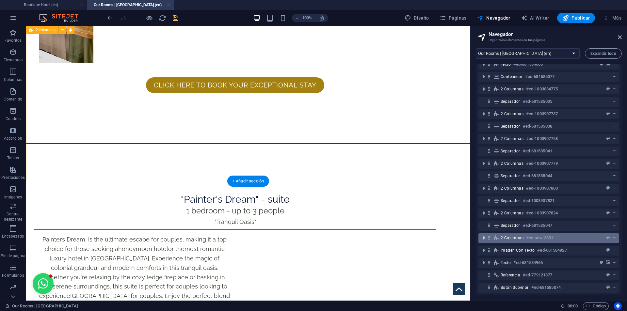
click at [483, 235] on icon "toggle-expand" at bounding box center [483, 238] width 7 height 7
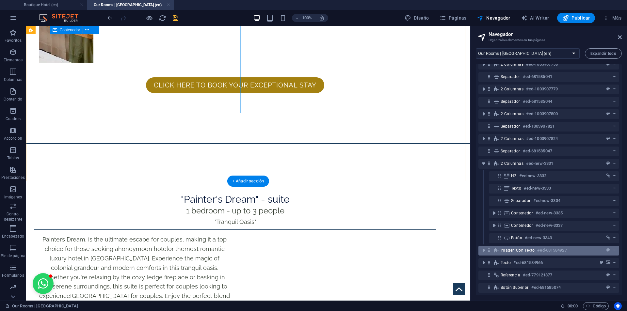
scroll to position [111, 0]
click at [484, 247] on icon "toggle-expand" at bounding box center [483, 250] width 7 height 7
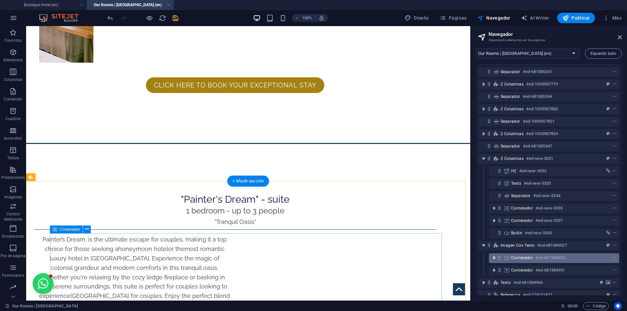
click at [494, 258] on icon "toggle-expand" at bounding box center [494, 258] width 7 height 7
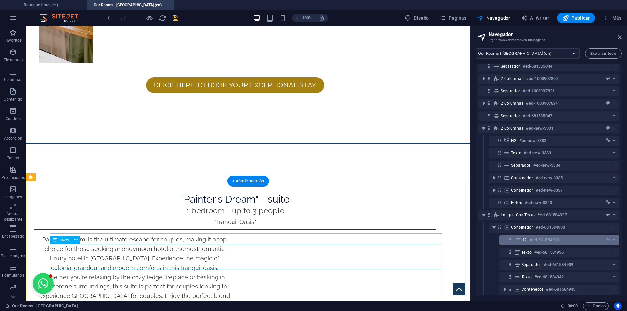
scroll to position [144, 0]
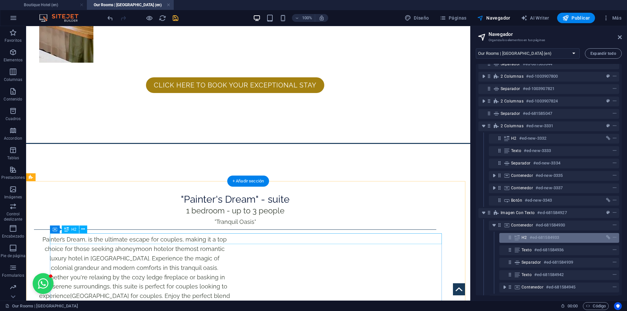
click at [519, 239] on icon at bounding box center [517, 237] width 7 height 5
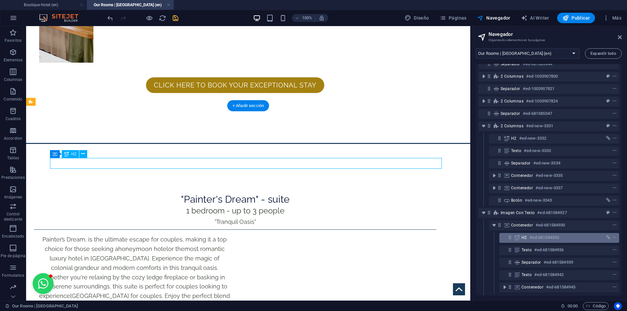
scroll to position [2898, 0]
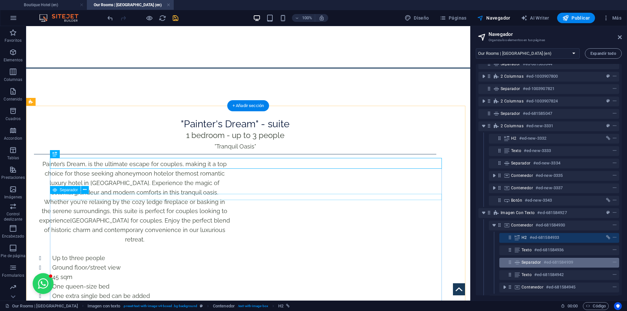
click at [532, 263] on span "Separador" at bounding box center [531, 262] width 20 height 5
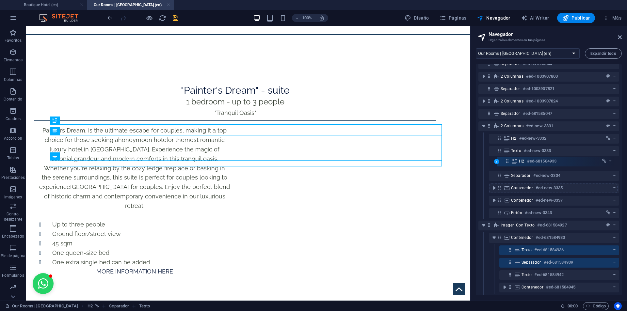
scroll to position [144, 0]
drag, startPoint x: 509, startPoint y: 239, endPoint x: 511, endPoint y: 139, distance: 99.6
click at [511, 139] on div "Banner #ed-681584639 Texto #ed-681584651 Texto #ed-681584660 Contenedor #ed-681…" at bounding box center [549, 179] width 146 height 231
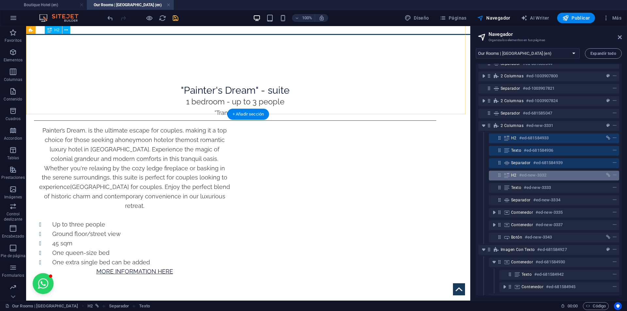
click at [503, 173] on icon at bounding box center [506, 175] width 7 height 5
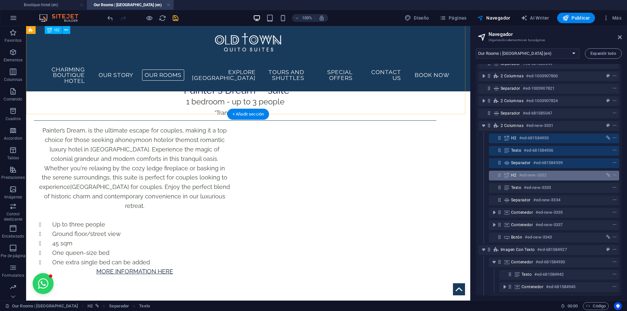
scroll to position [2594, 0]
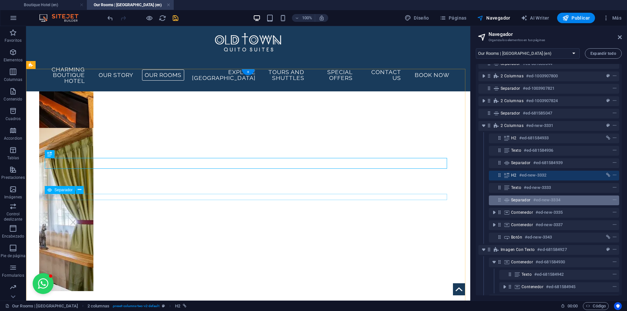
click at [523, 203] on div "Separador #ed-new-3334" at bounding box center [548, 200] width 75 height 8
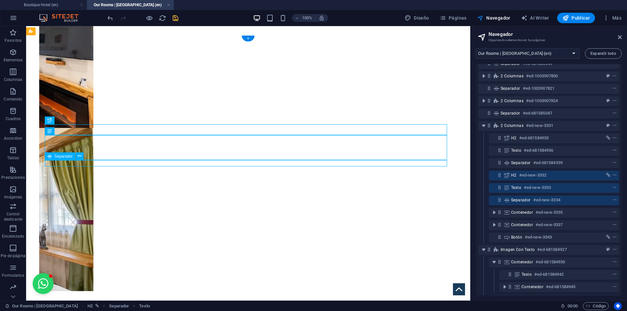
scroll to position [2628, 0]
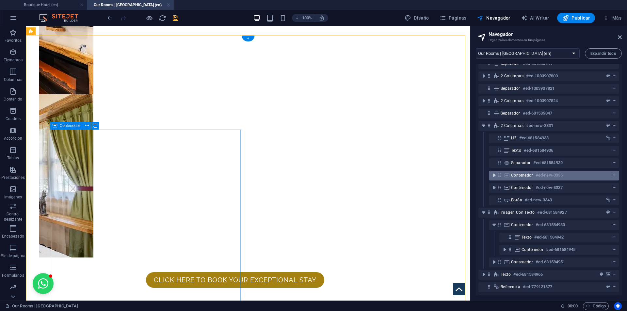
click at [494, 175] on icon "toggle-expand" at bounding box center [494, 175] width 7 height 7
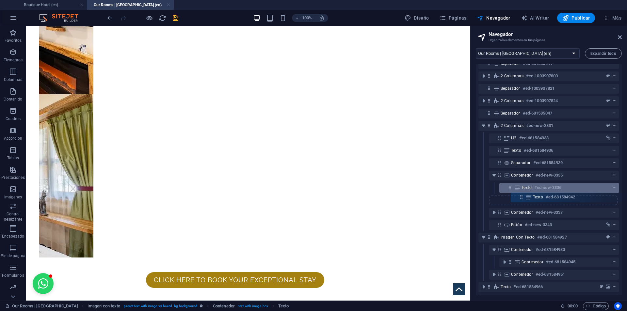
scroll to position [144, 0]
drag, startPoint x: 510, startPoint y: 247, endPoint x: 519, endPoint y: 184, distance: 64.0
click at [519, 184] on div "Banner #ed-681584639 Texto #ed-681584651 Texto #ed-681584660 Contenedor #ed-681…" at bounding box center [549, 179] width 146 height 231
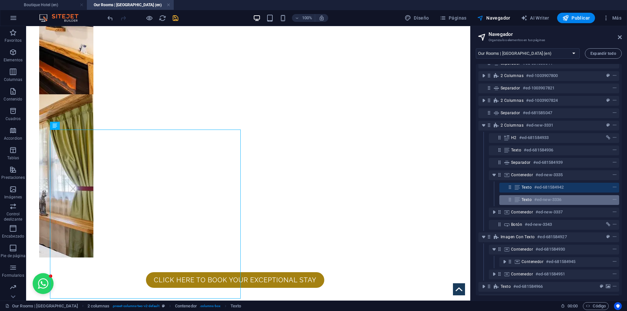
click at [510, 201] on icon at bounding box center [510, 200] width 6 height 6
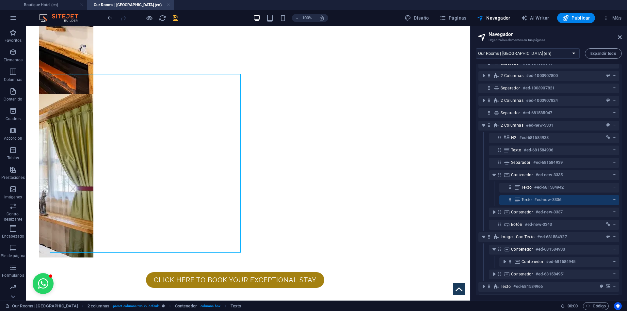
scroll to position [2852, 0]
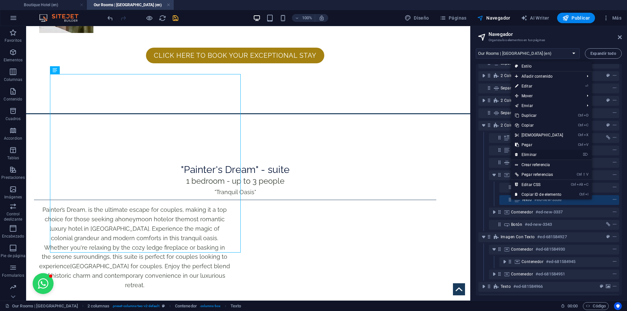
click at [536, 155] on link "⌦ Eliminar" at bounding box center [539, 155] width 56 height 10
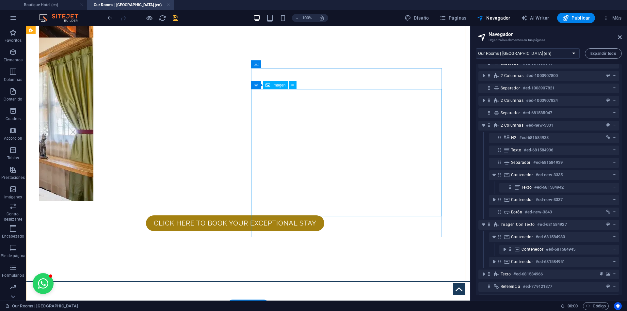
scroll to position [2689, 0]
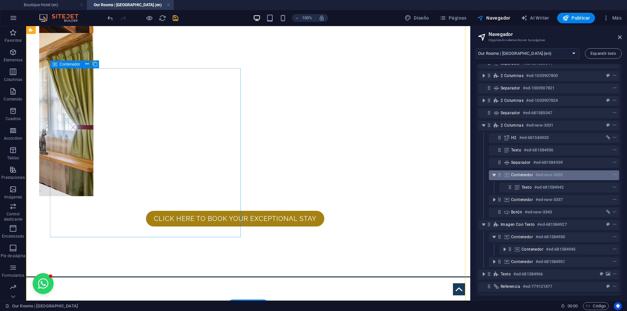
click at [494, 174] on icon "toggle-expand" at bounding box center [494, 175] width 7 height 7
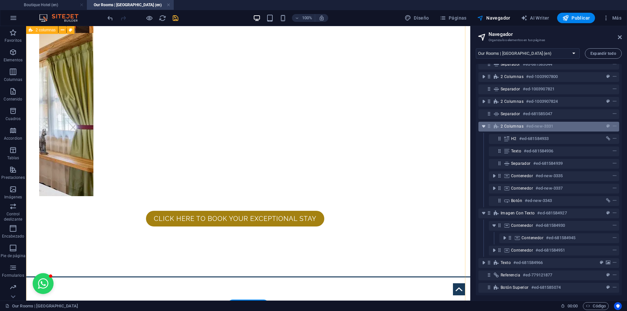
click at [483, 125] on icon "toggle-expand" at bounding box center [483, 126] width 7 height 7
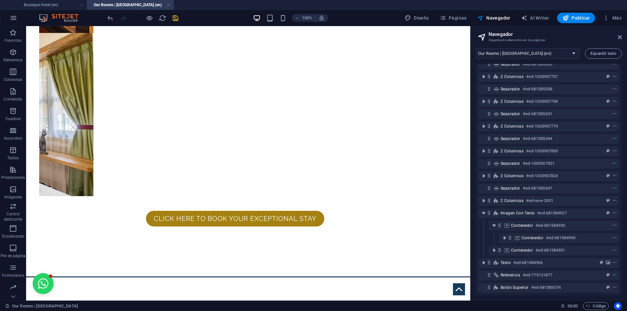
scroll to position [74, 0]
click at [503, 235] on icon "toggle-expand" at bounding box center [504, 238] width 7 height 7
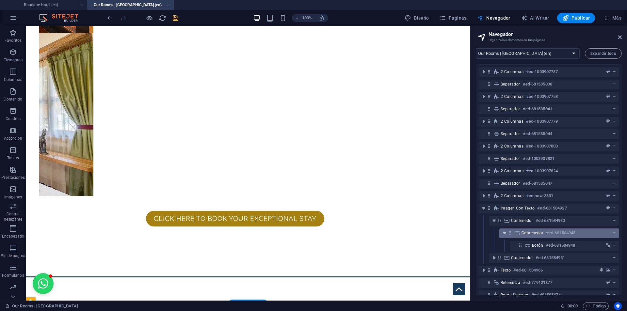
click at [503, 234] on icon "toggle-expand" at bounding box center [504, 233] width 7 height 7
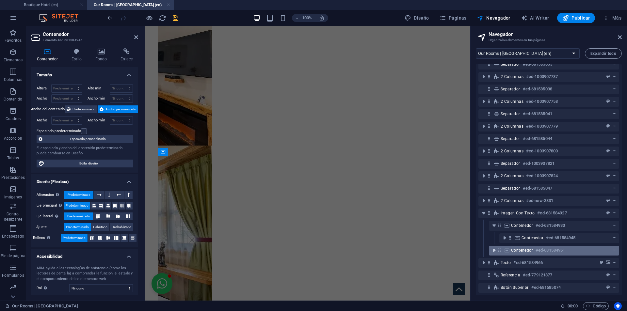
click at [495, 247] on icon "toggle-expand" at bounding box center [494, 250] width 7 height 7
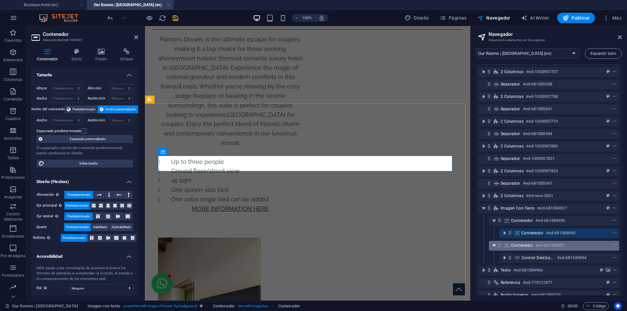
click at [495, 246] on icon "toggle-expand" at bounding box center [494, 245] width 7 height 7
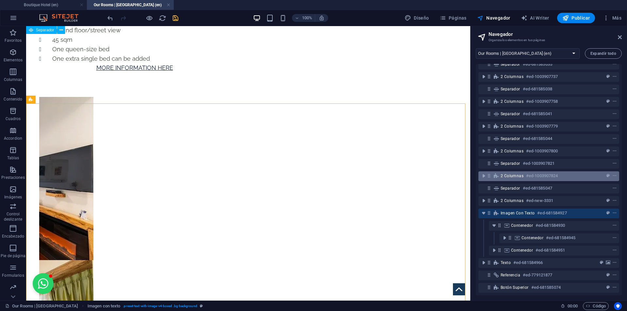
scroll to position [2891, 0]
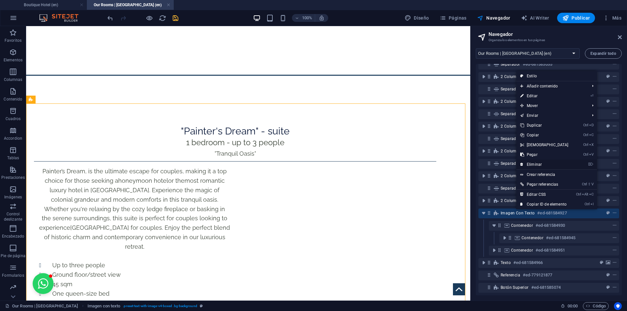
click at [540, 162] on link "⌦ Eliminar" at bounding box center [544, 165] width 56 height 10
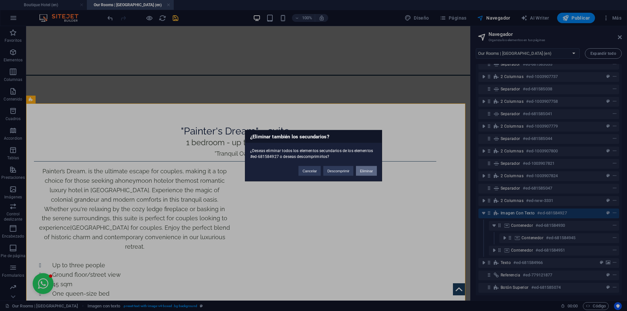
drag, startPoint x: 369, startPoint y: 170, endPoint x: 343, endPoint y: 144, distance: 36.0
click at [369, 170] on button "Eliminar" at bounding box center [366, 171] width 21 height 10
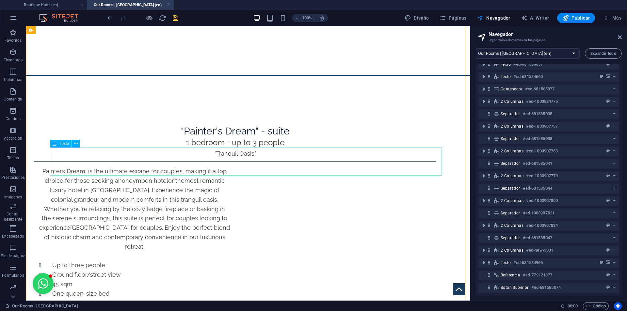
scroll to position [3054, 0]
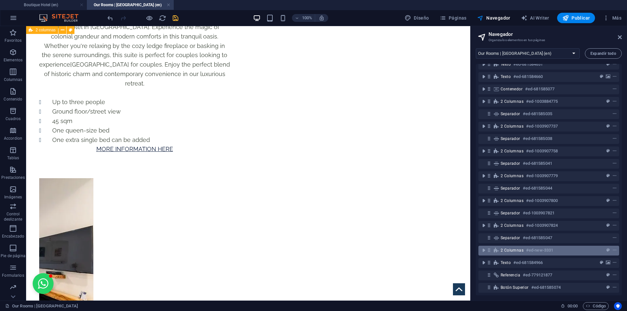
click at [522, 249] on div "2 columnas #ed-new-3331" at bounding box center [543, 250] width 86 height 8
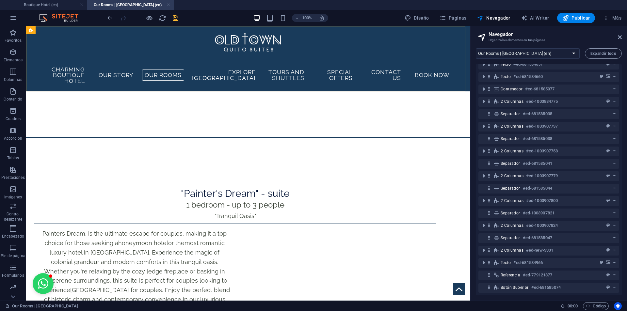
scroll to position [2600, 0]
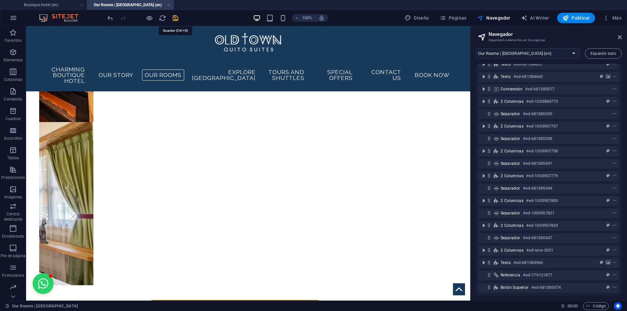
drag, startPoint x: 175, startPoint y: 21, endPoint x: 329, endPoint y: 120, distance: 183.5
click at [175, 21] on icon "save" at bounding box center [176, 18] width 8 height 8
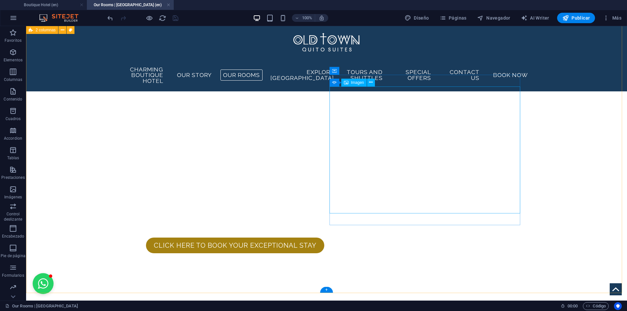
scroll to position [1719, 0]
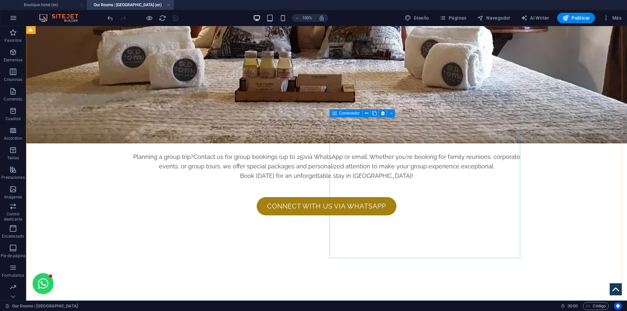
scroll to position [718, 0]
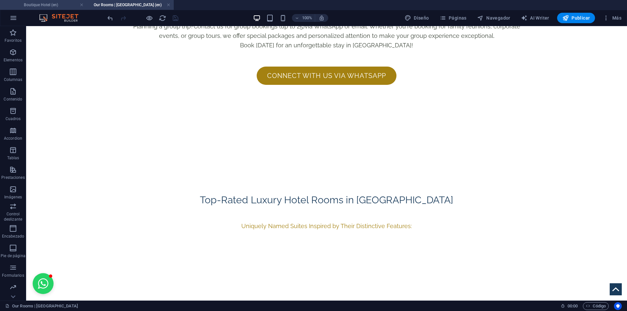
click at [53, 5] on h4 "Boutique Hotel (en)" at bounding box center [43, 4] width 87 height 7
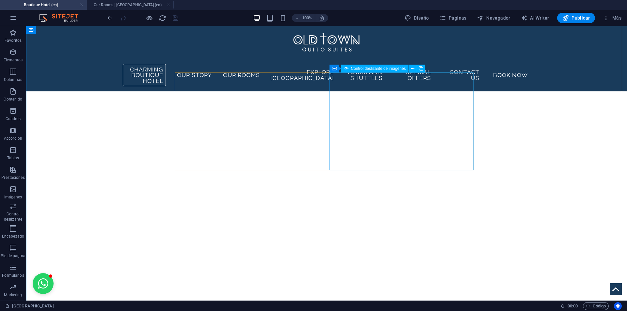
scroll to position [784, 0]
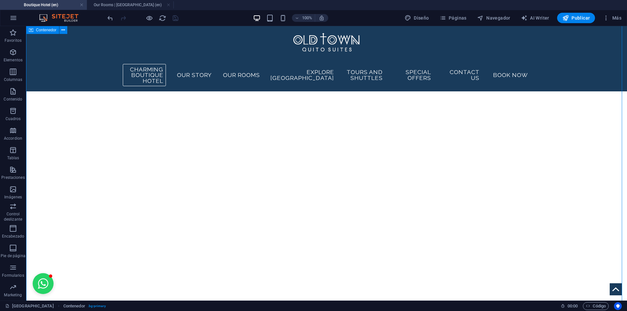
scroll to position [718, 0]
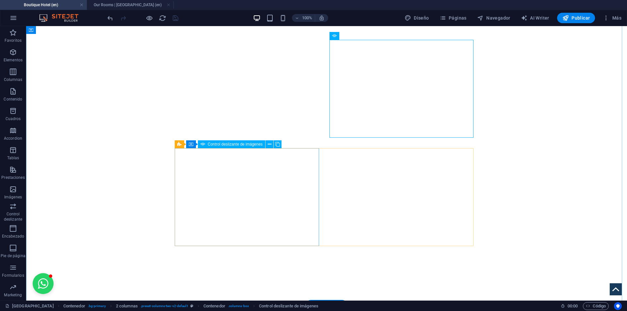
scroll to position [816, 0]
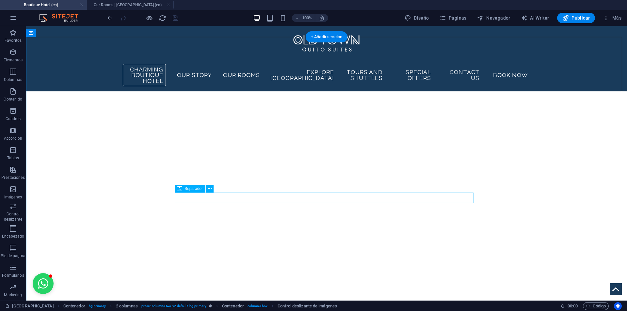
scroll to position [653, 0]
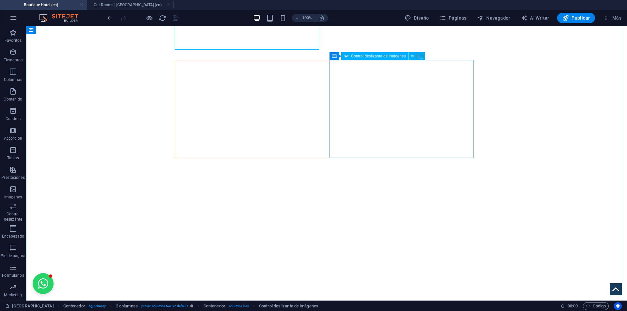
scroll to position [784, 0]
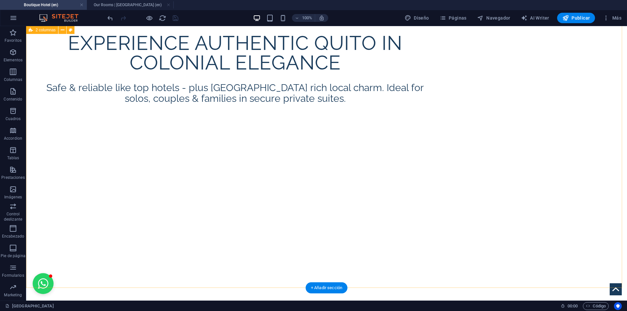
scroll to position [424, 0]
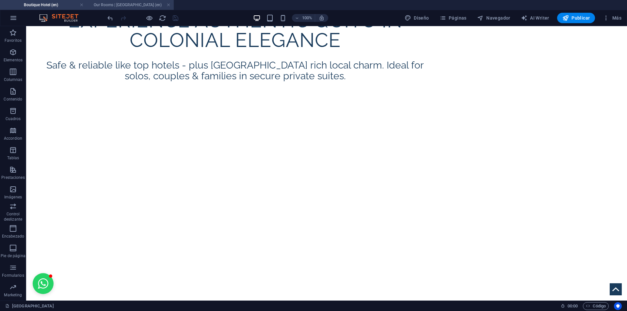
click at [126, 7] on h4 "Our Rooms | [GEOGRAPHIC_DATA] (en)" at bounding box center [130, 4] width 87 height 7
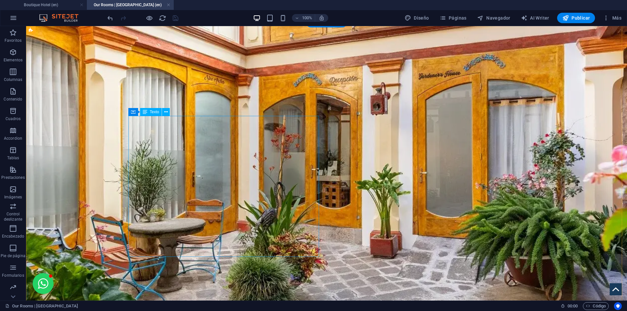
scroll to position [718, 0]
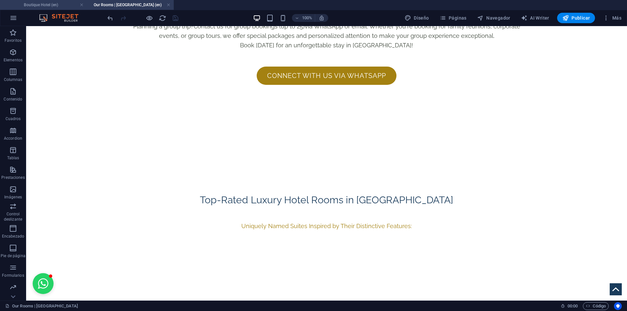
click at [48, 7] on h4 "Boutique Hotel (en)" at bounding box center [43, 4] width 87 height 7
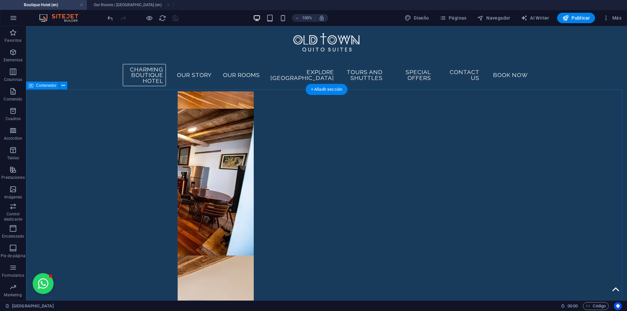
scroll to position [1730, 0]
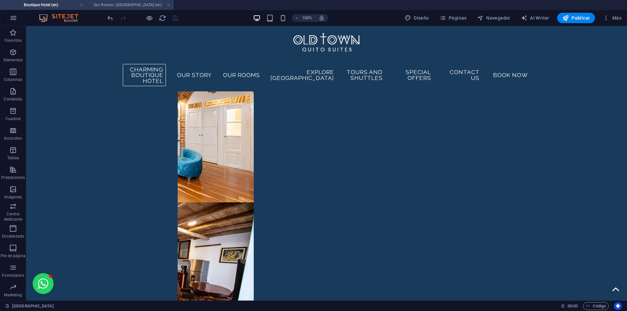
click at [119, 5] on h4 "Our Rooms | [GEOGRAPHIC_DATA] (en)" at bounding box center [130, 4] width 87 height 7
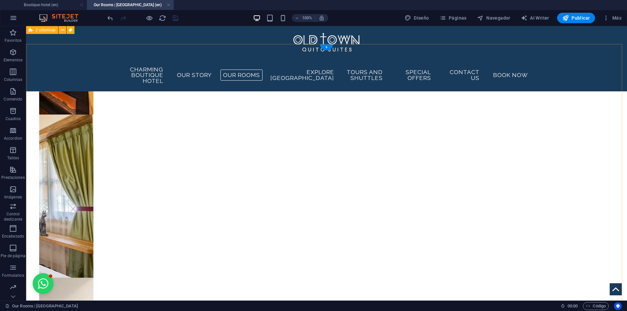
scroll to position [1306, 0]
